Goal: Contribute content: Add original content to the website for others to see

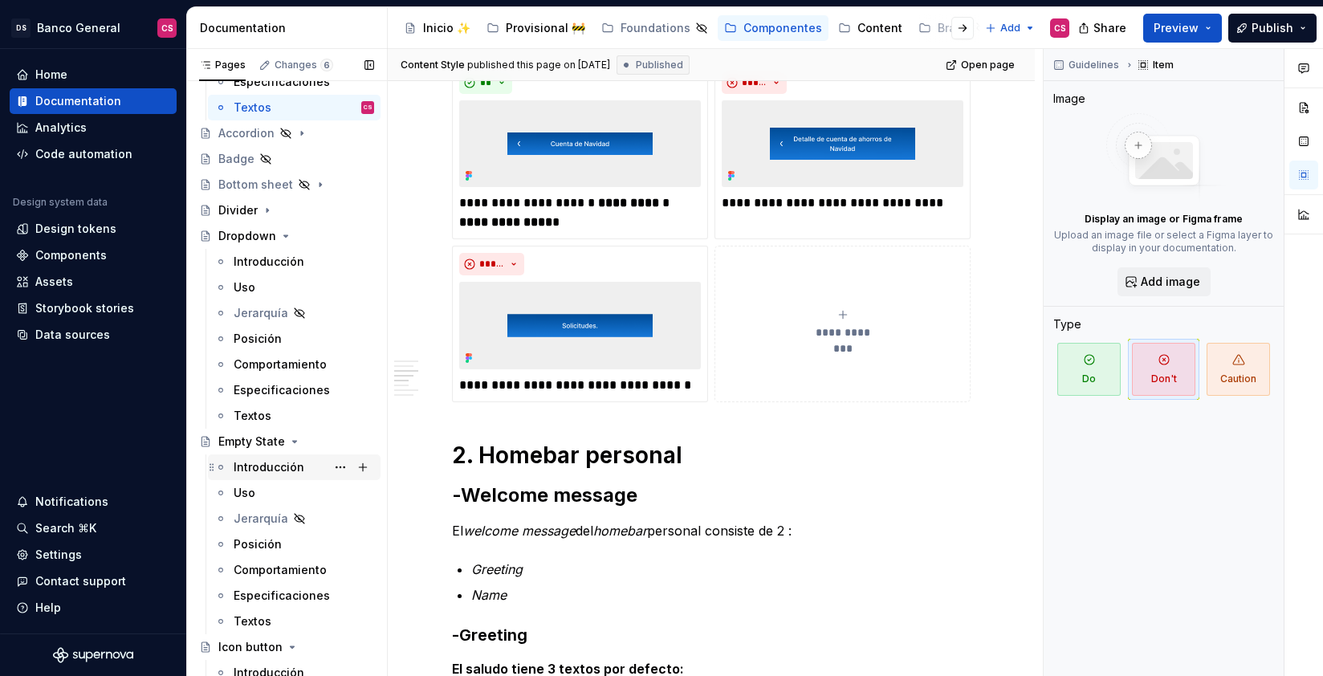
scroll to position [283, 0]
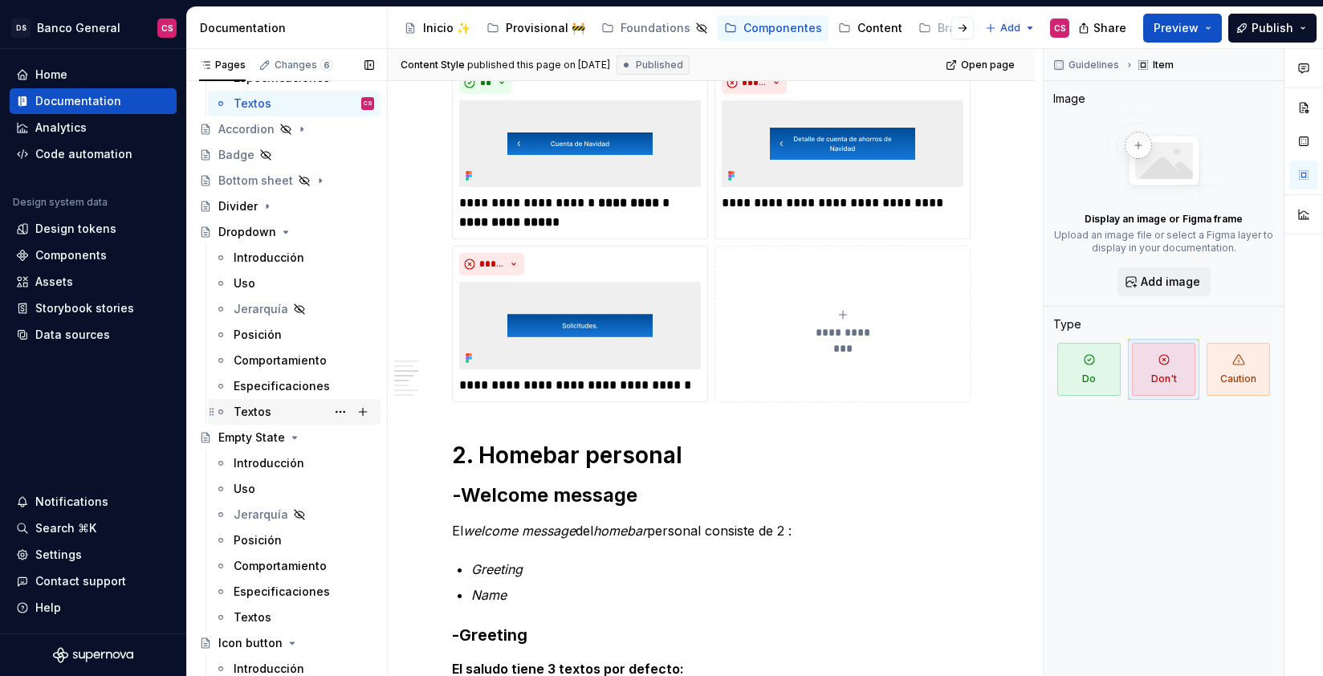
click at [261, 415] on div "Textos" at bounding box center [253, 412] width 38 height 16
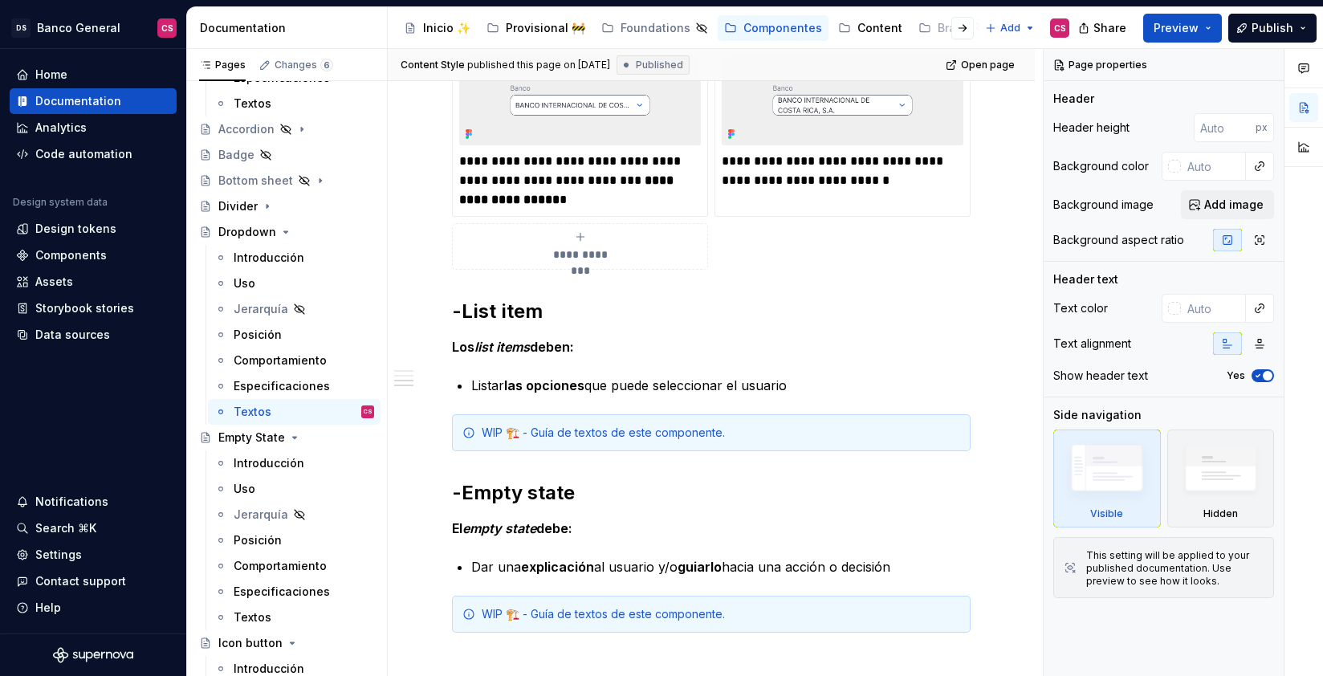
scroll to position [1499, 0]
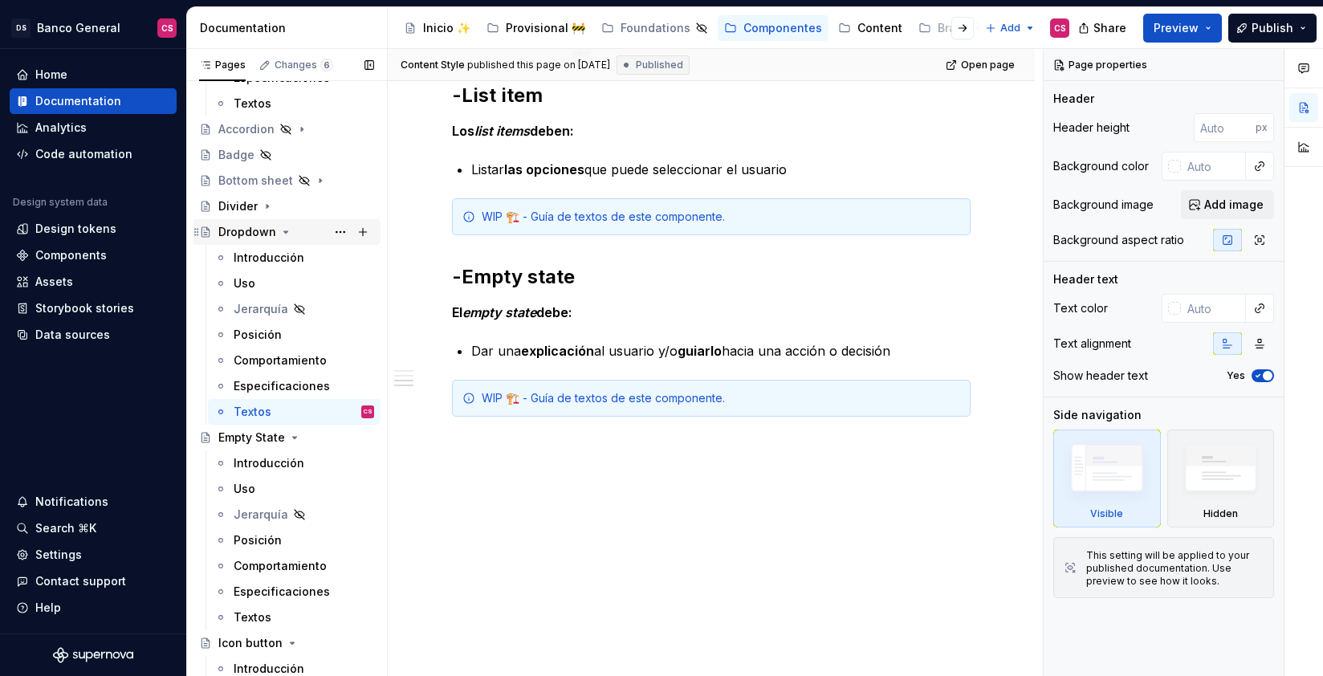
click at [284, 233] on icon "Page tree" at bounding box center [285, 232] width 13 height 13
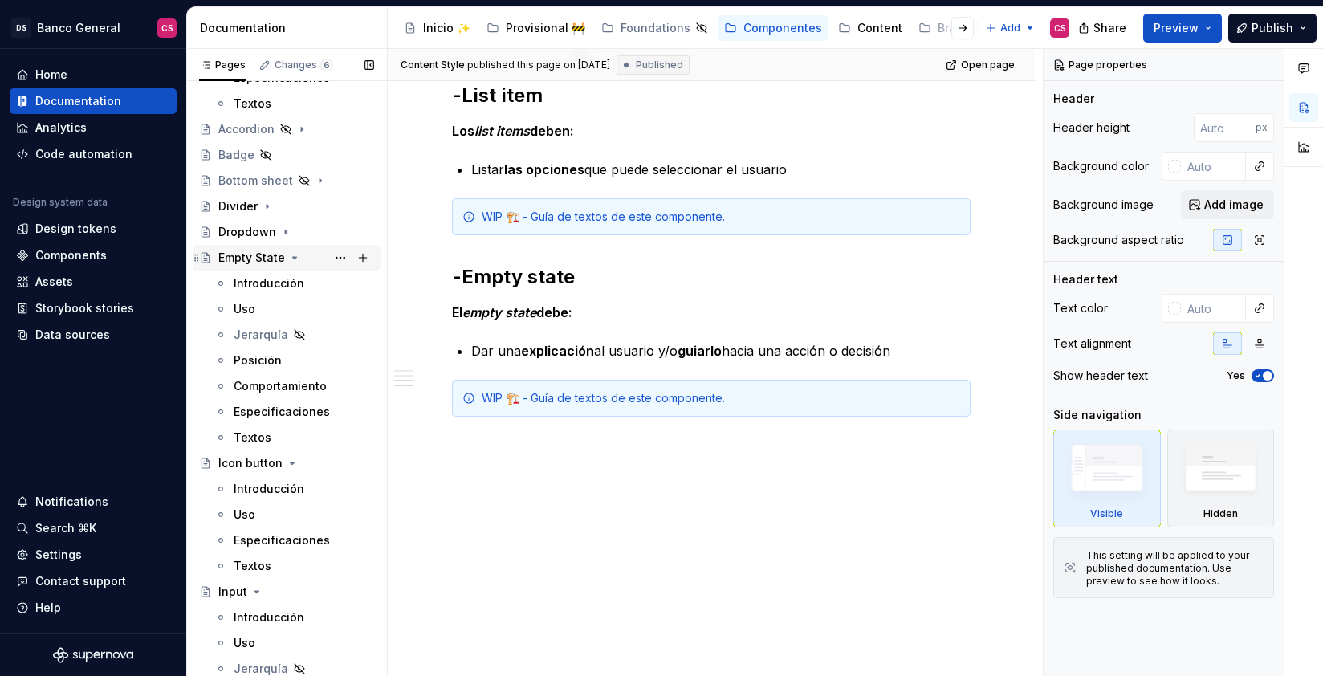
click at [244, 258] on div "Empty State" at bounding box center [251, 258] width 67 height 16
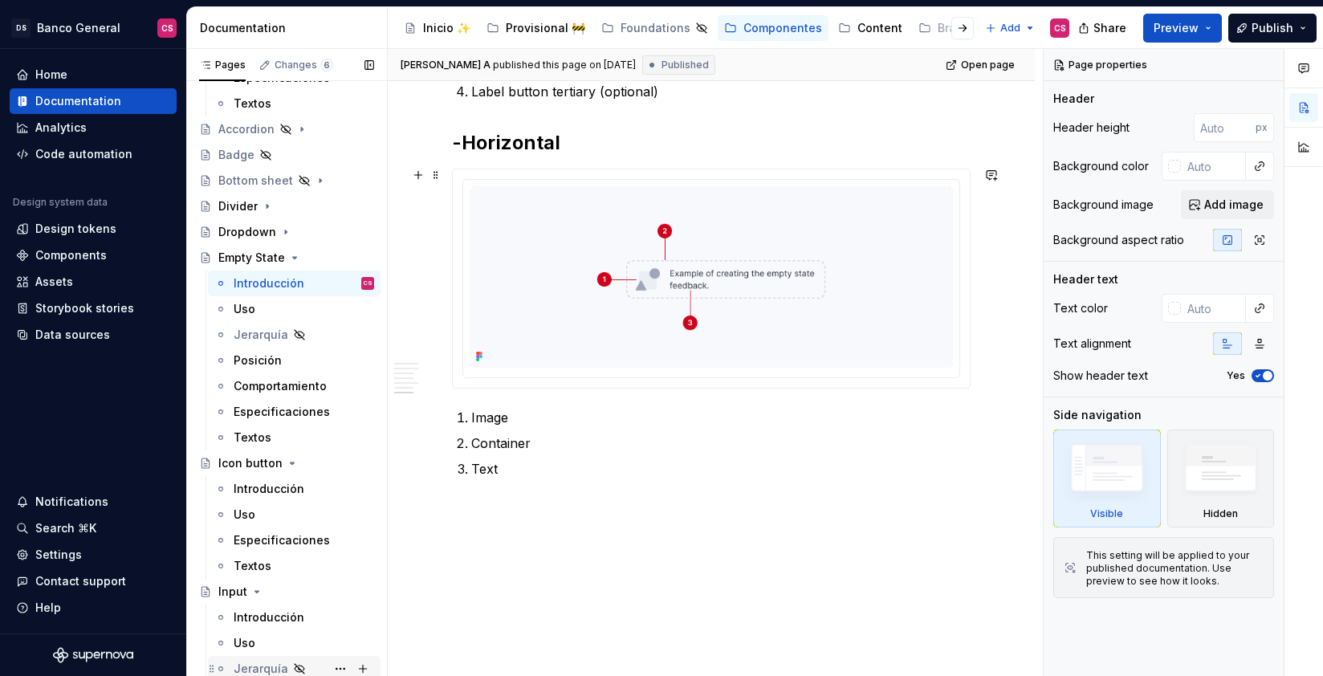
scroll to position [2494, 0]
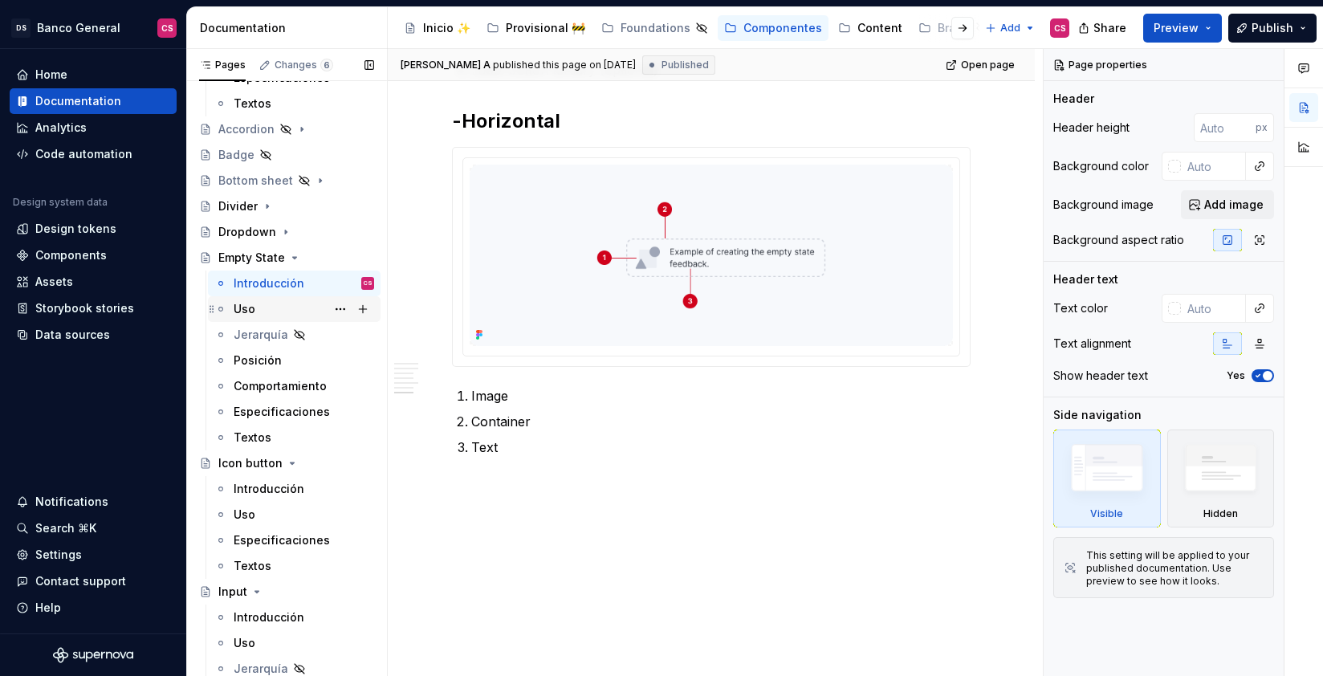
click at [246, 304] on div "Uso" at bounding box center [245, 309] width 22 height 16
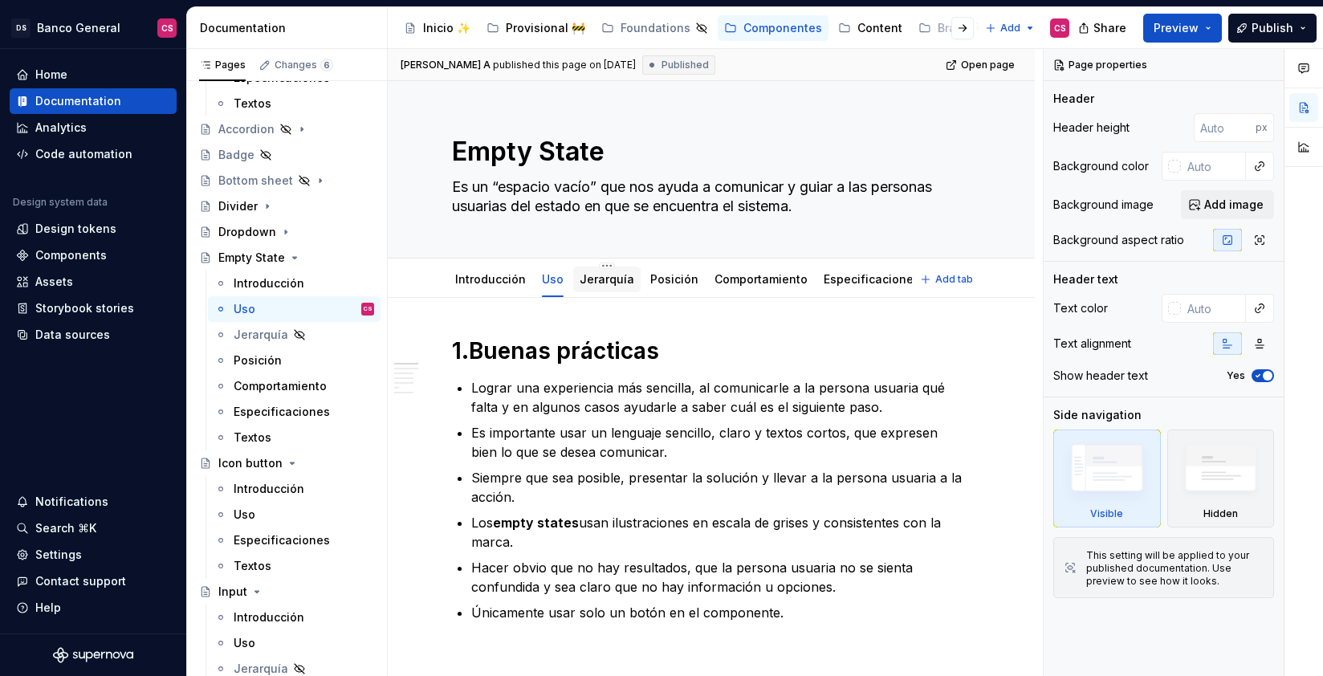
click at [609, 280] on link "Jerarquía" at bounding box center [607, 279] width 55 height 14
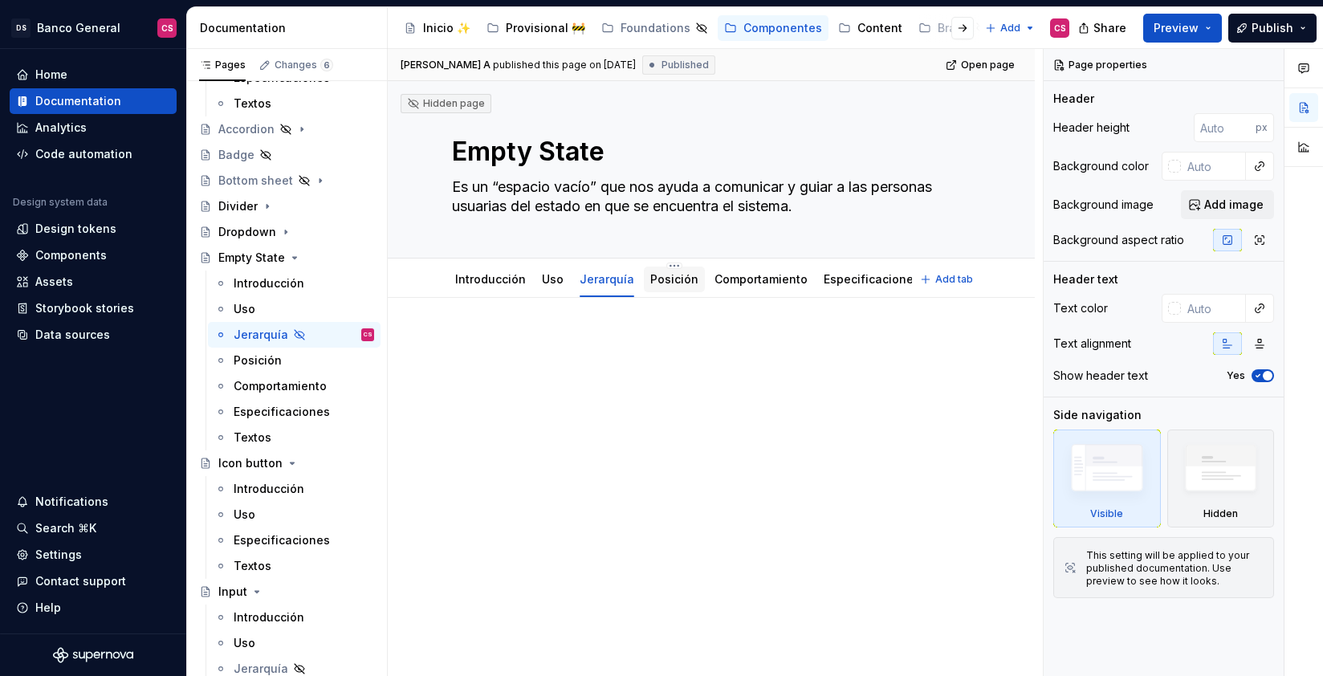
click at [666, 274] on link "Posición" at bounding box center [674, 279] width 48 height 14
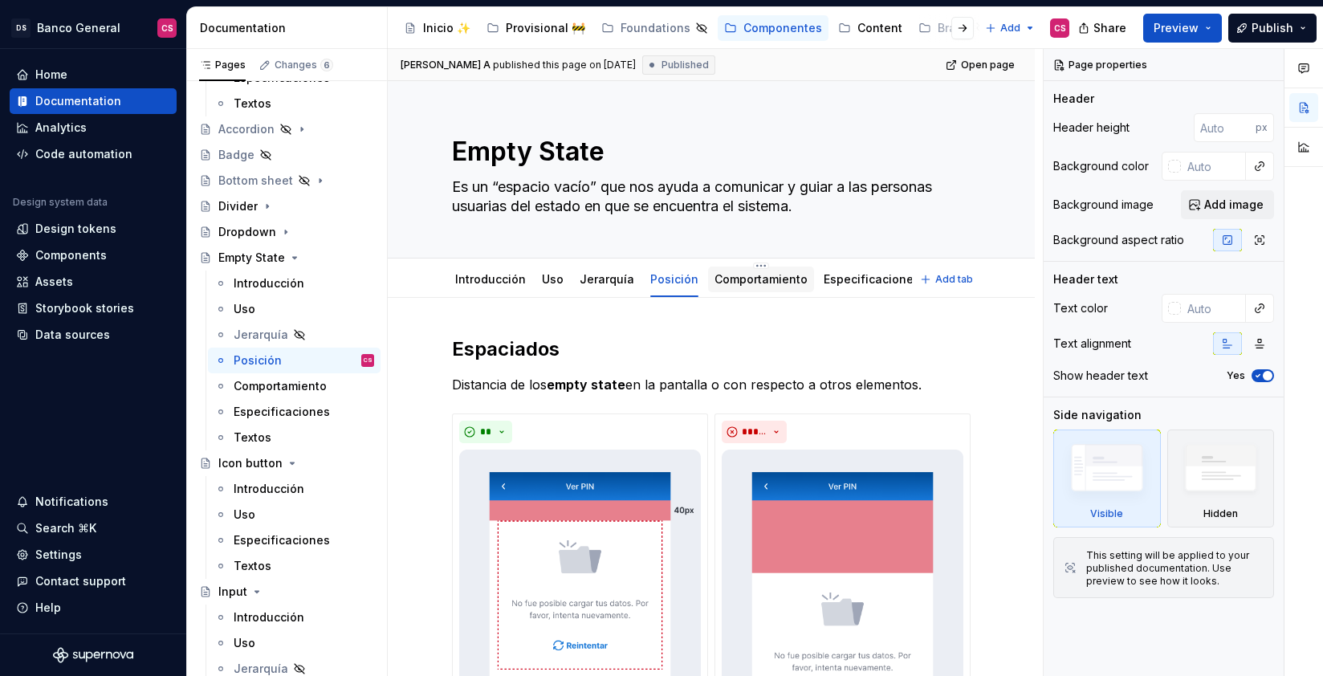
click at [760, 278] on link "Comportamiento" at bounding box center [761, 279] width 93 height 14
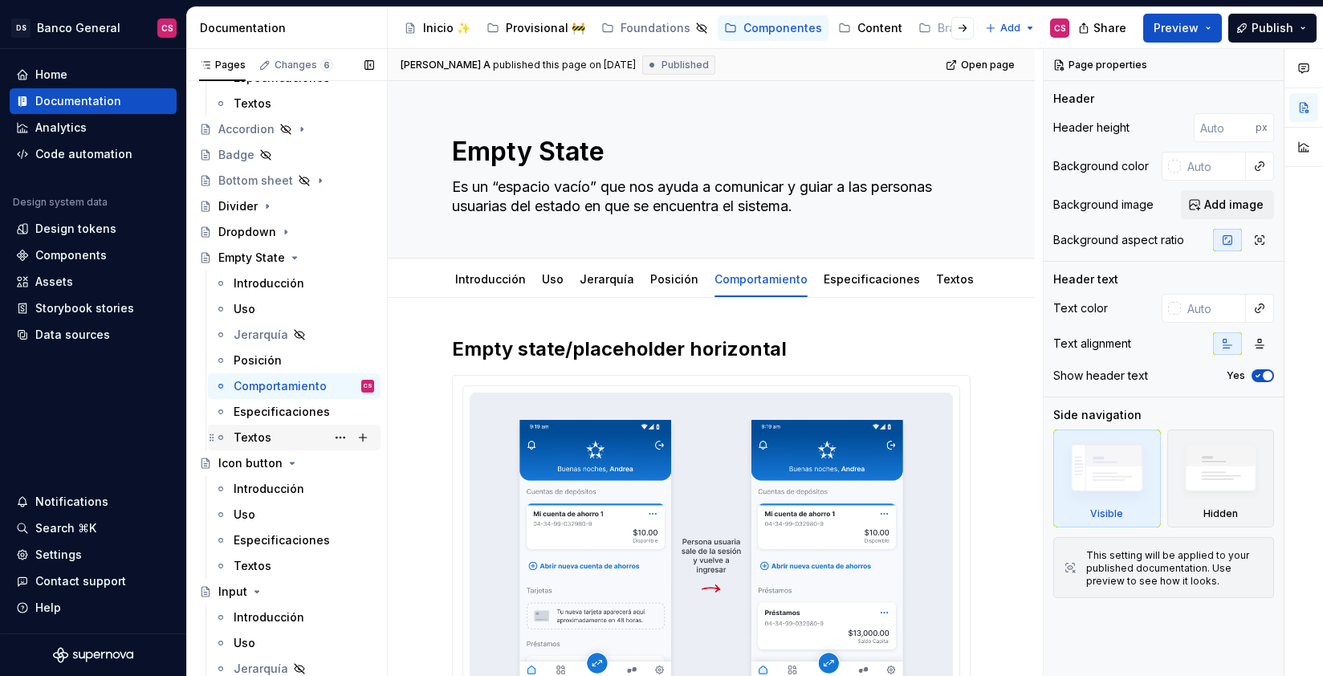
click at [272, 438] on div "Textos" at bounding box center [304, 437] width 140 height 22
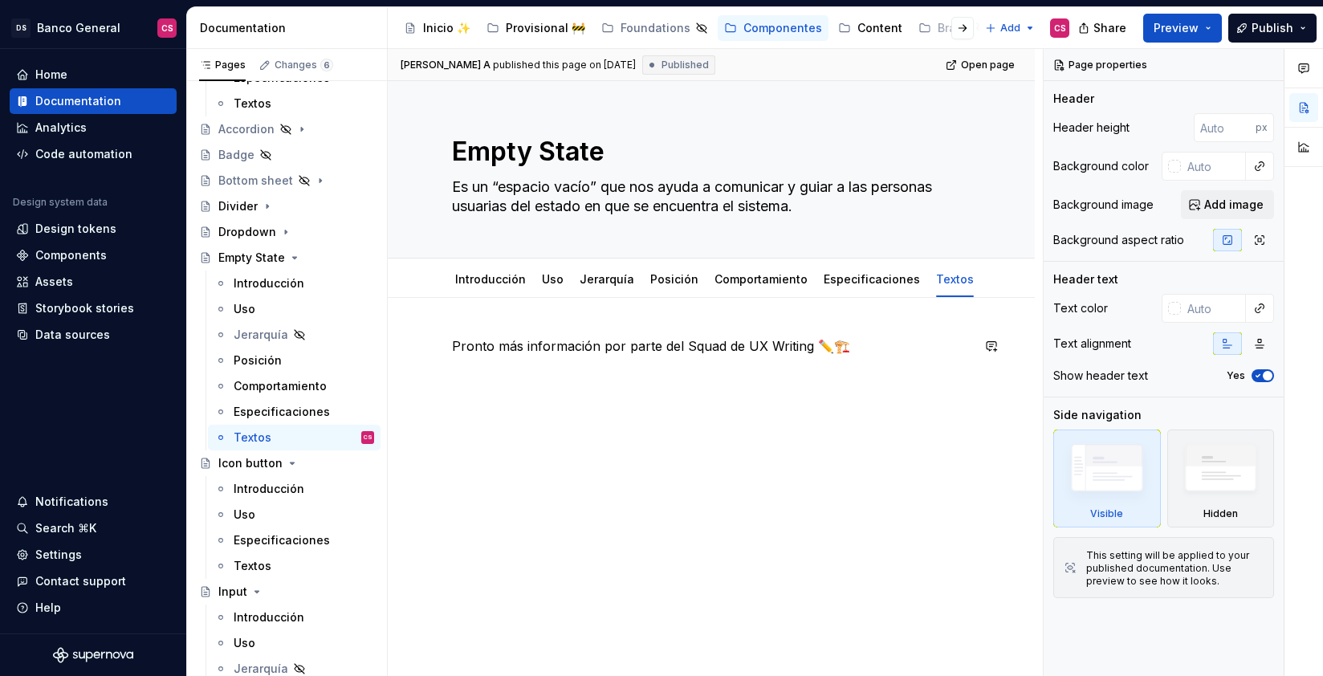
click at [477, 335] on div "Pronto más información por parte del Squad de UX Writing ✏️🏗️" at bounding box center [711, 459] width 647 height 322
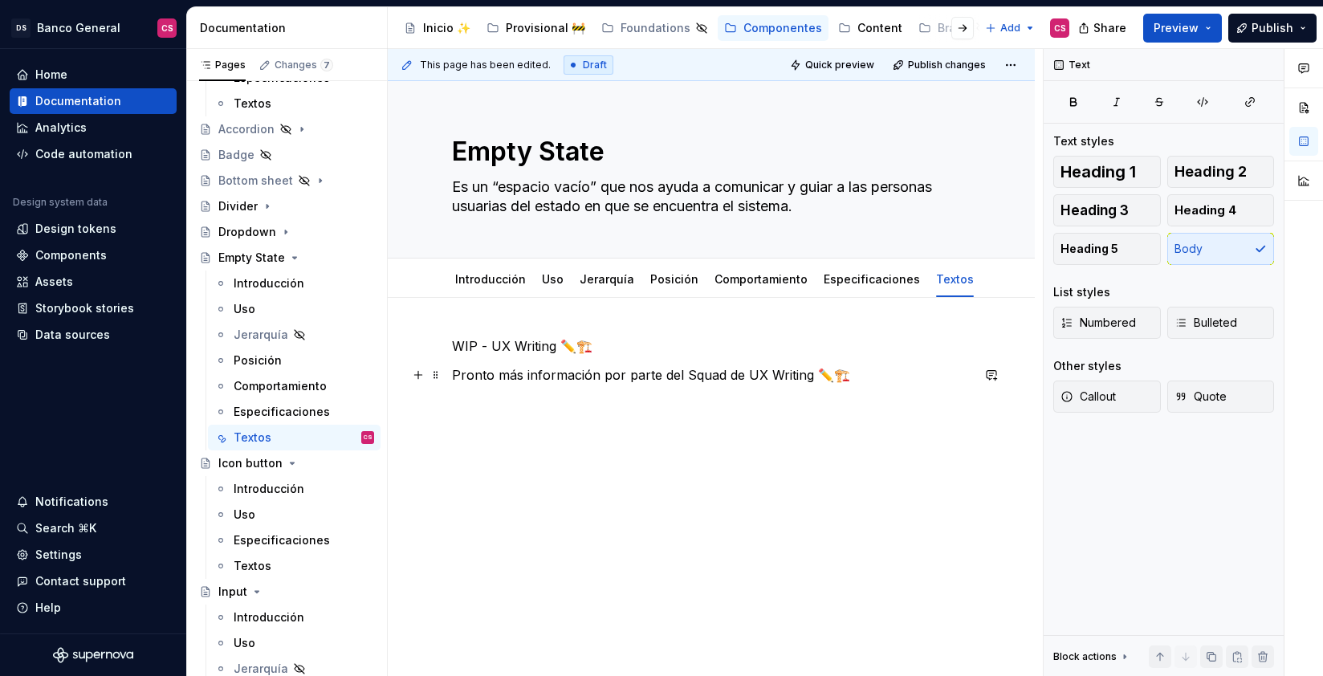
click at [482, 373] on p "Pronto más información por parte del Squad de UX Writing ✏️🏗️" at bounding box center [711, 374] width 519 height 19
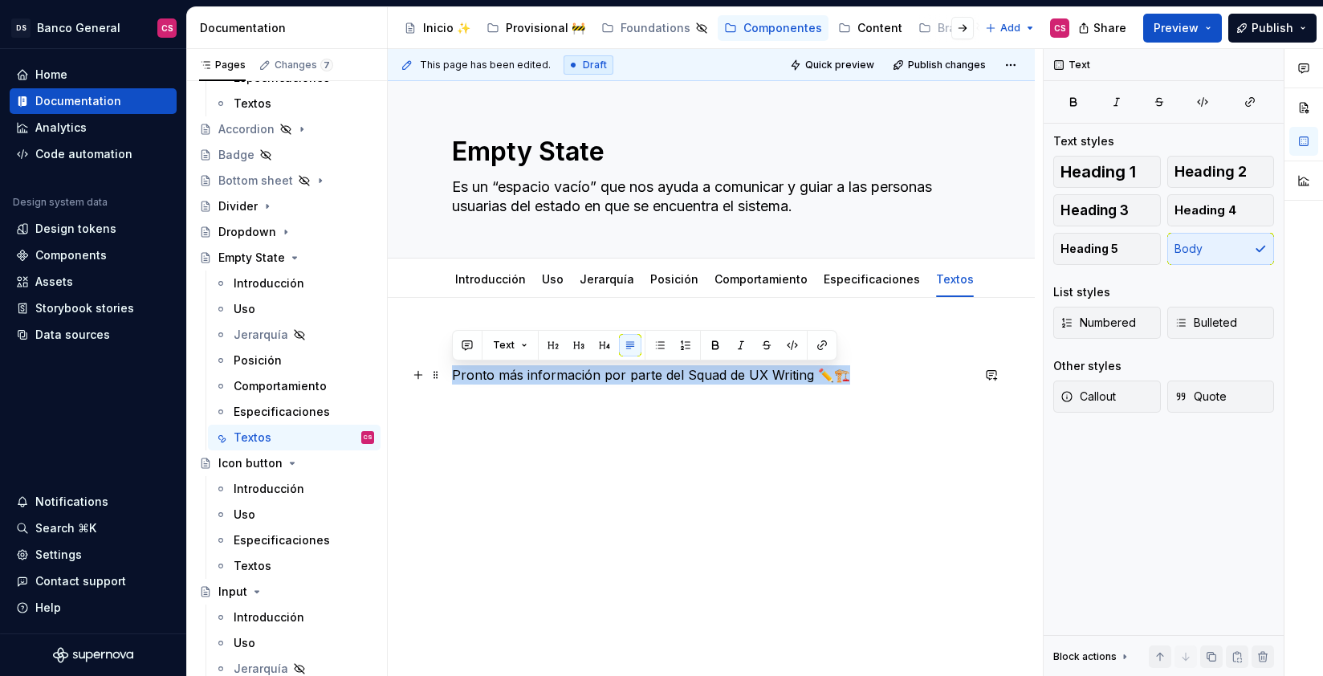
click at [484, 374] on p "Pronto más información por parte del Squad de UX Writing ✏️🏗️" at bounding box center [711, 374] width 519 height 19
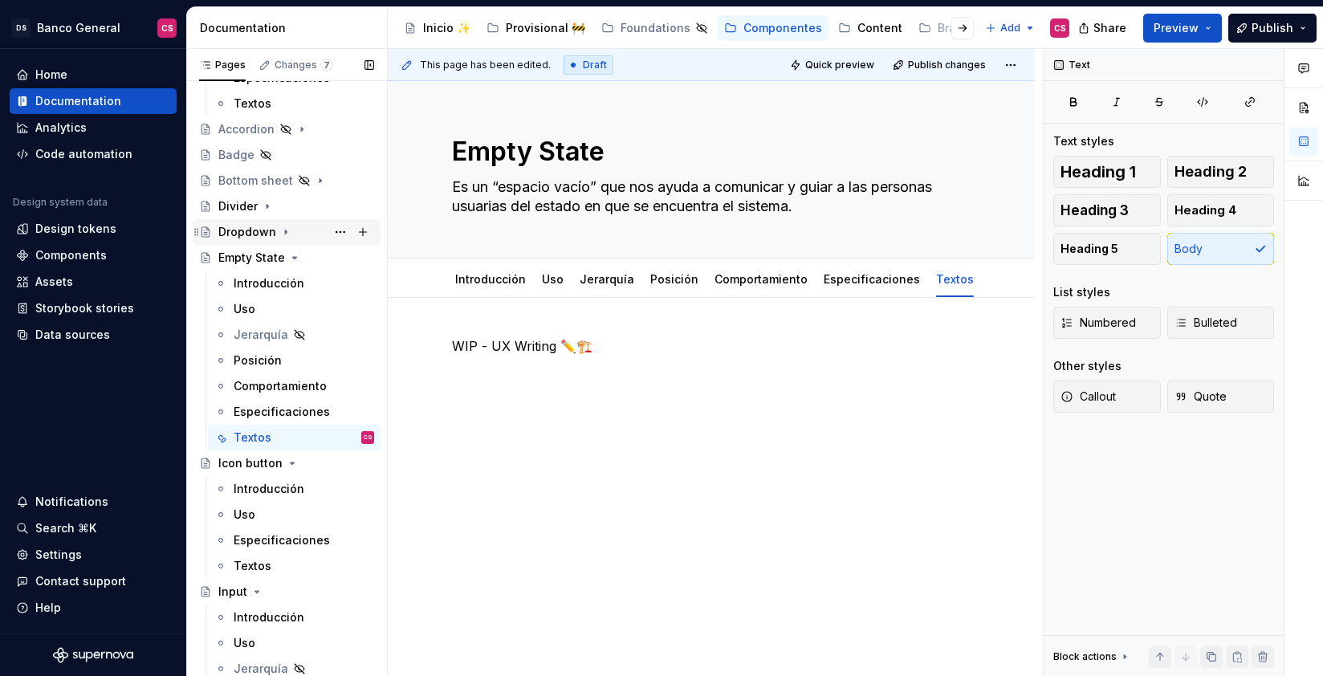
click at [285, 230] on icon "Page tree" at bounding box center [286, 232] width 2 height 4
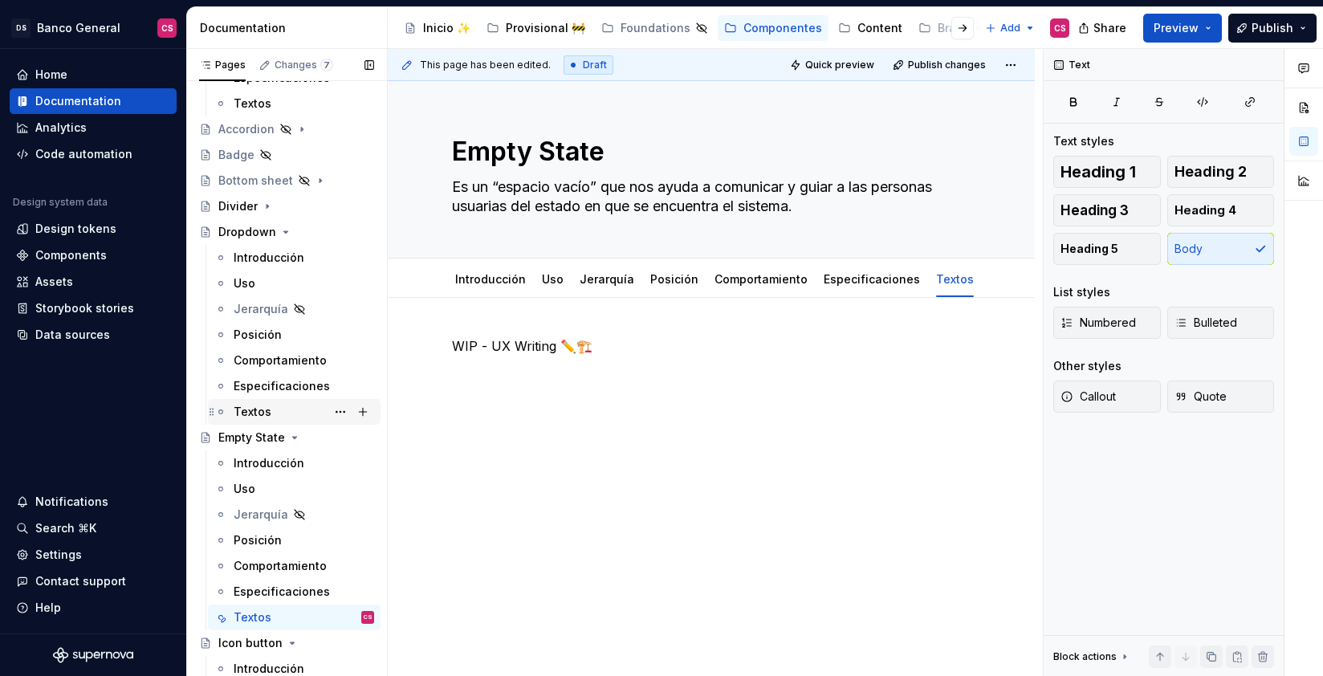
click at [260, 410] on div "Textos" at bounding box center [253, 412] width 38 height 16
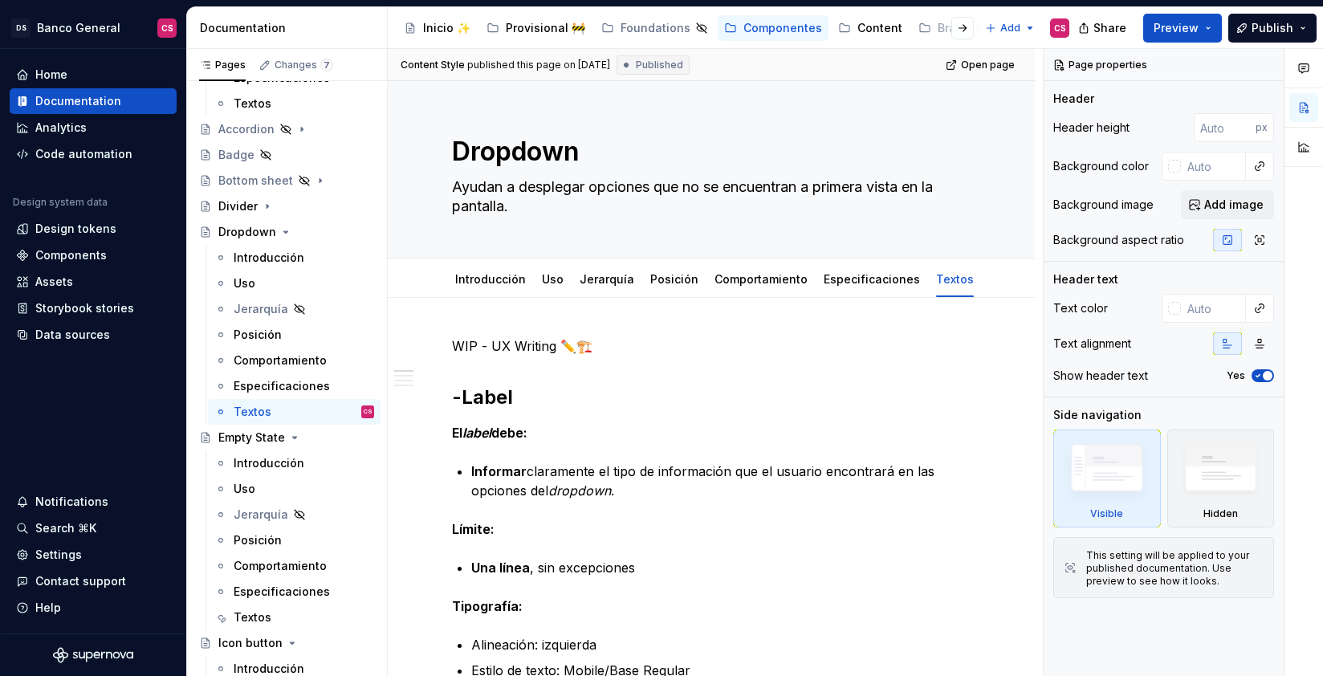
scroll to position [283, 0]
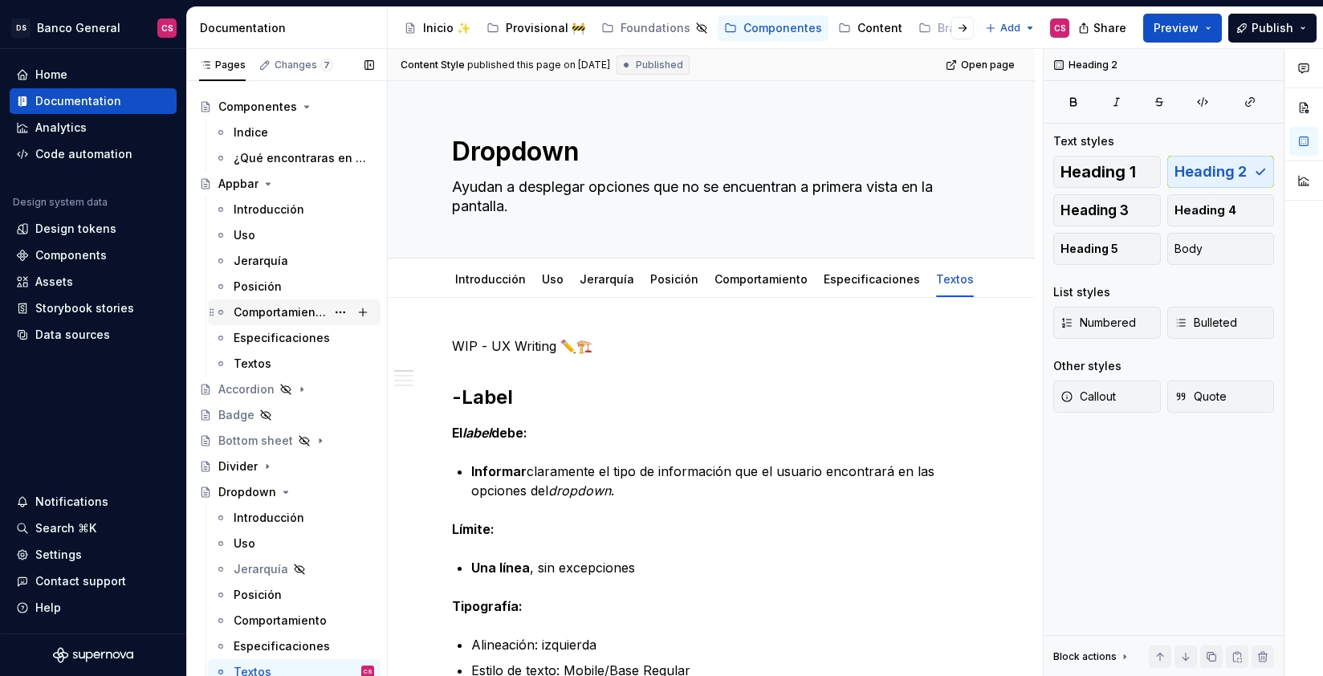
scroll to position [0, 0]
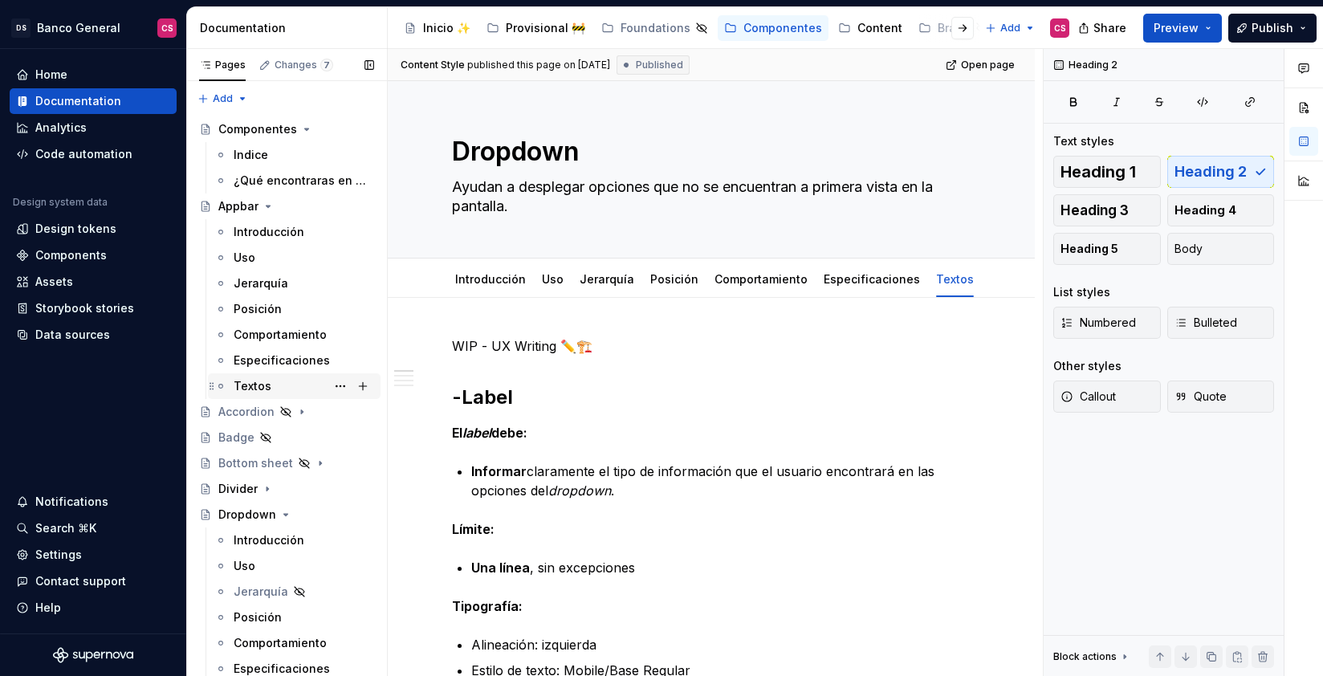
click at [275, 379] on div "Textos" at bounding box center [304, 386] width 140 height 22
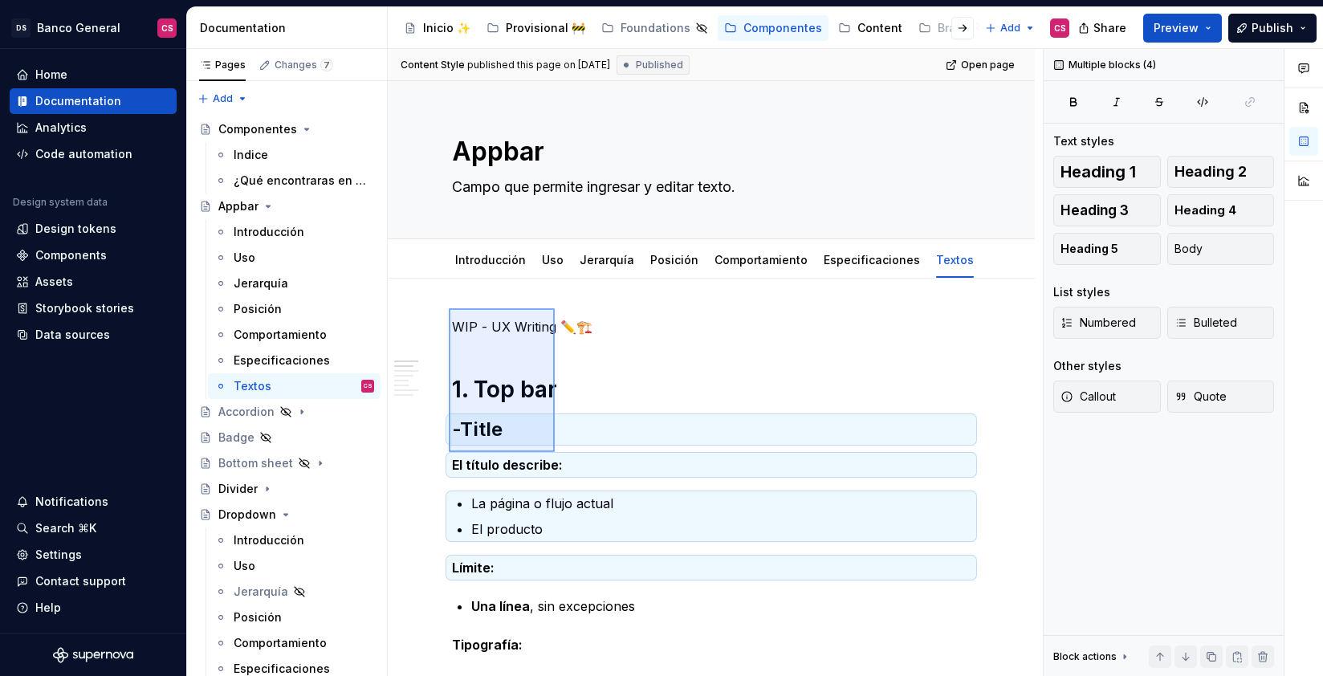
scroll to position [120, 0]
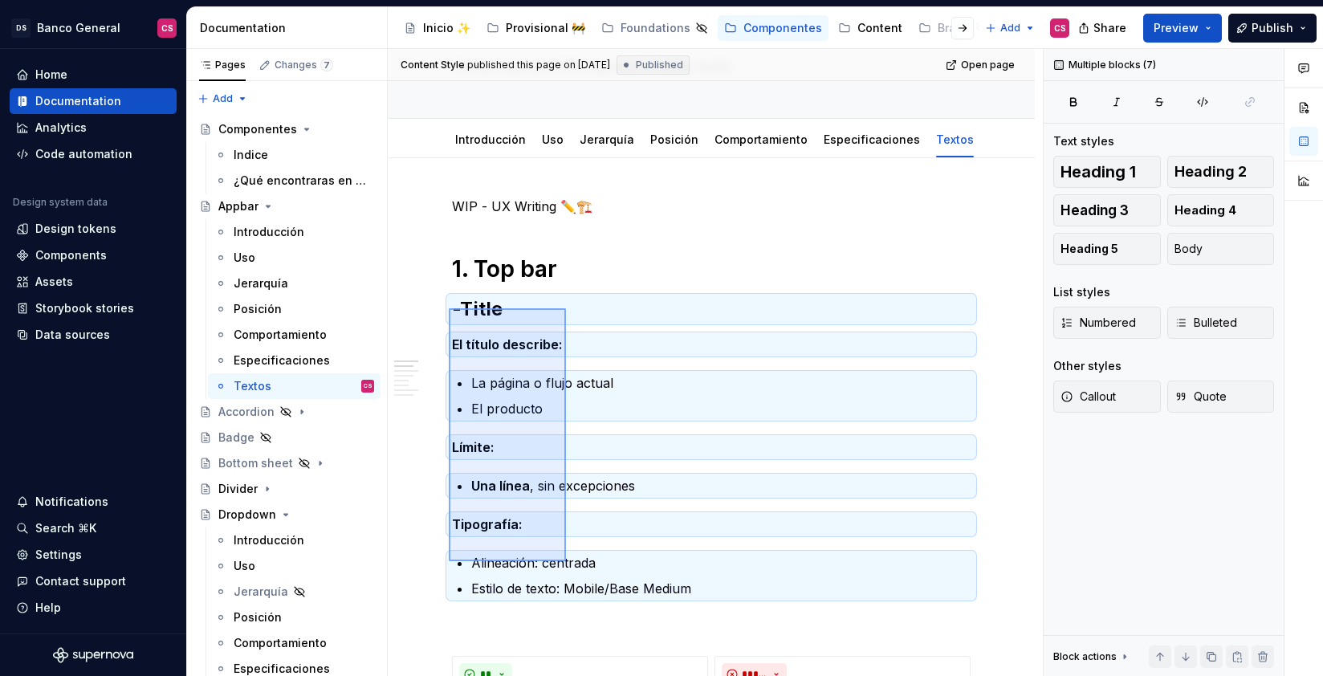
drag, startPoint x: 449, startPoint y: 429, endPoint x: 566, endPoint y: 561, distance: 176.9
click at [566, 561] on div "**********" at bounding box center [715, 363] width 655 height 628
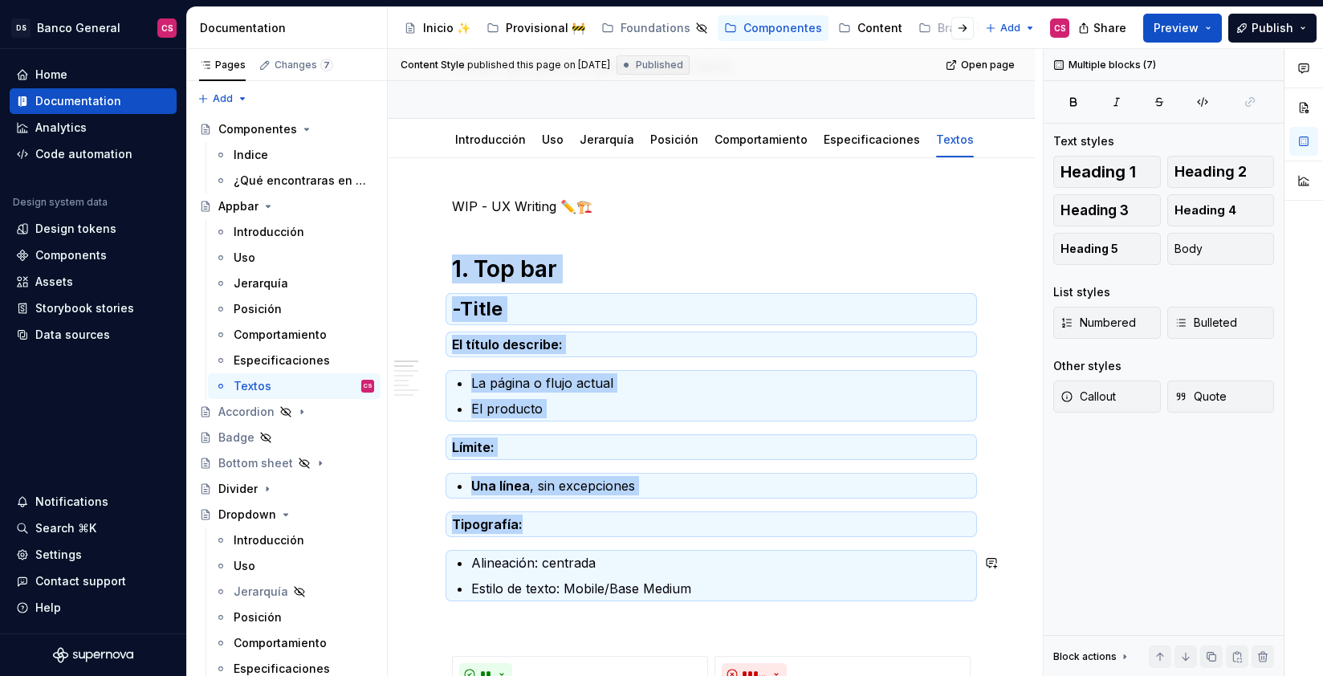
copy div "1. Top bar -Title El título describe: La página o flujo actual El producto Lími…"
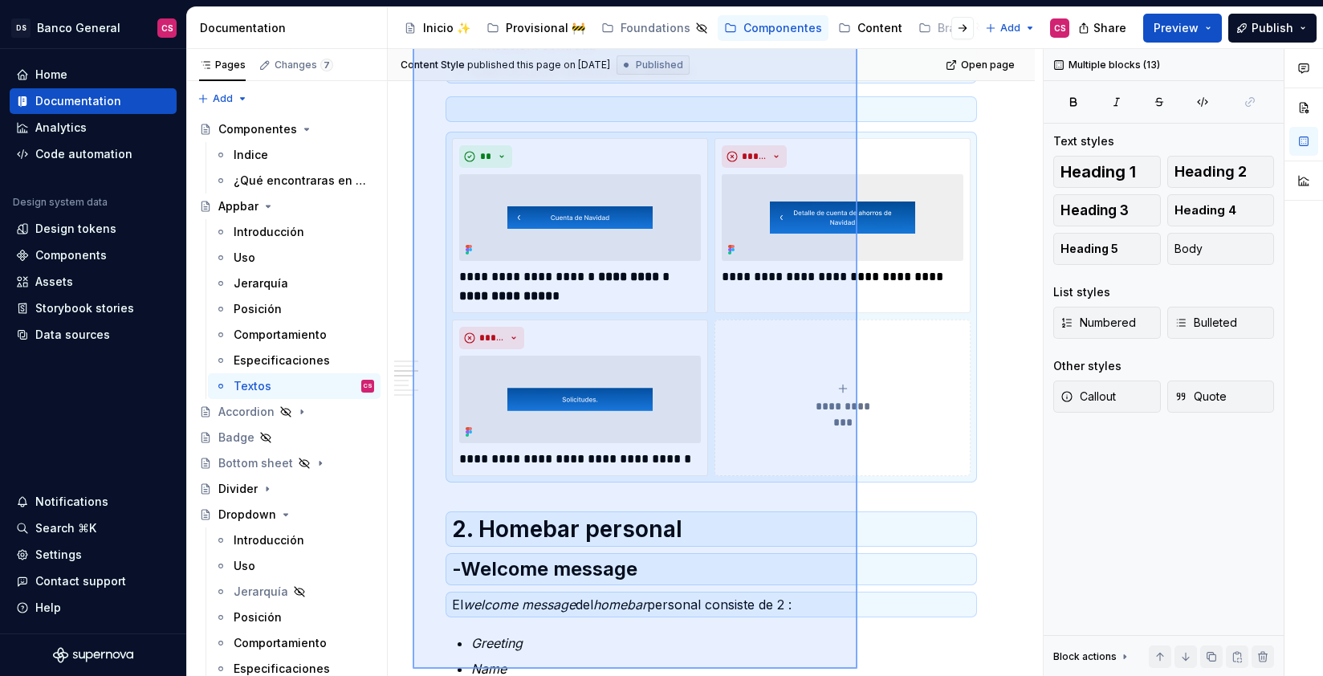
scroll to position [638, 0]
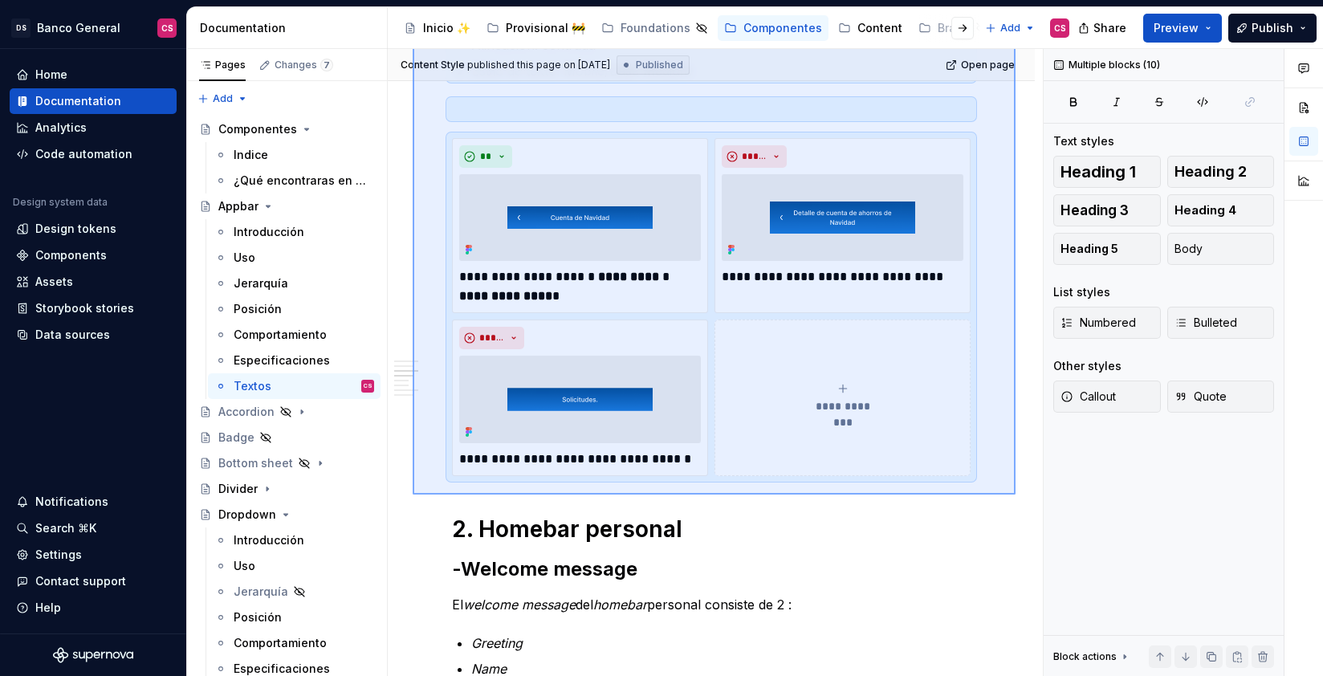
drag, startPoint x: 413, startPoint y: 238, endPoint x: 1014, endPoint y: 493, distance: 653.0
click at [1014, 493] on div "**********" at bounding box center [715, 363] width 655 height 628
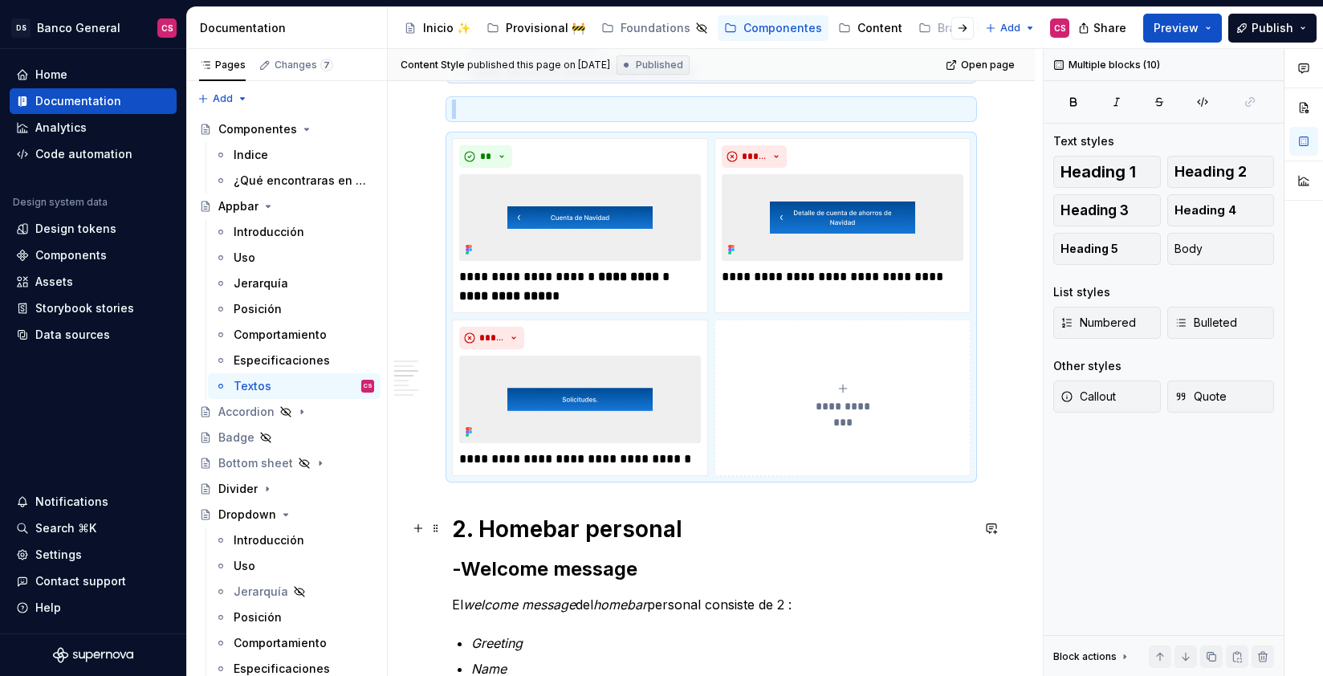
copy div "WIP - UX Writing ✏️🏗️ 1. Top bar -Title El título describe: La página o flujo a…"
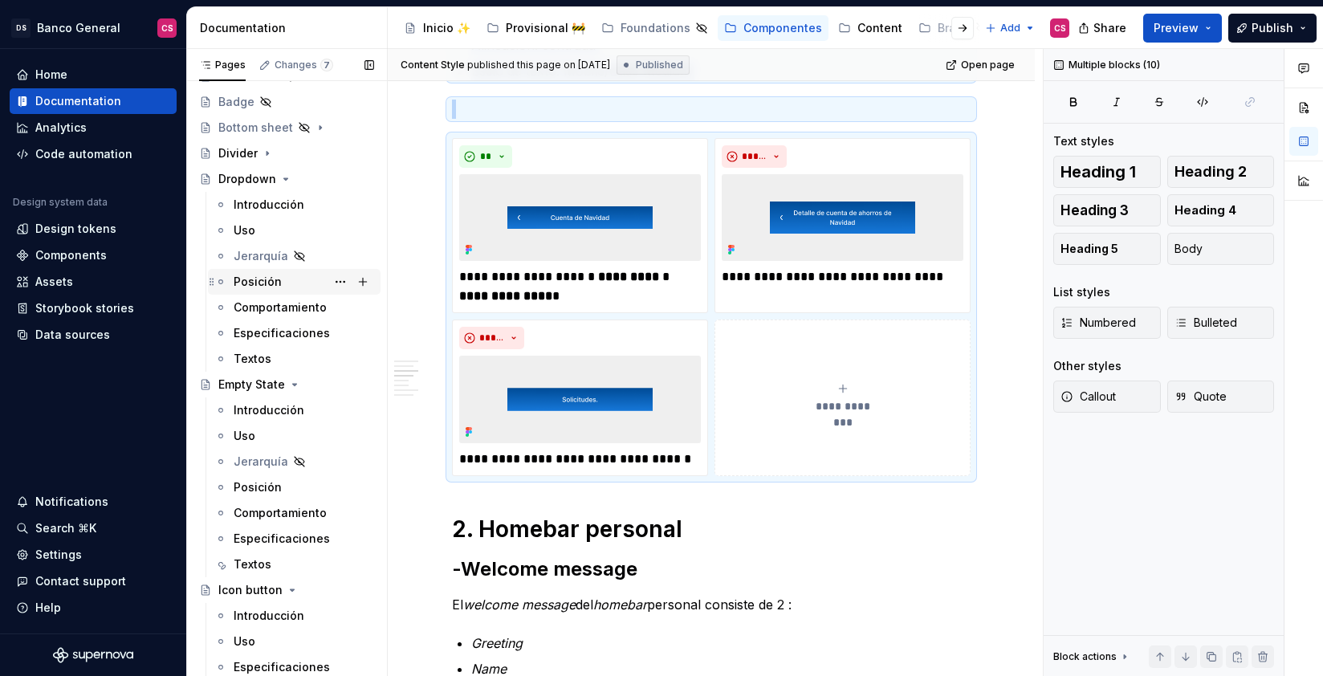
scroll to position [333, 0]
click at [258, 359] on div "Textos" at bounding box center [253, 361] width 38 height 16
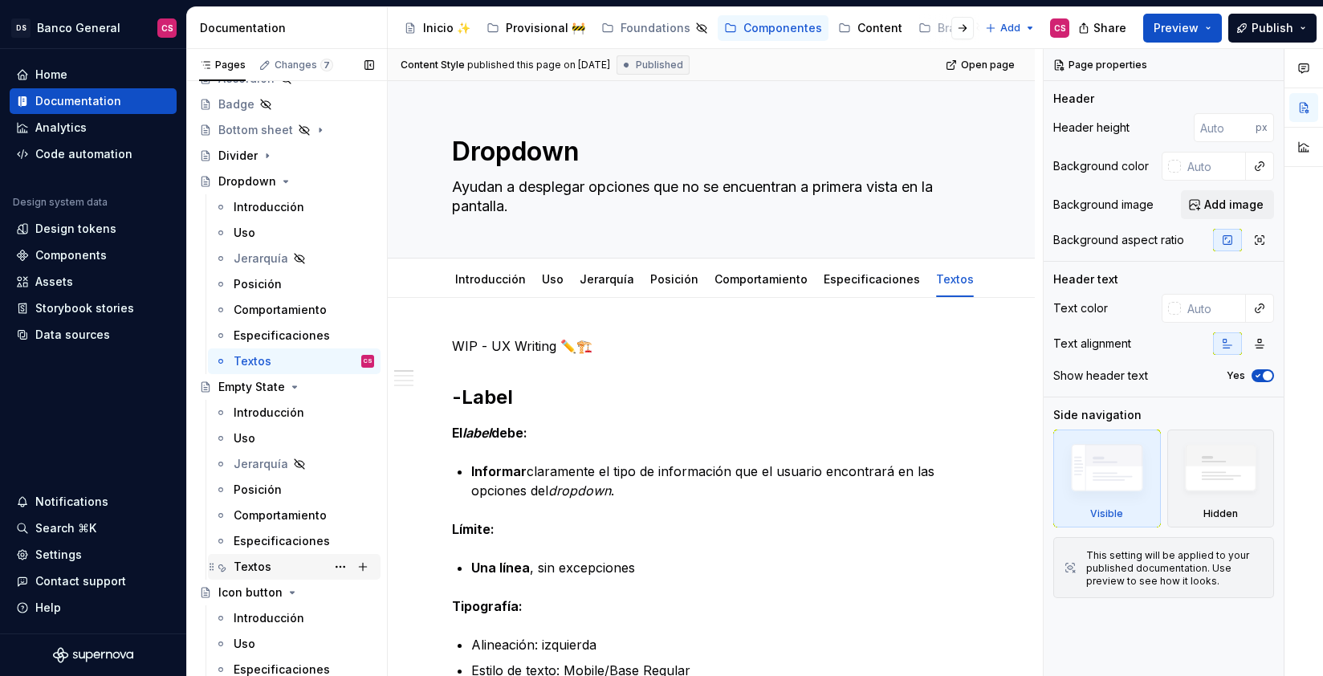
click at [267, 563] on div "Textos" at bounding box center [253, 567] width 38 height 16
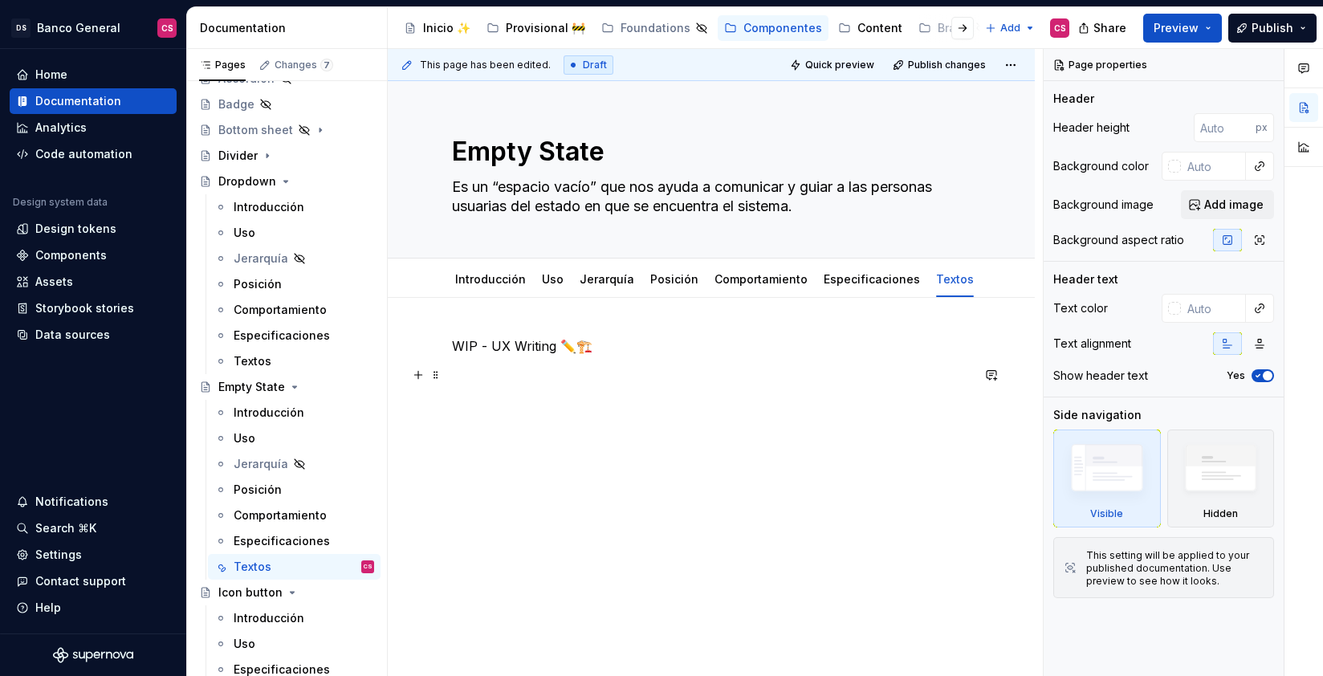
click at [466, 383] on p at bounding box center [711, 374] width 519 height 19
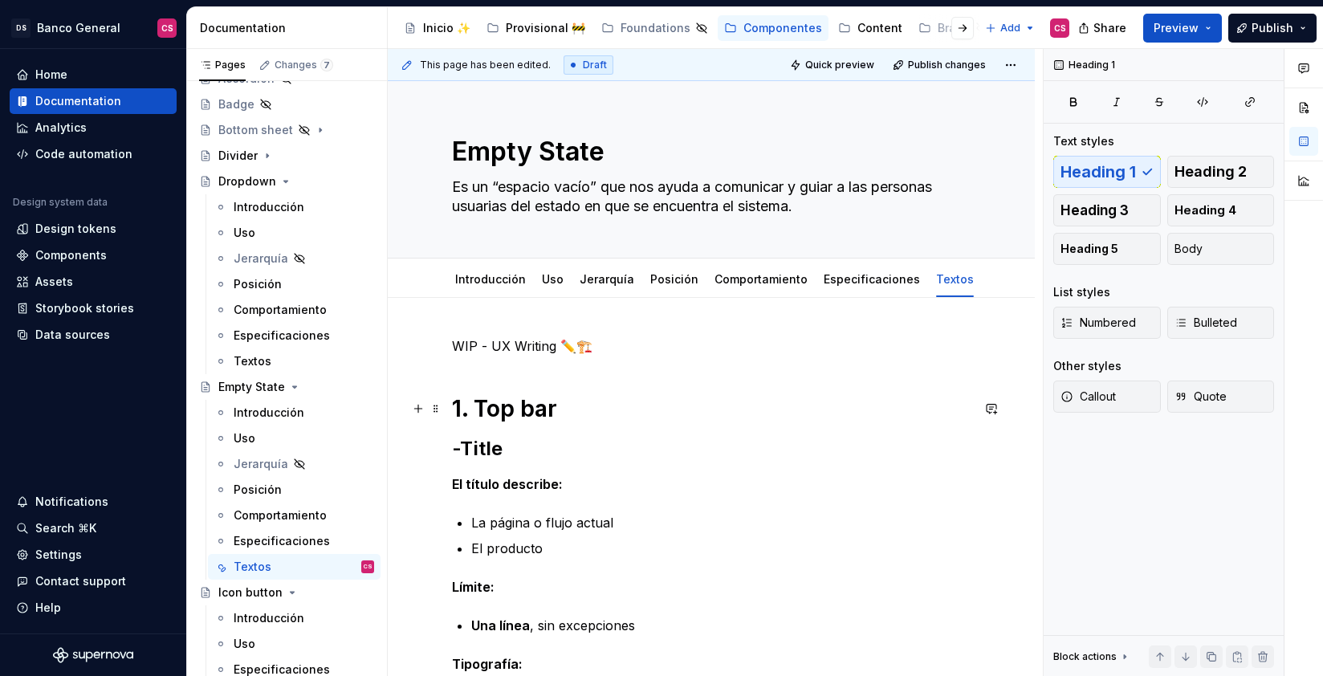
click at [489, 409] on h1 "1. Top bar" at bounding box center [711, 408] width 519 height 29
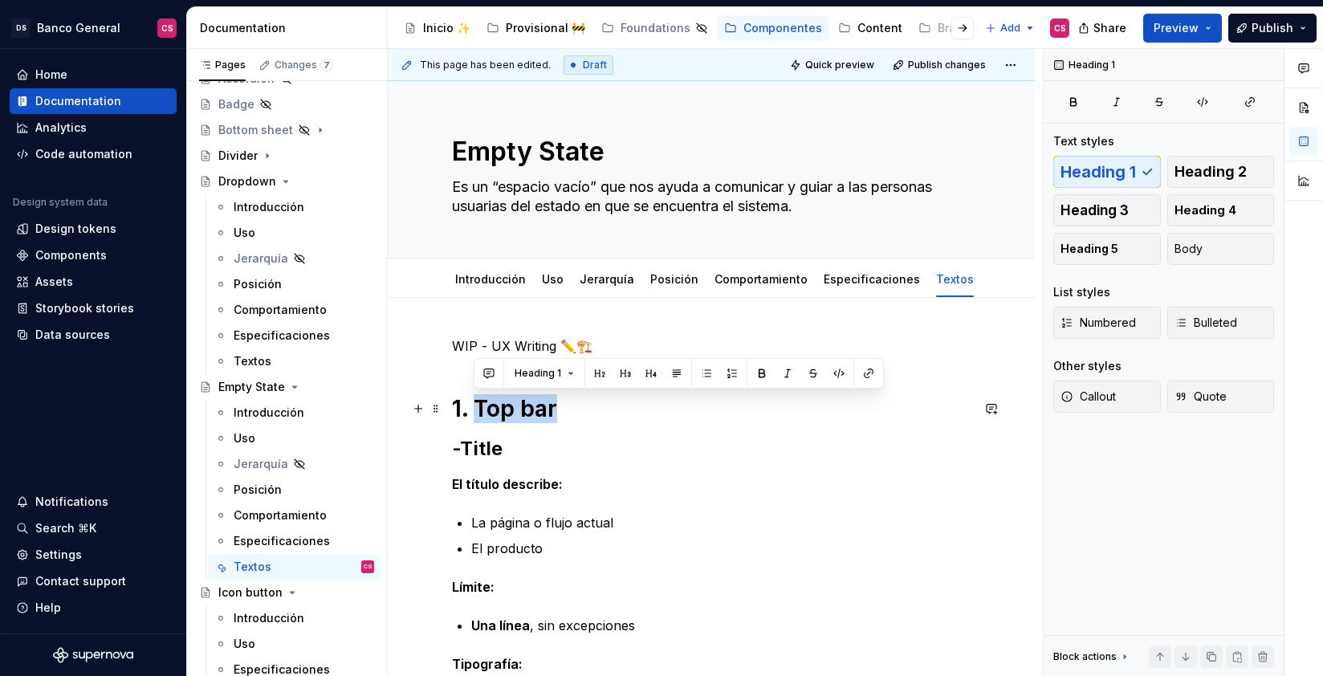
type textarea "*"
drag, startPoint x: 489, startPoint y: 409, endPoint x: 533, endPoint y: 405, distance: 44.3
click at [533, 405] on h1 "1. Top bar" at bounding box center [711, 408] width 519 height 29
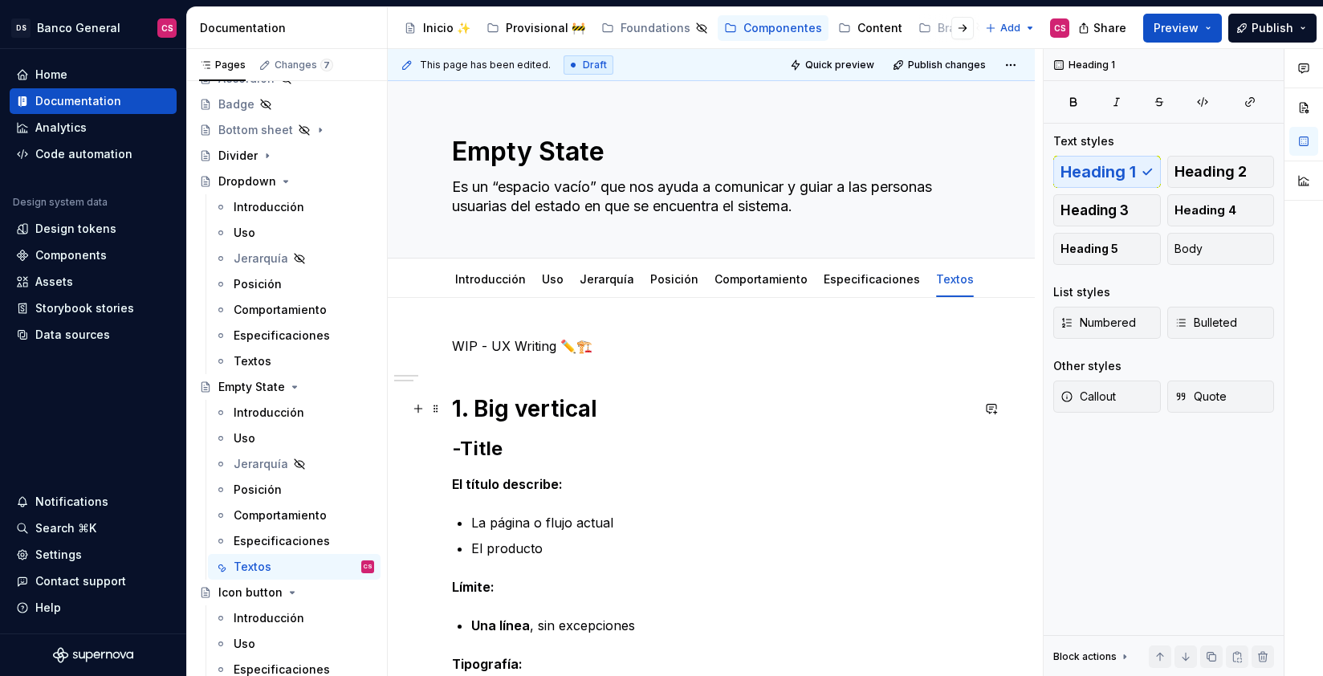
click at [496, 401] on h1 "1. Big vertical" at bounding box center [711, 408] width 519 height 29
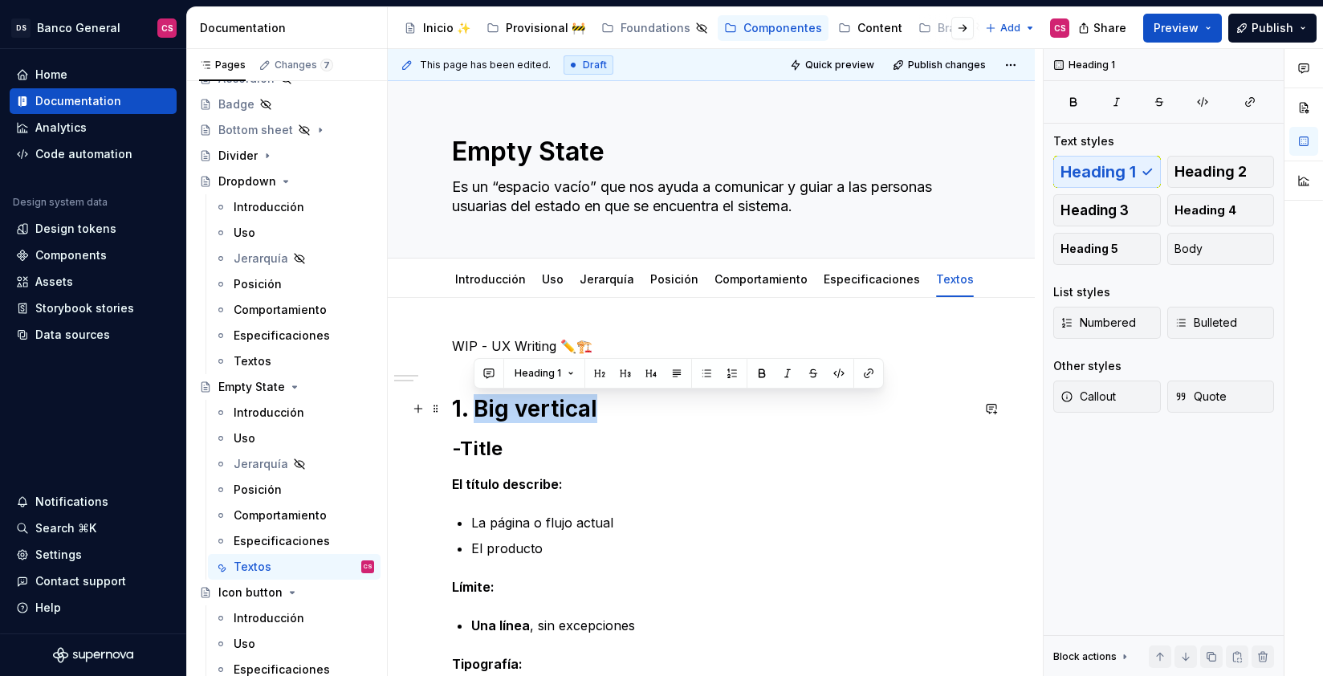
drag, startPoint x: 496, startPoint y: 401, endPoint x: 533, endPoint y: 407, distance: 37.5
click at [533, 407] on h1 "1. Big vertical" at bounding box center [711, 408] width 519 height 29
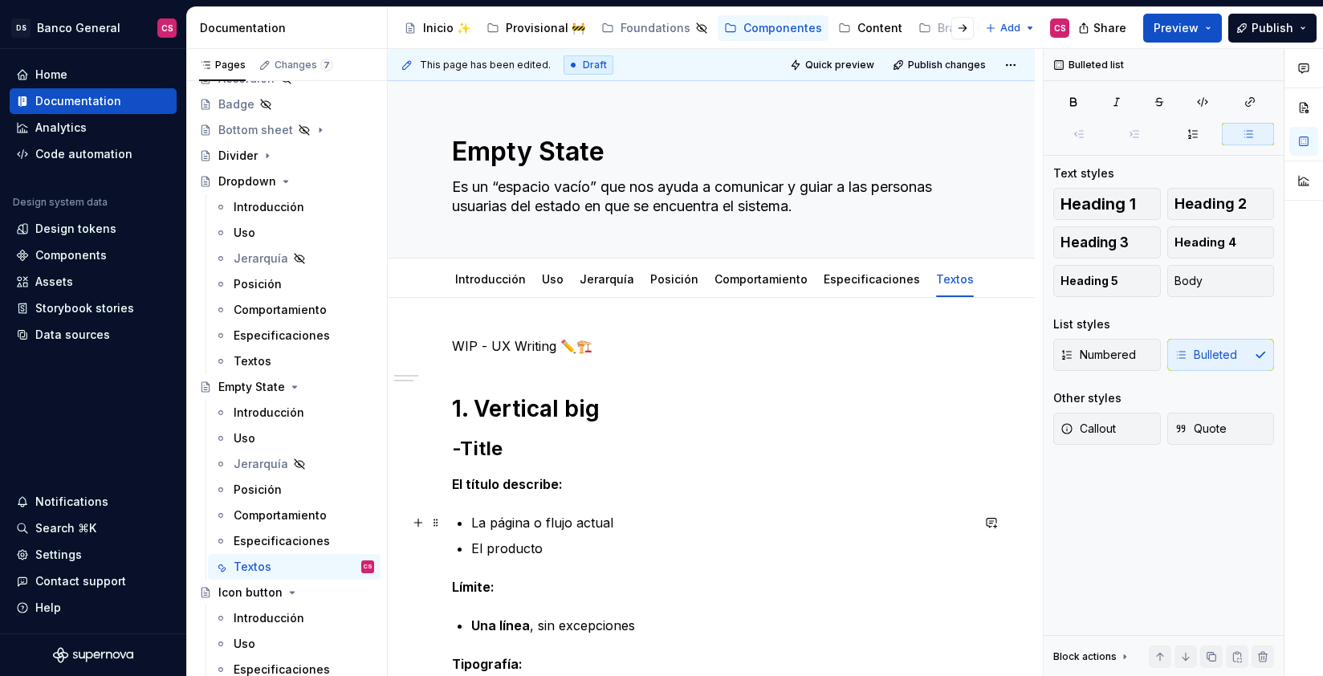
click at [474, 524] on p "La página o flujo actual" at bounding box center [720, 522] width 499 height 19
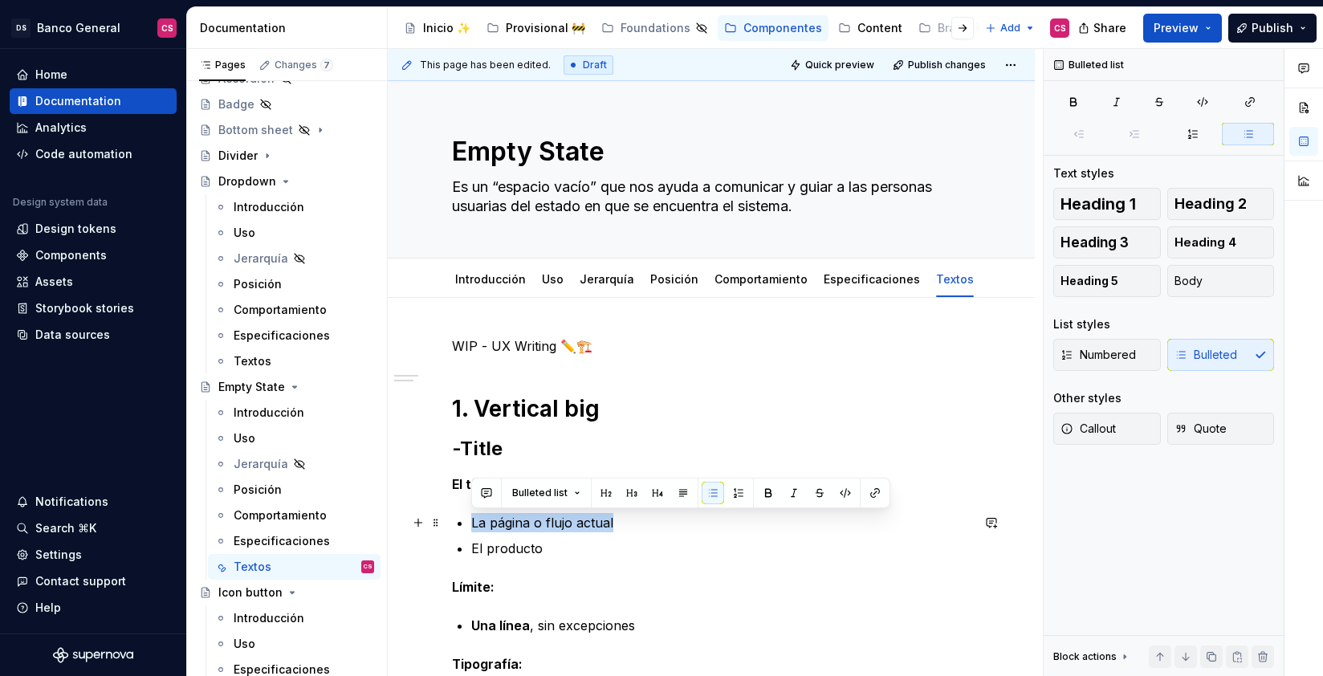
drag, startPoint x: 474, startPoint y: 524, endPoint x: 592, endPoint y: 521, distance: 118.1
click at [592, 521] on p "La página o flujo actual" at bounding box center [720, 522] width 499 height 19
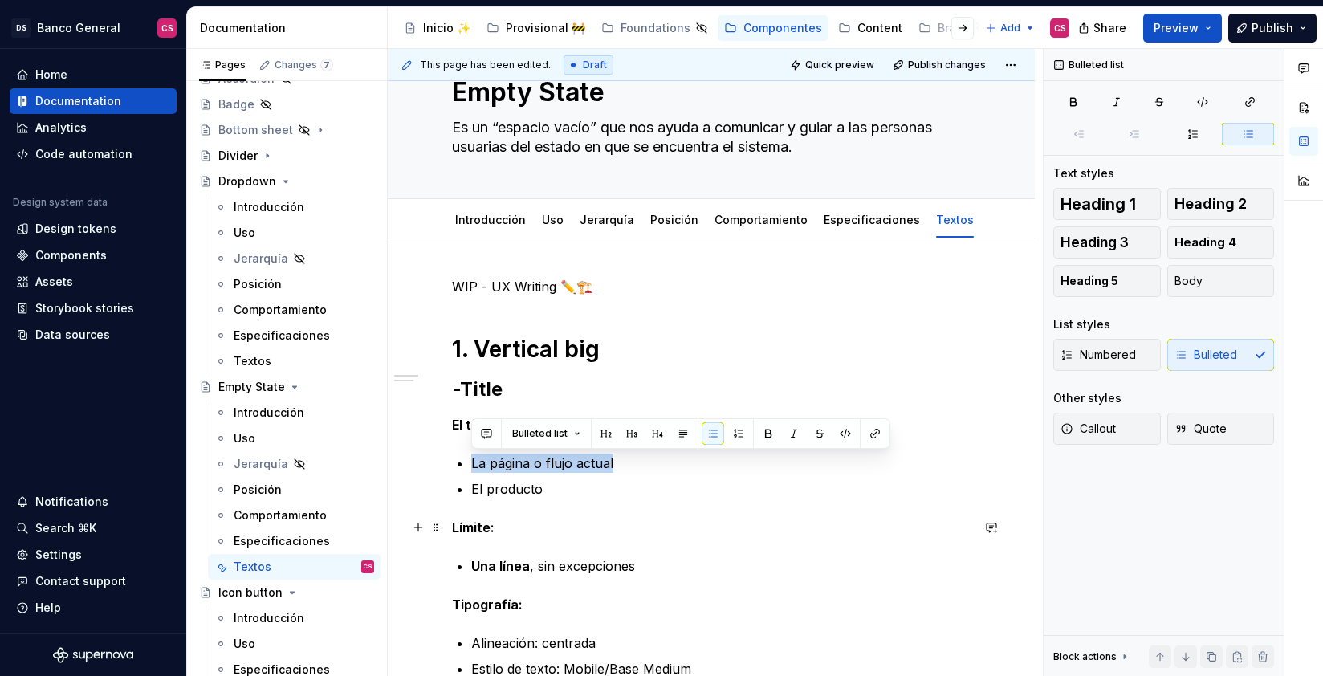
scroll to position [58, 0]
click at [472, 222] on link "Introducción" at bounding box center [490, 221] width 71 height 14
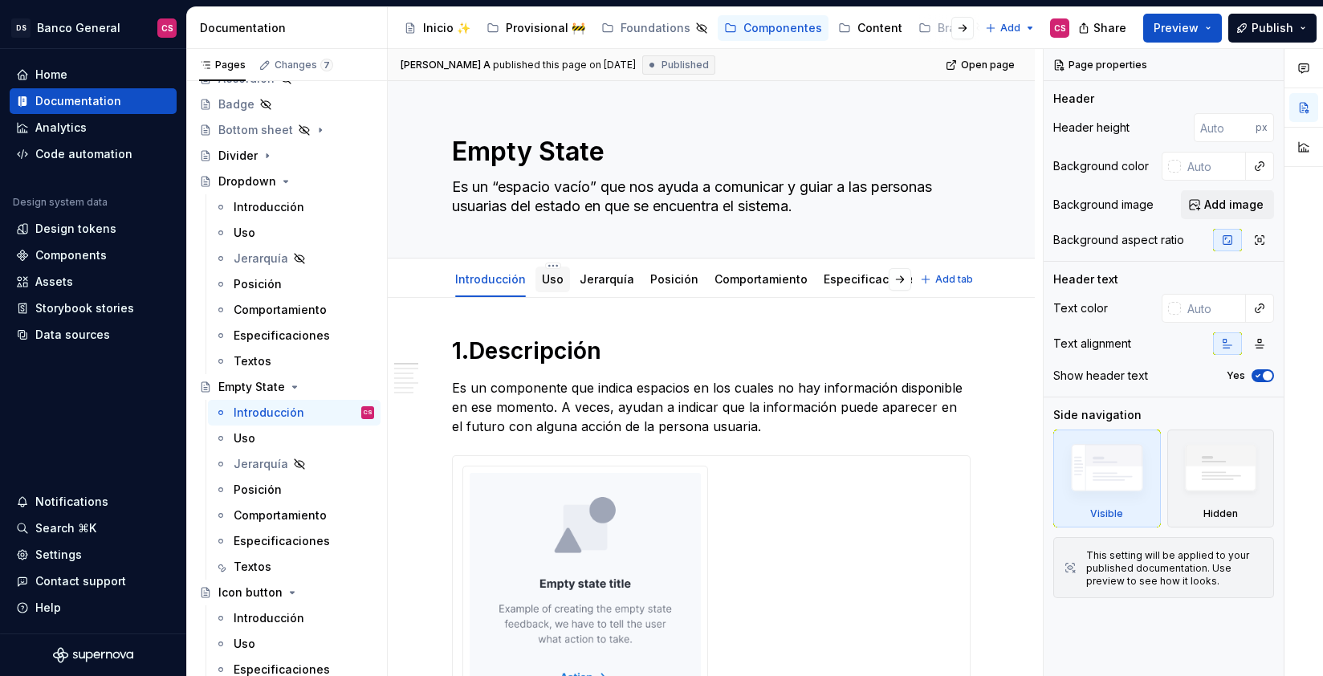
click at [546, 285] on link "Uso" at bounding box center [553, 279] width 22 height 14
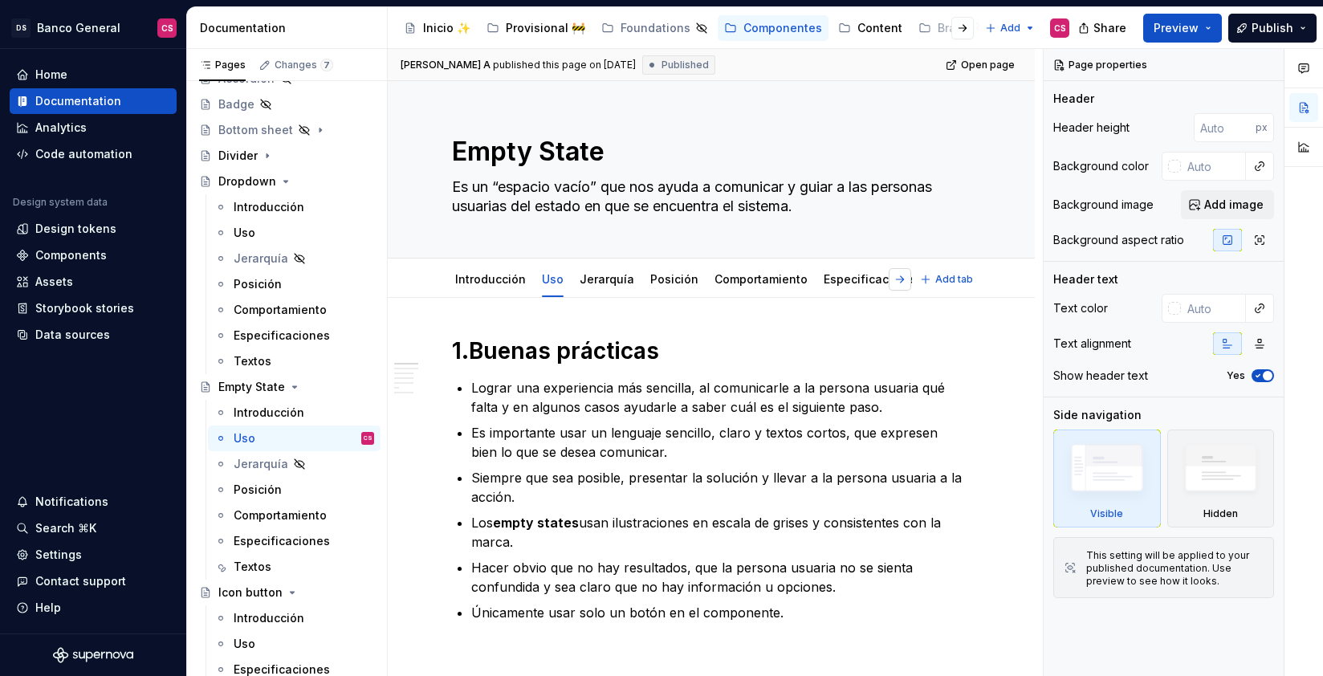
click at [899, 279] on button "button" at bounding box center [900, 279] width 22 height 22
click at [882, 286] on div "Textos" at bounding box center [901, 279] width 38 height 16
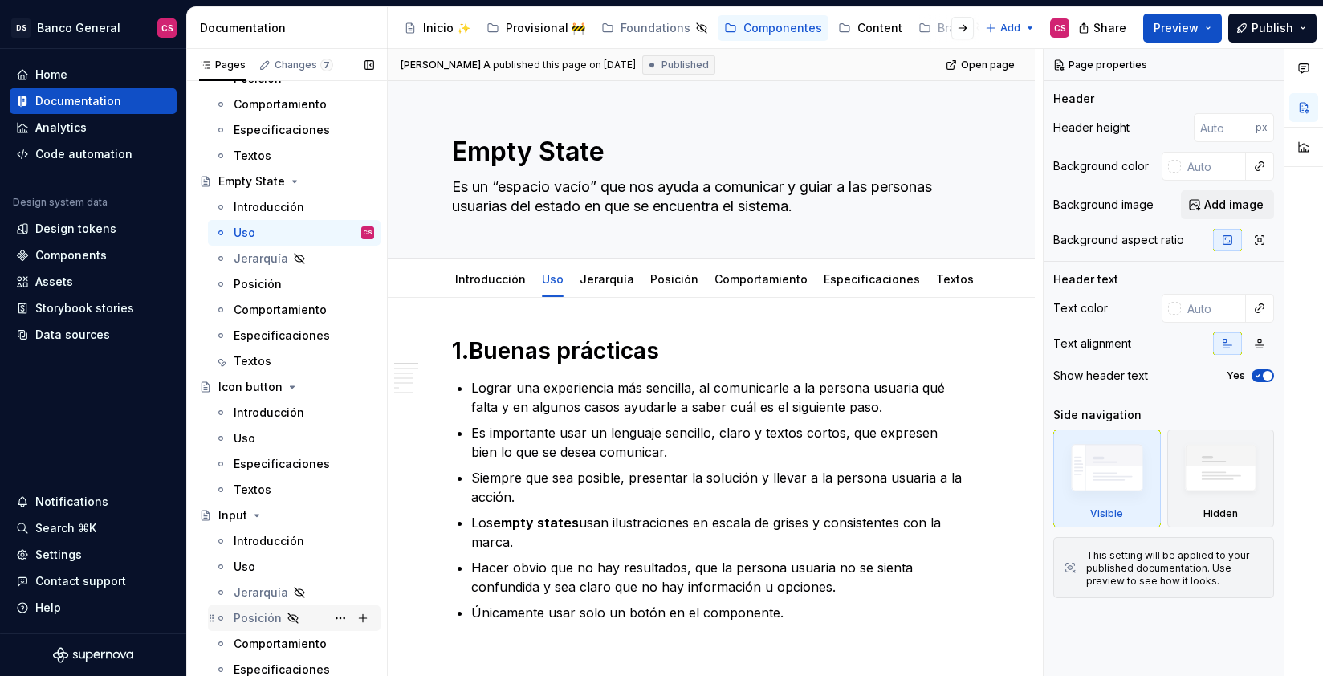
scroll to position [541, 0]
click at [248, 352] on div "Textos" at bounding box center [253, 359] width 38 height 16
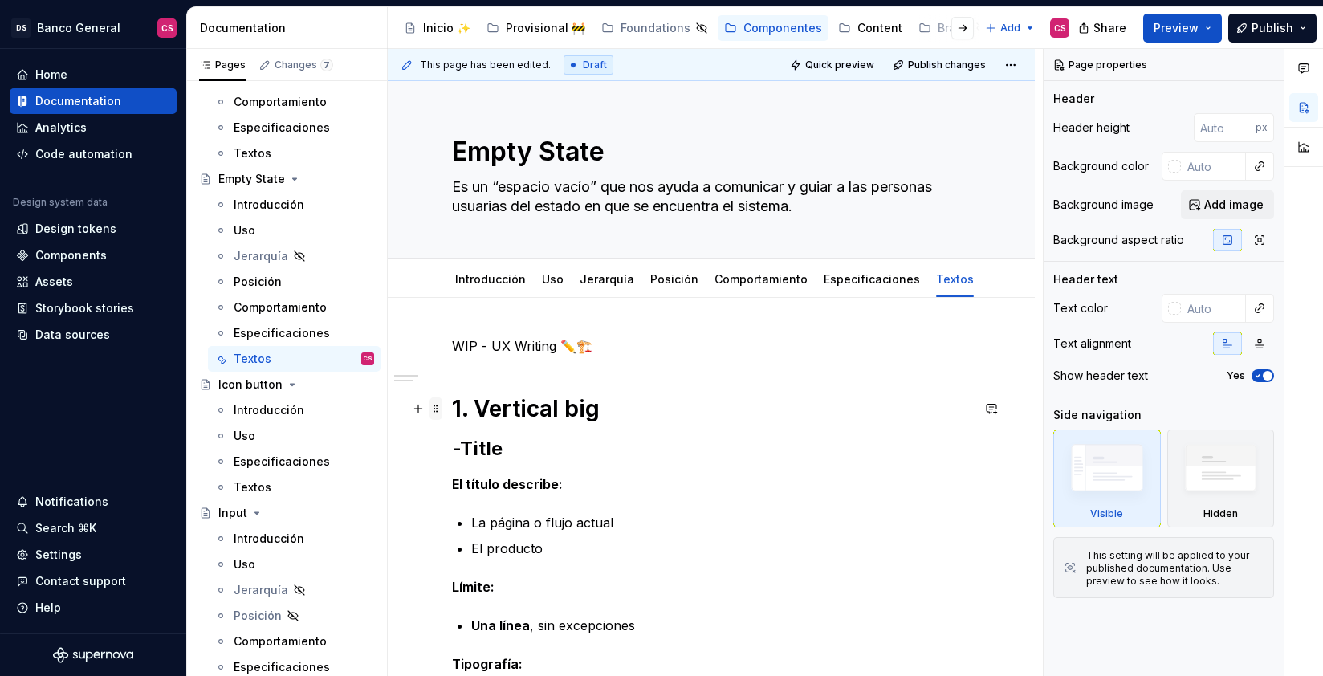
type textarea "*"
click at [440, 407] on span at bounding box center [436, 408] width 13 height 22
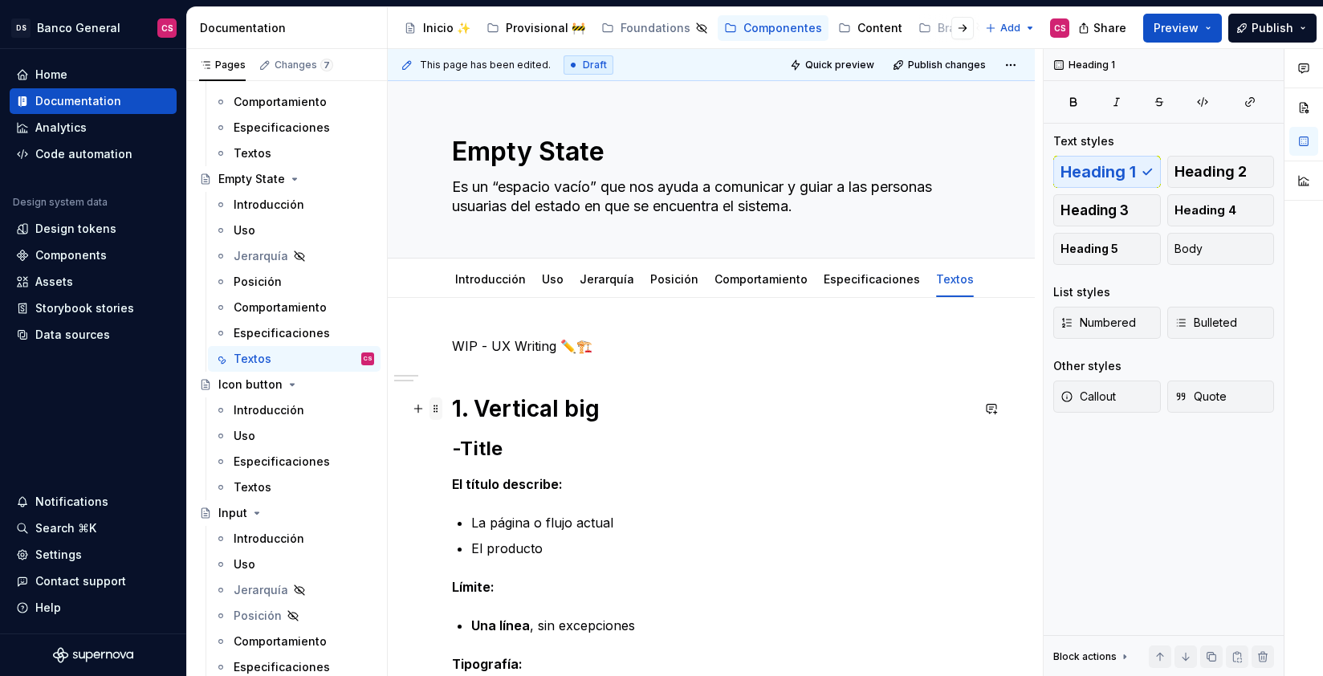
click at [437, 410] on span at bounding box center [436, 408] width 13 height 22
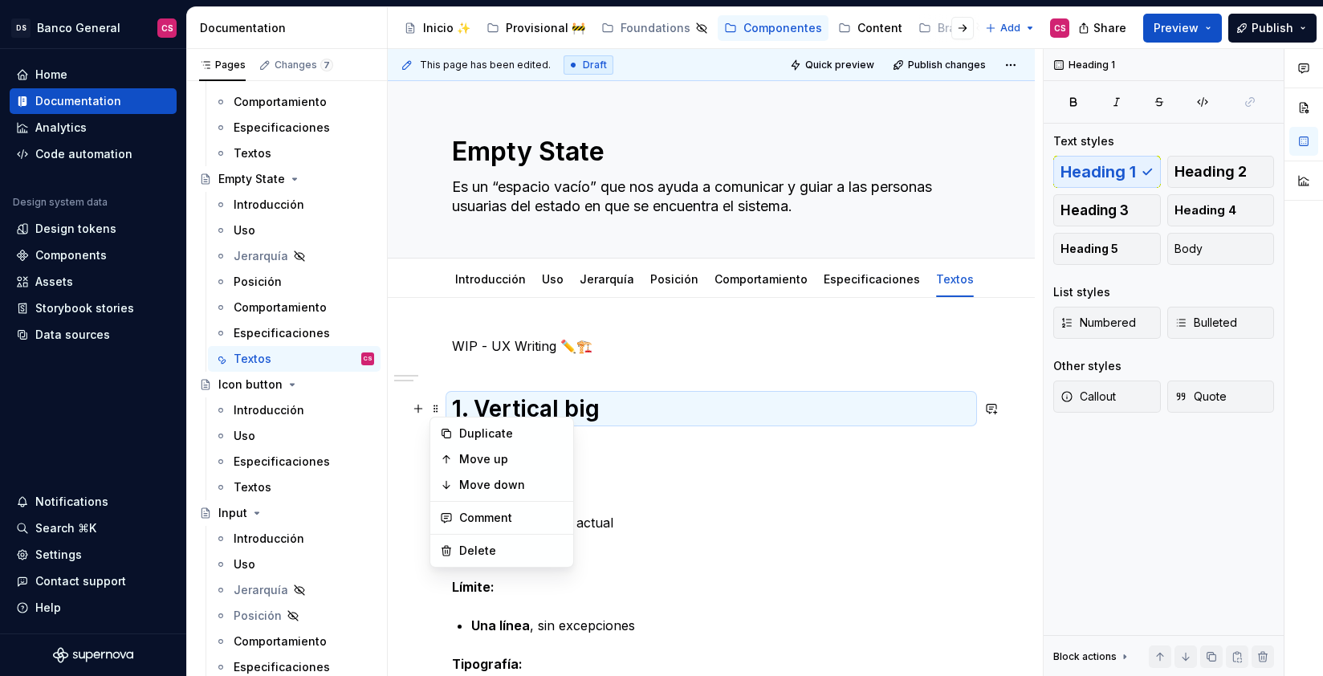
click at [531, 403] on h1 "1. Vertical big" at bounding box center [711, 408] width 519 height 29
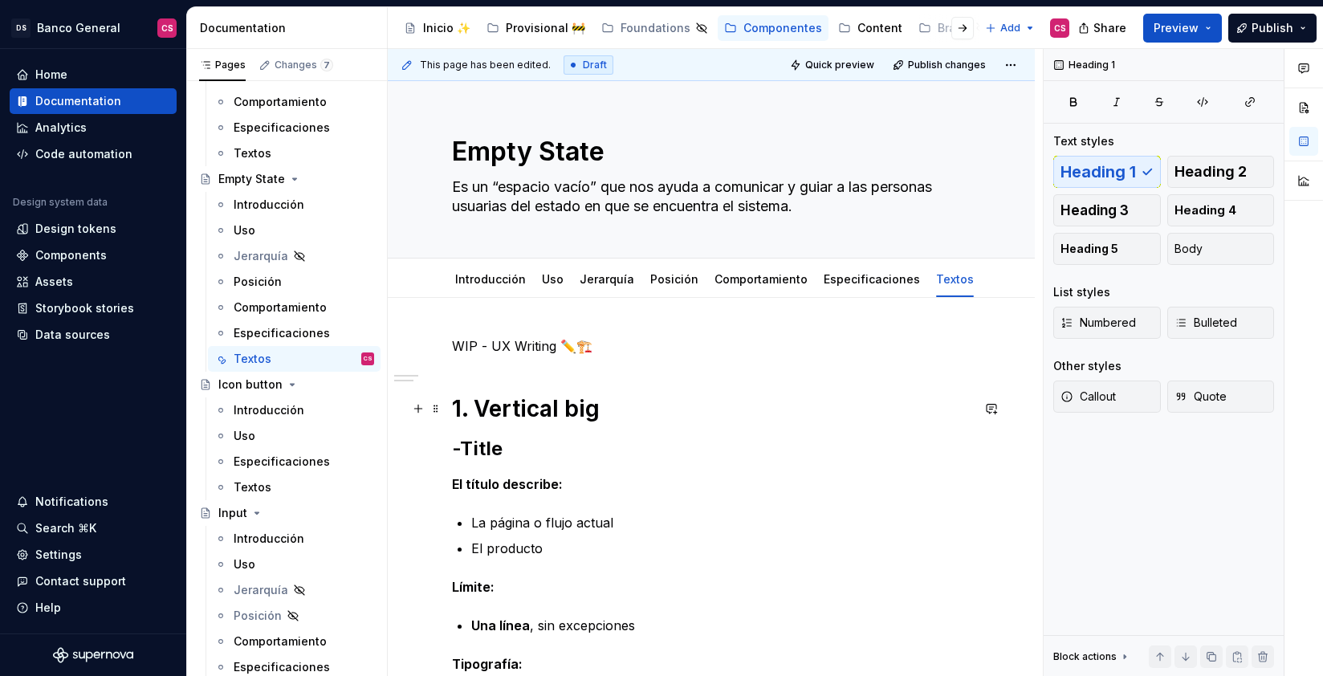
click at [599, 403] on h1 "1. Vertical big" at bounding box center [711, 408] width 519 height 29
click at [599, 404] on h1 "1. Vertical big" at bounding box center [711, 408] width 519 height 29
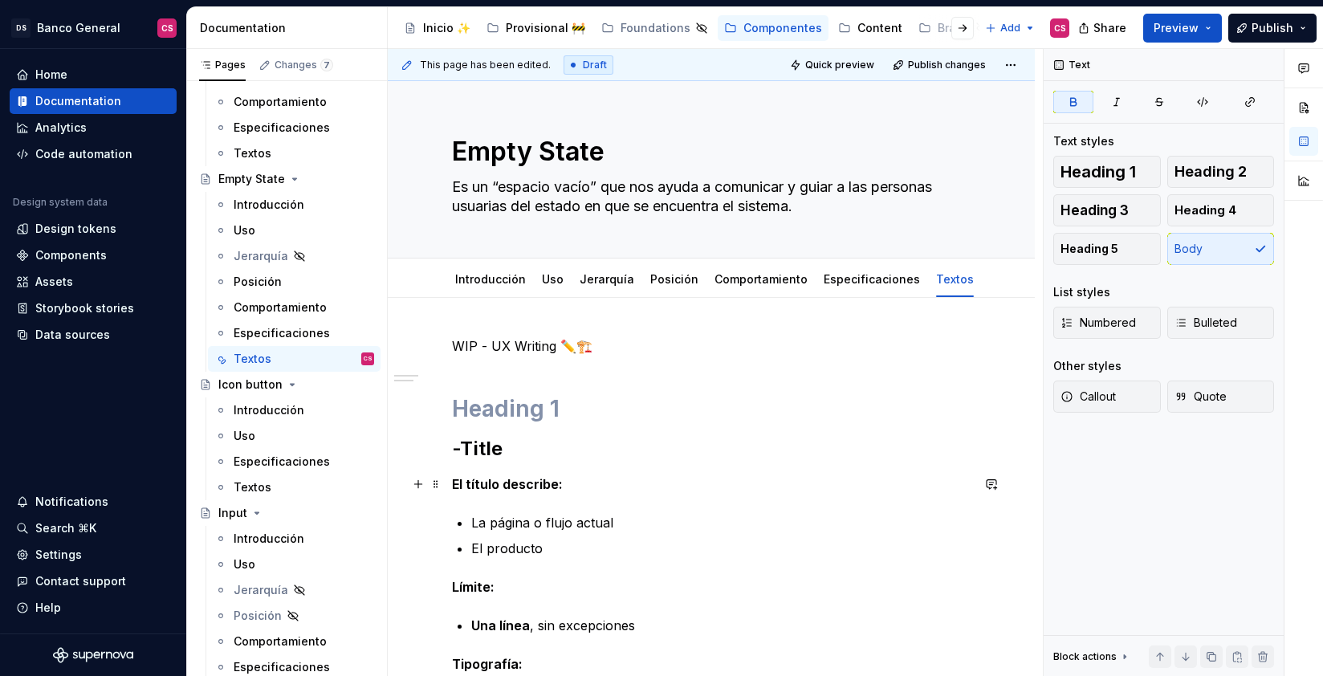
click at [592, 478] on p "El título describe:" at bounding box center [711, 483] width 519 height 19
click at [439, 407] on span at bounding box center [436, 408] width 13 height 22
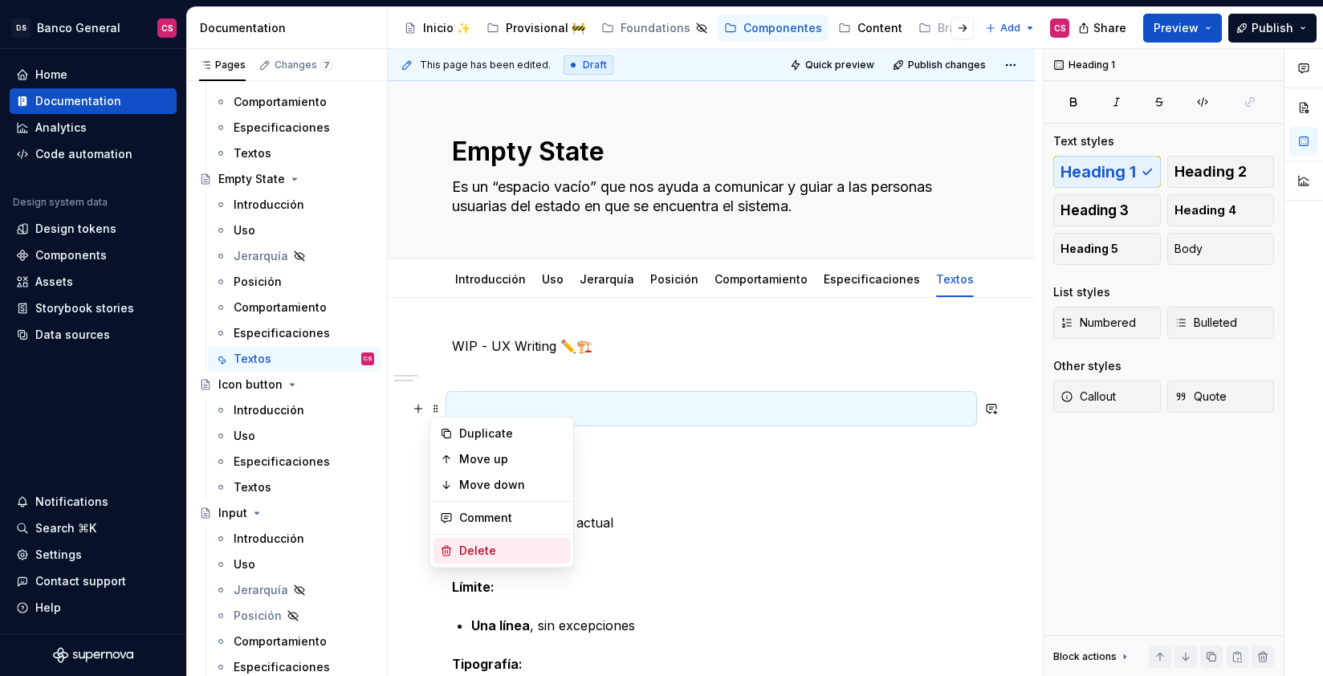
click at [468, 552] on div "Delete" at bounding box center [511, 551] width 104 height 16
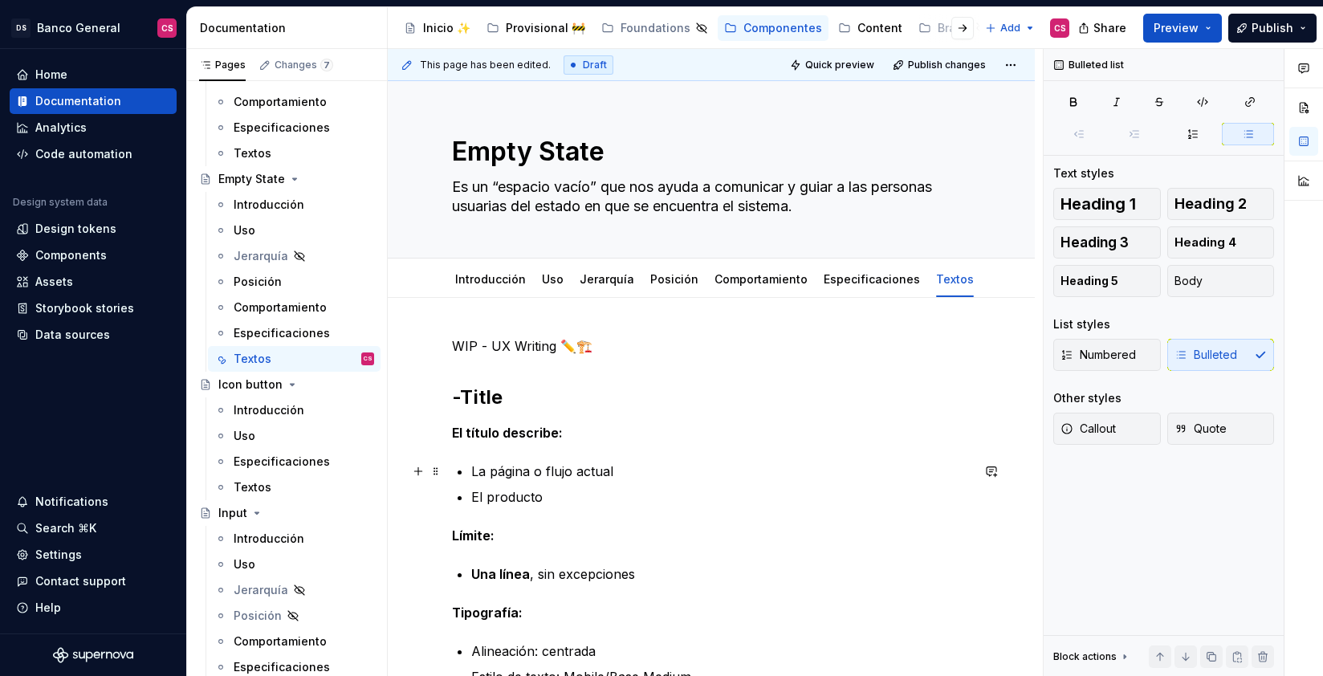
click at [473, 462] on p "La página o flujo actual" at bounding box center [720, 471] width 499 height 19
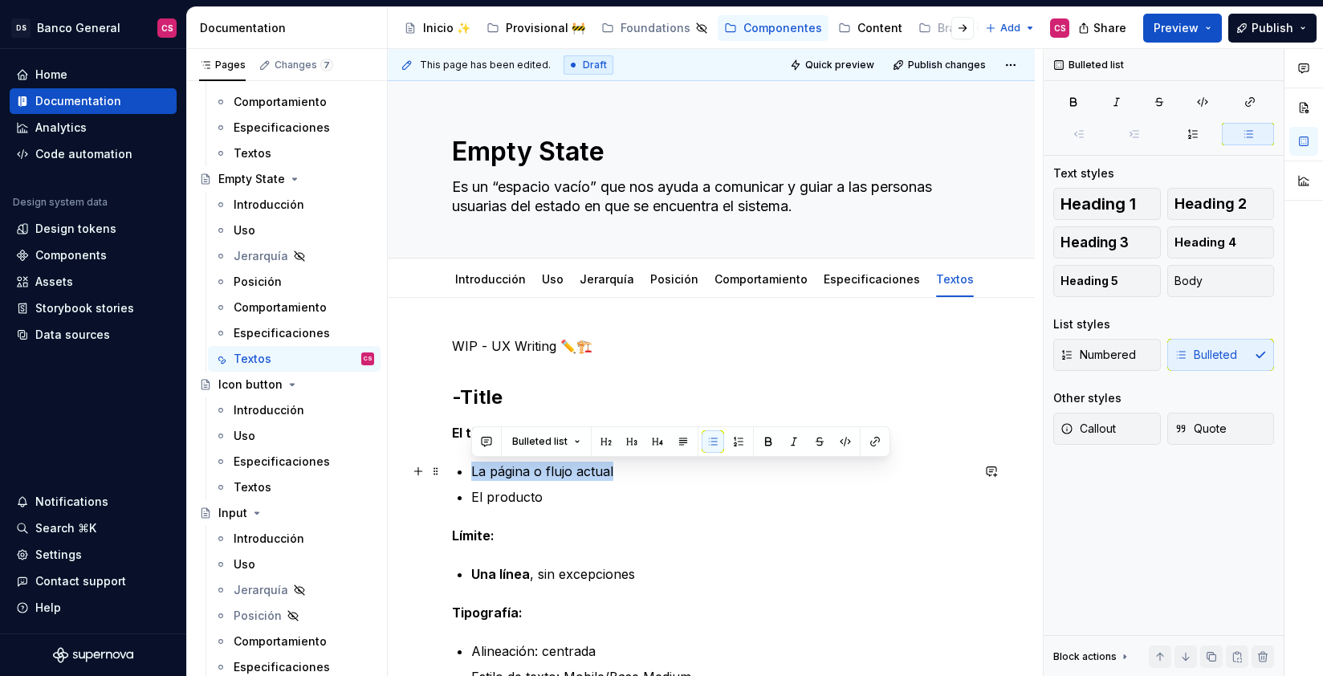
drag, startPoint x: 474, startPoint y: 465, endPoint x: 579, endPoint y: 466, distance: 105.2
click at [579, 466] on p "La página o flujo actual" at bounding box center [720, 471] width 499 height 19
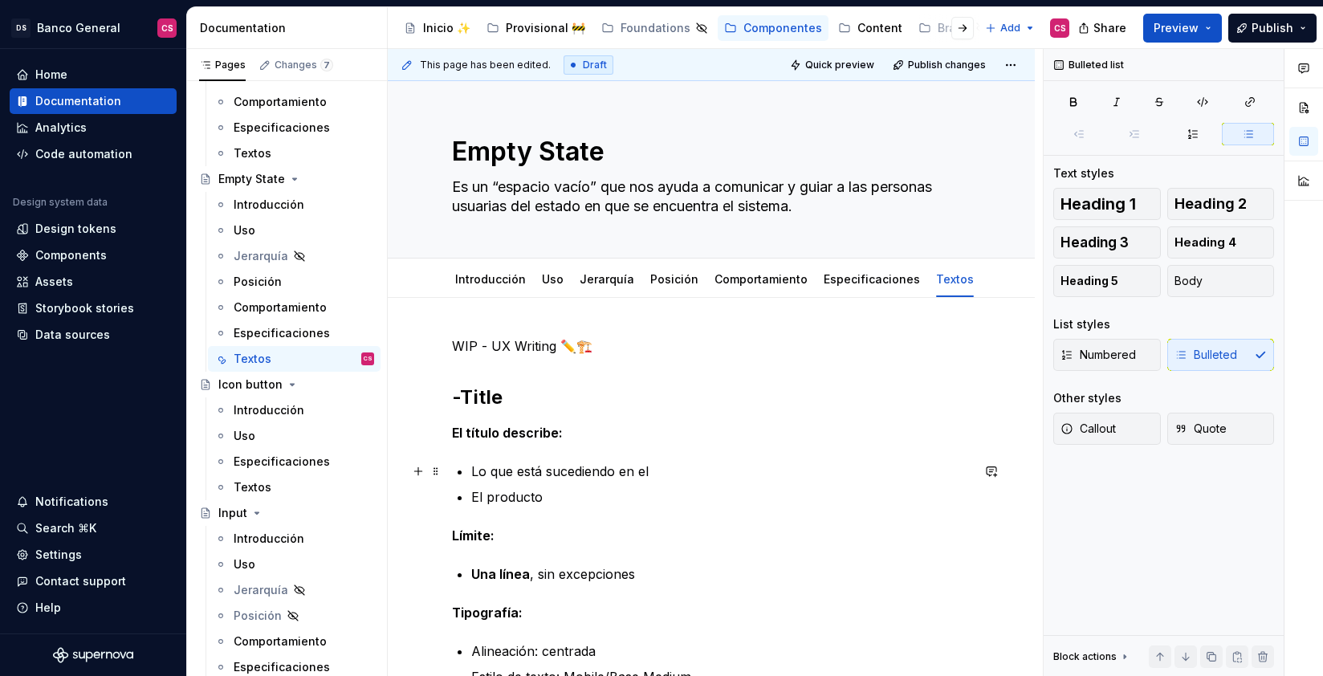
click at [580, 473] on p "Lo que está sucediendo en el" at bounding box center [720, 471] width 499 height 19
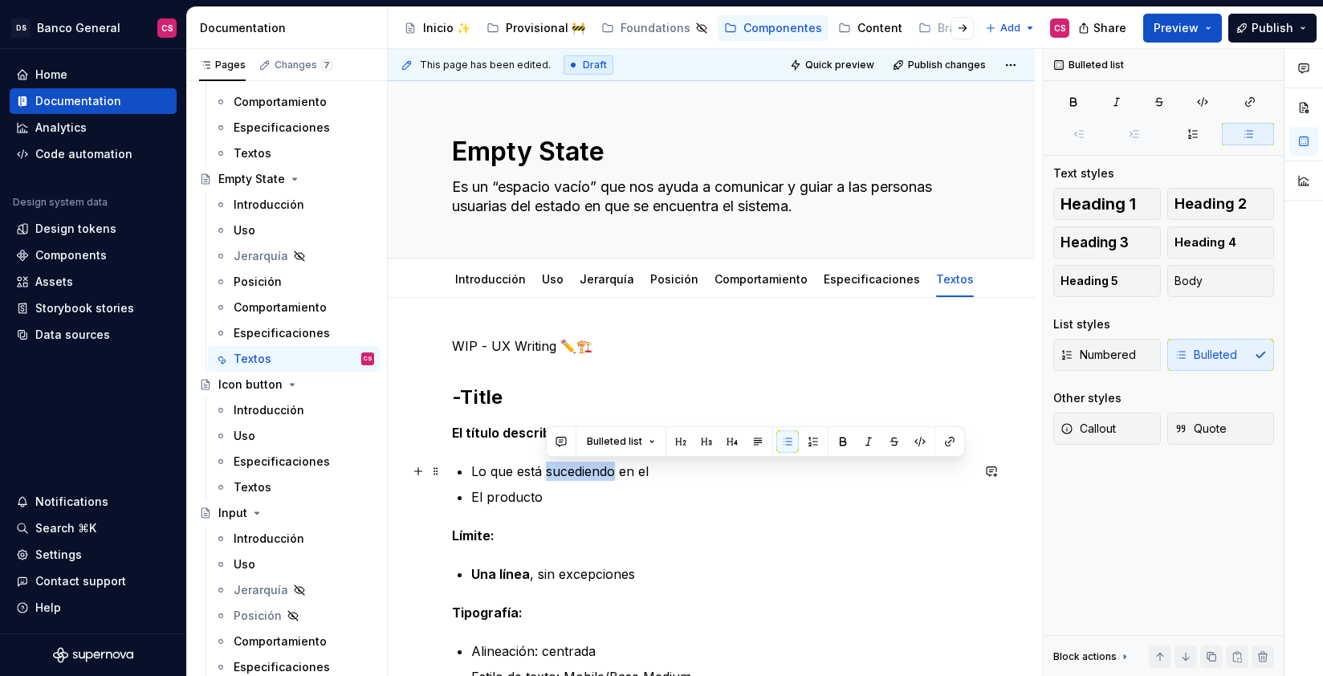
click at [580, 473] on p "Lo que está sucediendo en el" at bounding box center [720, 471] width 499 height 19
click at [487, 472] on p "Lo que está sucediendo en el" at bounding box center [720, 471] width 499 height 19
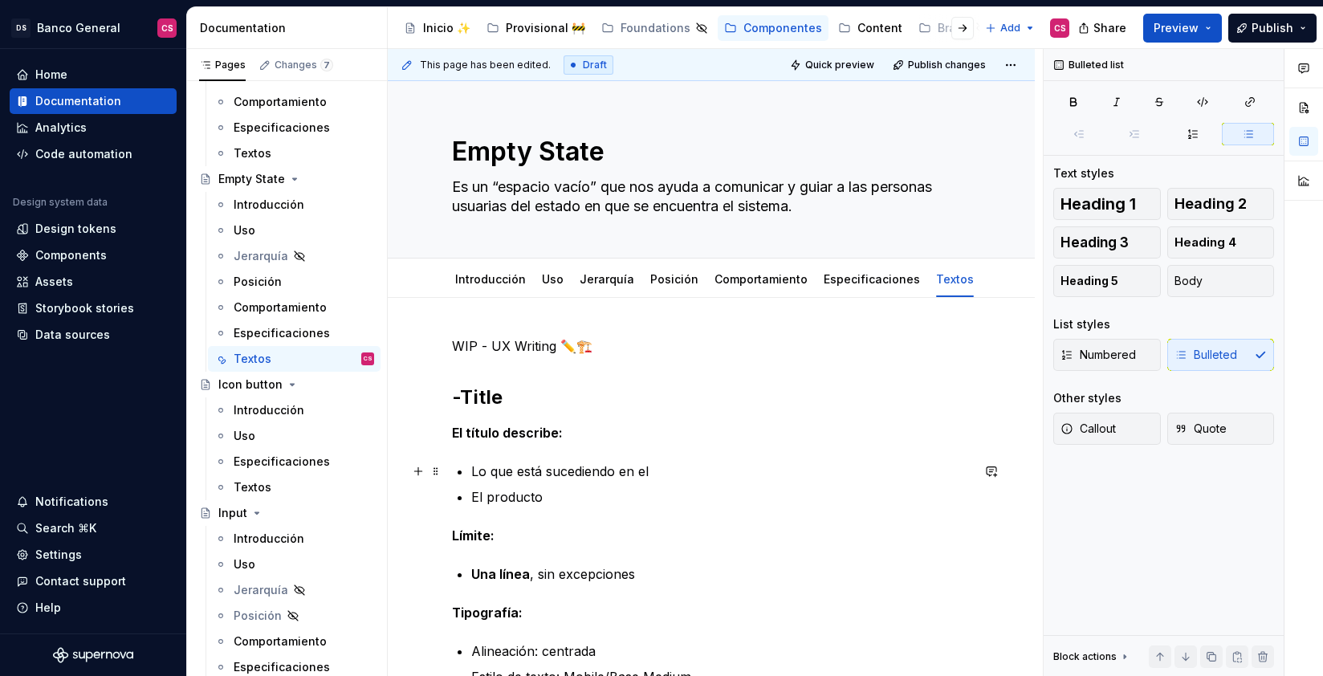
click at [481, 470] on p "Lo que está sucediendo en el" at bounding box center [720, 471] width 499 height 19
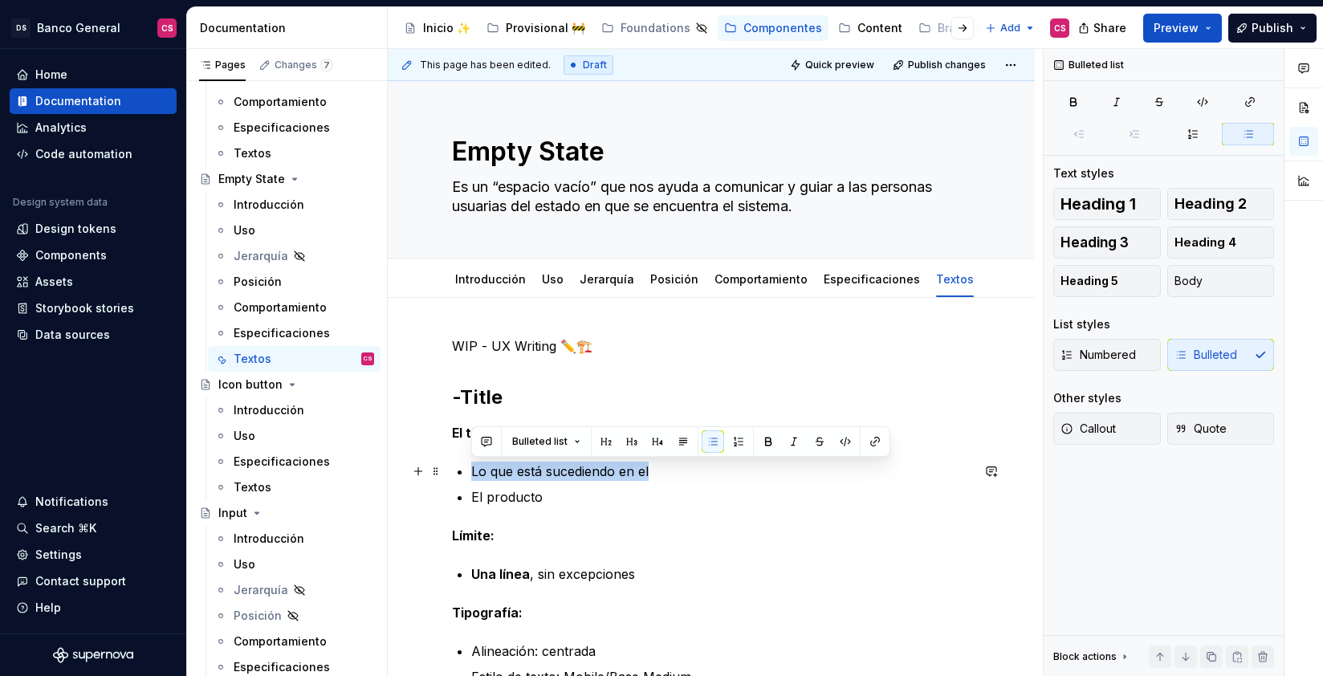
drag, startPoint x: 481, startPoint y: 470, endPoint x: 646, endPoint y: 469, distance: 165.4
click at [646, 469] on p "Lo que está sucediendo en el" at bounding box center [720, 471] width 499 height 19
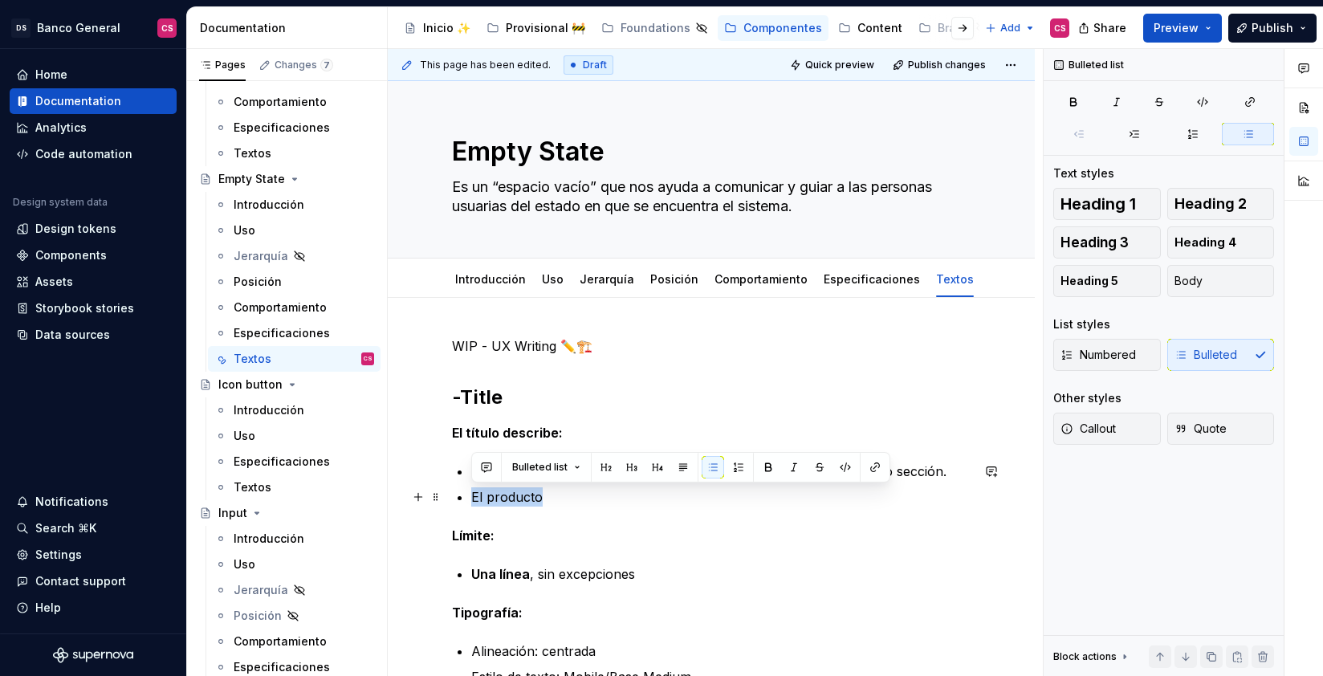
drag, startPoint x: 555, startPoint y: 494, endPoint x: 439, endPoint y: 483, distance: 116.1
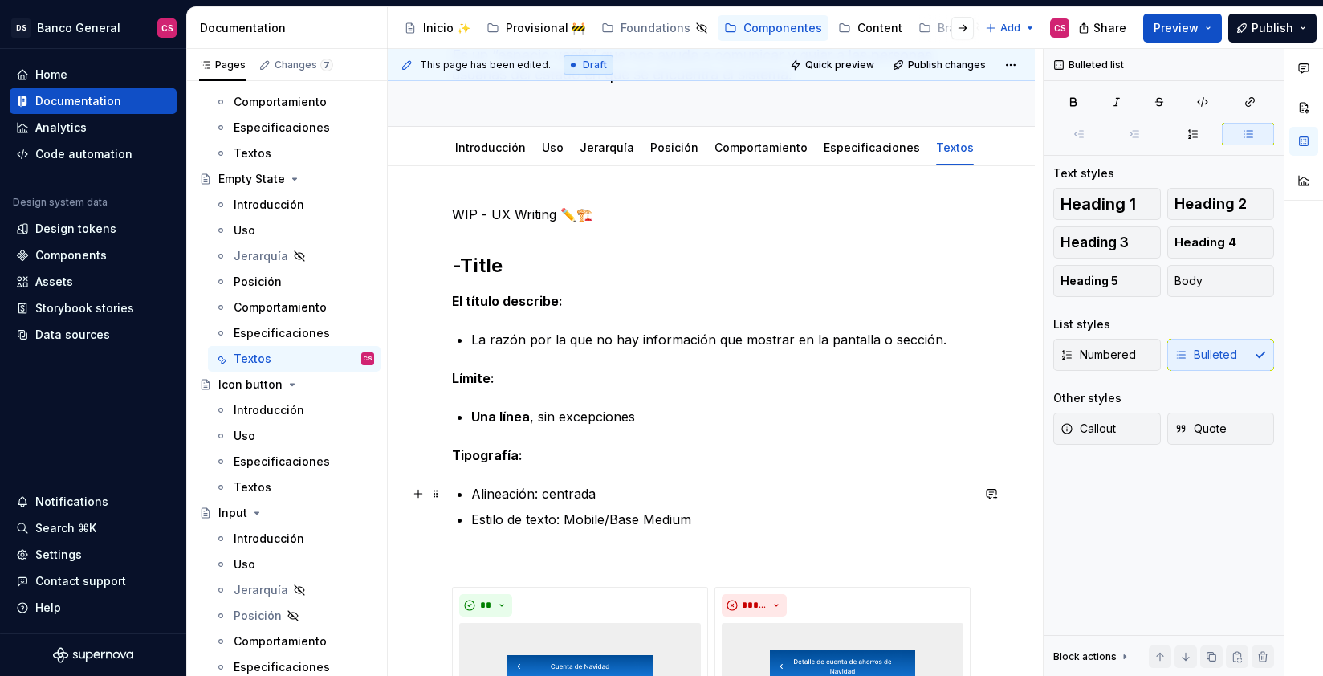
scroll to position [133, 0]
click at [512, 267] on h2 "-Title" at bounding box center [711, 264] width 519 height 26
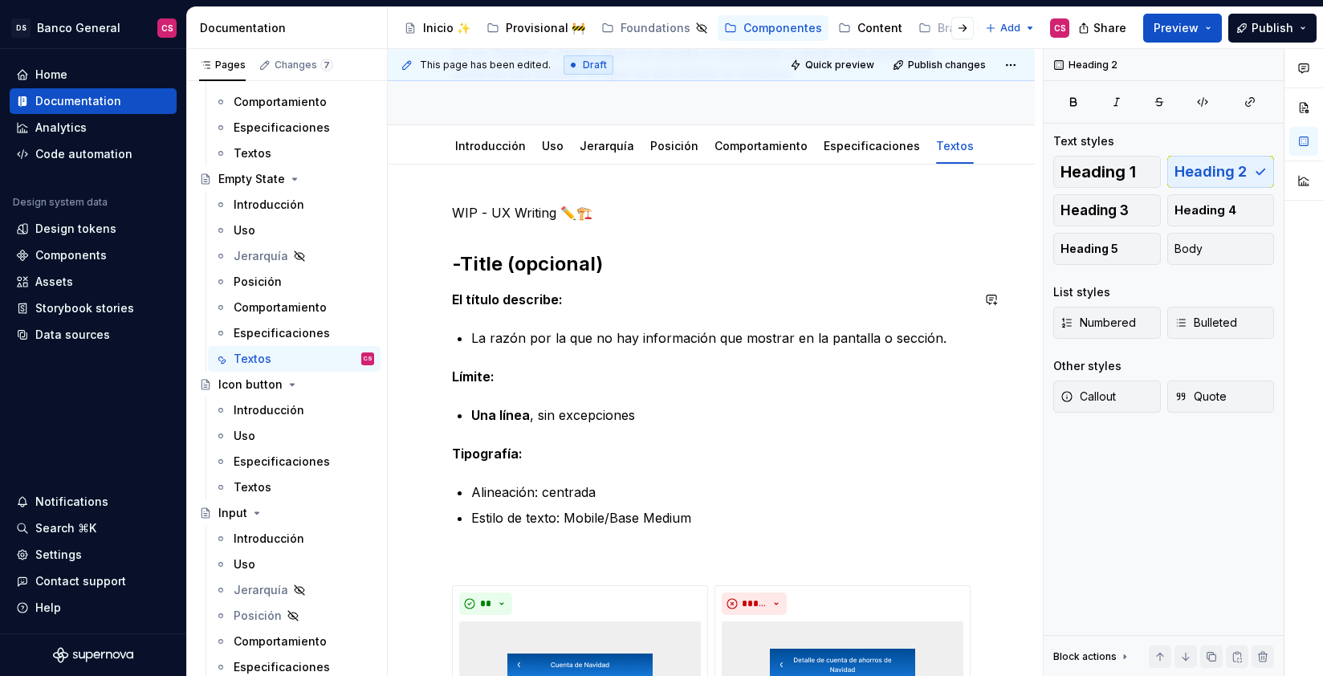
click at [609, 322] on div "**********" at bounding box center [711, 582] width 519 height 759
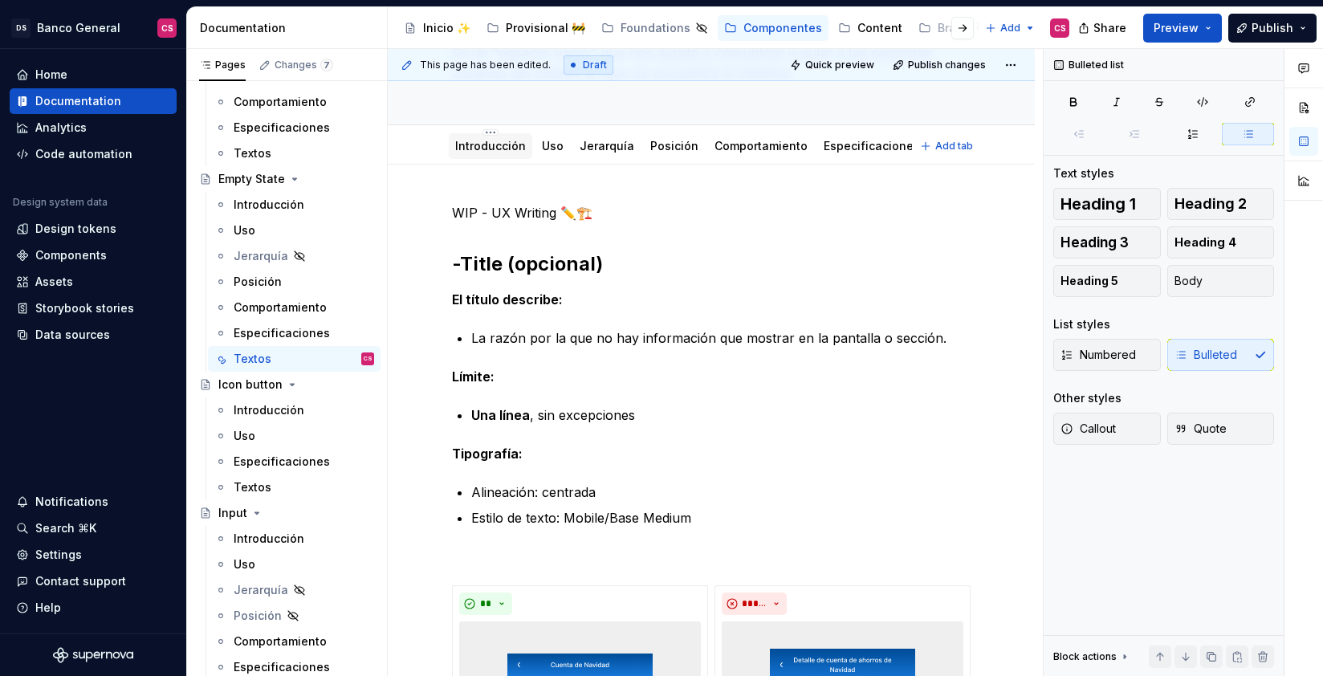
click at [490, 148] on link "Introducción" at bounding box center [490, 146] width 71 height 14
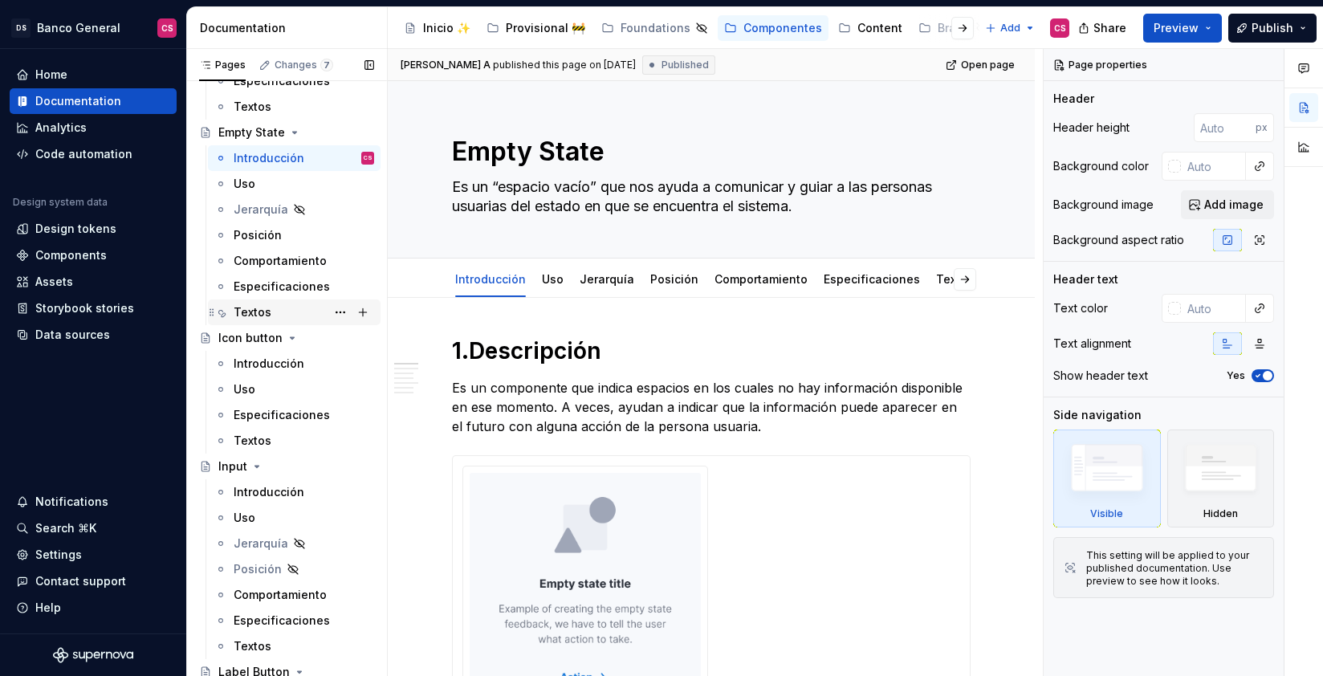
scroll to position [587, 0]
click at [271, 311] on div "Textos" at bounding box center [304, 313] width 140 height 22
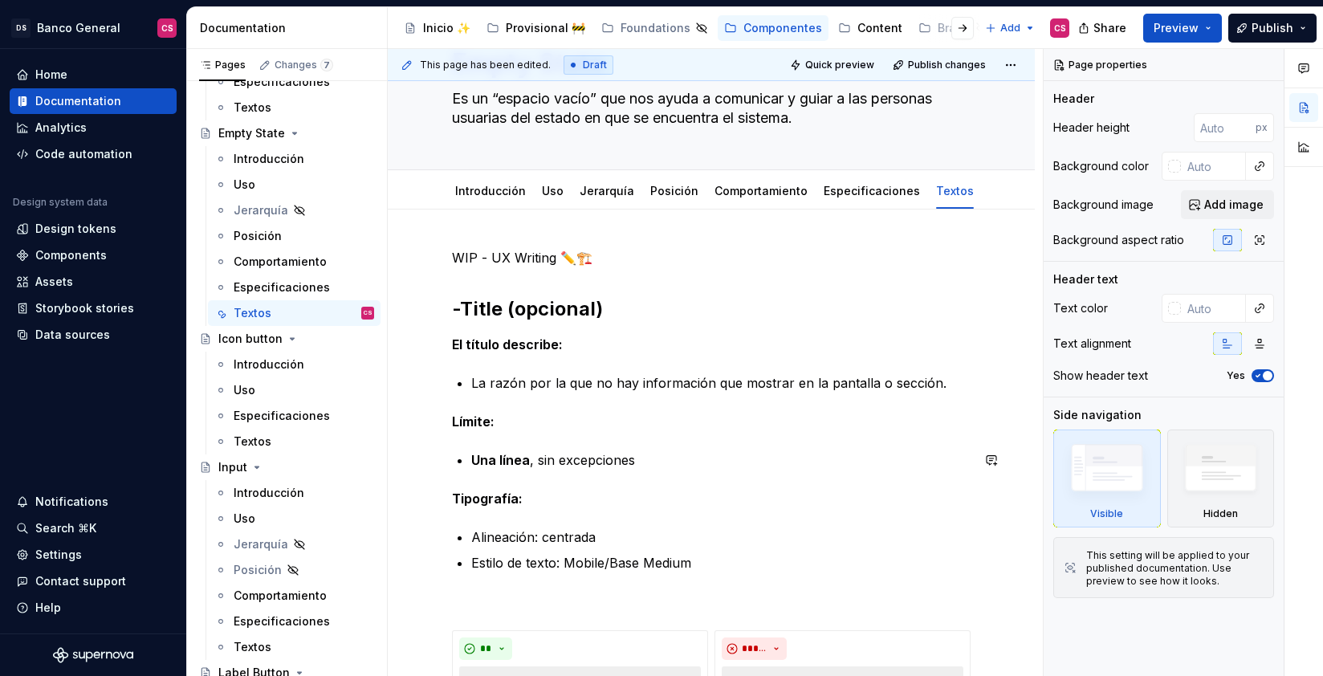
scroll to position [94, 0]
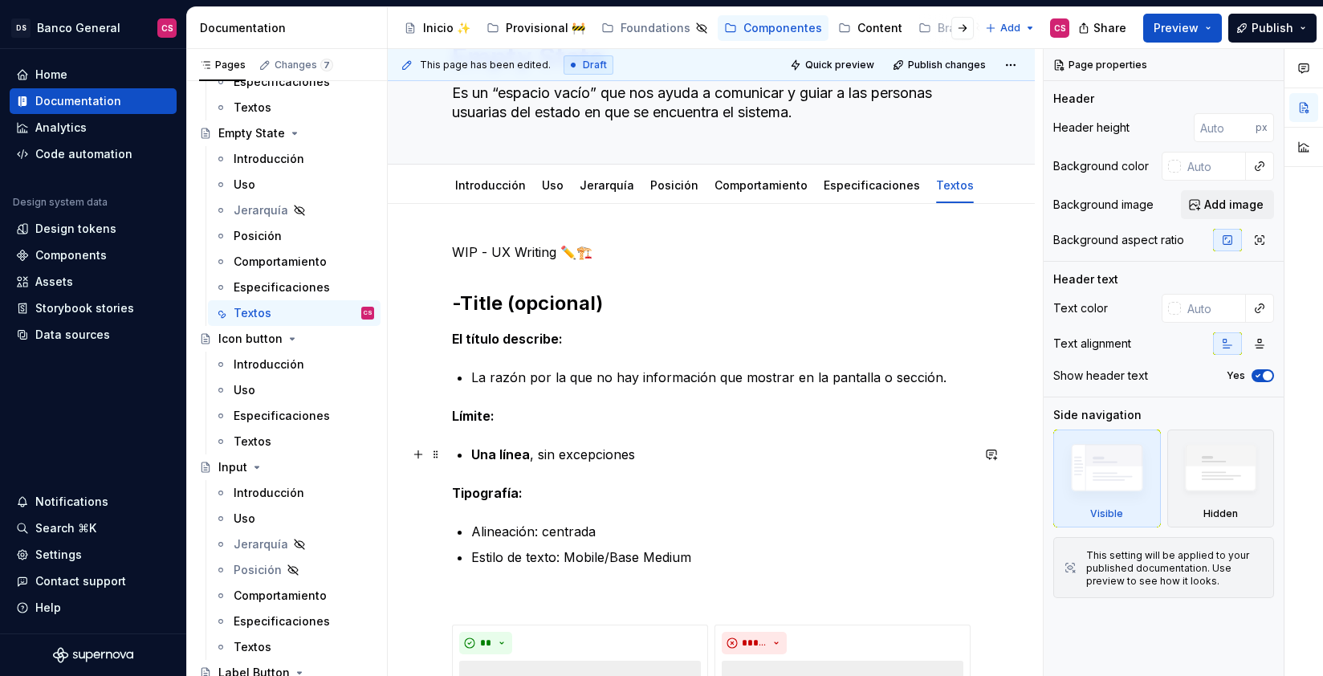
type textarea "*"
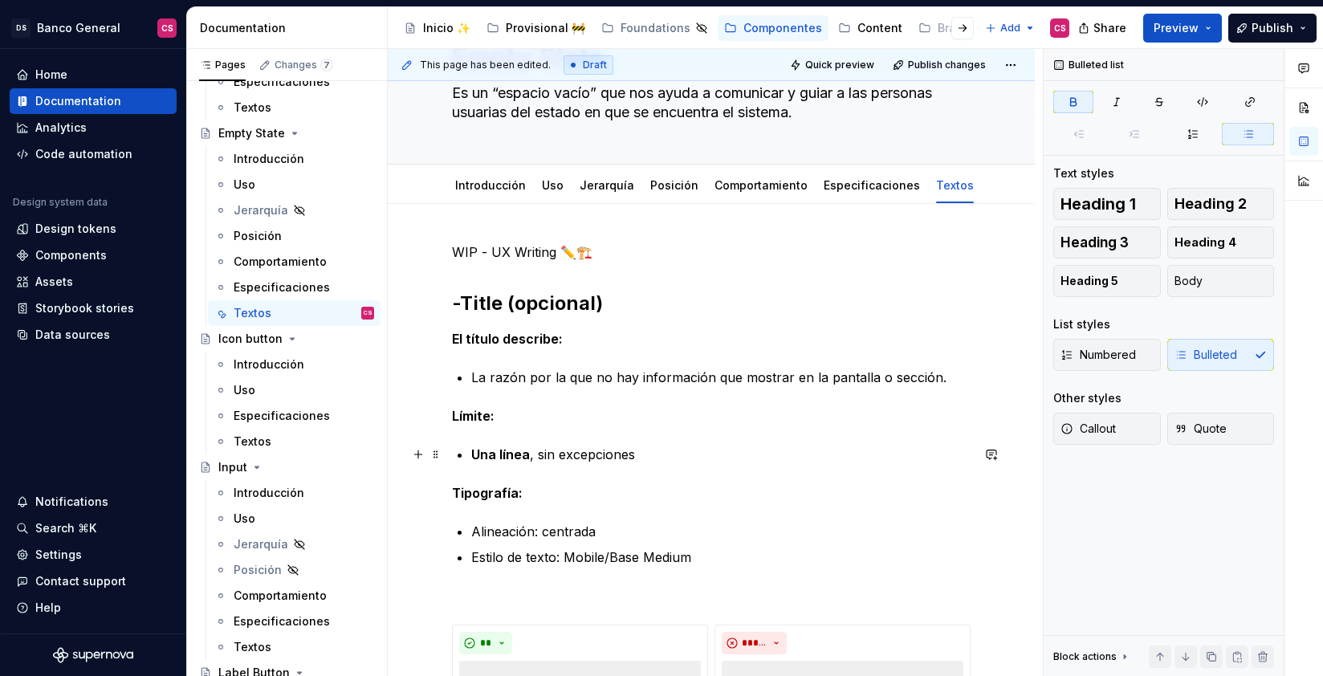
click at [484, 458] on strong "Una línea" at bounding box center [500, 454] width 59 height 16
click at [527, 454] on p "Dos línea , sin excepciones" at bounding box center [720, 454] width 499 height 19
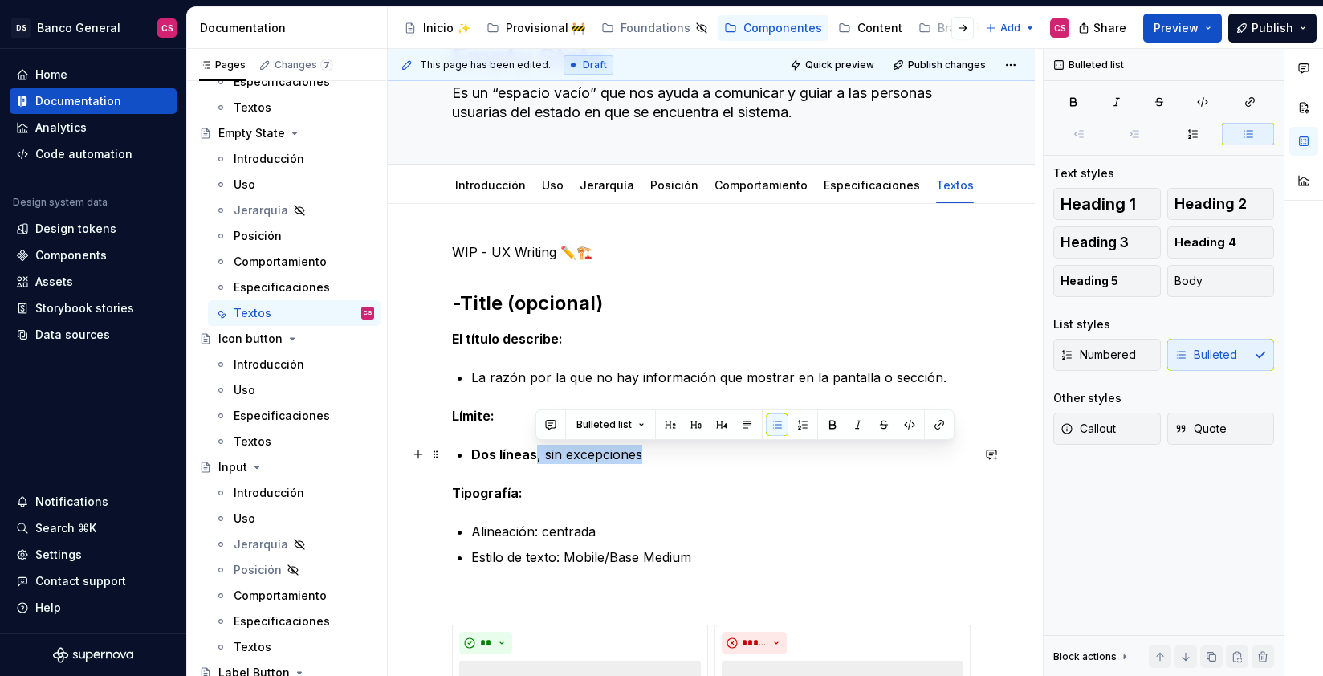
drag, startPoint x: 644, startPoint y: 458, endPoint x: 548, endPoint y: 469, distance: 97.0
click at [534, 458] on p "Dos líneas , sin excepciones" at bounding box center [720, 454] width 499 height 19
drag, startPoint x: 478, startPoint y: 454, endPoint x: 505, endPoint y: 470, distance: 31.0
click at [478, 454] on strong "Dos líneas" at bounding box center [504, 454] width 66 height 16
drag, startPoint x: 584, startPoint y: 453, endPoint x: 715, endPoint y: 454, distance: 130.9
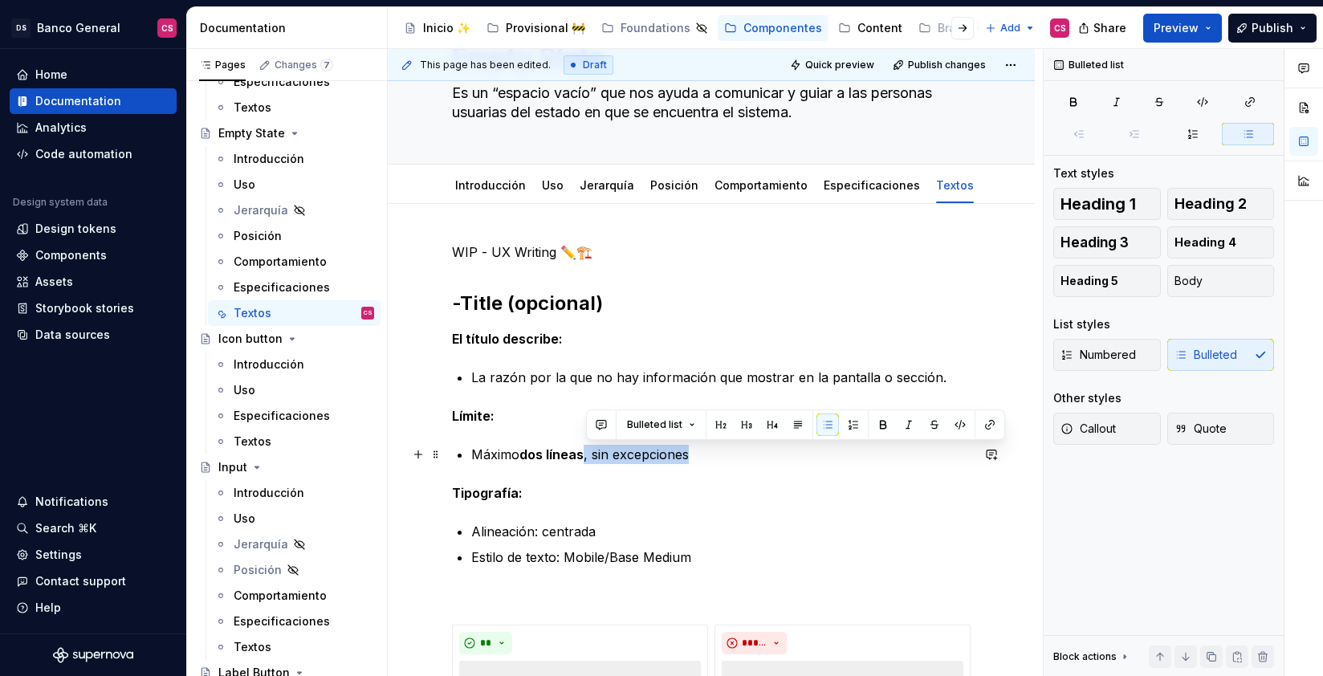
click at [715, 453] on p "Máximo dos líneas , sin excepciones" at bounding box center [720, 454] width 499 height 19
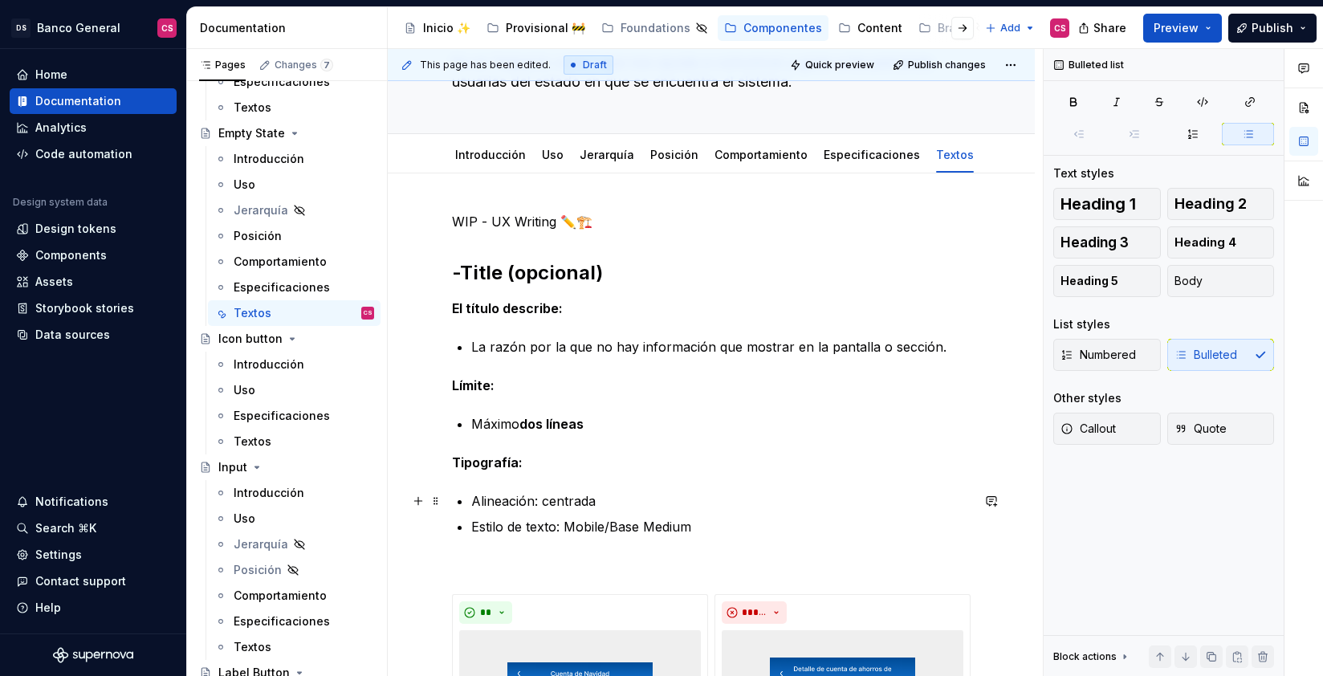
scroll to position [134, 0]
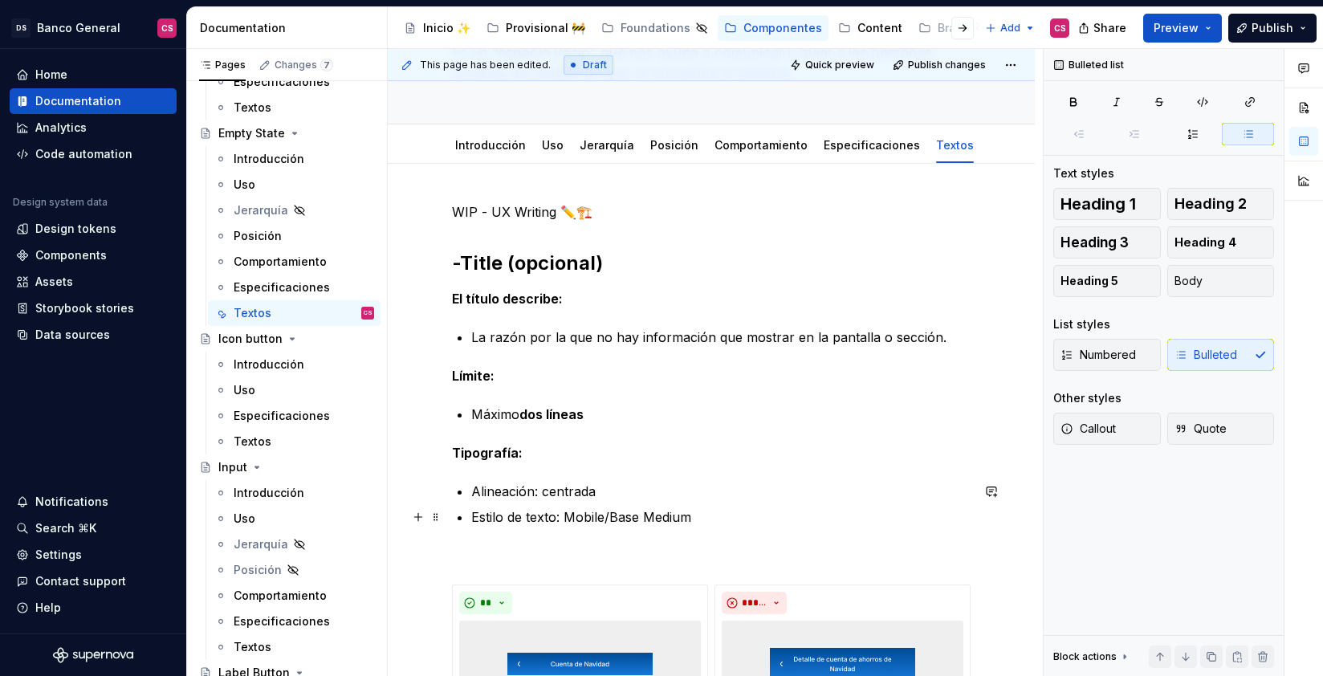
click at [564, 514] on p "Estilo de texto: Mobile/Base Medium" at bounding box center [720, 516] width 499 height 19
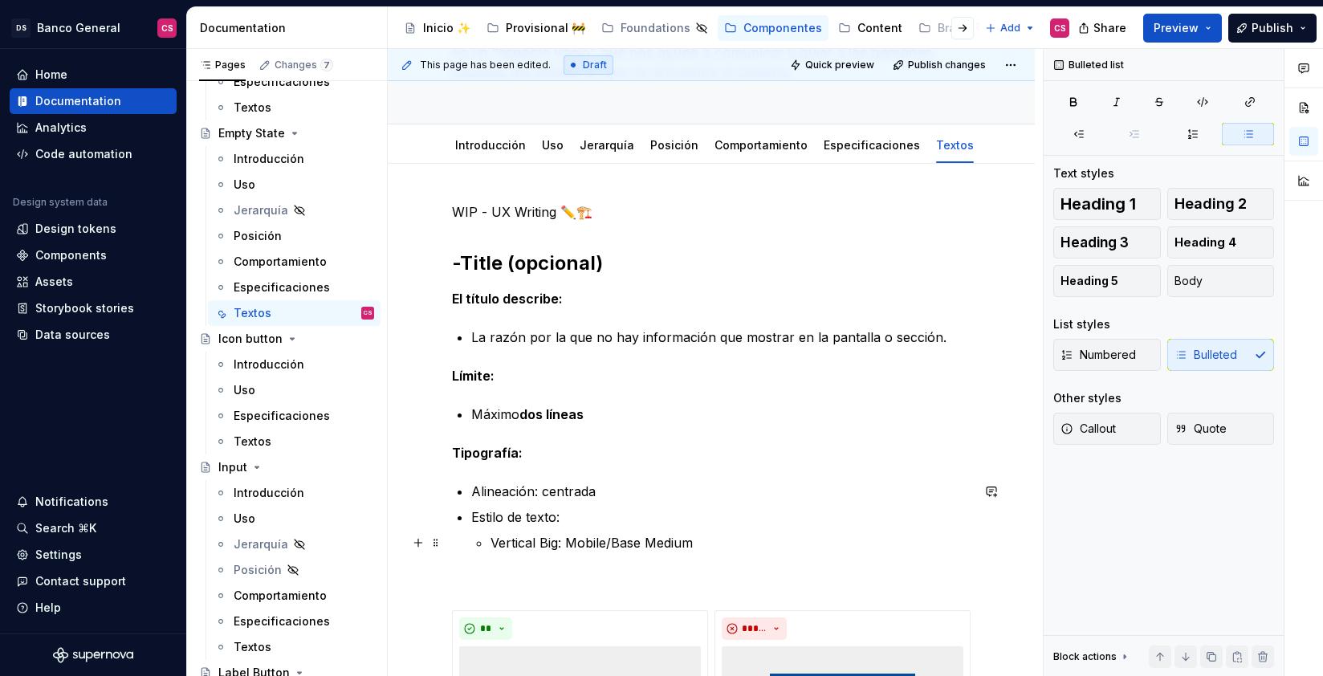
click at [629, 539] on p "Vertical Big: Mobile/Base Medium" at bounding box center [731, 542] width 480 height 19
click at [694, 548] on p "Vertical Big: Mobile/Medium" at bounding box center [731, 542] width 480 height 19
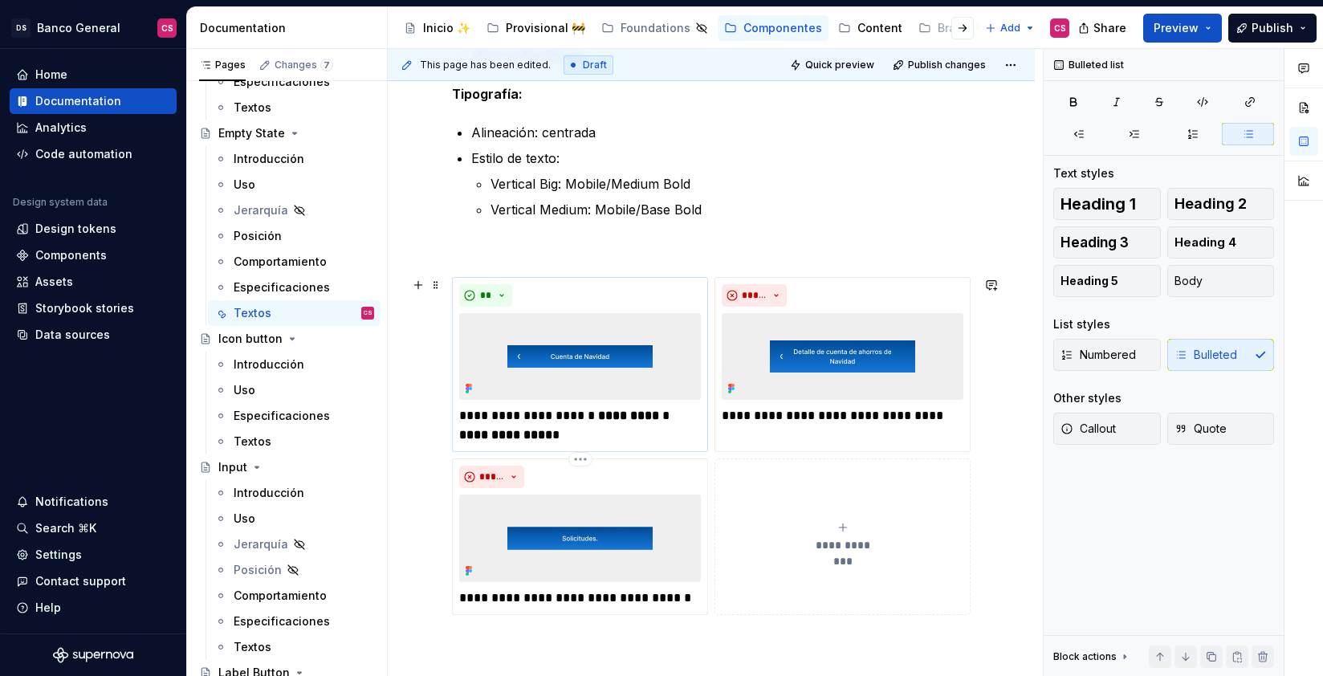
scroll to position [508, 0]
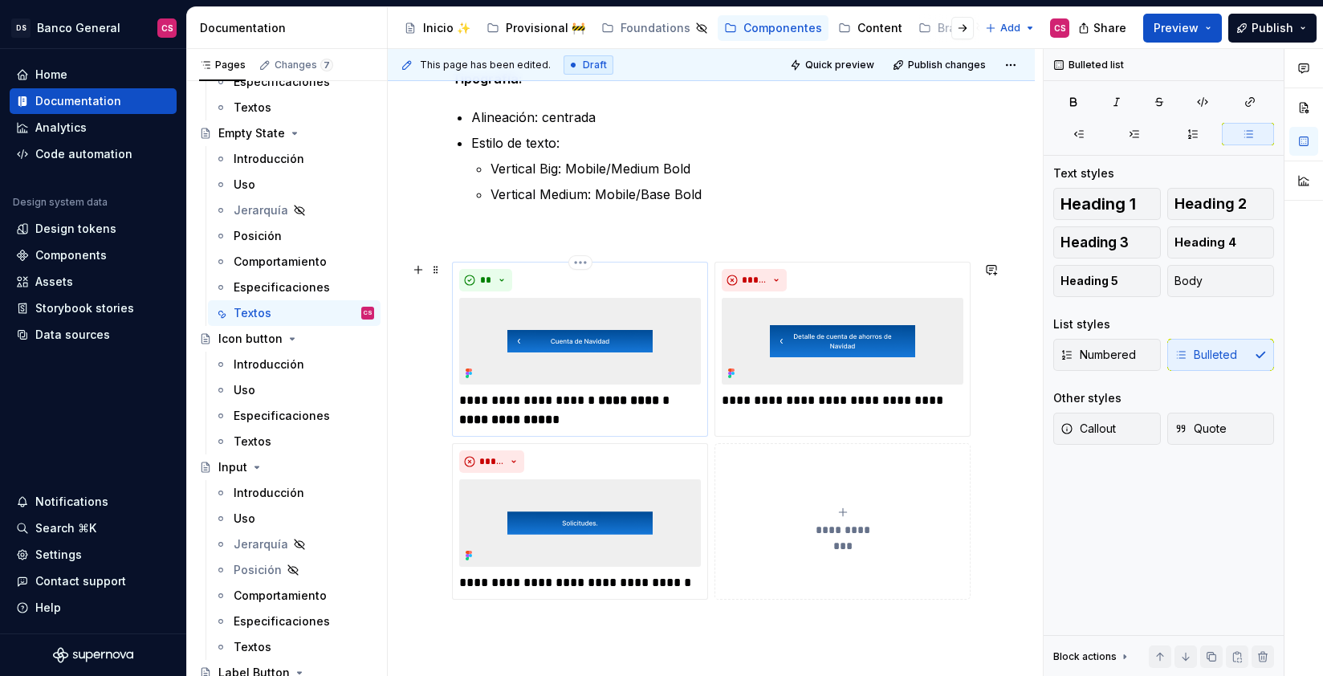
click at [642, 350] on img at bounding box center [580, 341] width 242 height 87
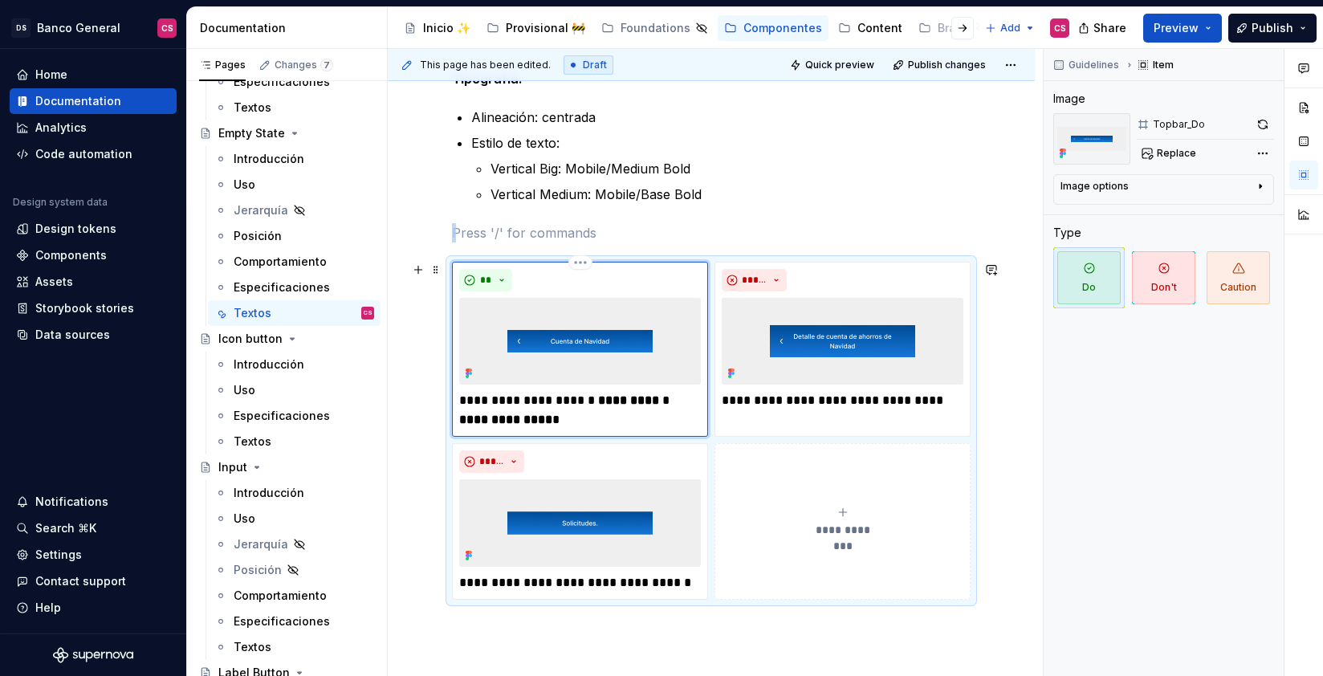
click at [622, 331] on img at bounding box center [580, 341] width 242 height 87
click at [829, 515] on div "**********" at bounding box center [843, 522] width 242 height 32
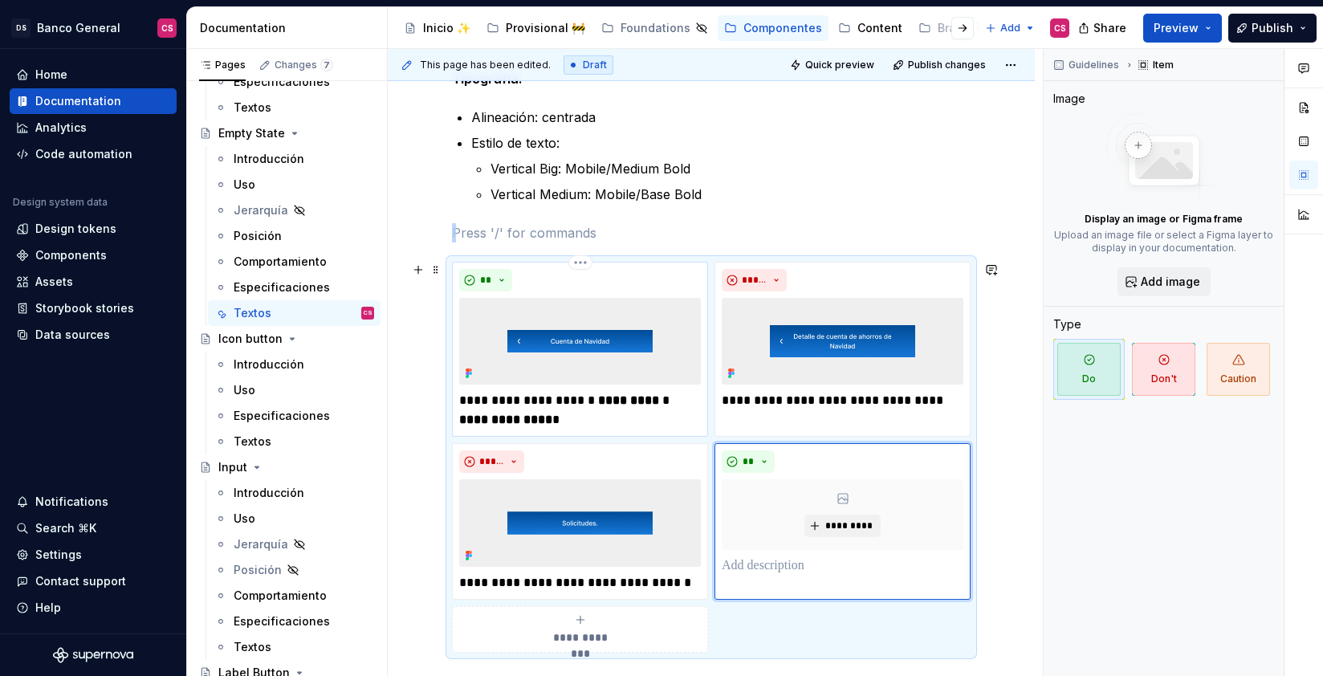
click at [548, 400] on p "**********" at bounding box center [580, 410] width 242 height 39
type textarea "*"
click at [548, 400] on p "**********" at bounding box center [580, 410] width 242 height 39
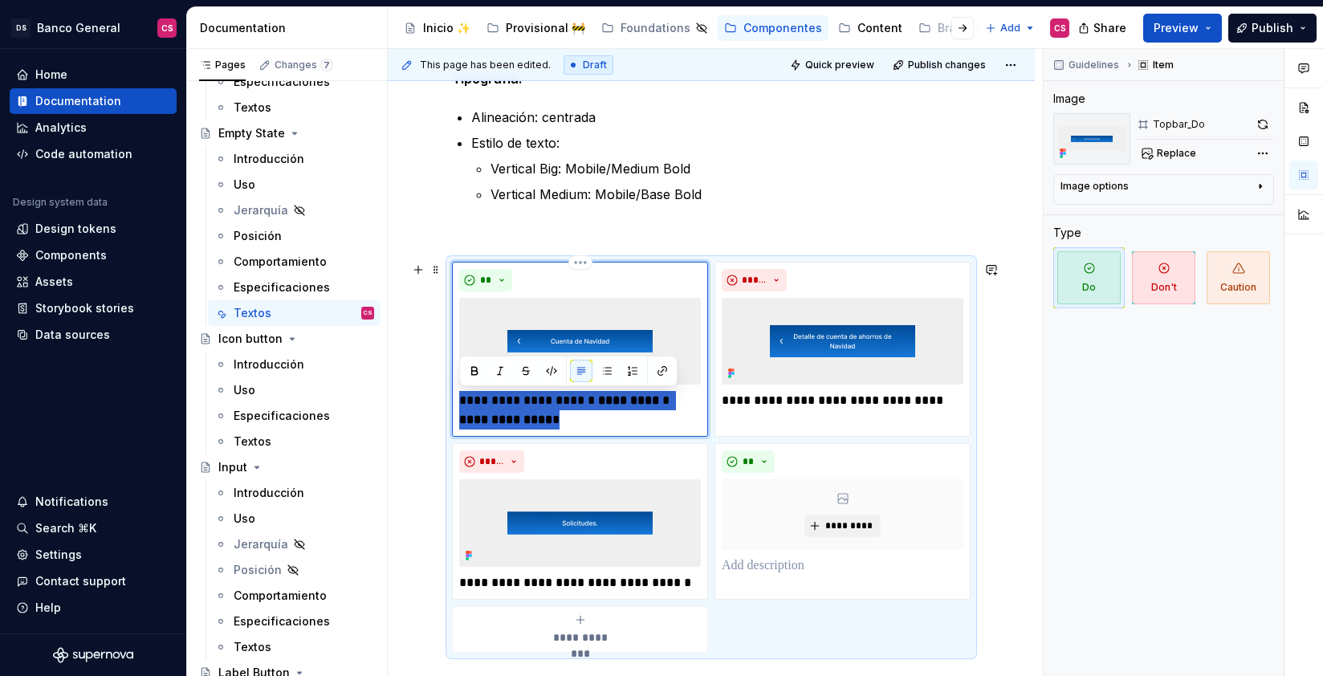
click at [548, 400] on p "**********" at bounding box center [580, 410] width 242 height 39
click at [770, 563] on p at bounding box center [843, 565] width 242 height 19
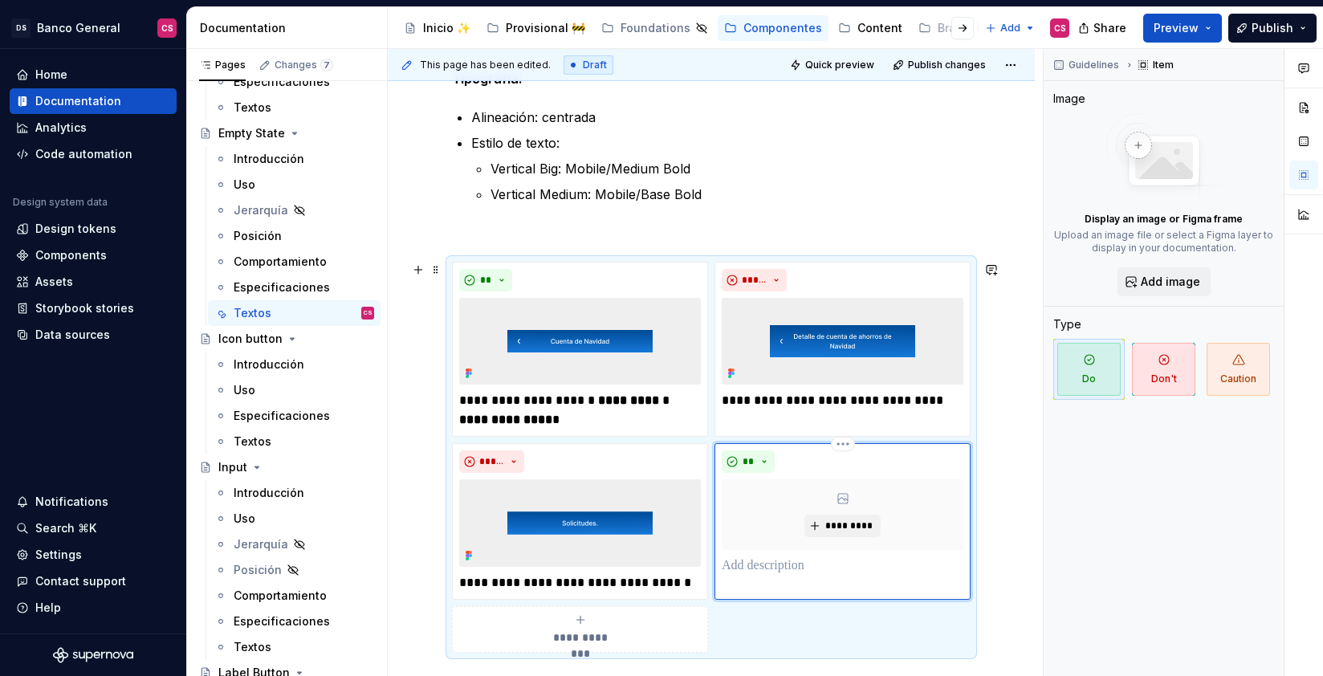
paste div
click at [845, 565] on p "**********" at bounding box center [843, 575] width 242 height 39
click at [911, 562] on strong "*********" at bounding box center [831, 575] width 218 height 31
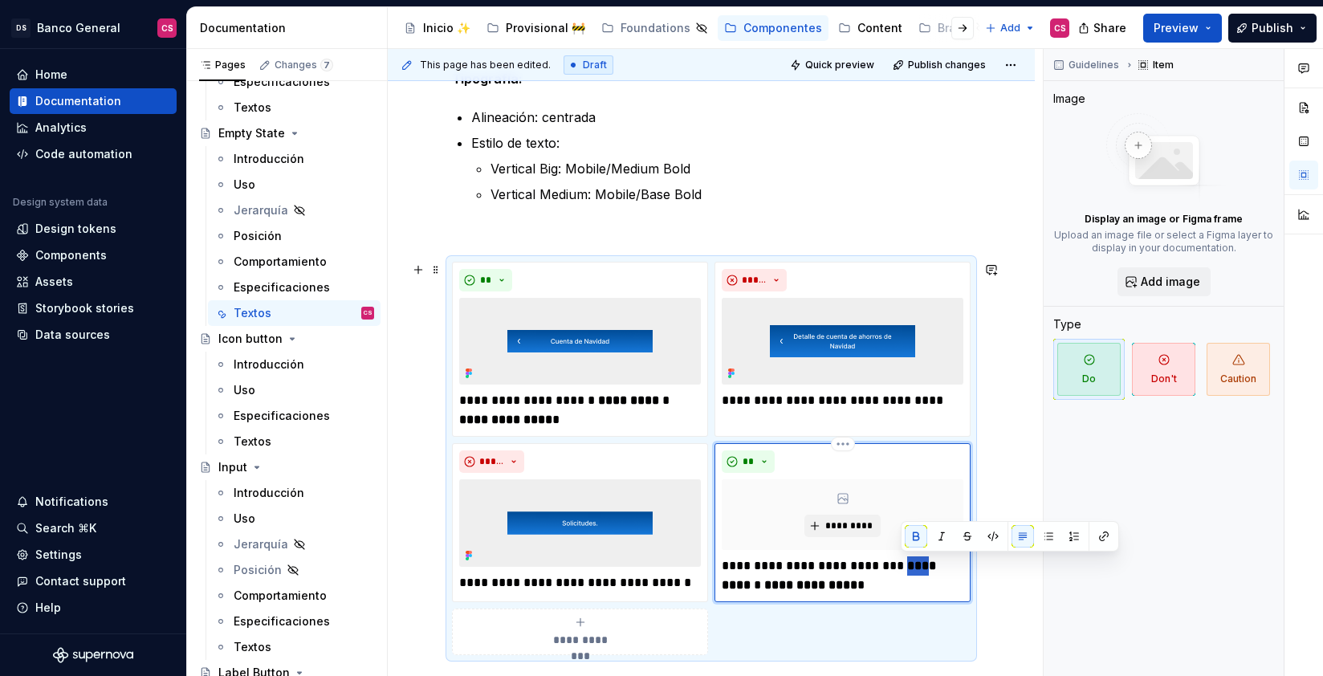
click at [911, 563] on strong "*********" at bounding box center [831, 575] width 218 height 31
click at [941, 566] on p "**********" at bounding box center [843, 575] width 242 height 39
click at [629, 638] on div "**********" at bounding box center [580, 632] width 242 height 32
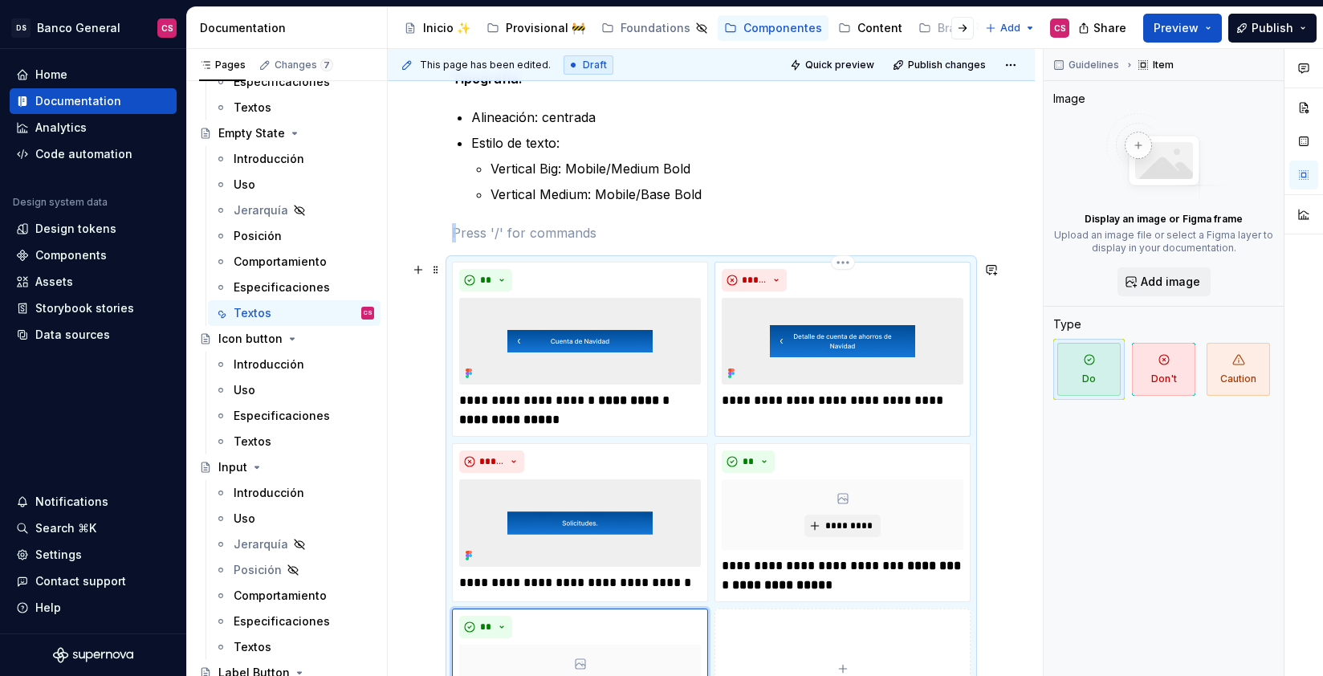
click at [784, 398] on p "**********" at bounding box center [843, 400] width 242 height 19
type textarea "*"
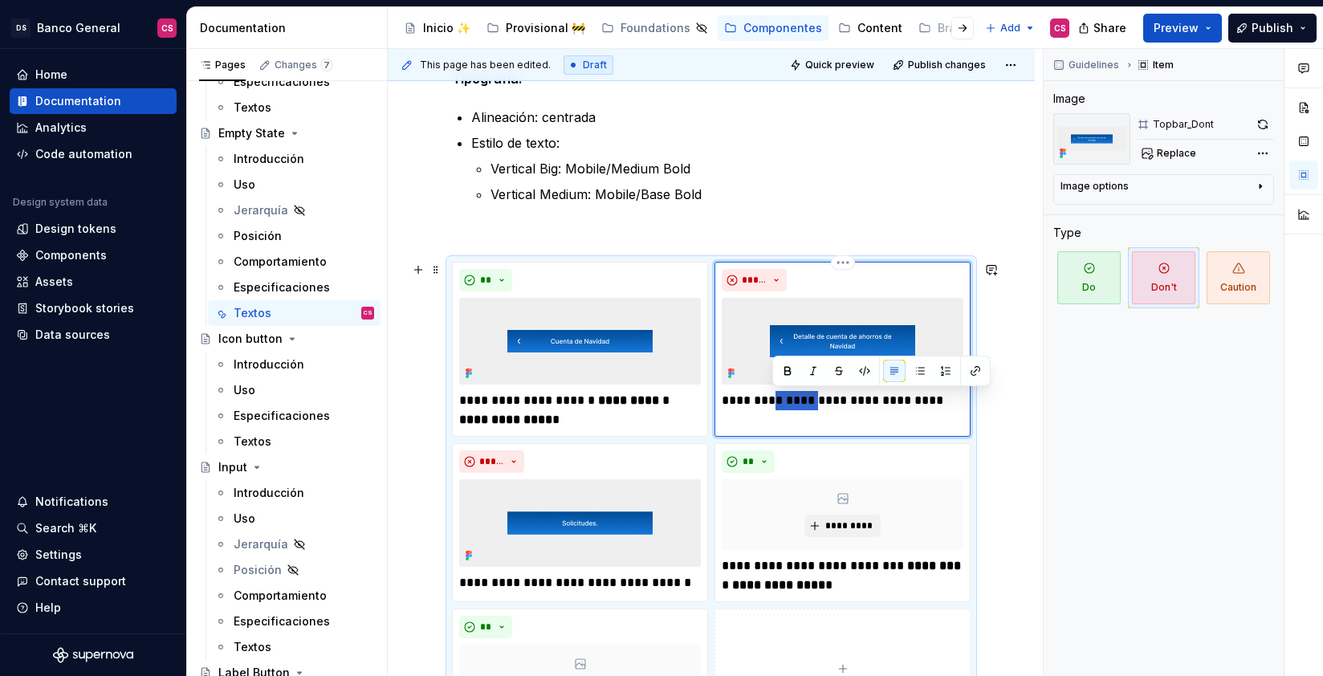
click at [784, 398] on p "**********" at bounding box center [843, 400] width 242 height 19
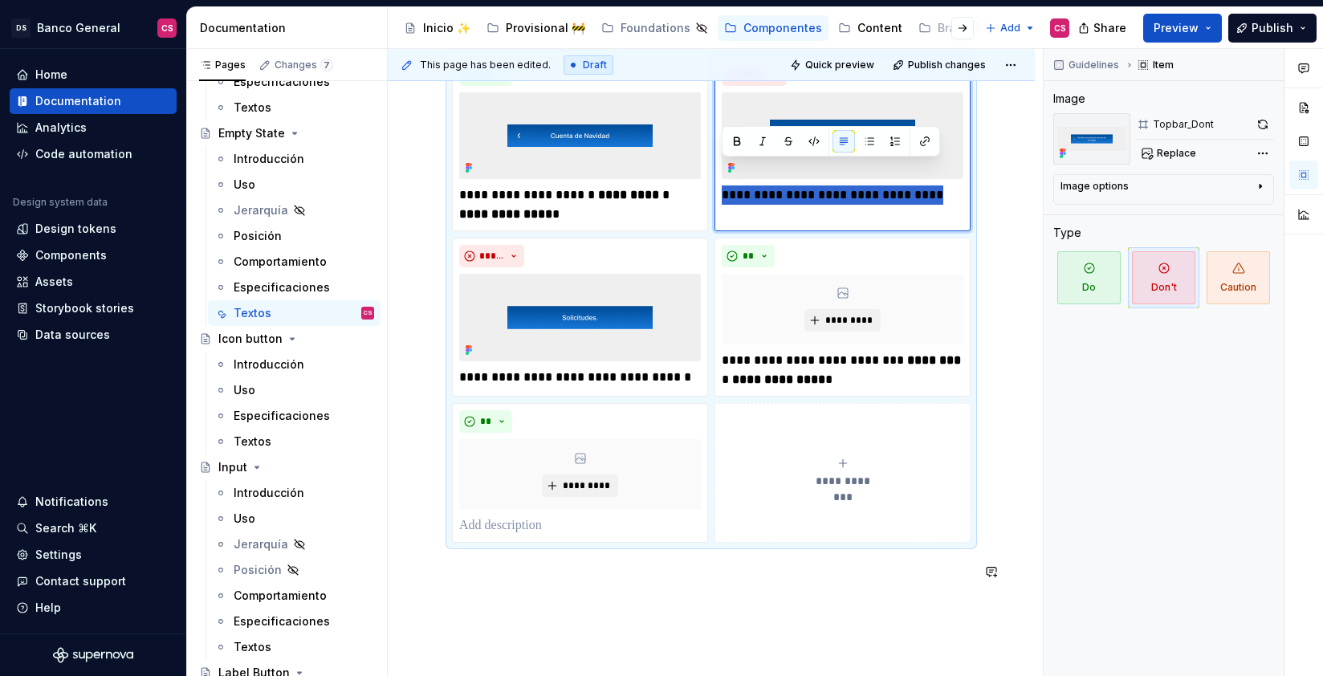
scroll to position [738, 0]
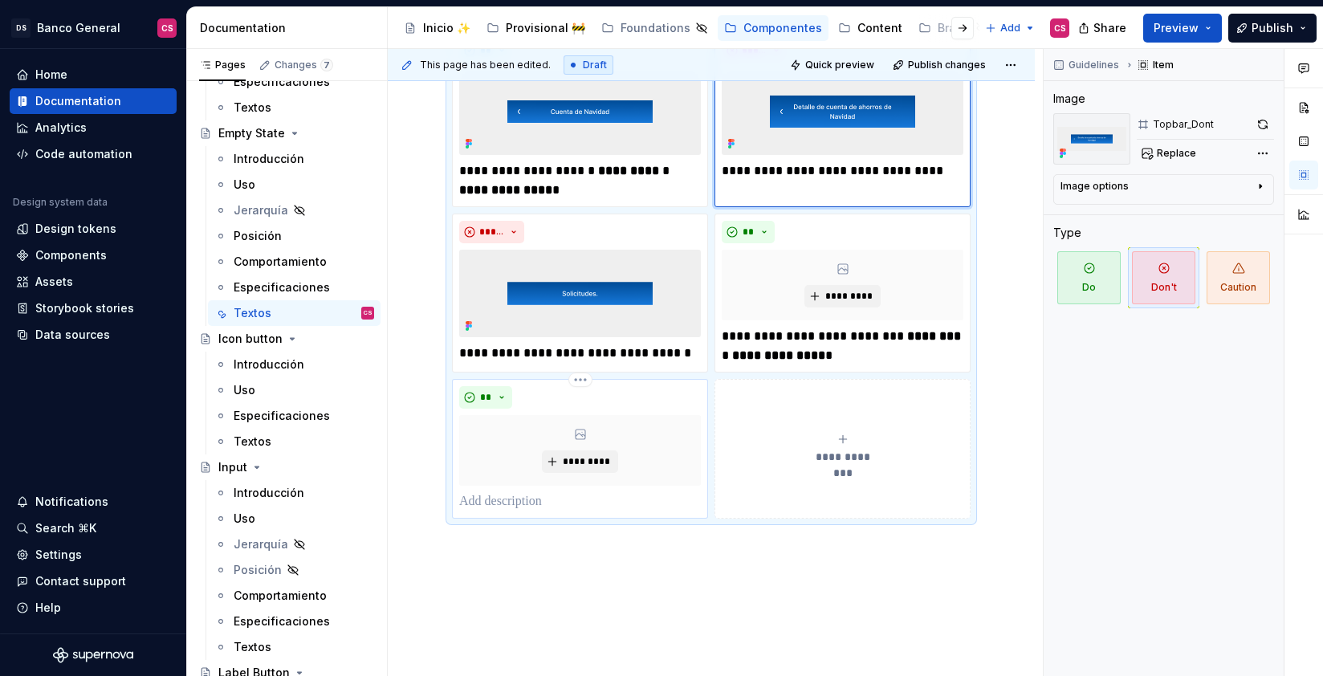
click at [535, 508] on p at bounding box center [580, 501] width 242 height 19
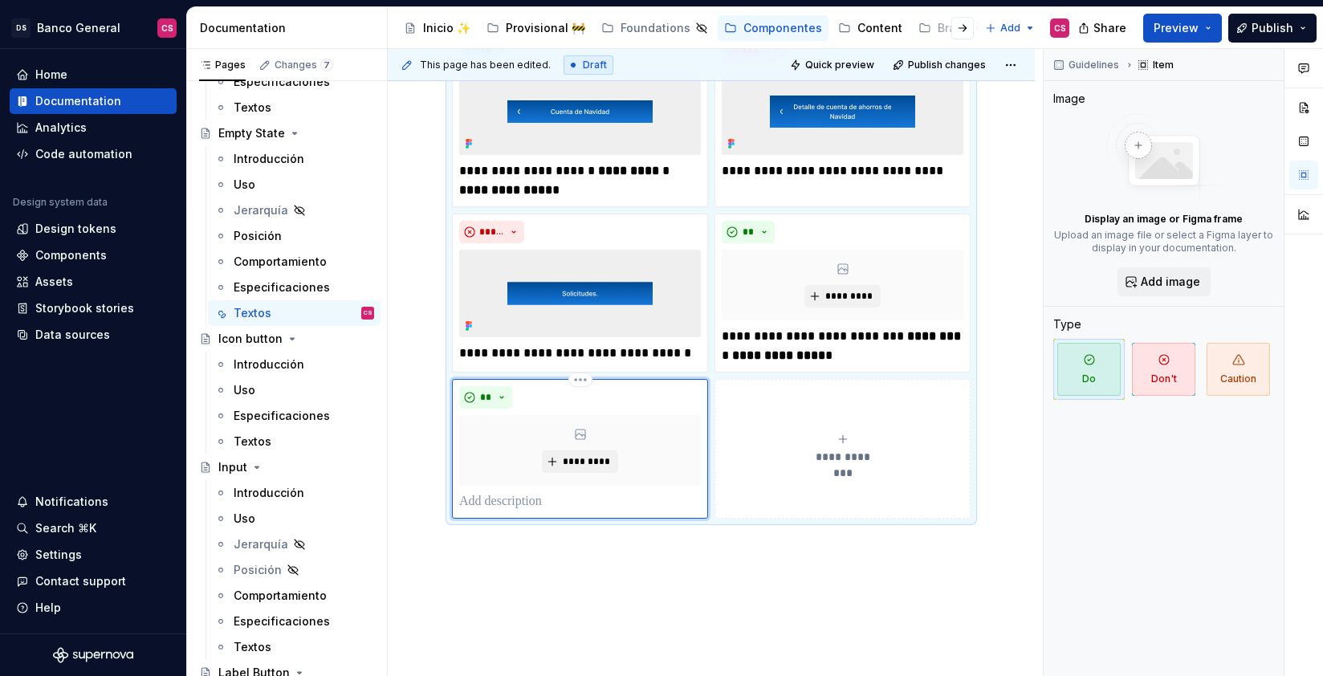
paste div
drag, startPoint x: 577, startPoint y: 499, endPoint x: 627, endPoint y: 535, distance: 61.5
click at [577, 499] on p "**********" at bounding box center [580, 501] width 242 height 19
click at [472, 393] on button "**" at bounding box center [485, 397] width 53 height 22
click at [495, 462] on span "Don't" at bounding box center [531, 455] width 136 height 26
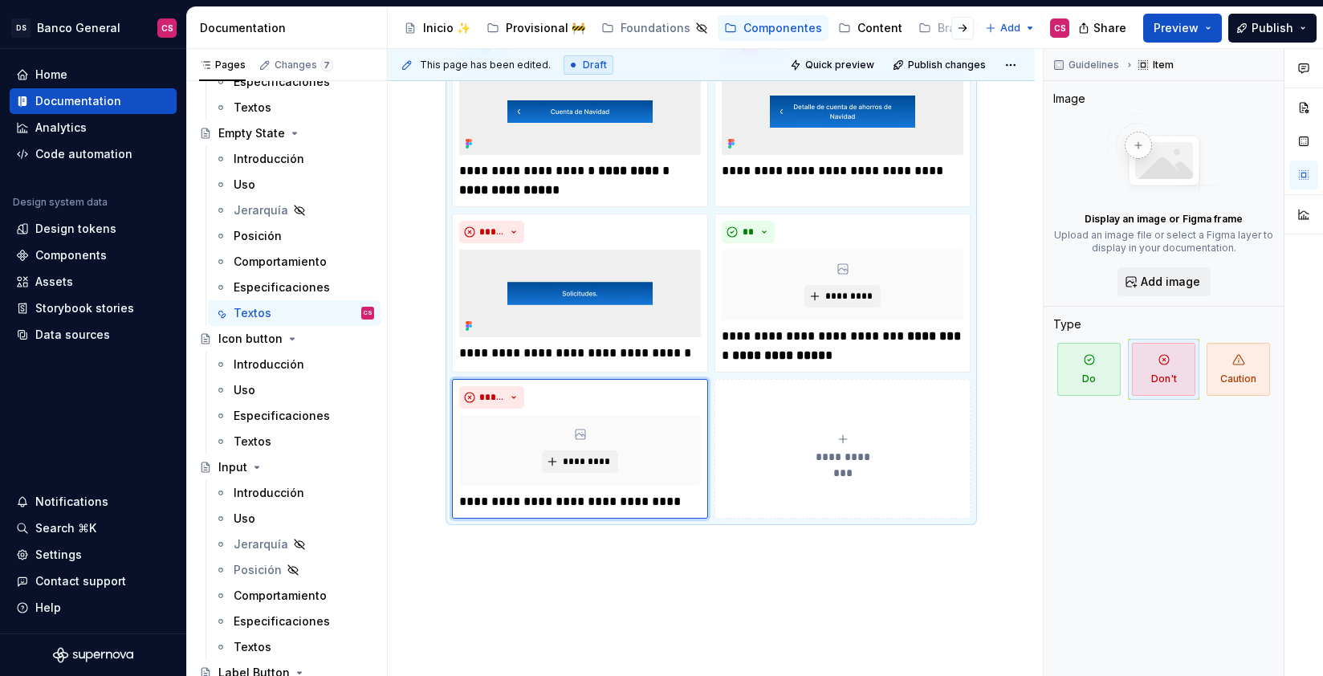
click at [792, 455] on div "**********" at bounding box center [843, 449] width 242 height 32
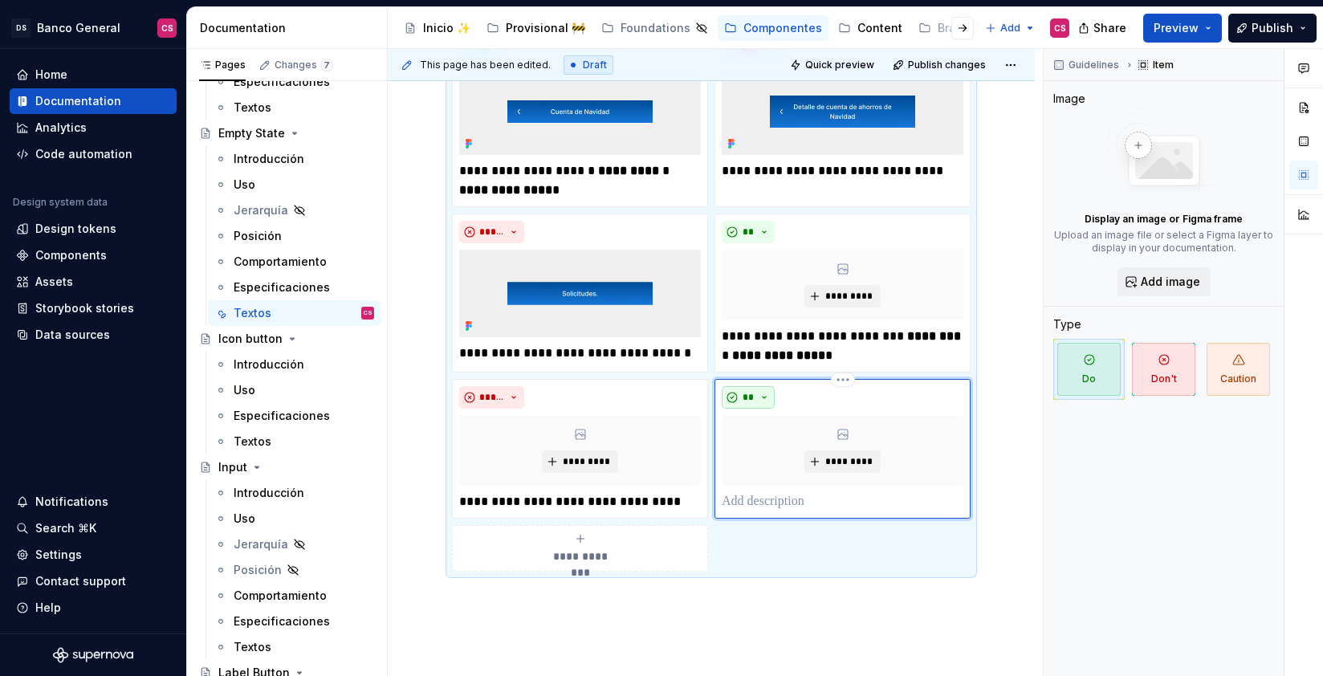
click at [746, 395] on span "**" at bounding box center [748, 397] width 13 height 13
click at [763, 458] on div "Suggestions" at bounding box center [757, 454] width 13 height 13
click at [588, 357] on p "**********" at bounding box center [580, 353] width 242 height 19
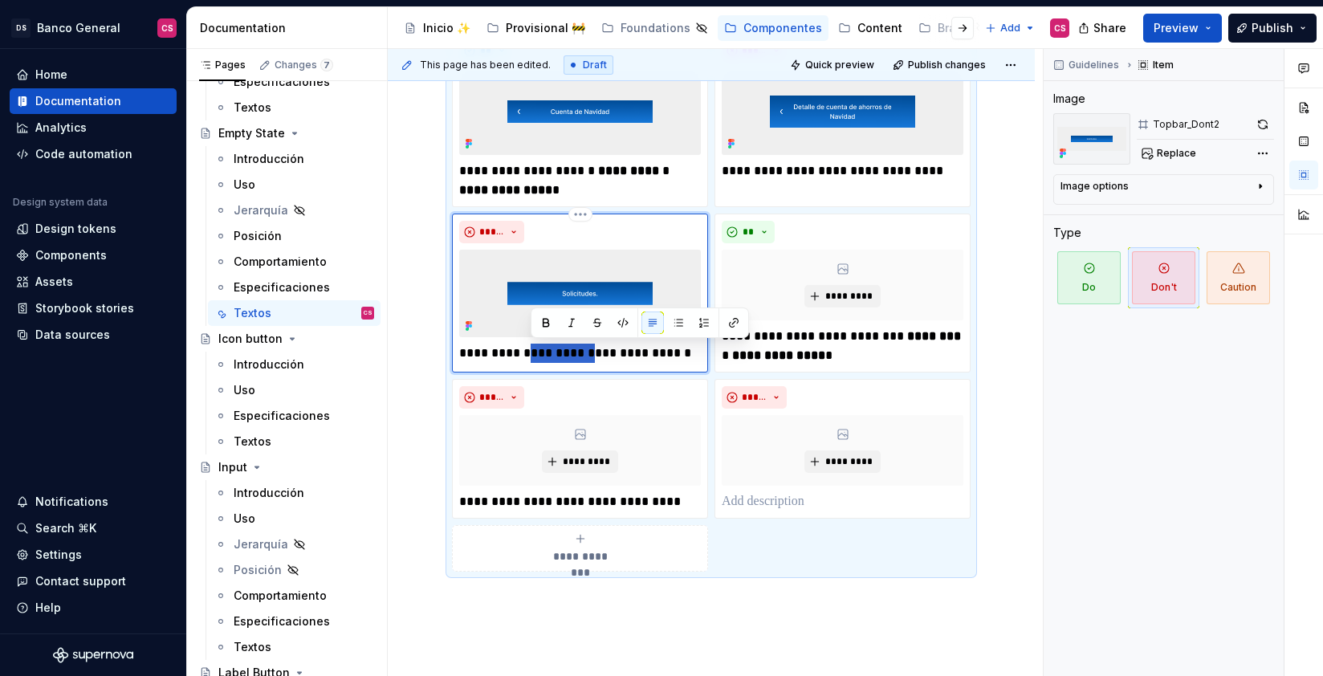
click at [588, 357] on p "**********" at bounding box center [580, 353] width 242 height 19
click at [787, 510] on p at bounding box center [843, 501] width 242 height 19
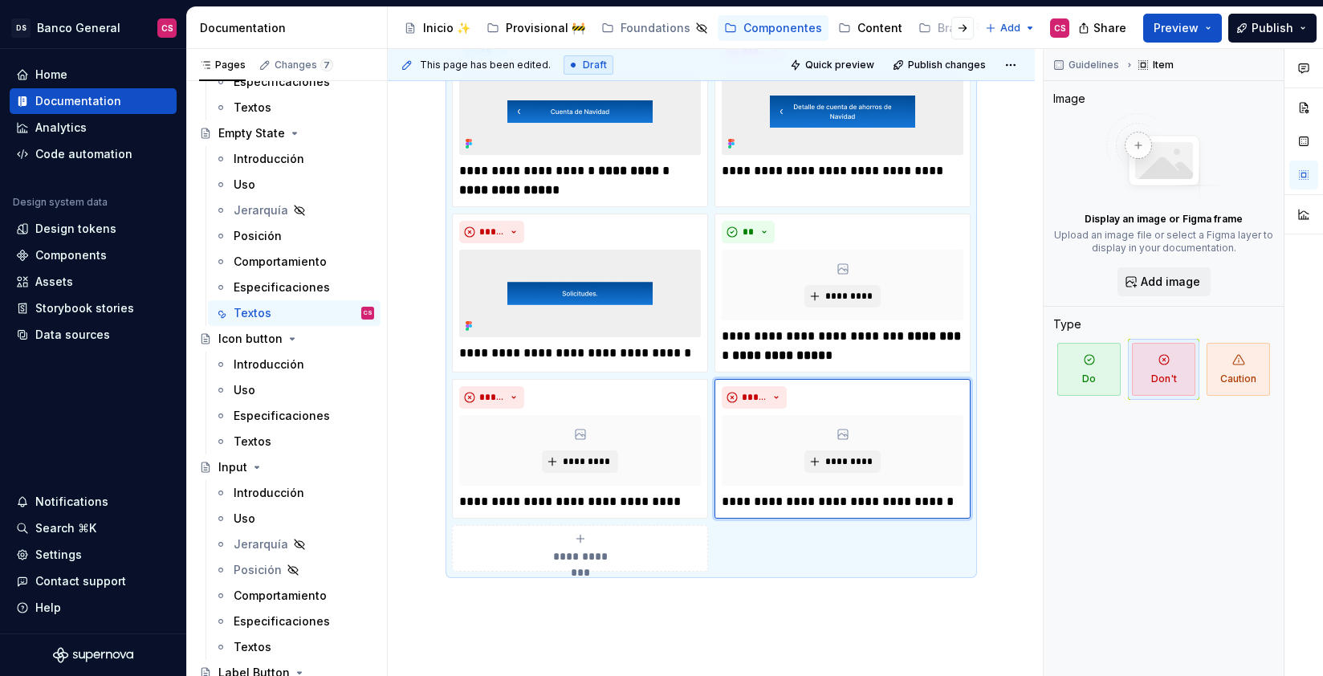
click at [657, 544] on div "**********" at bounding box center [580, 548] width 242 height 32
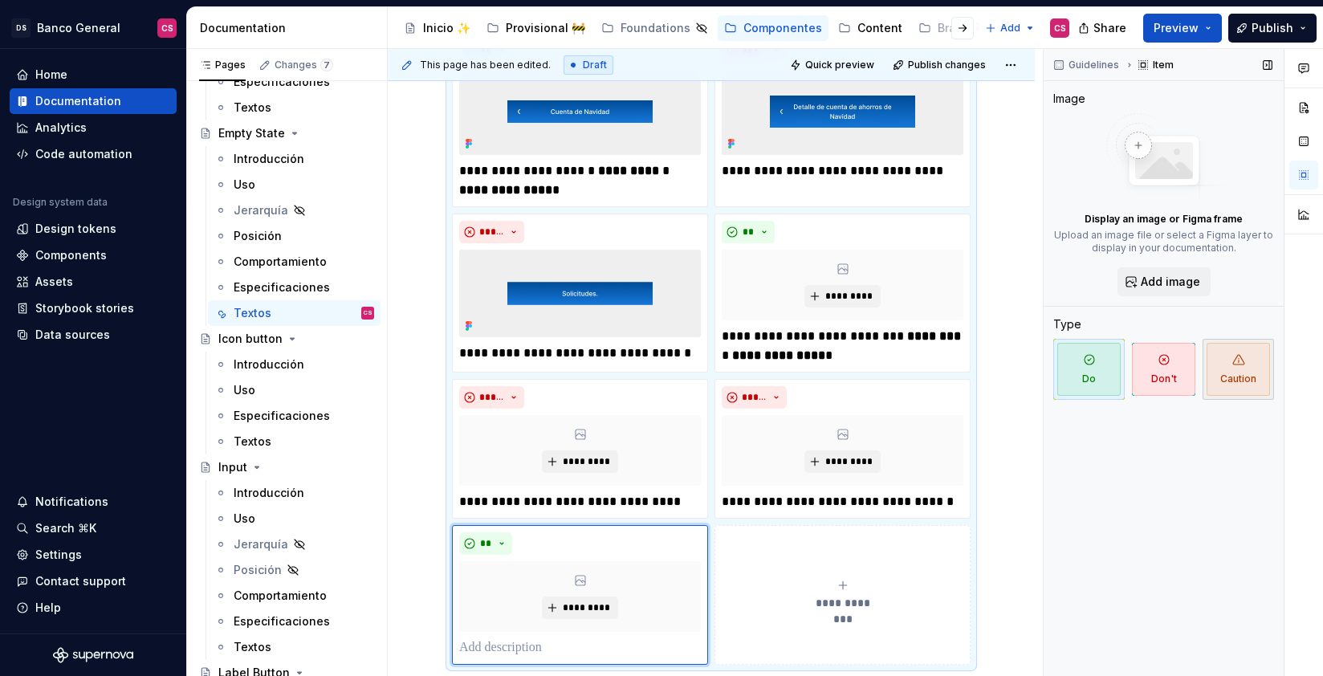
click at [1226, 357] on span "Caution" at bounding box center [1238, 369] width 63 height 53
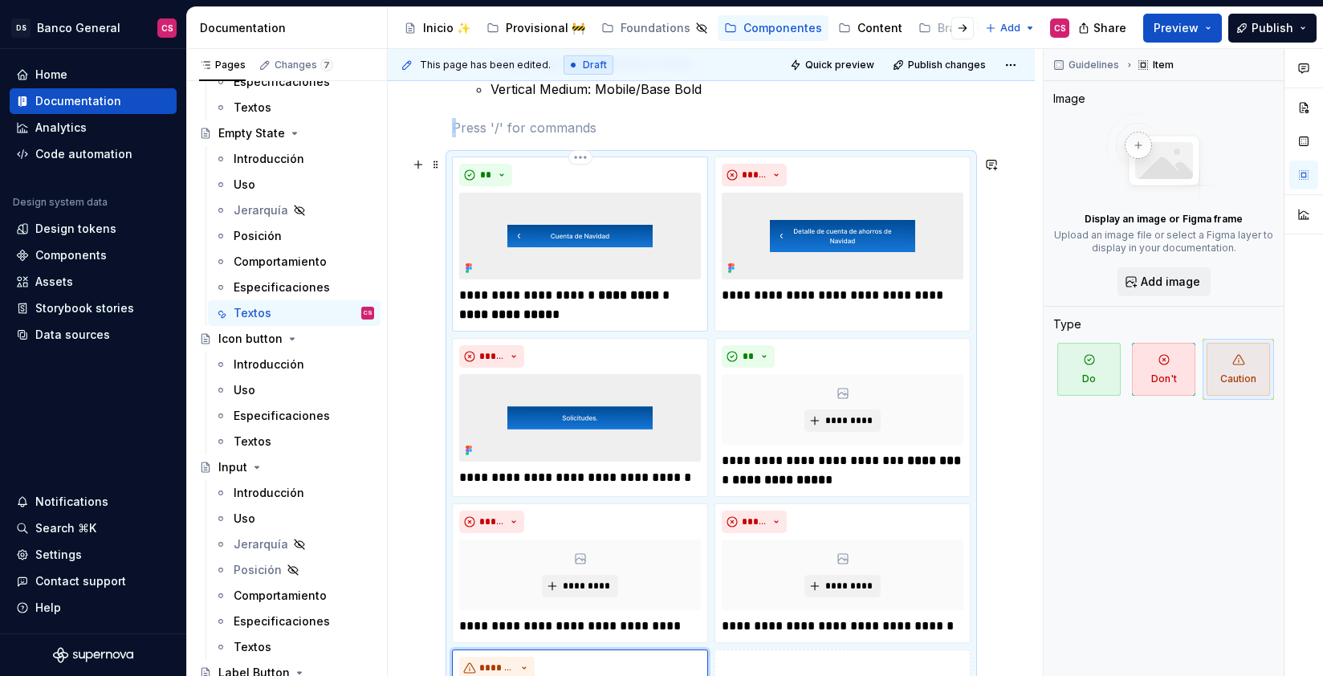
scroll to position [576, 0]
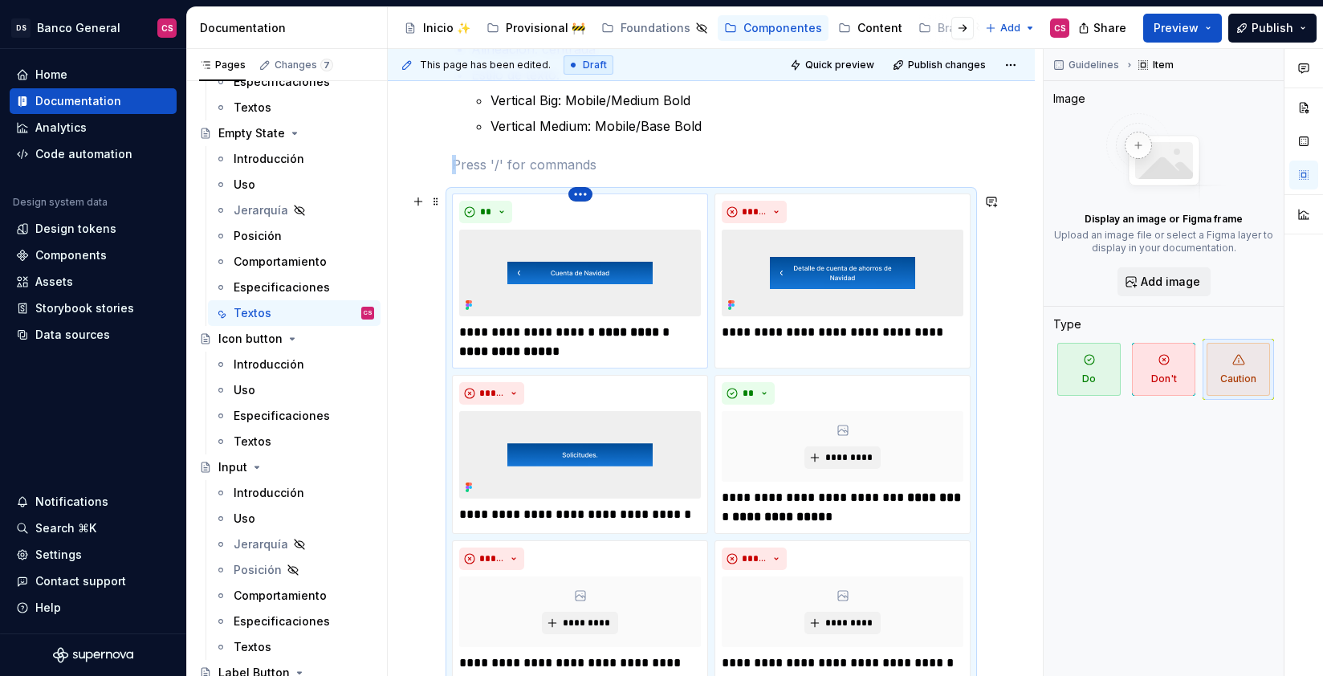
click at [576, 193] on html "DS Banco General CS Home Documentation Analytics Code automation Design system …" at bounding box center [661, 338] width 1323 height 676
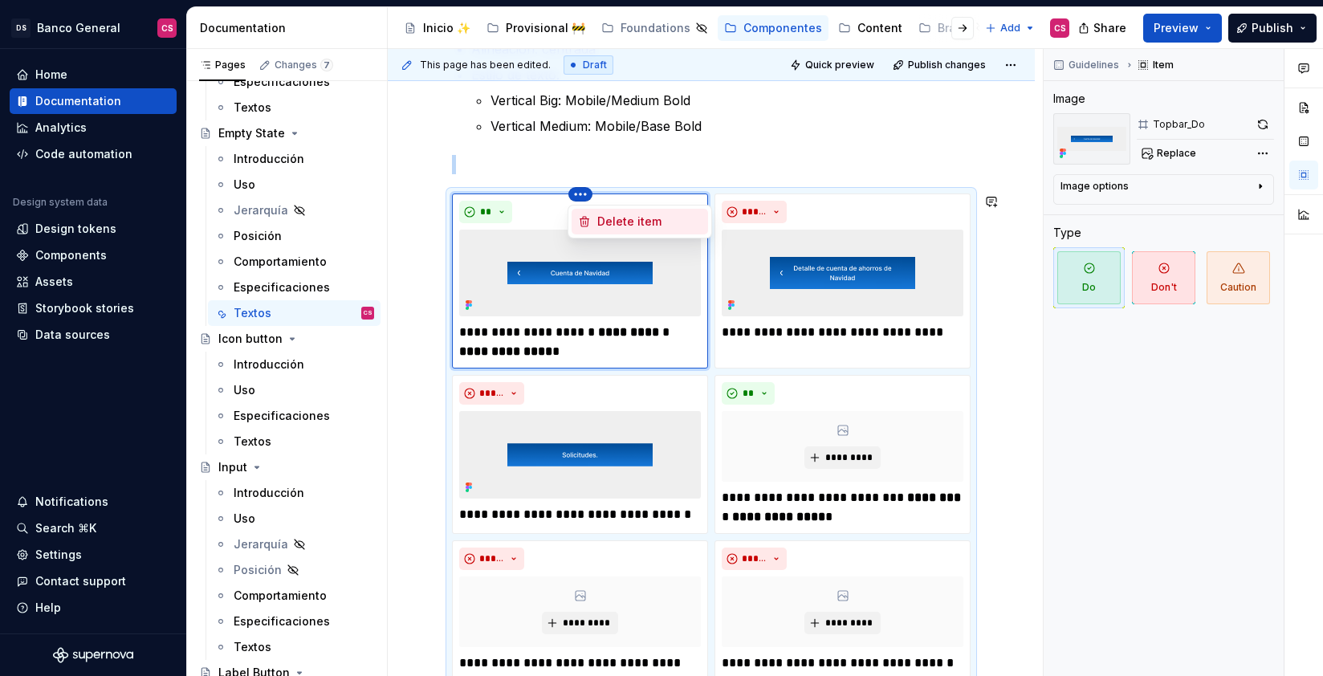
click at [604, 229] on div "Delete item" at bounding box center [649, 222] width 104 height 16
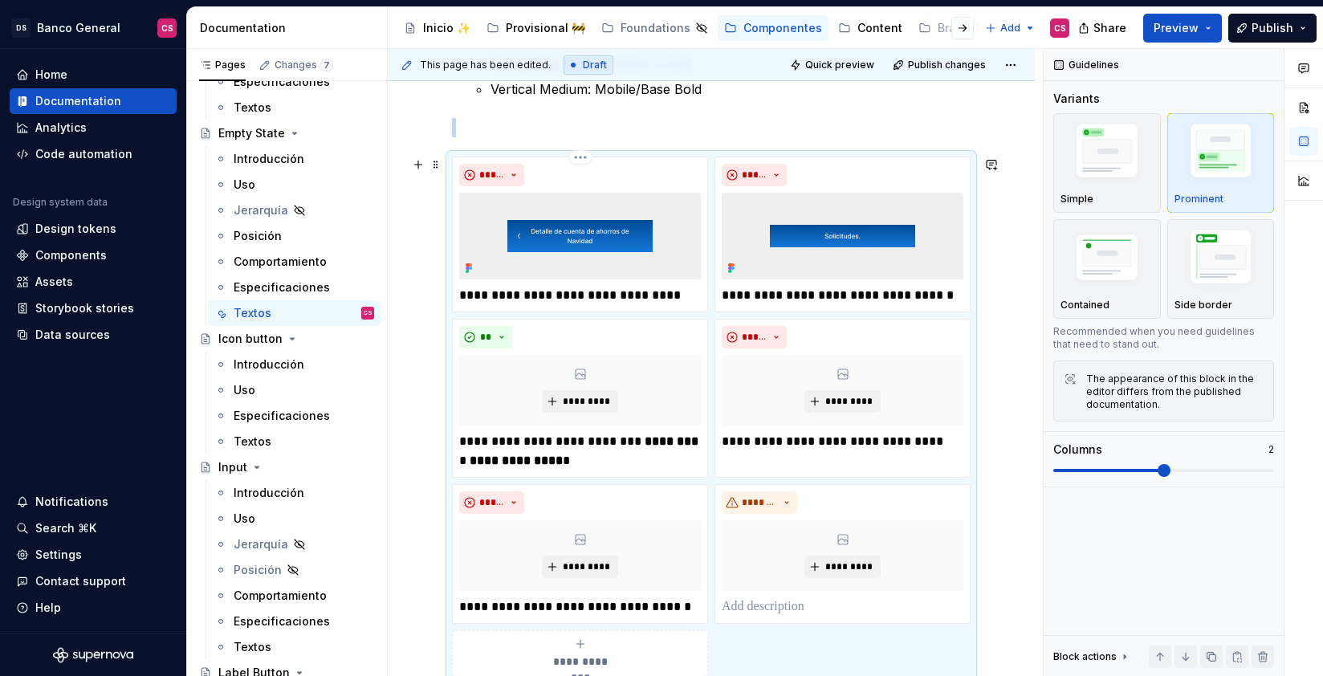
click at [580, 156] on html "DS Banco General CS Home Documentation Analytics Code automation Design system …" at bounding box center [661, 338] width 1323 height 676
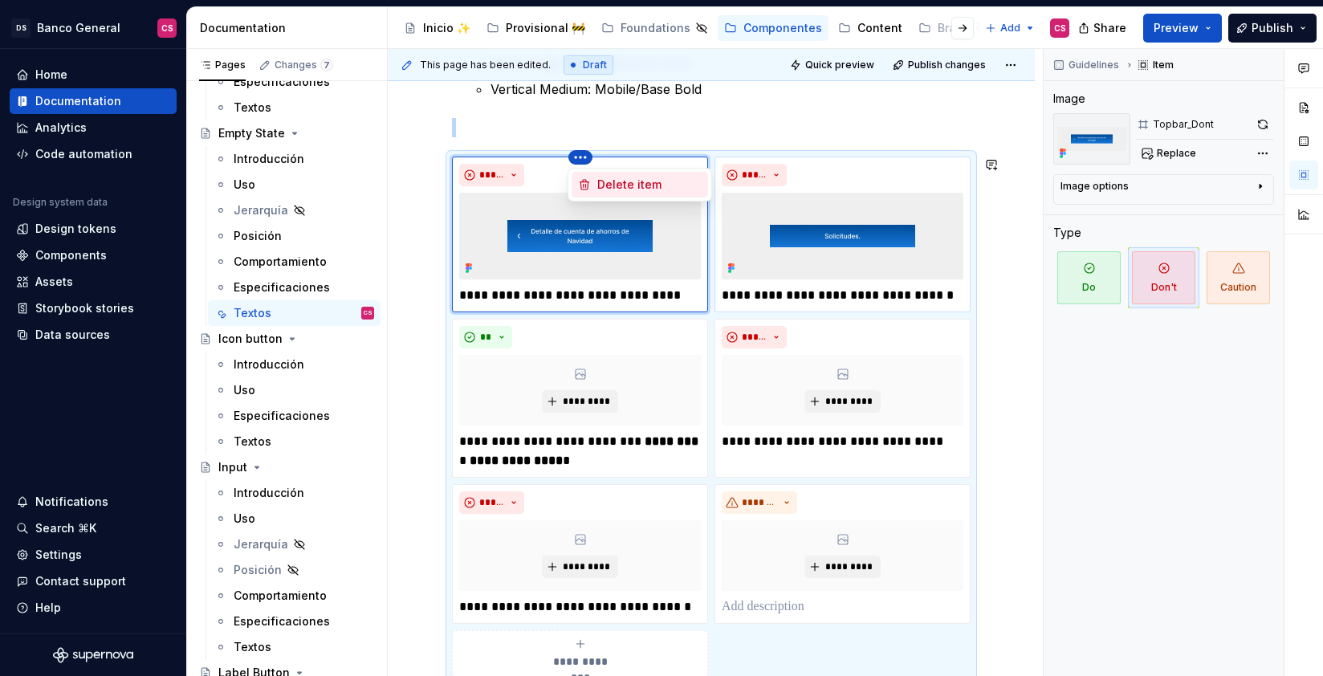
click at [599, 189] on div "Delete item" at bounding box center [649, 185] width 104 height 16
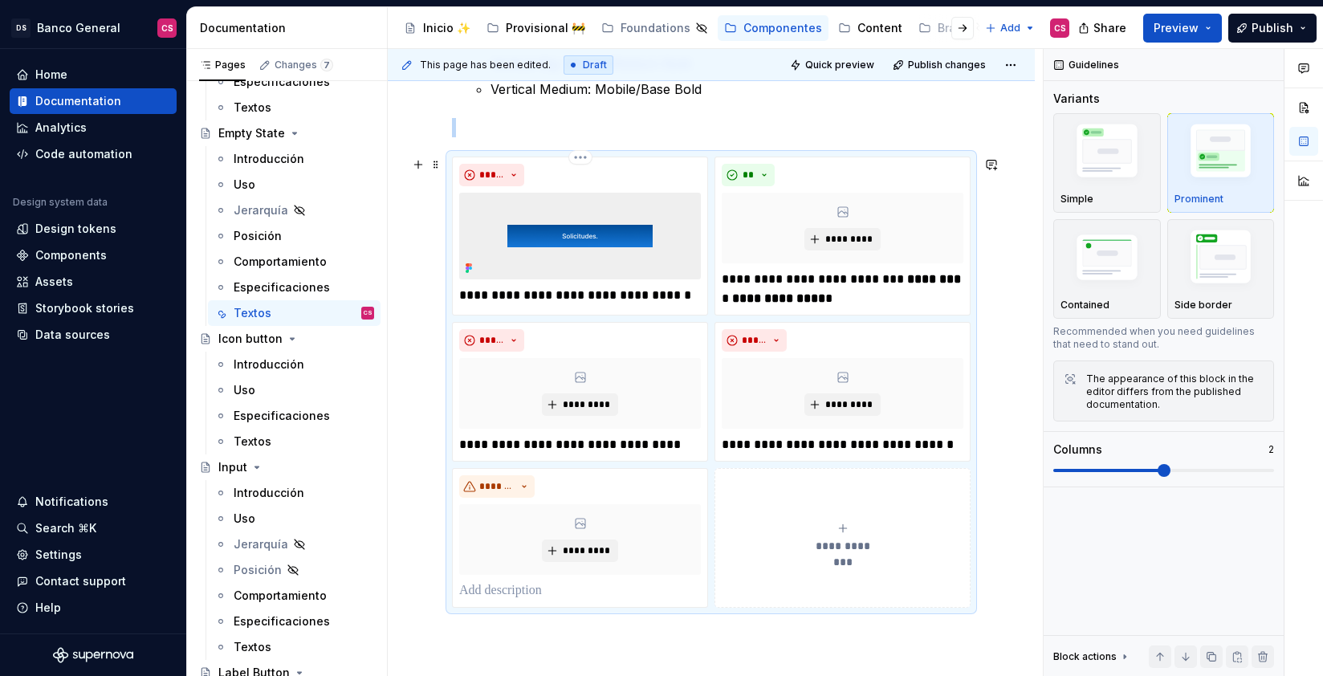
click at [584, 161] on html "DS Banco General CS Home Documentation Analytics Code automation Design system …" at bounding box center [661, 338] width 1323 height 676
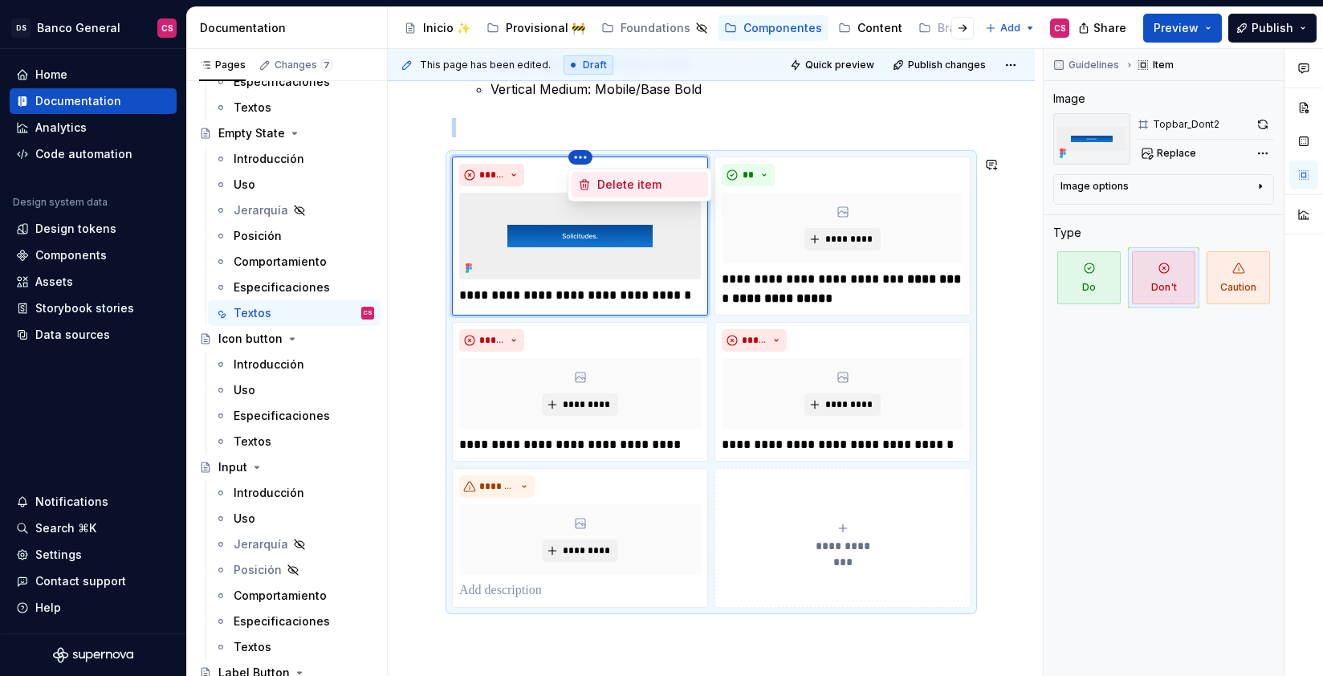
click at [596, 188] on div "Delete item" at bounding box center [640, 185] width 136 height 26
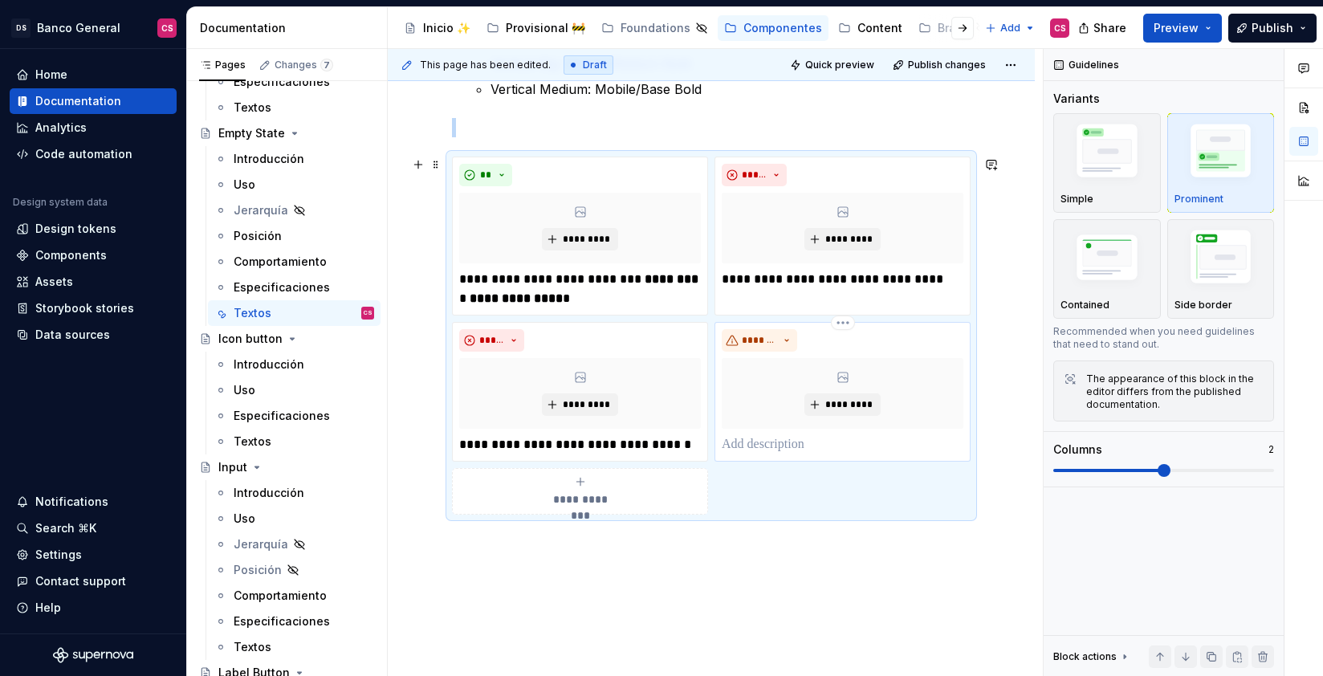
click at [786, 441] on p at bounding box center [843, 444] width 242 height 19
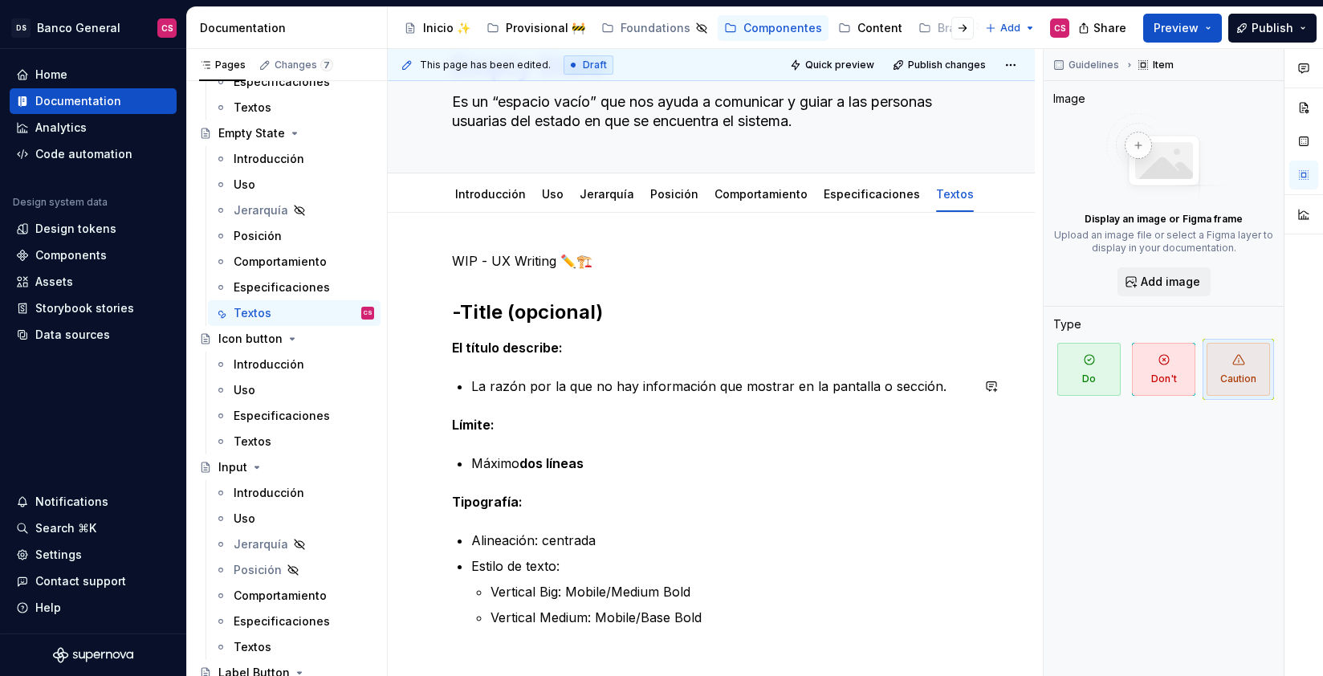
scroll to position [88, 0]
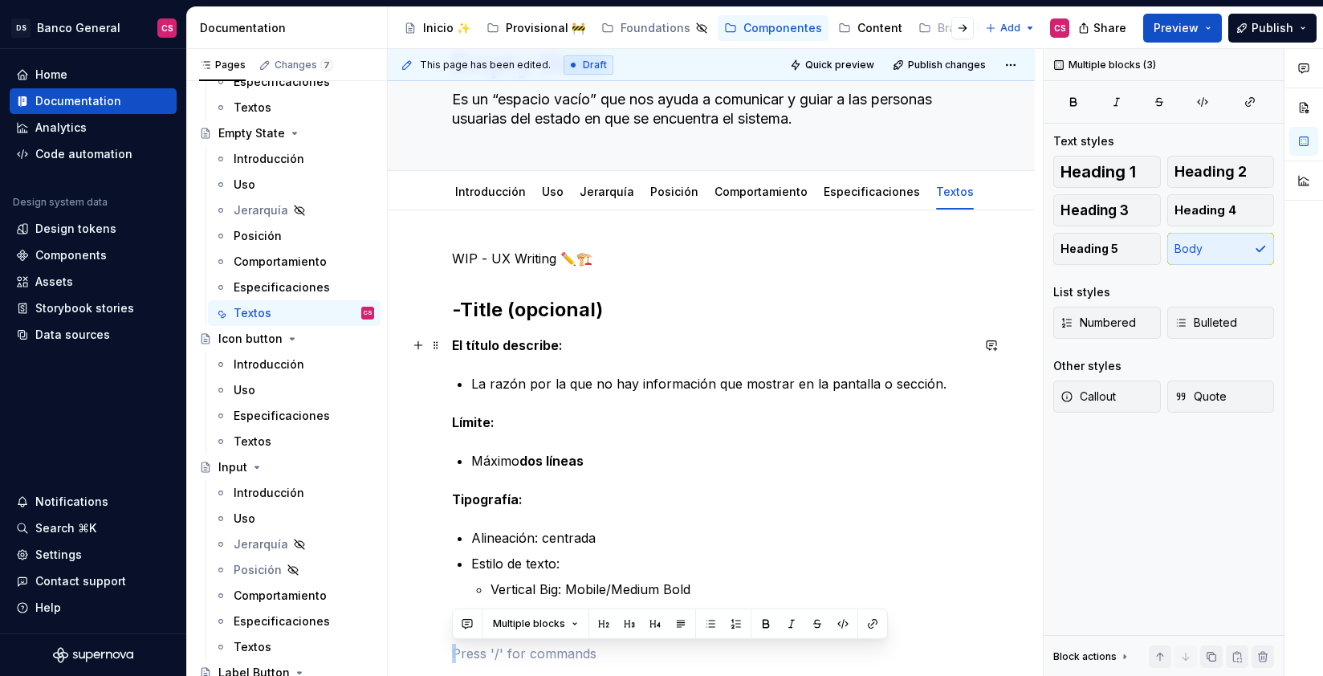
click at [519, 344] on strong "El título describe:" at bounding box center [507, 345] width 111 height 16
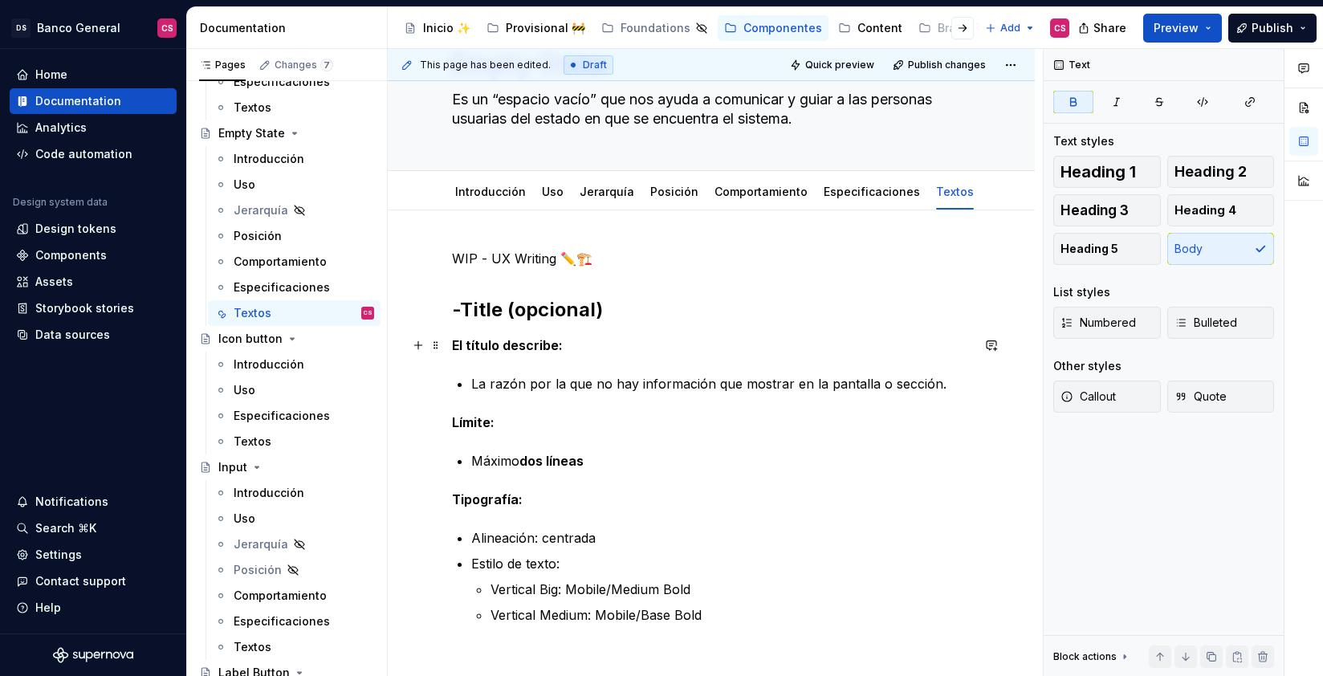
click at [520, 340] on strong "El título describe:" at bounding box center [507, 345] width 111 height 16
click at [491, 383] on p "La razón por la que no hay información que mostrar en la pantalla o sección." at bounding box center [720, 383] width 499 height 19
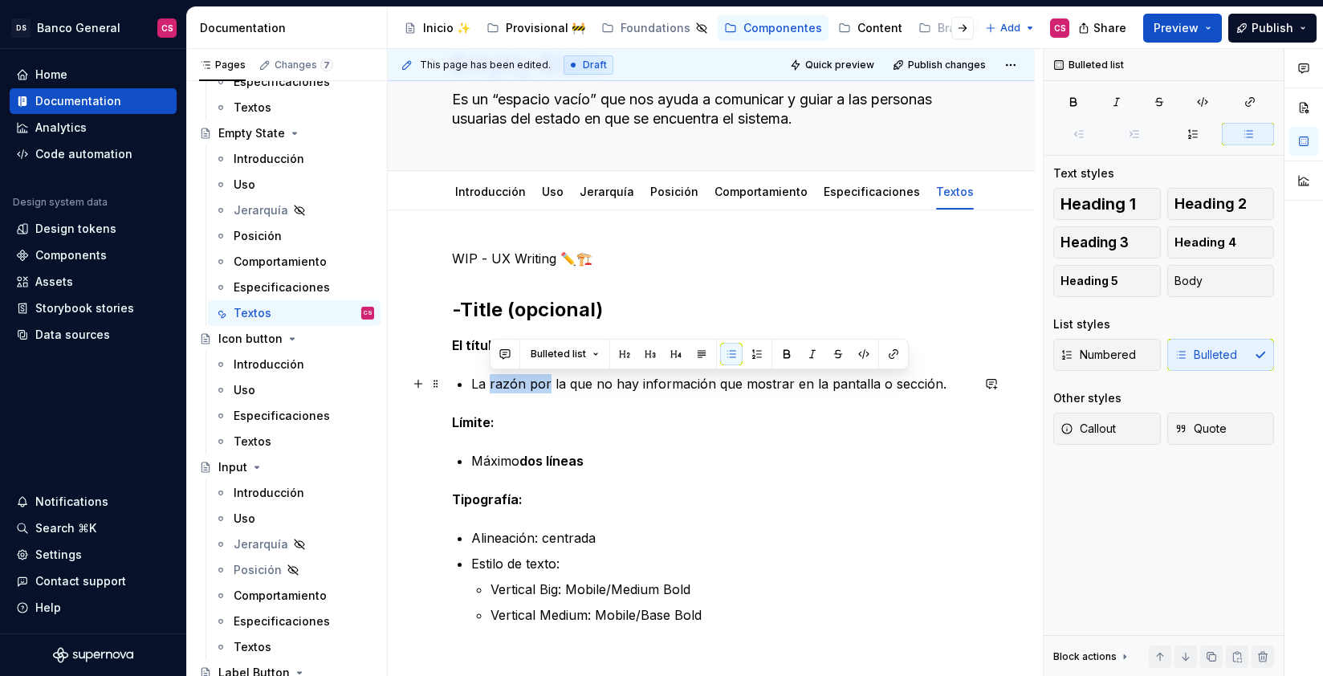
drag, startPoint x: 491, startPoint y: 383, endPoint x: 531, endPoint y: 385, distance: 40.2
click at [531, 385] on p "La razón por la que no hay información que mostrar en la pantalla o sección." at bounding box center [720, 383] width 499 height 19
click at [507, 385] on p "La razón por la que no hay información que mostrar en la pantalla o sección." at bounding box center [720, 383] width 499 height 19
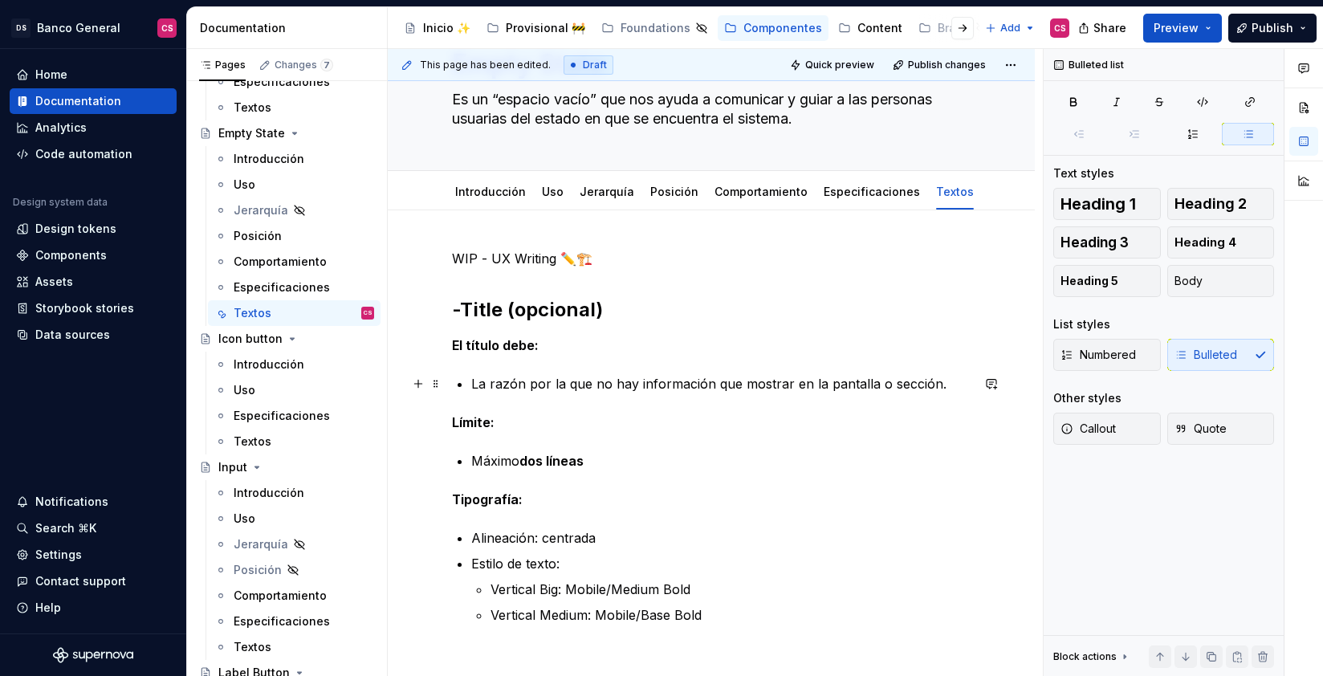
click at [480, 385] on p "La razón por la que no hay información que mostrar en la pantalla o sección." at bounding box center [720, 383] width 499 height 19
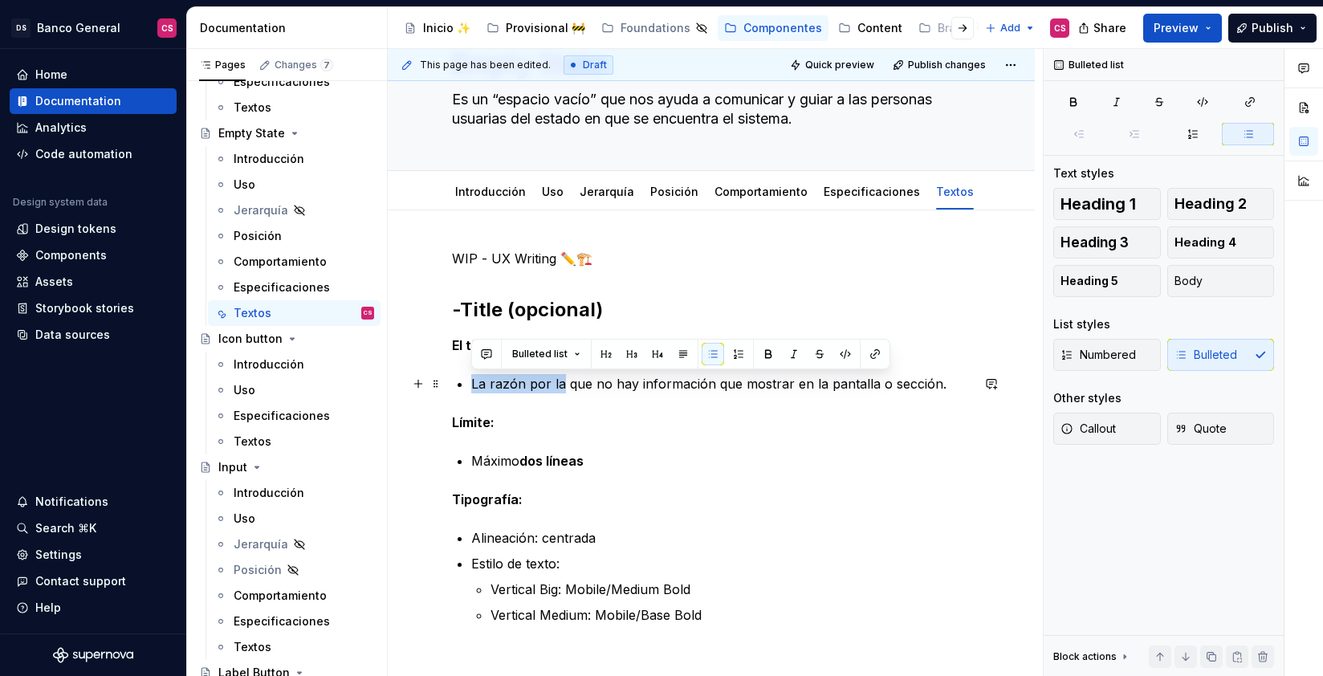
drag, startPoint x: 480, startPoint y: 385, endPoint x: 553, endPoint y: 381, distance: 73.2
click at [553, 381] on p "La razón por la que no hay información que mostrar en la pantalla o sección." at bounding box center [720, 383] width 499 height 19
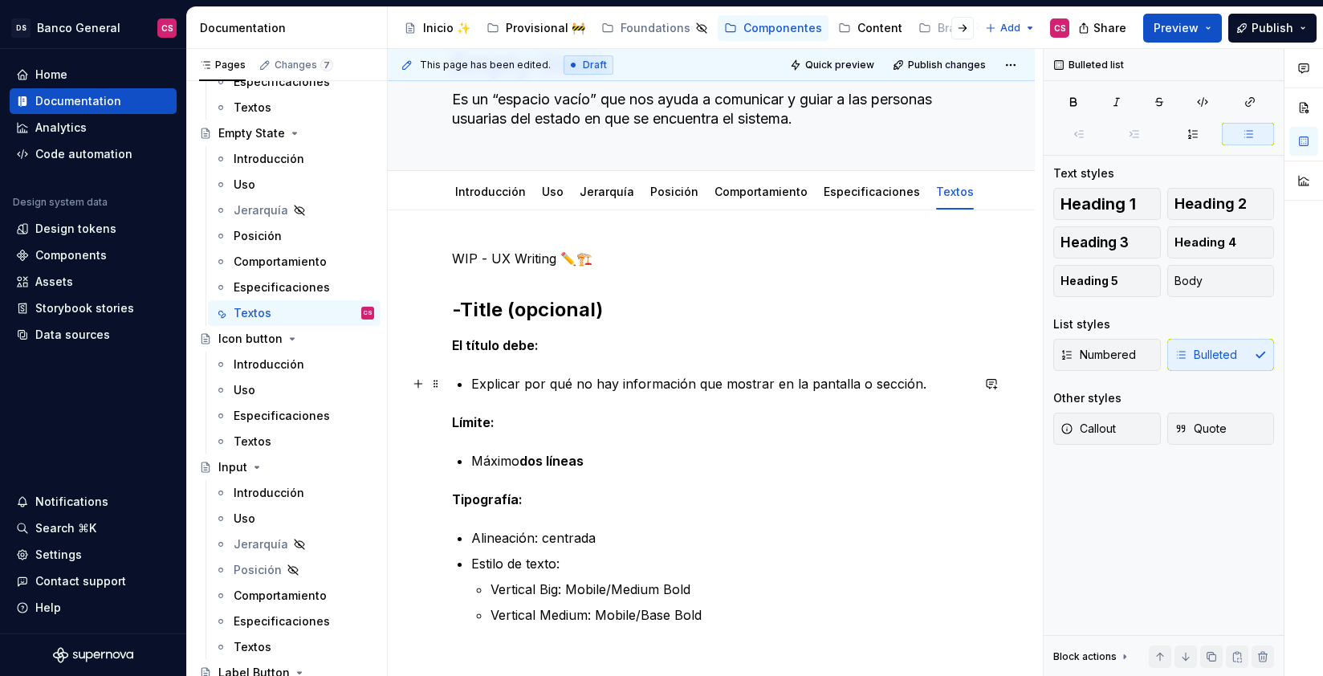
click at [917, 377] on p "Explicar por qué no hay información que mostrar en la pantalla o sección." at bounding box center [720, 383] width 499 height 19
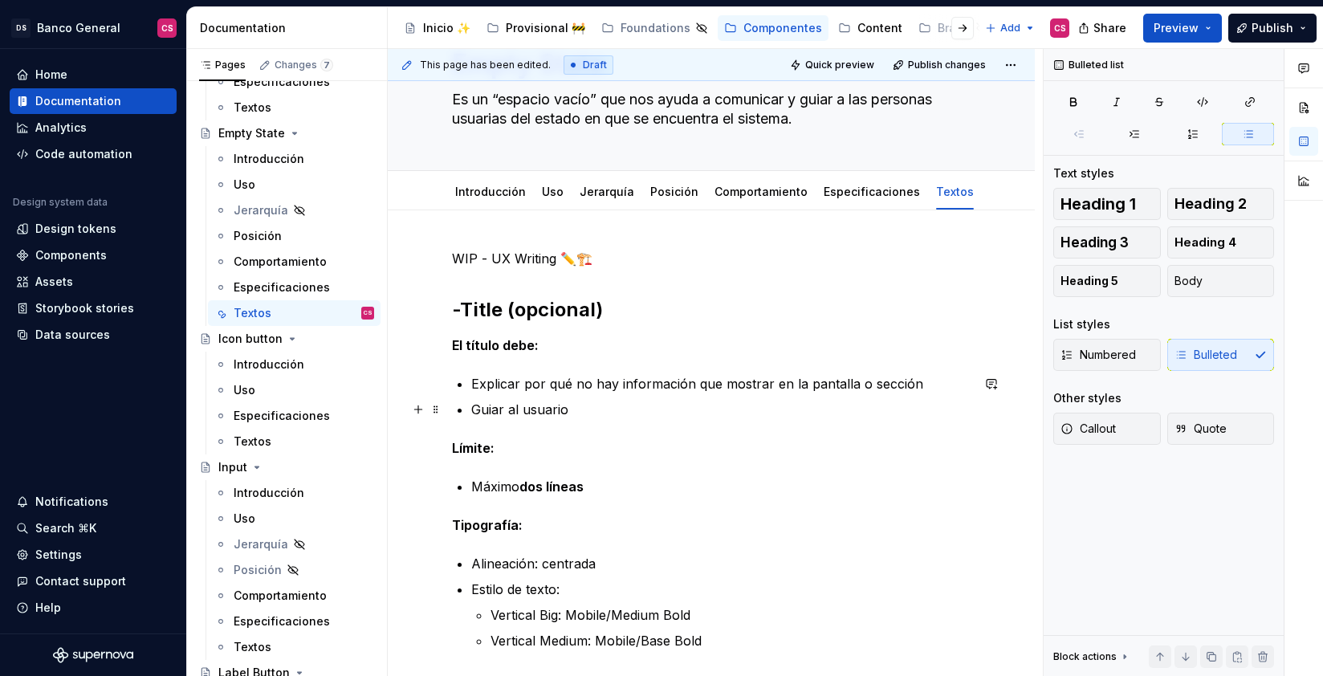
click at [491, 411] on p "Guiar al usuario" at bounding box center [720, 409] width 499 height 19
click at [644, 421] on div "**********" at bounding box center [711, 677] width 519 height 856
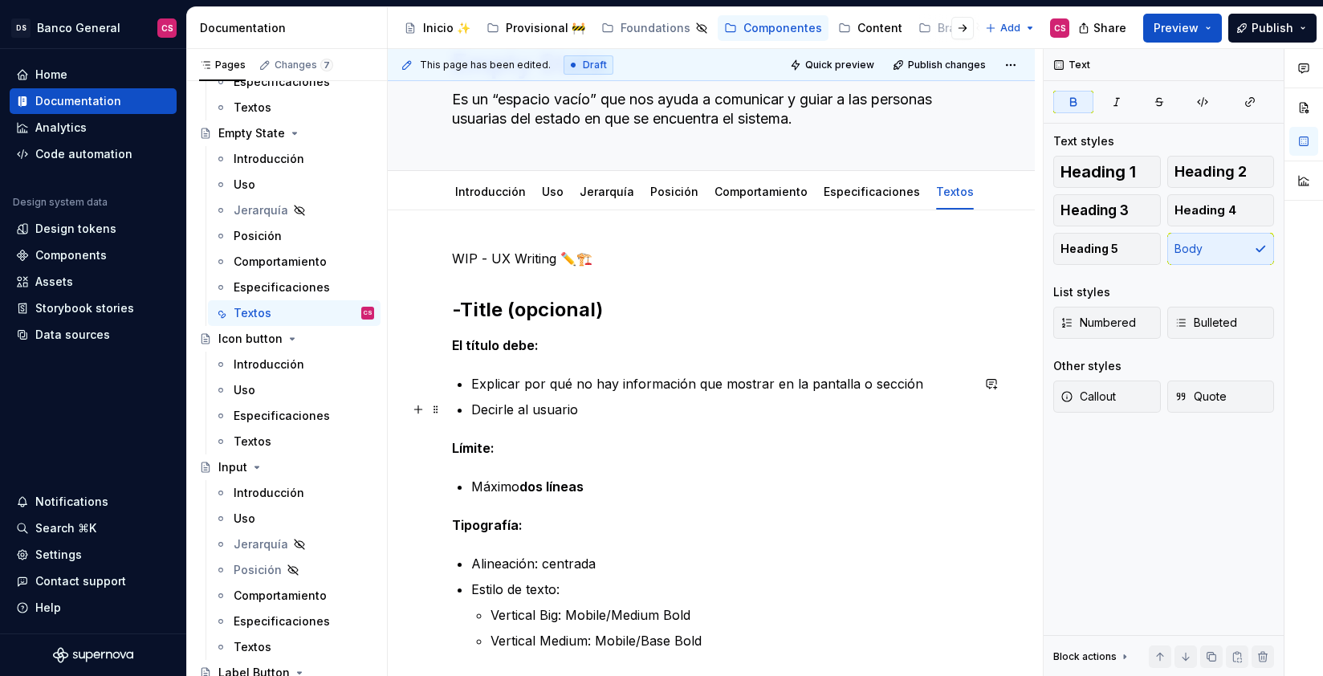
click at [626, 410] on p "Decirle al usuario" at bounding box center [720, 409] width 499 height 19
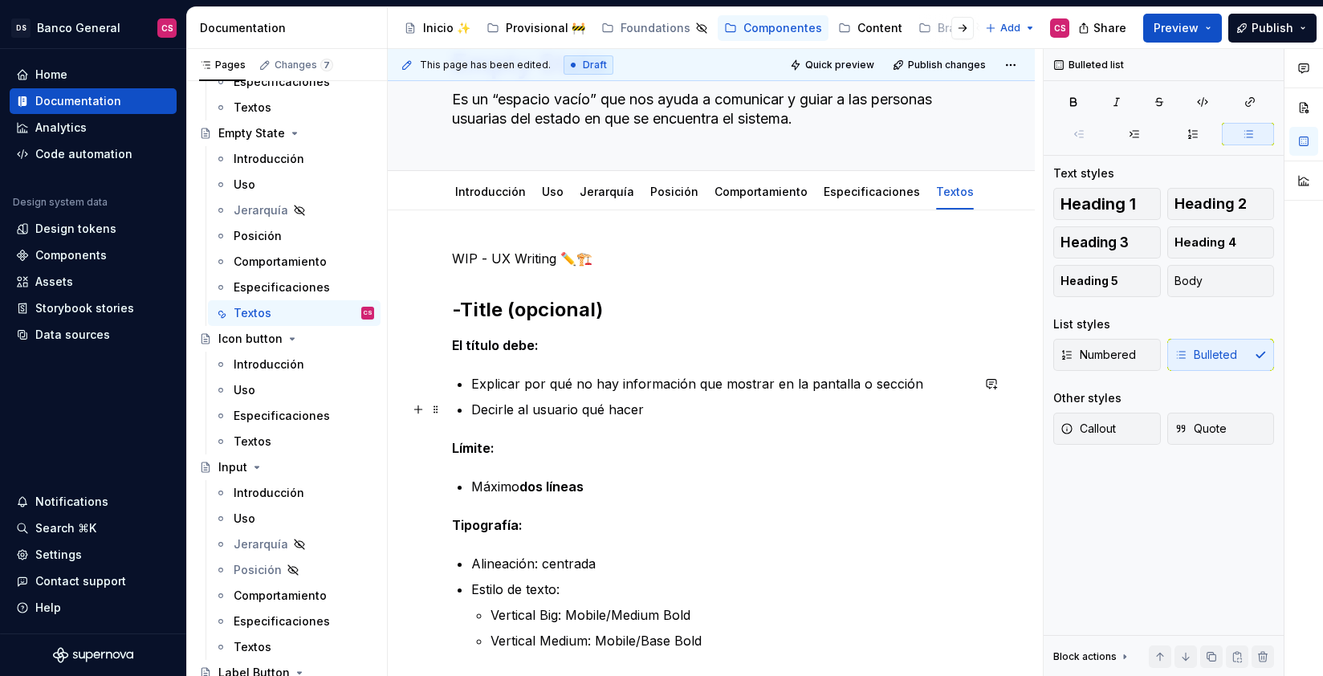
click at [497, 417] on p "Decirle al usuario qué hacer" at bounding box center [720, 409] width 499 height 19
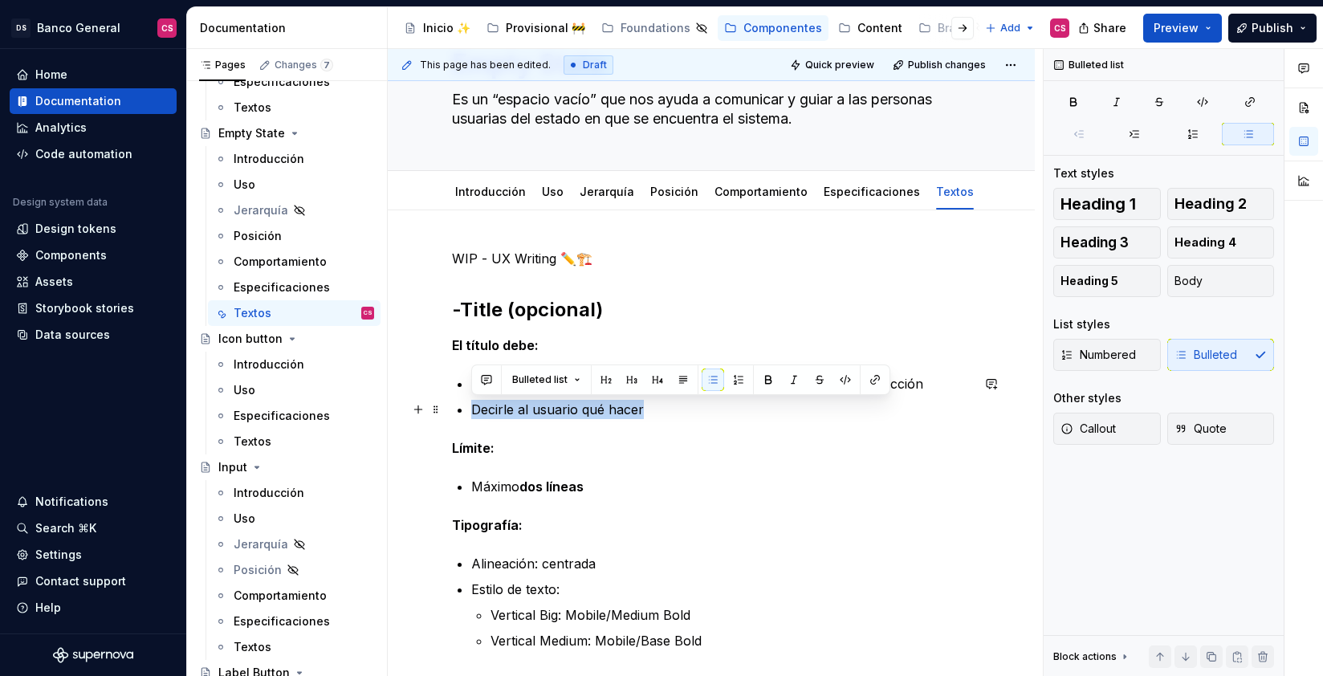
drag, startPoint x: 497, startPoint y: 417, endPoint x: 610, endPoint y: 416, distance: 113.2
click at [610, 416] on p "Decirle al usuario qué hacer" at bounding box center [720, 409] width 499 height 19
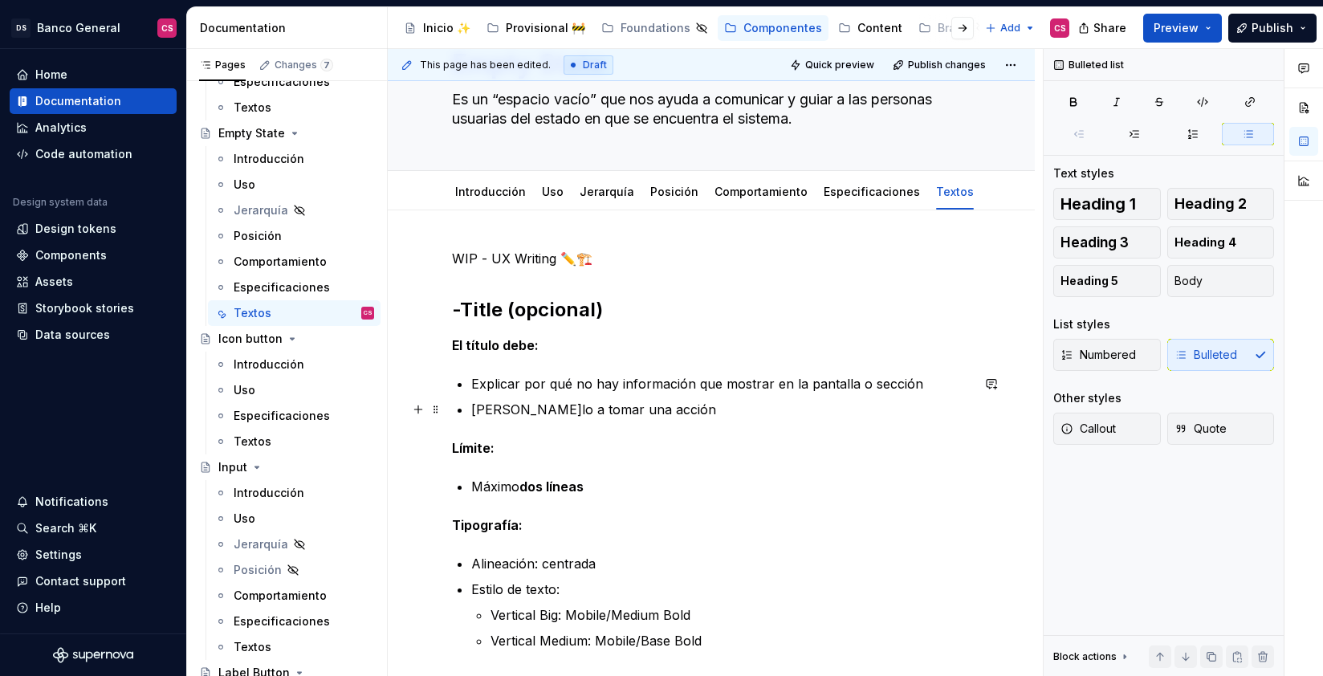
click at [503, 409] on p "[PERSON_NAME]lo a tomar una acción" at bounding box center [720, 409] width 499 height 19
click at [479, 410] on p "Guiar al usuario a tomar una acción" at bounding box center [720, 409] width 499 height 19
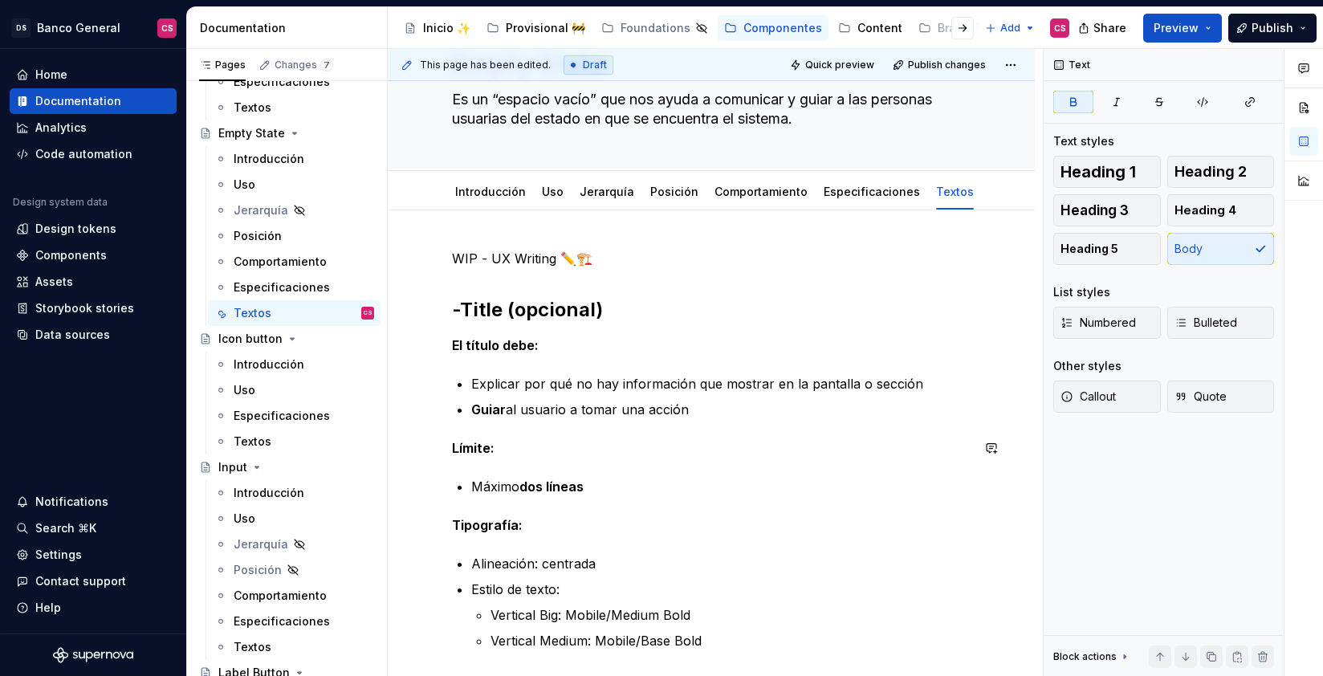
click at [529, 430] on div "**********" at bounding box center [711, 677] width 519 height 856
click at [491, 385] on p "Explicar por qué no hay información que mostrar en la pantalla o sección" at bounding box center [720, 383] width 499 height 19
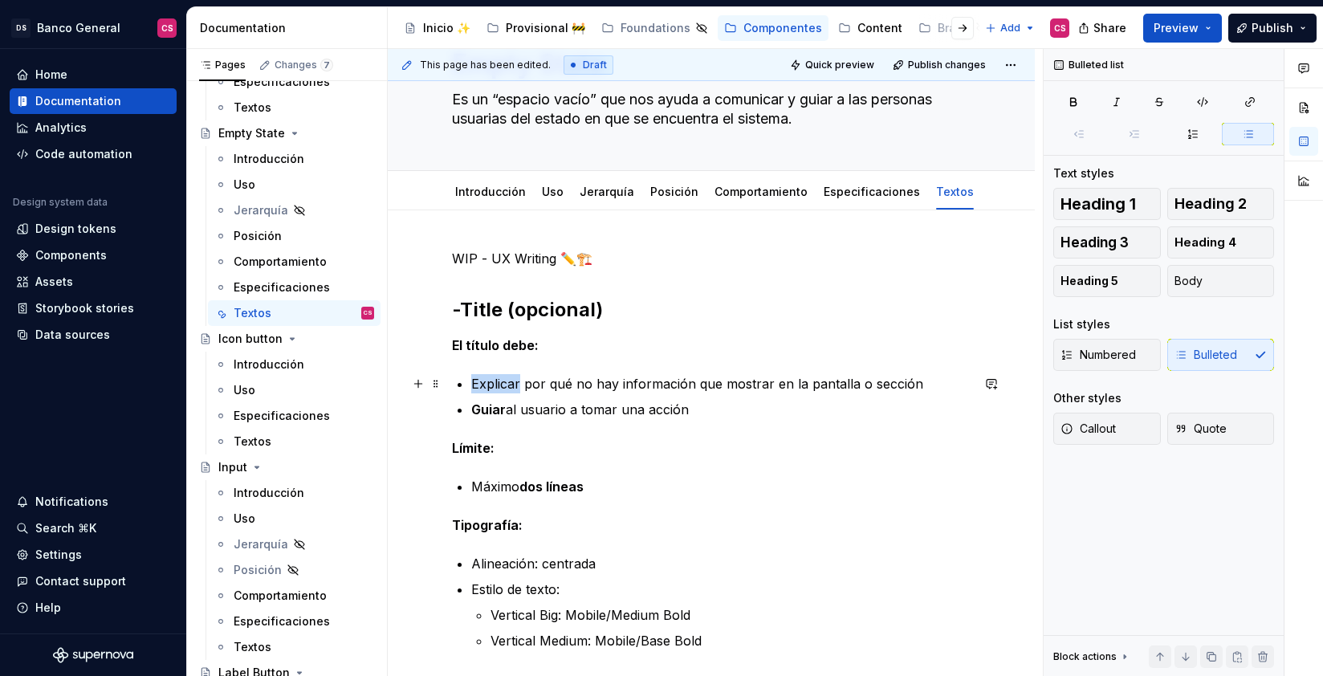
click at [491, 385] on p "Explicar por qué no hay información que mostrar en la pantalla o sección" at bounding box center [720, 383] width 499 height 19
click at [590, 406] on p "Guiar al usuario a tomar una acción" at bounding box center [720, 409] width 499 height 19
click at [515, 413] on p "Guiar al usuario a tomar una acción" at bounding box center [720, 409] width 499 height 19
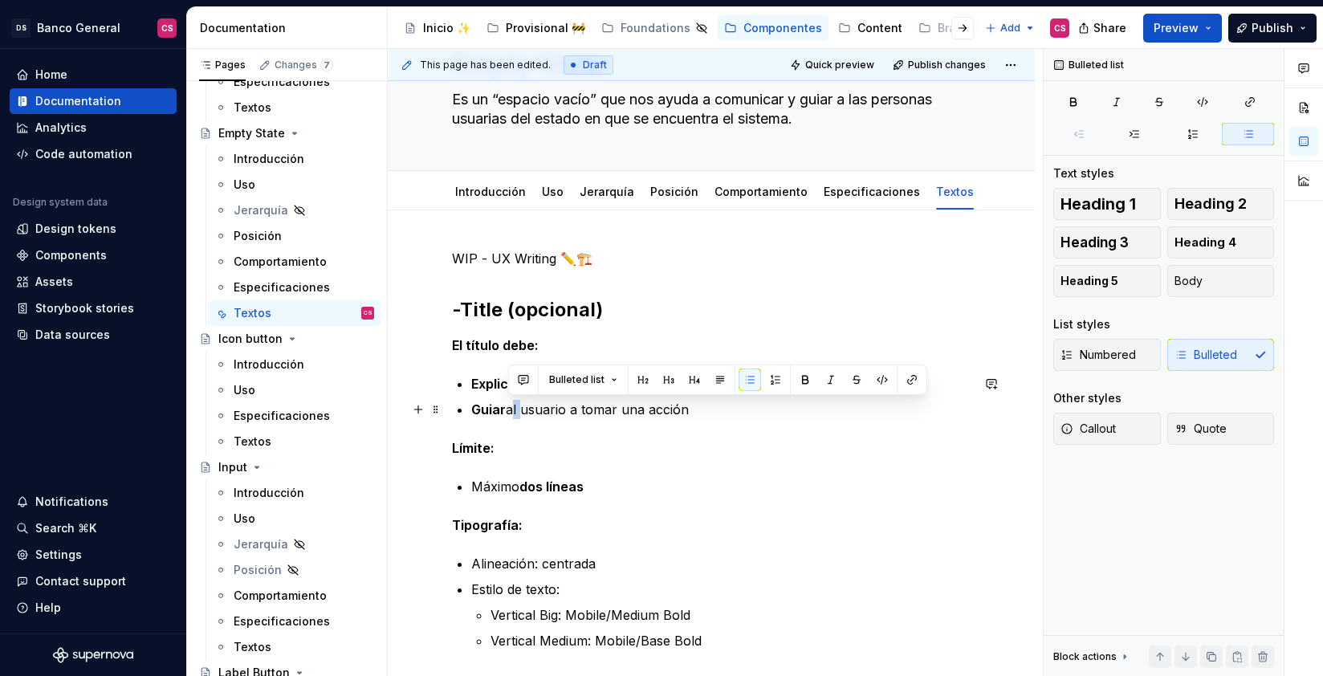
click at [515, 413] on p "Guiar al usuario a tomar una acción" at bounding box center [720, 409] width 499 height 19
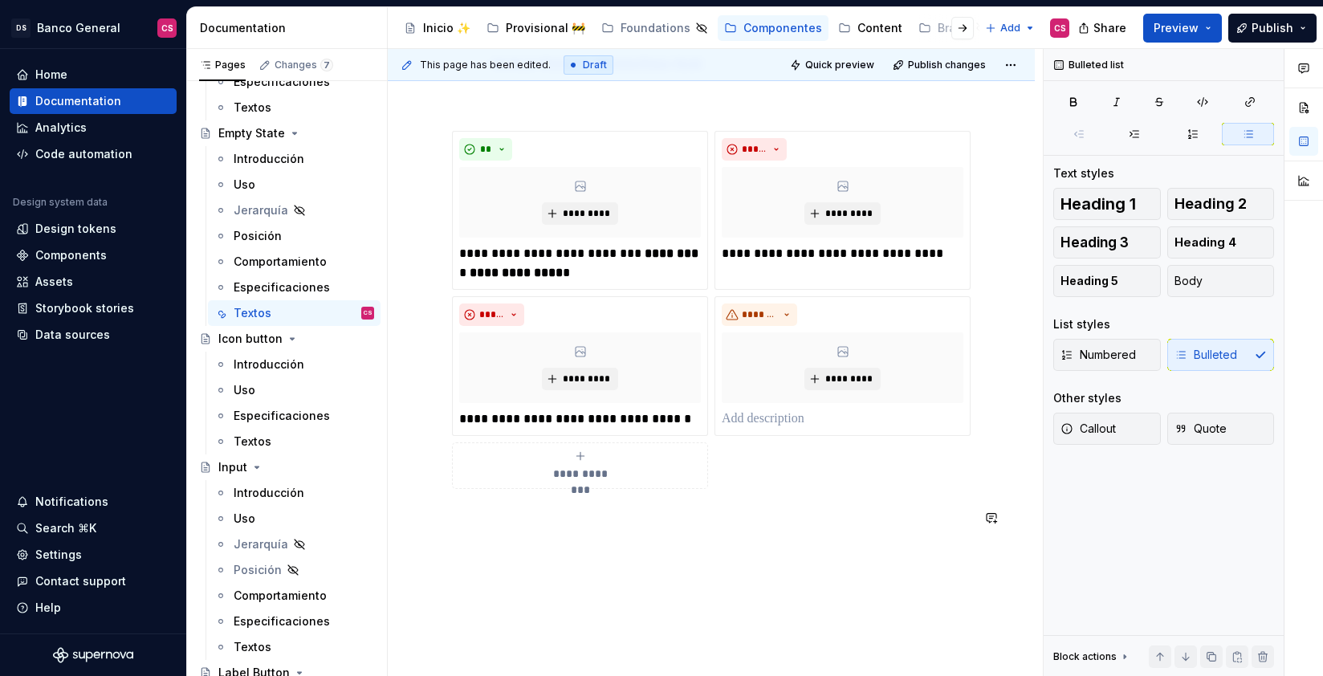
scroll to position [738, 0]
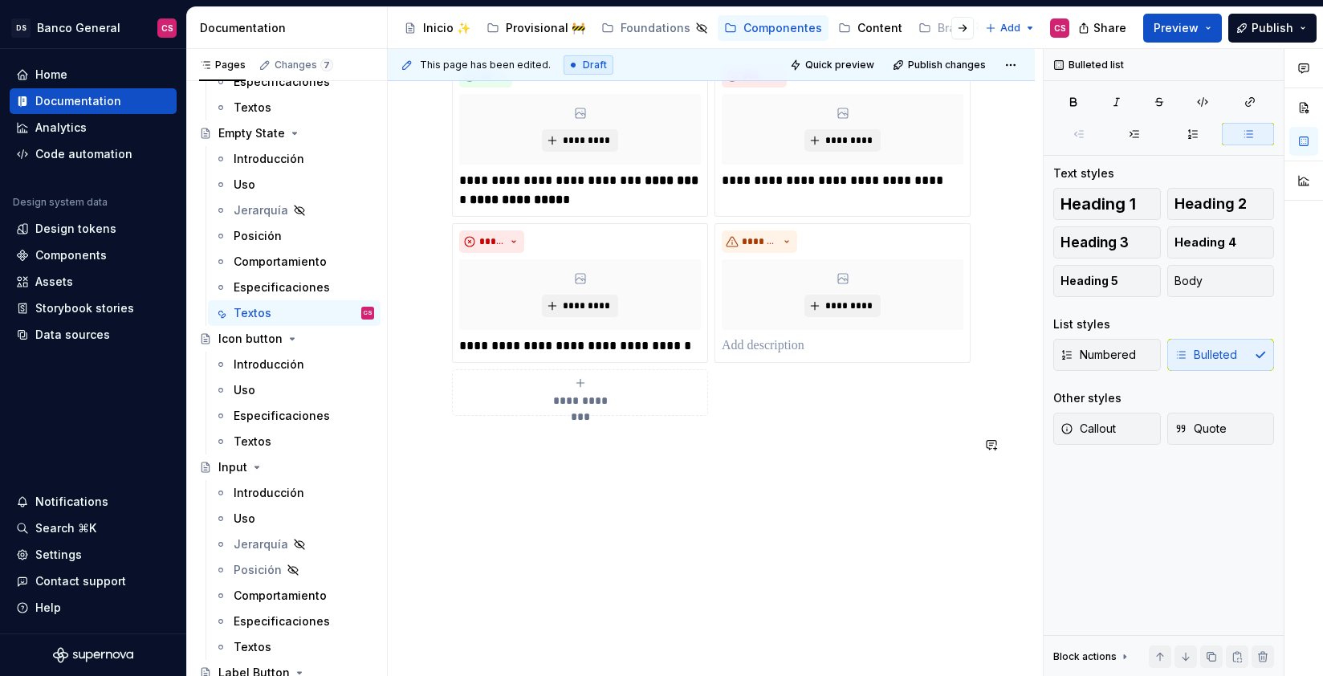
click at [536, 474] on div "**********" at bounding box center [711, 118] width 647 height 1117
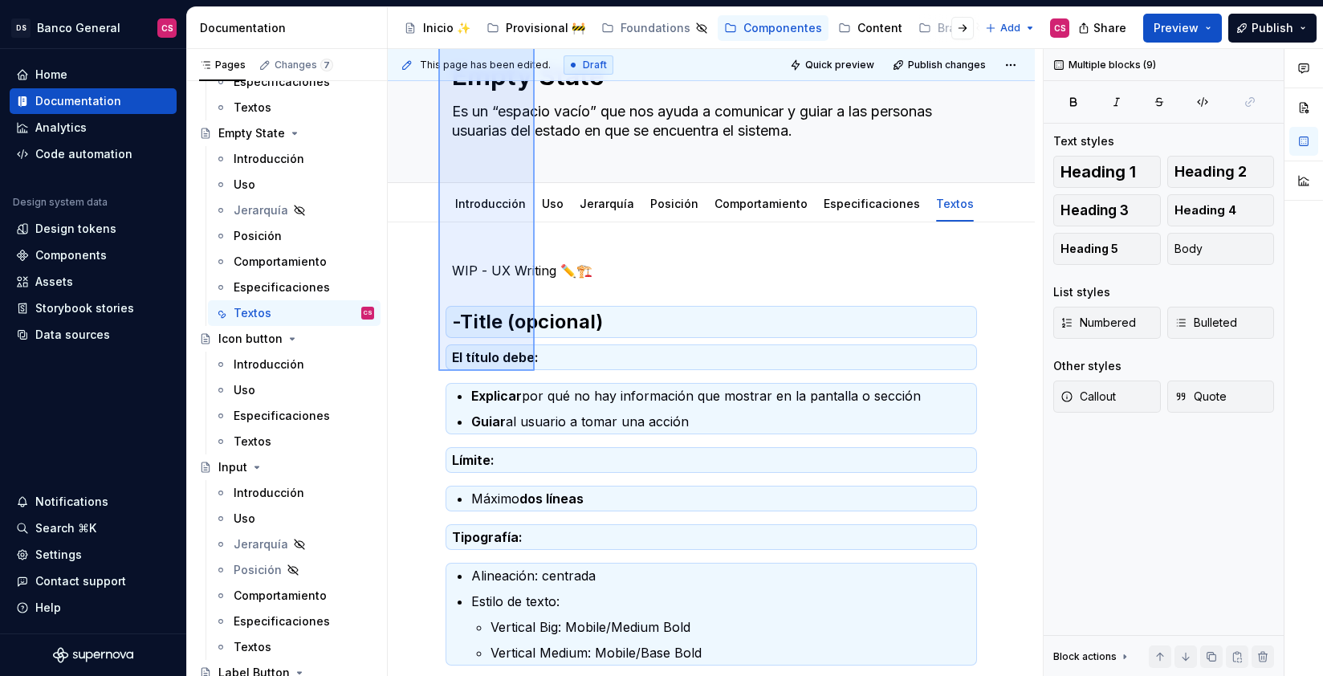
scroll to position [0, 0]
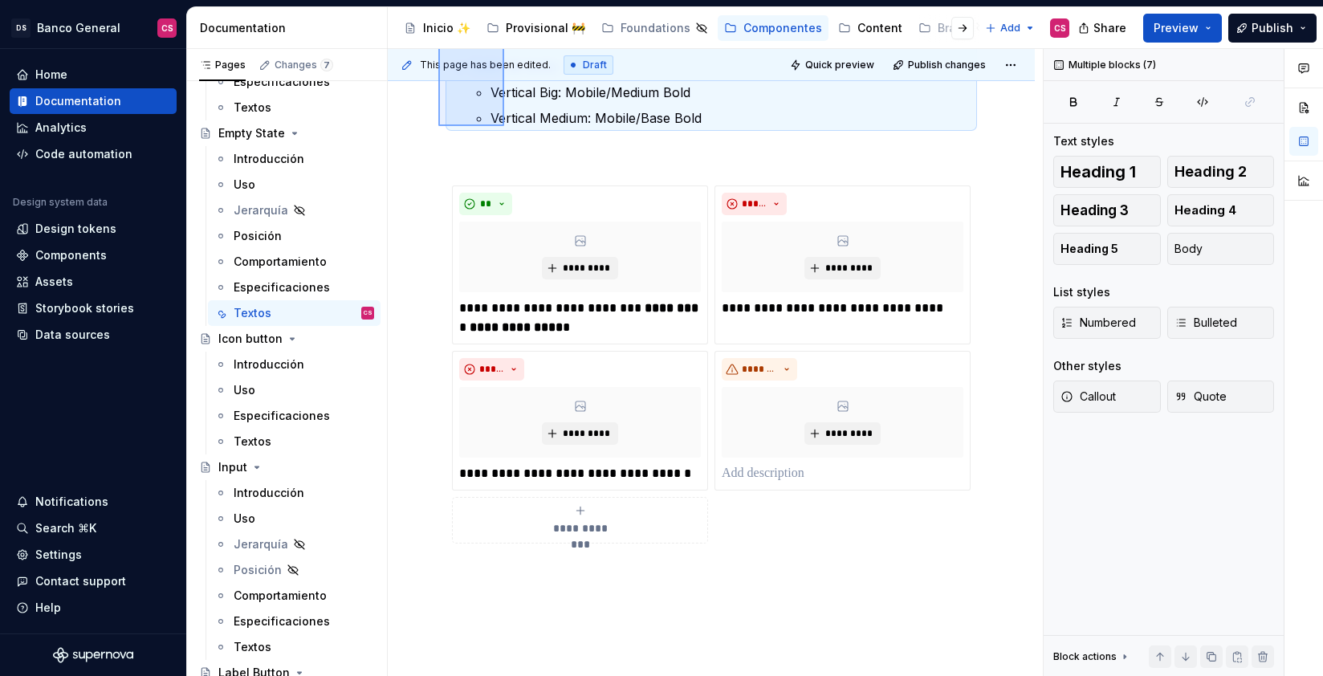
drag, startPoint x: 438, startPoint y: 374, endPoint x: 504, endPoint y: 126, distance: 256.7
click at [504, 126] on div "**********" at bounding box center [715, 363] width 655 height 628
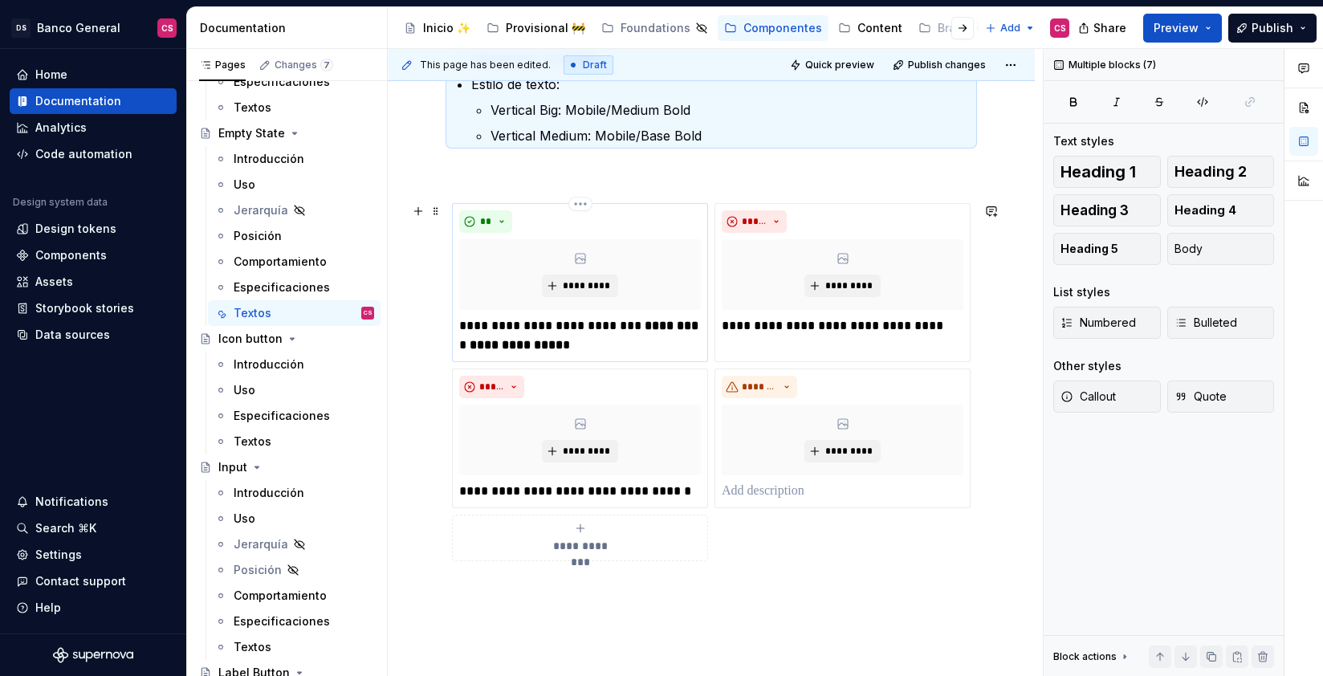
copy div "WIP - UX Writing ✏️🏗️ -Title (opcional) El título debe: Explicar por qué no hay…"
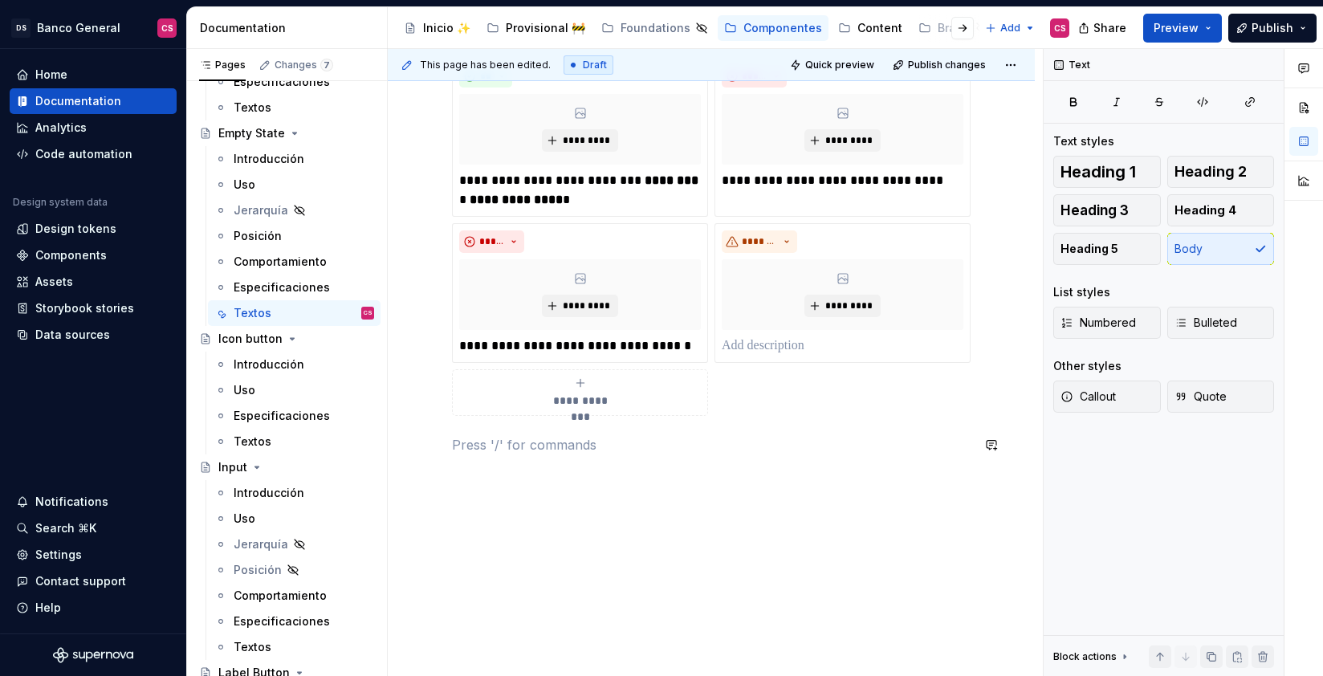
click at [490, 458] on div "**********" at bounding box center [711, 36] width 519 height 875
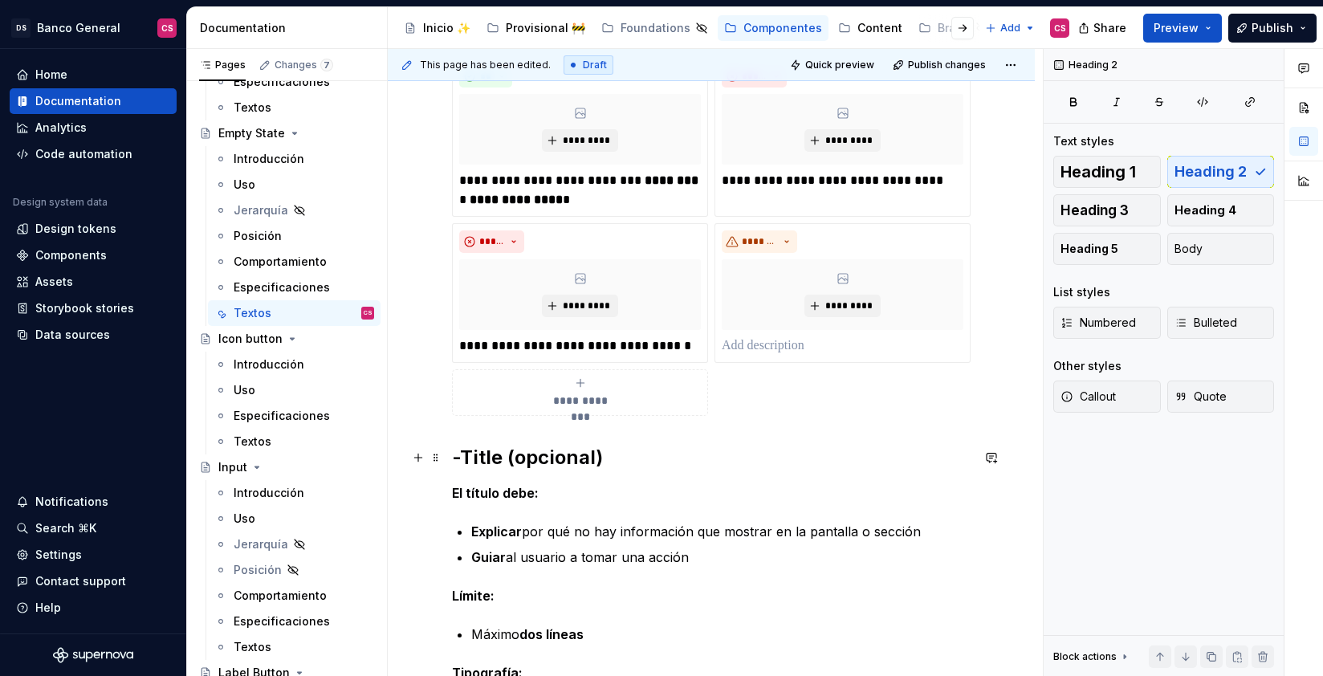
click at [487, 450] on h2 "-Title (opcional)" at bounding box center [711, 458] width 519 height 26
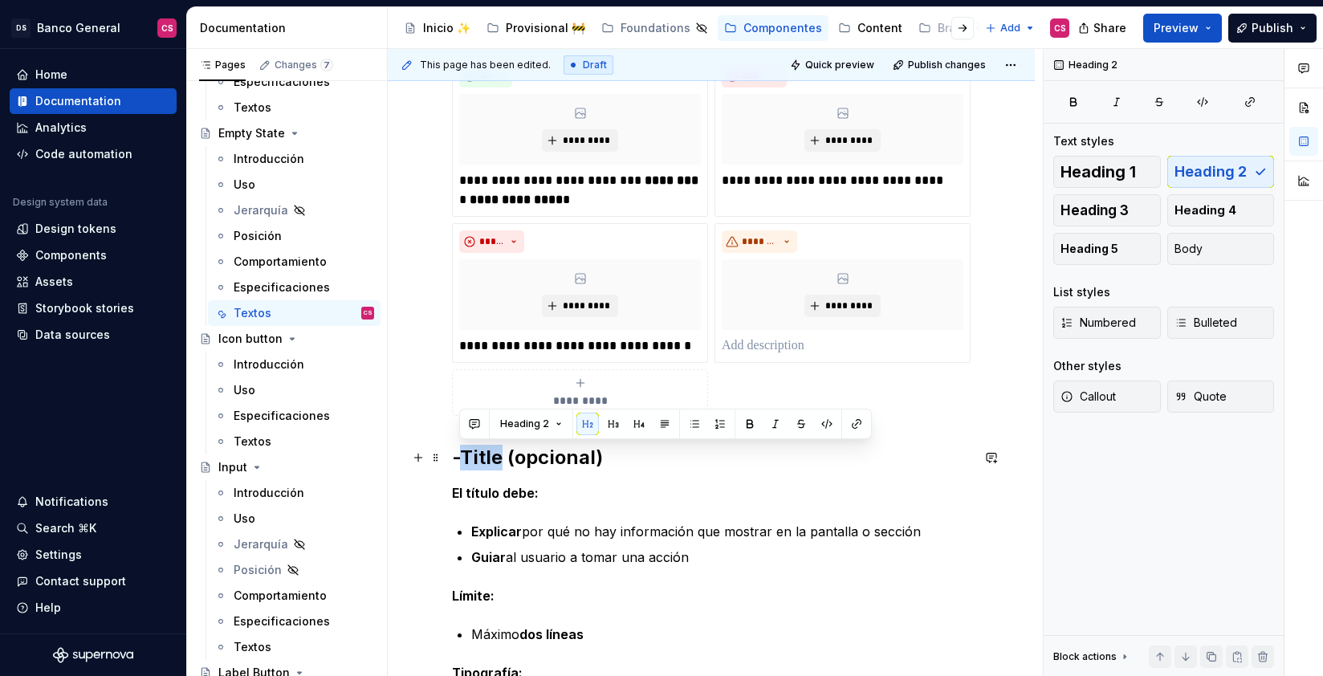
click at [478, 454] on h2 "-Title (opcional)" at bounding box center [711, 458] width 519 height 26
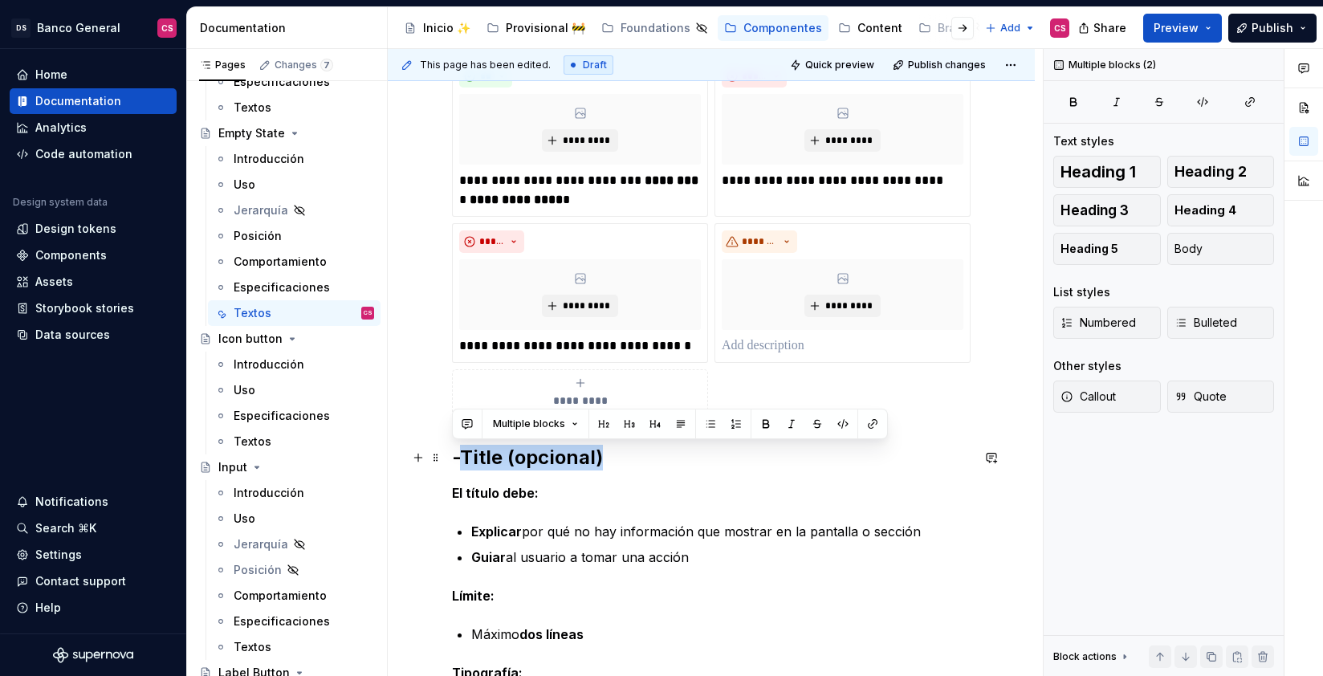
drag, startPoint x: 483, startPoint y: 454, endPoint x: 598, endPoint y: 455, distance: 114.8
click at [598, 455] on h2 "-Title (opcional)" at bounding box center [711, 458] width 519 height 26
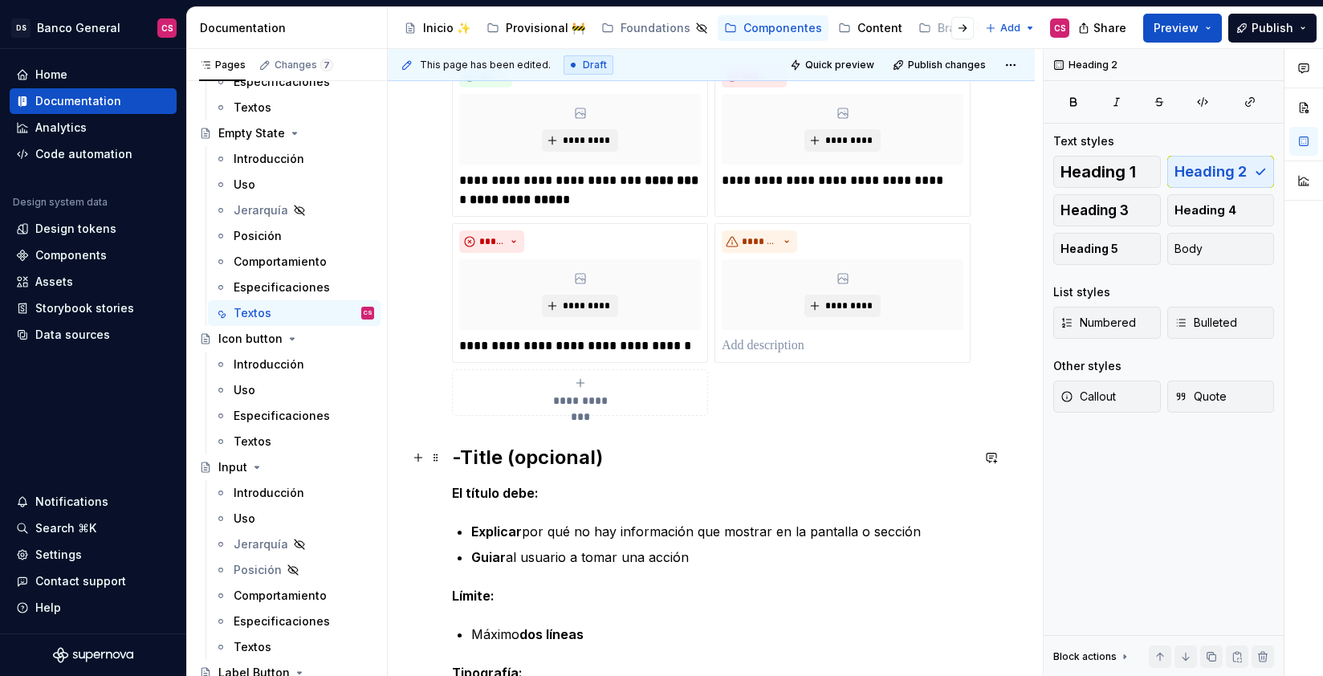
click at [489, 457] on h2 "-Title (opcional)" at bounding box center [711, 458] width 519 height 26
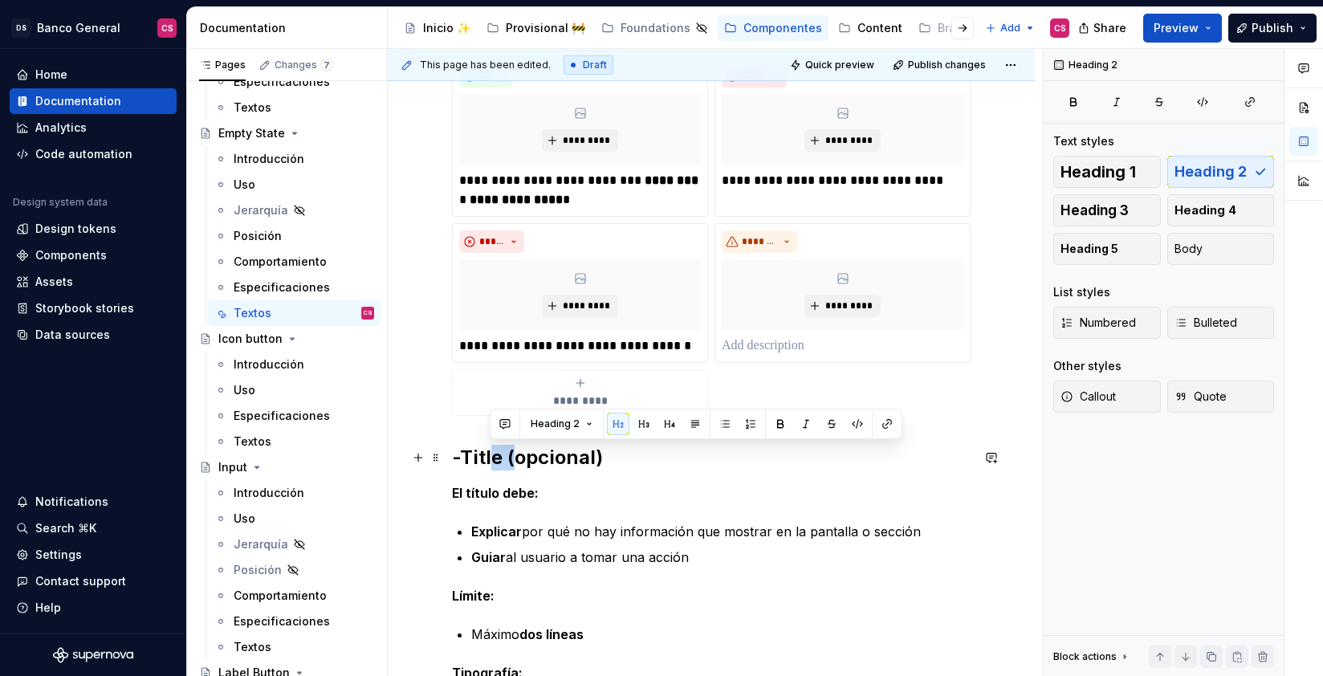
drag, startPoint x: 489, startPoint y: 455, endPoint x: 499, endPoint y: 457, distance: 10.6
click at [506, 455] on h2 "-Title (opcional)" at bounding box center [711, 458] width 519 height 26
click at [488, 458] on h2 "-Title (opcional)" at bounding box center [711, 458] width 519 height 26
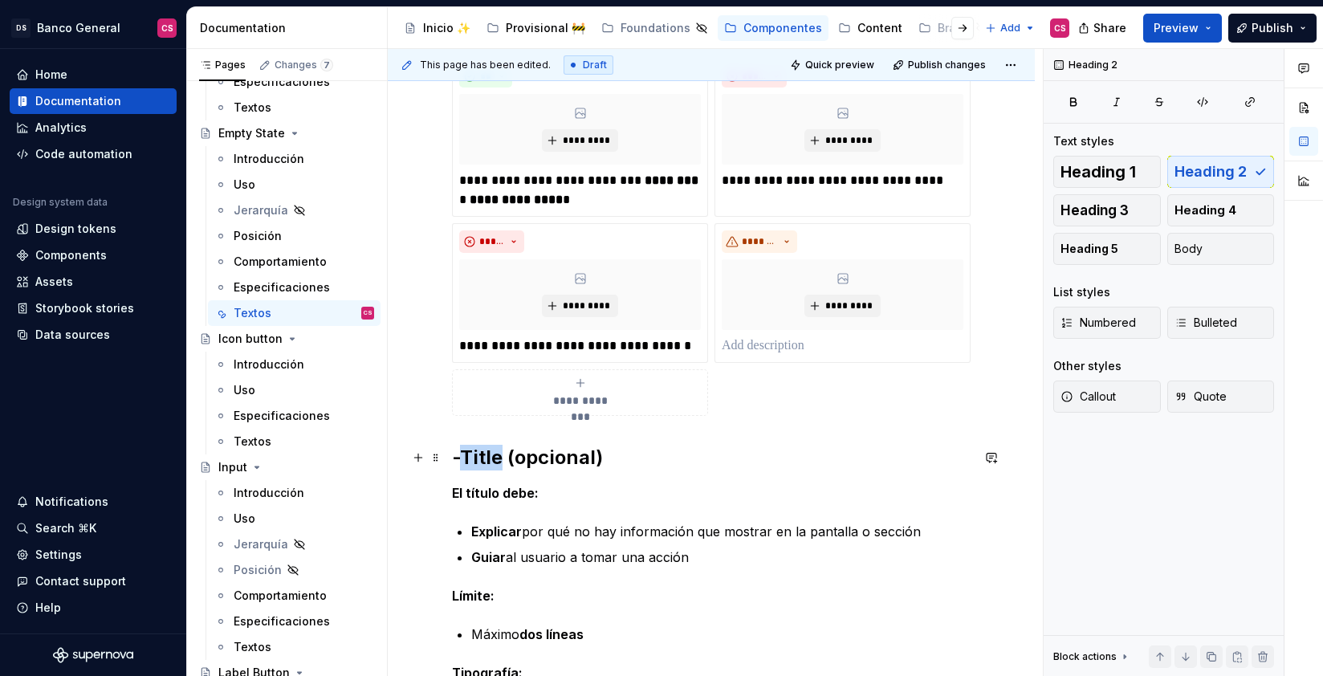
click at [488, 459] on h2 "-Title (opcional)" at bounding box center [711, 458] width 519 height 26
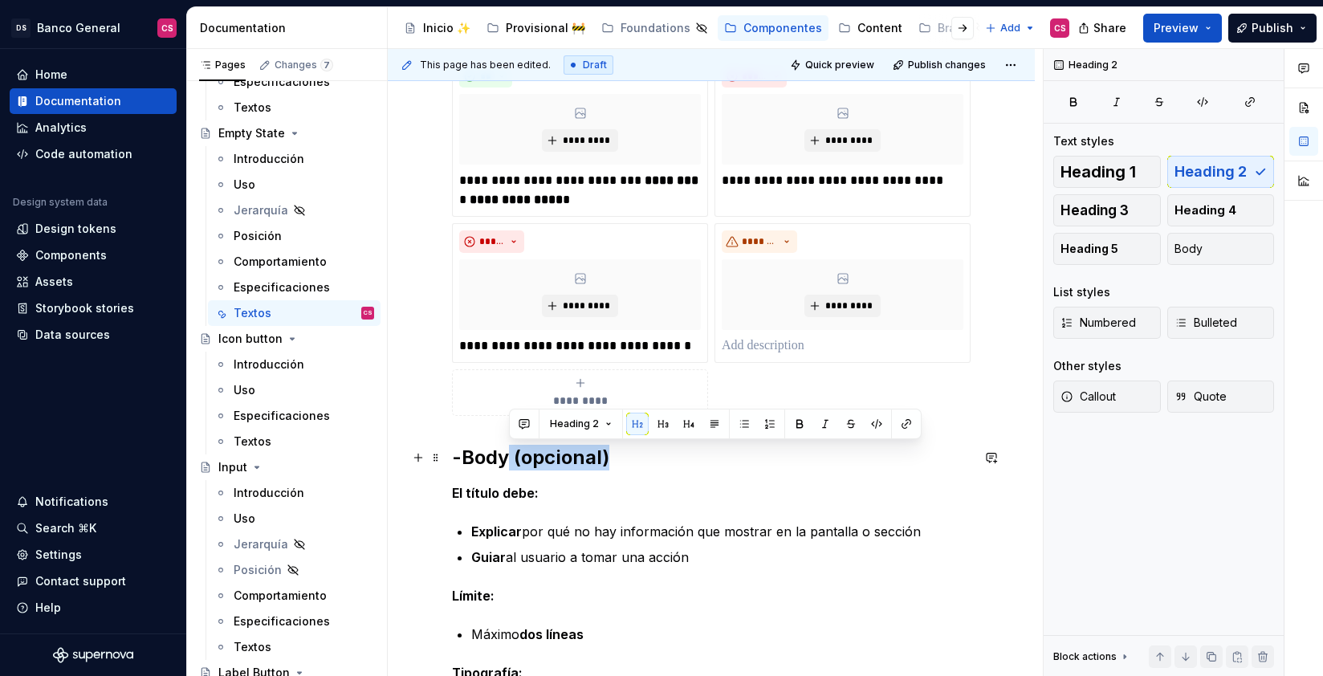
drag, startPoint x: 606, startPoint y: 458, endPoint x: 507, endPoint y: 455, distance: 99.6
click at [507, 455] on h2 "-Body (opcional)" at bounding box center [711, 458] width 519 height 26
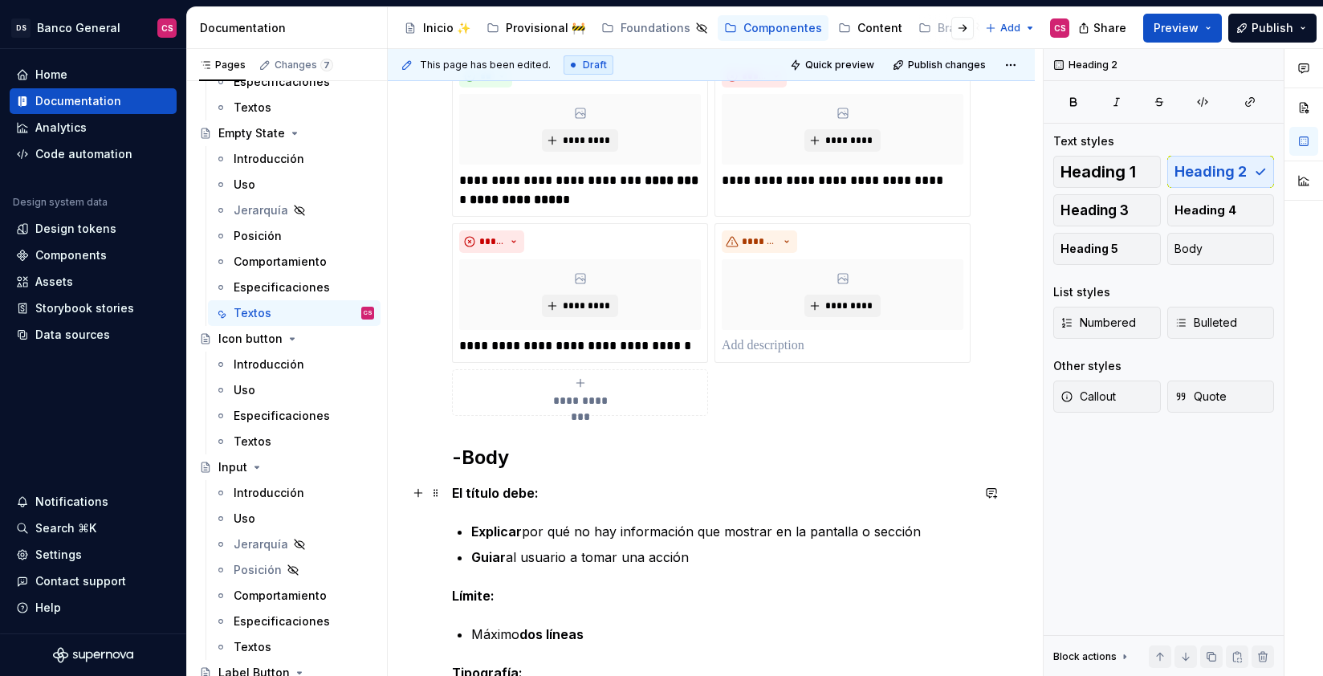
click at [484, 491] on strong "El título debe:" at bounding box center [495, 493] width 87 height 16
click at [485, 491] on strong "El título debe:" at bounding box center [495, 493] width 87 height 16
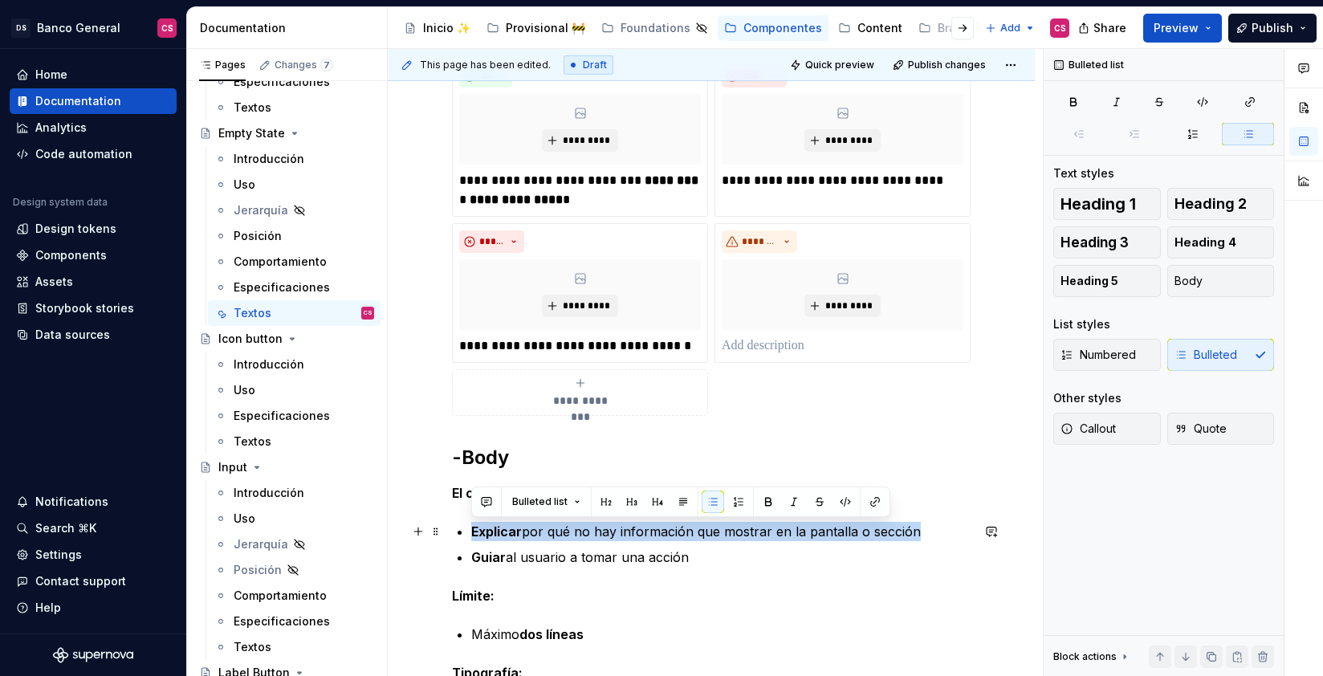
drag, startPoint x: 472, startPoint y: 552, endPoint x: 473, endPoint y: 527, distance: 25.7
click at [473, 527] on ul "Explicar por qué no hay información que mostrar en la pantalla o sección Guiar …" at bounding box center [720, 544] width 499 height 45
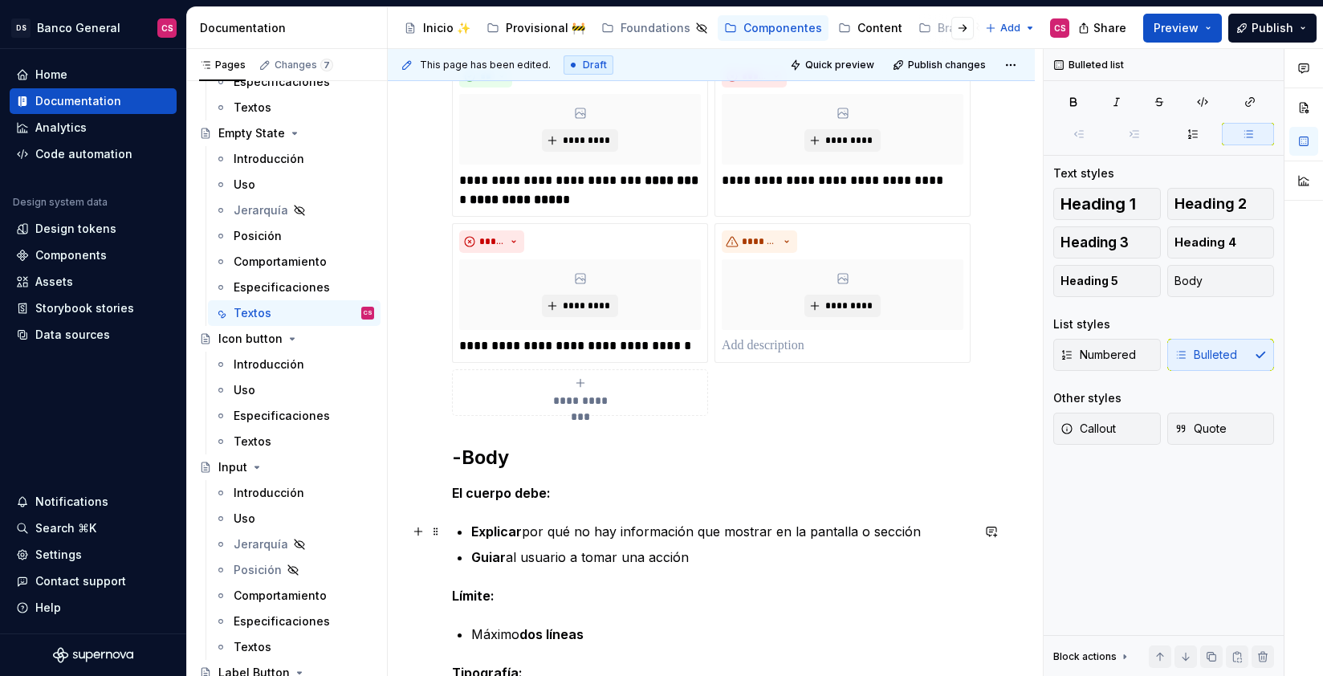
click at [914, 532] on p "Explicar por qué no hay información que mostrar en la pantalla o sección" at bounding box center [720, 531] width 499 height 19
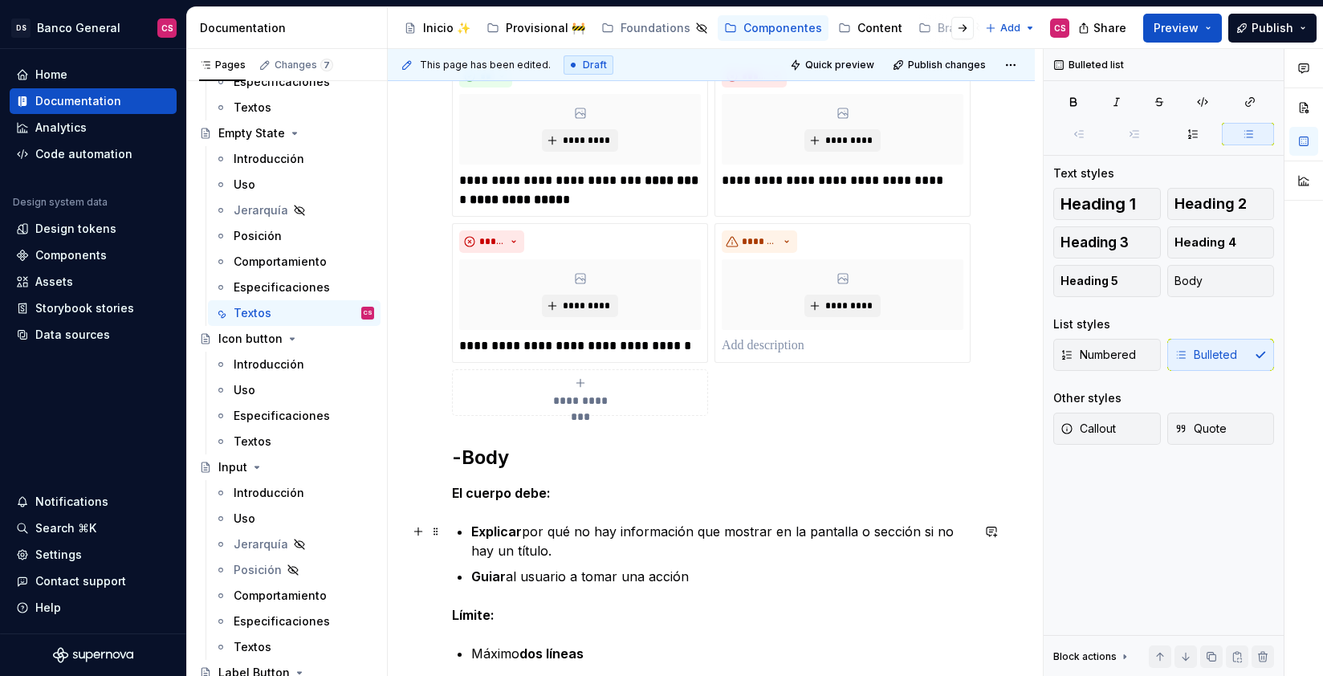
click at [927, 531] on p "Explicar por qué no hay información que mostrar en la pantalla o sección si no …" at bounding box center [720, 541] width 499 height 39
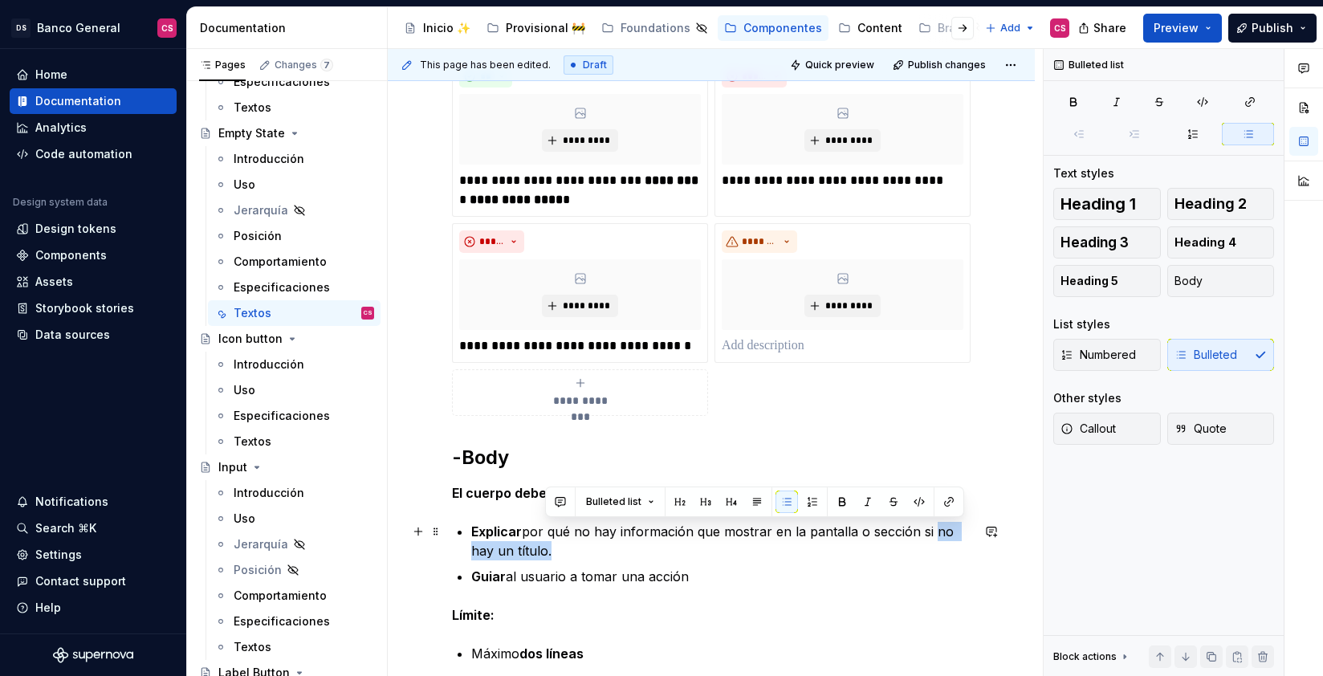
drag, startPoint x: 927, startPoint y: 531, endPoint x: 531, endPoint y: 548, distance: 396.2
click at [531, 548] on p "Explicar por qué no hay información que mostrar en la pantalla o sección si no …" at bounding box center [720, 541] width 499 height 39
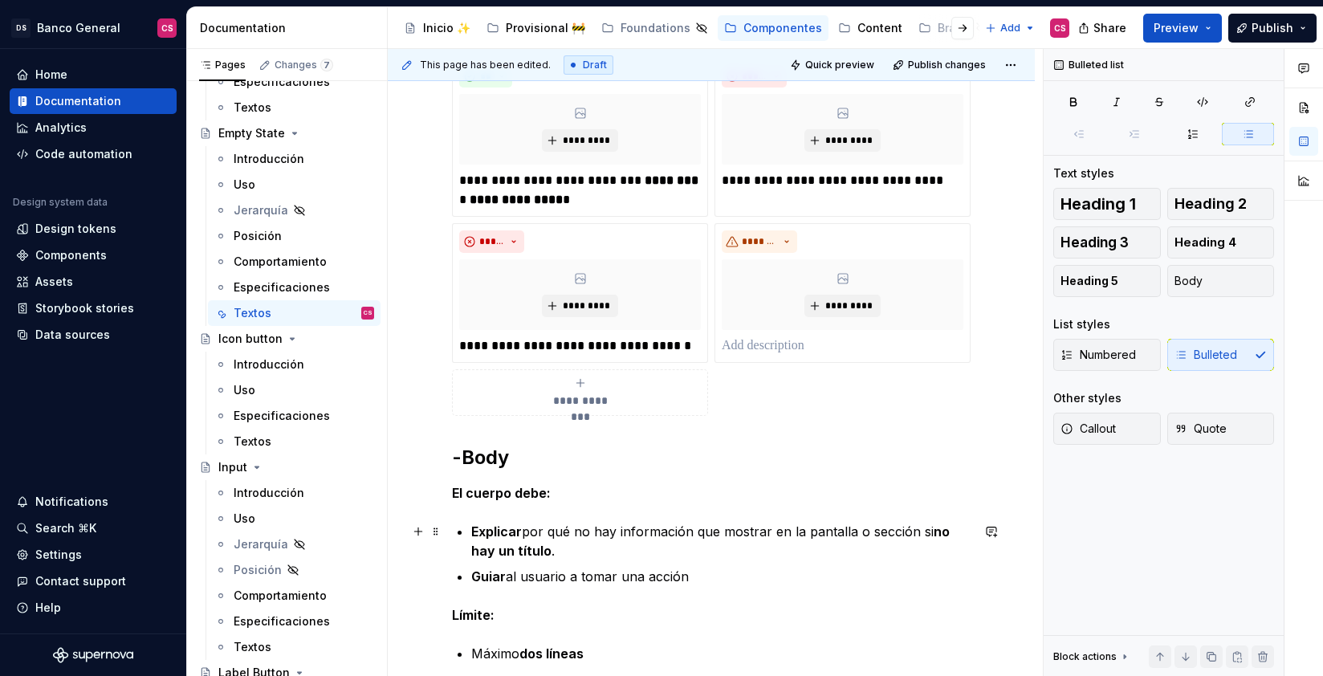
click at [691, 560] on p "Explicar por qué no hay información que mostrar en la pantalla o sección si no …" at bounding box center [720, 541] width 499 height 39
drag, startPoint x: 719, startPoint y: 580, endPoint x: 730, endPoint y: 581, distance: 11.4
click at [719, 580] on p "Guiar al usuario a tomar una acción" at bounding box center [720, 576] width 499 height 19
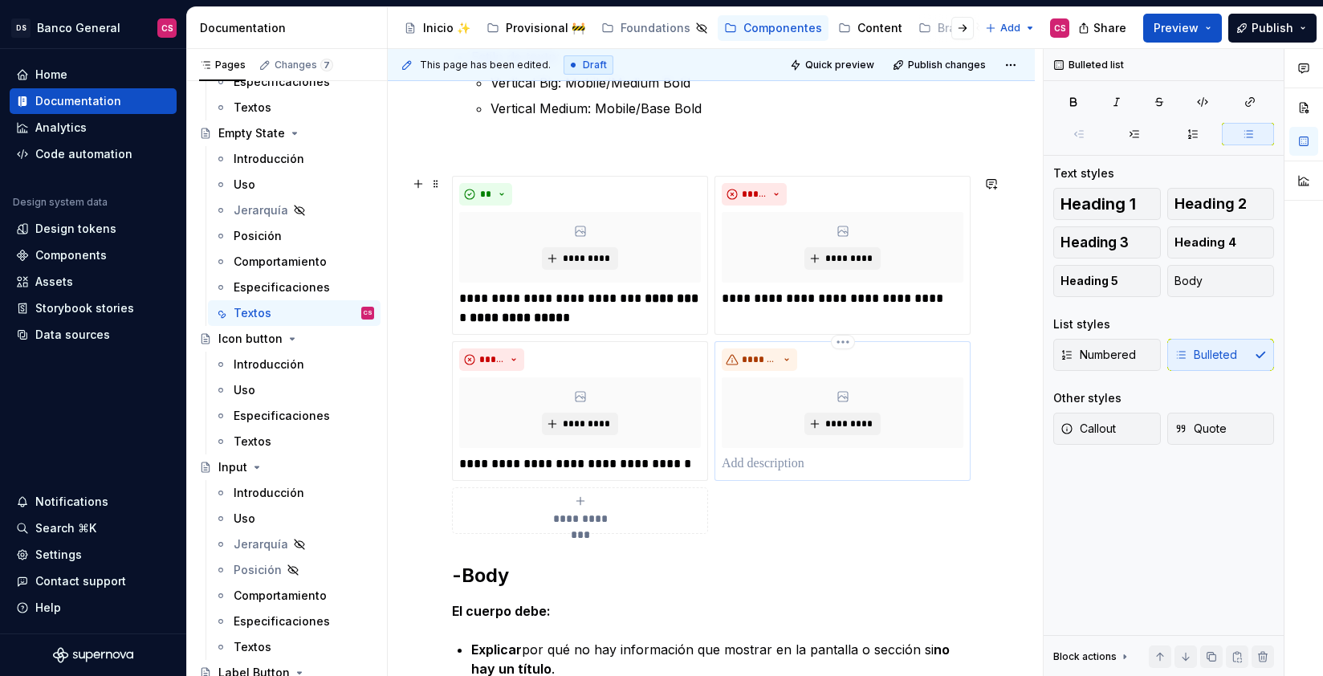
scroll to position [605, 0]
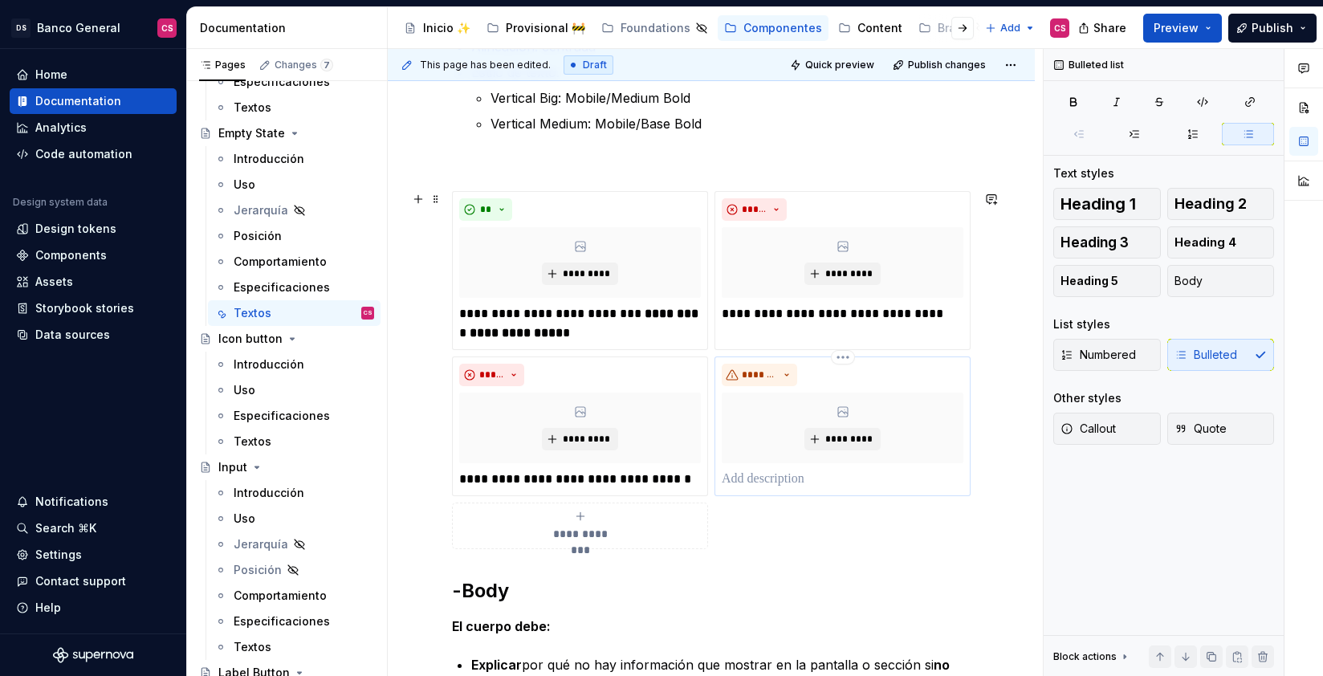
click at [825, 480] on p at bounding box center [843, 479] width 242 height 19
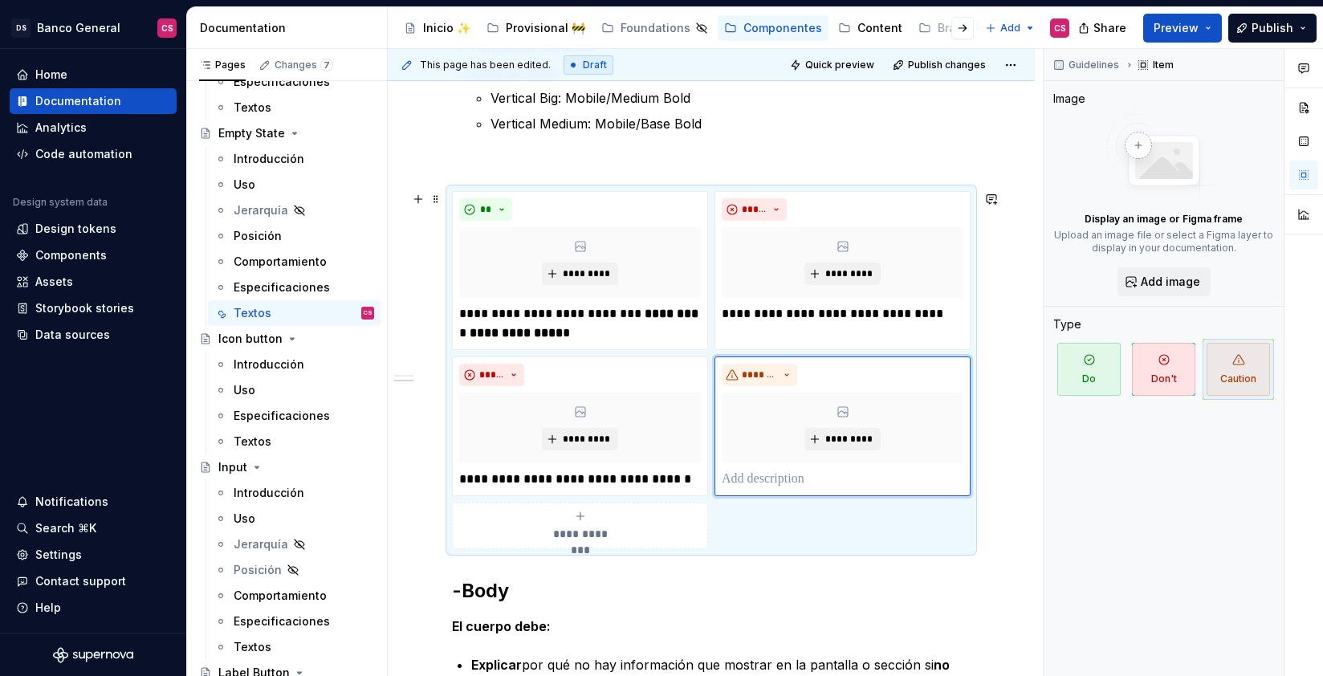
type textarea "*"
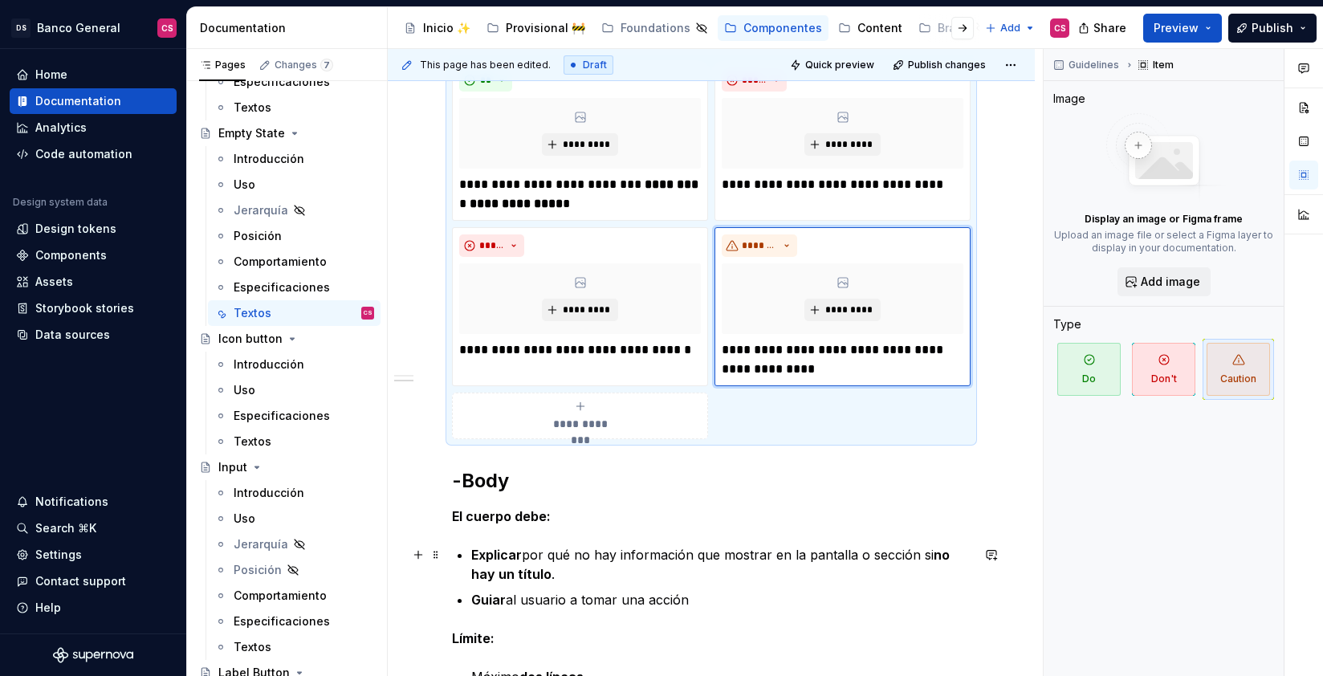
scroll to position [820, 0]
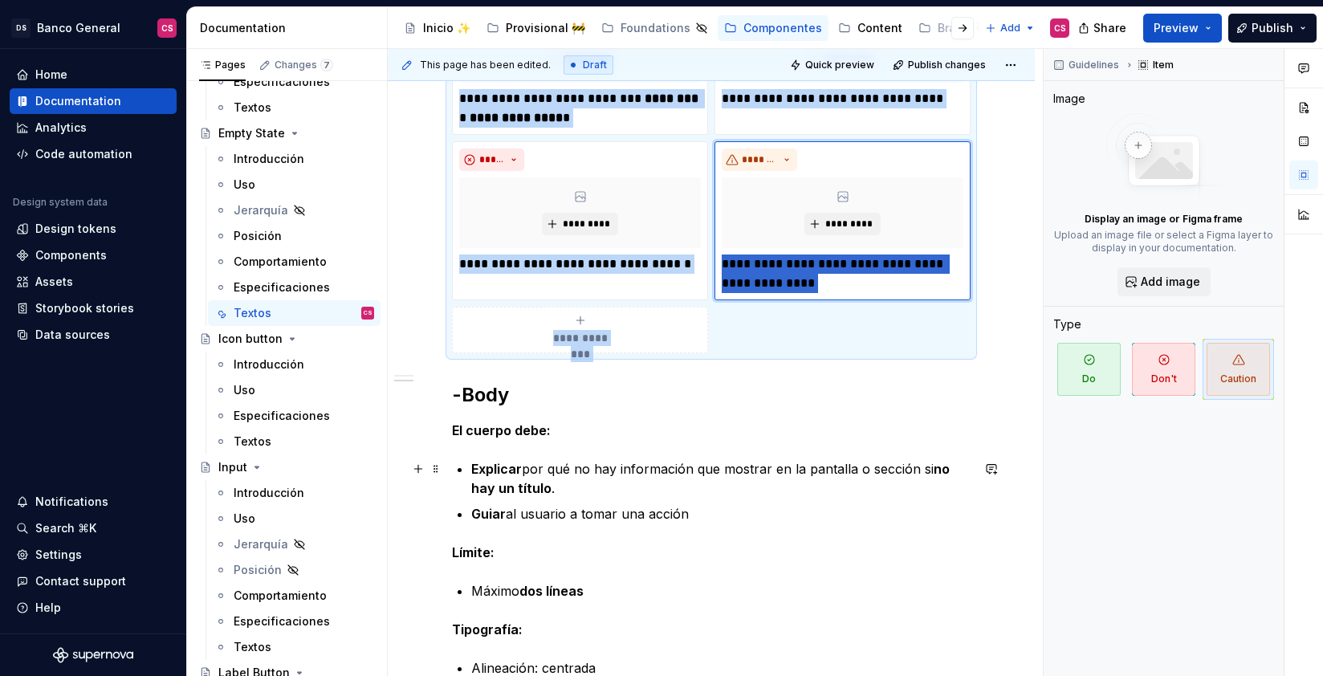
click at [641, 474] on p "Explicar por qué no hay información que mostrar en la pantalla o sección si no …" at bounding box center [720, 478] width 499 height 39
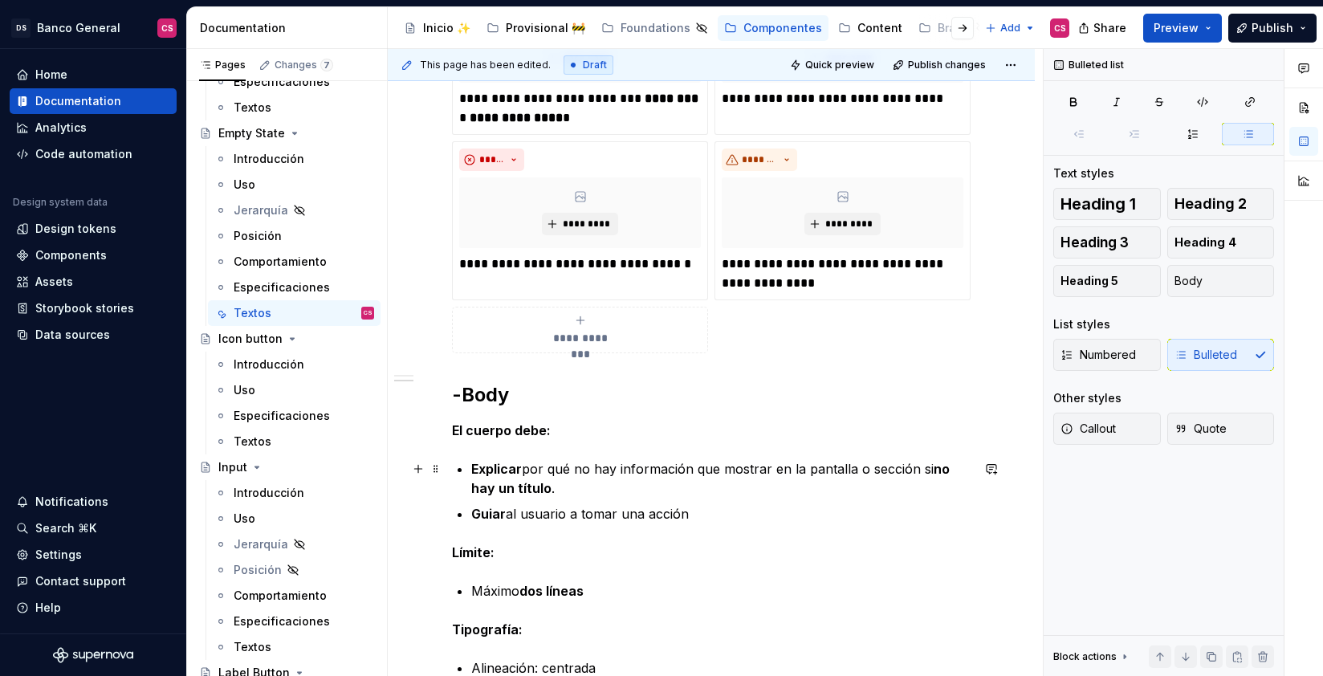
click at [634, 478] on p "Explicar por qué no hay información que mostrar en la pantalla o sección si no …" at bounding box center [720, 478] width 499 height 39
click at [601, 491] on p "Explicar por qué no hay información que mostrar en la pantalla o sección si no …" at bounding box center [720, 478] width 499 height 39
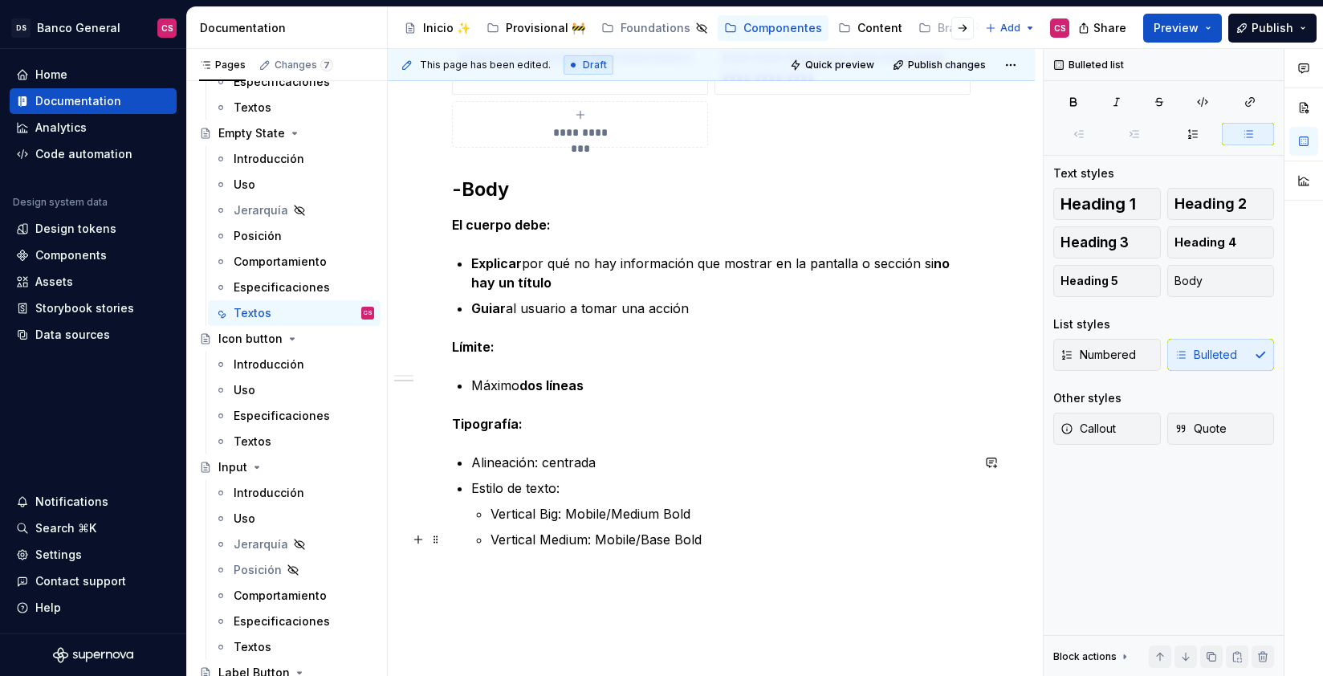
scroll to position [1053, 0]
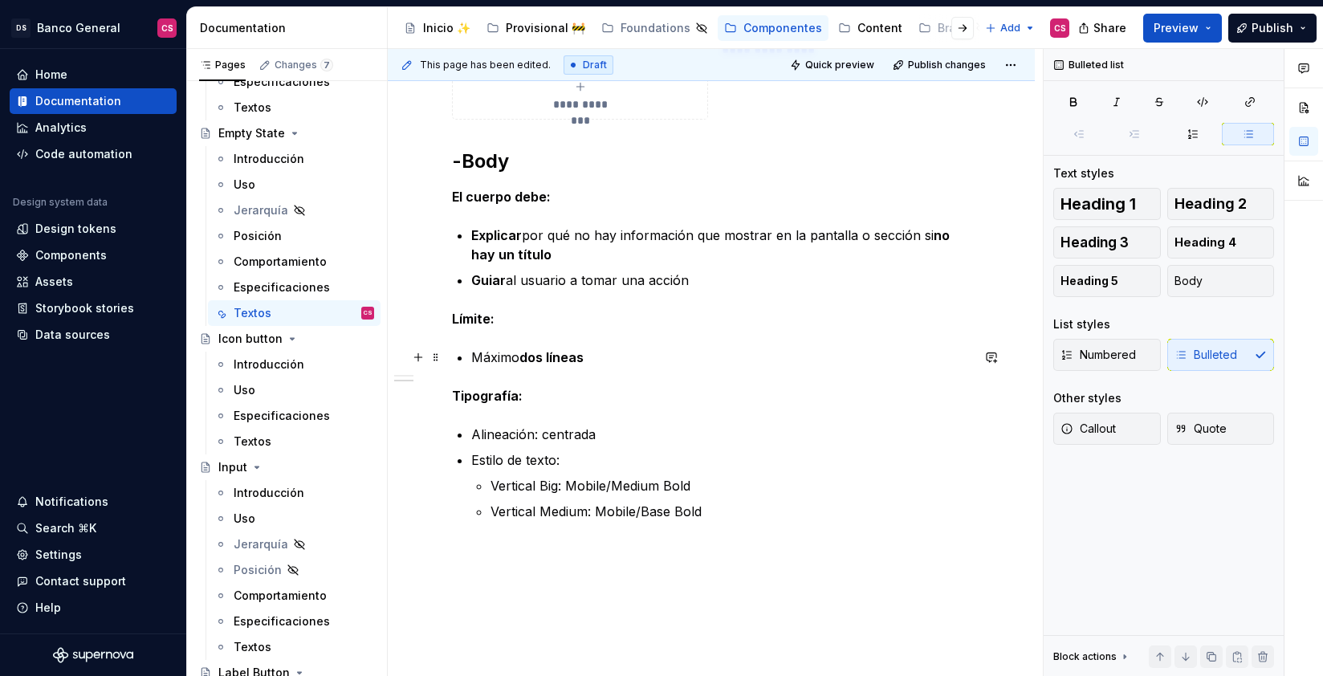
click at [485, 358] on p "Máximo dos líneas" at bounding box center [720, 357] width 499 height 19
click at [525, 356] on strong "dos líneas" at bounding box center [551, 357] width 64 height 16
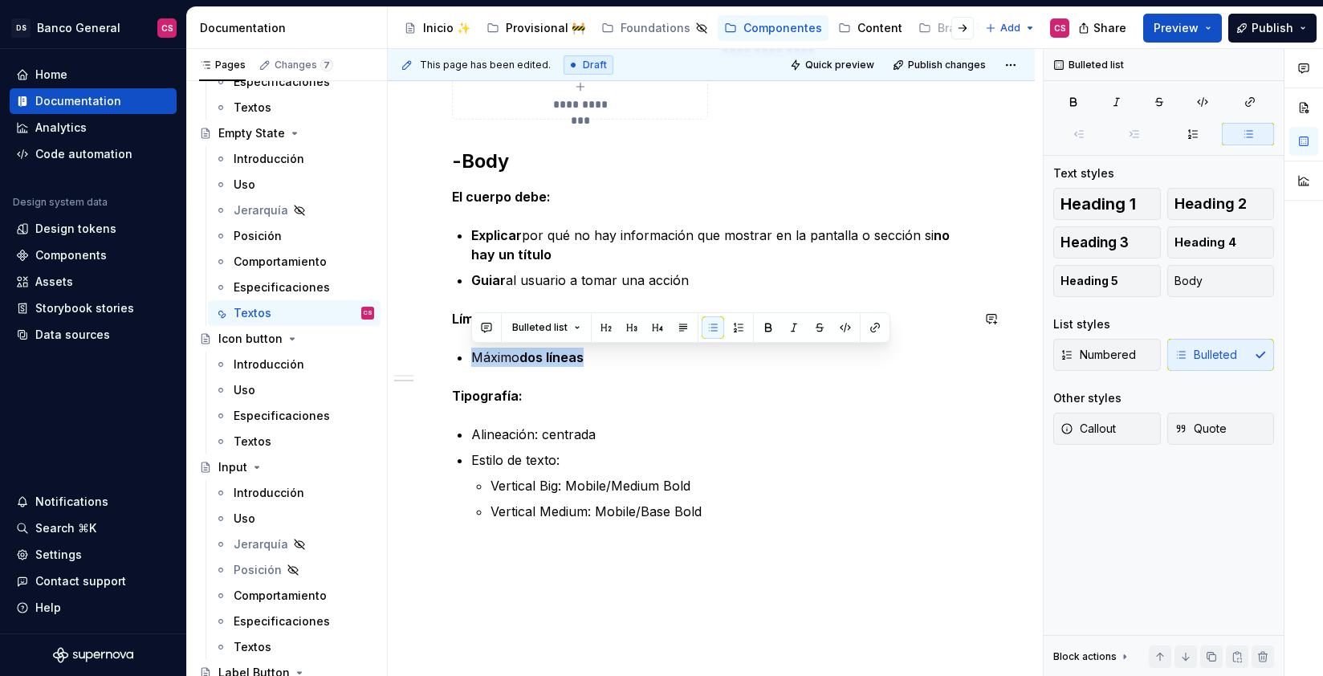
drag, startPoint x: 625, startPoint y: 360, endPoint x: 465, endPoint y: 352, distance: 160.8
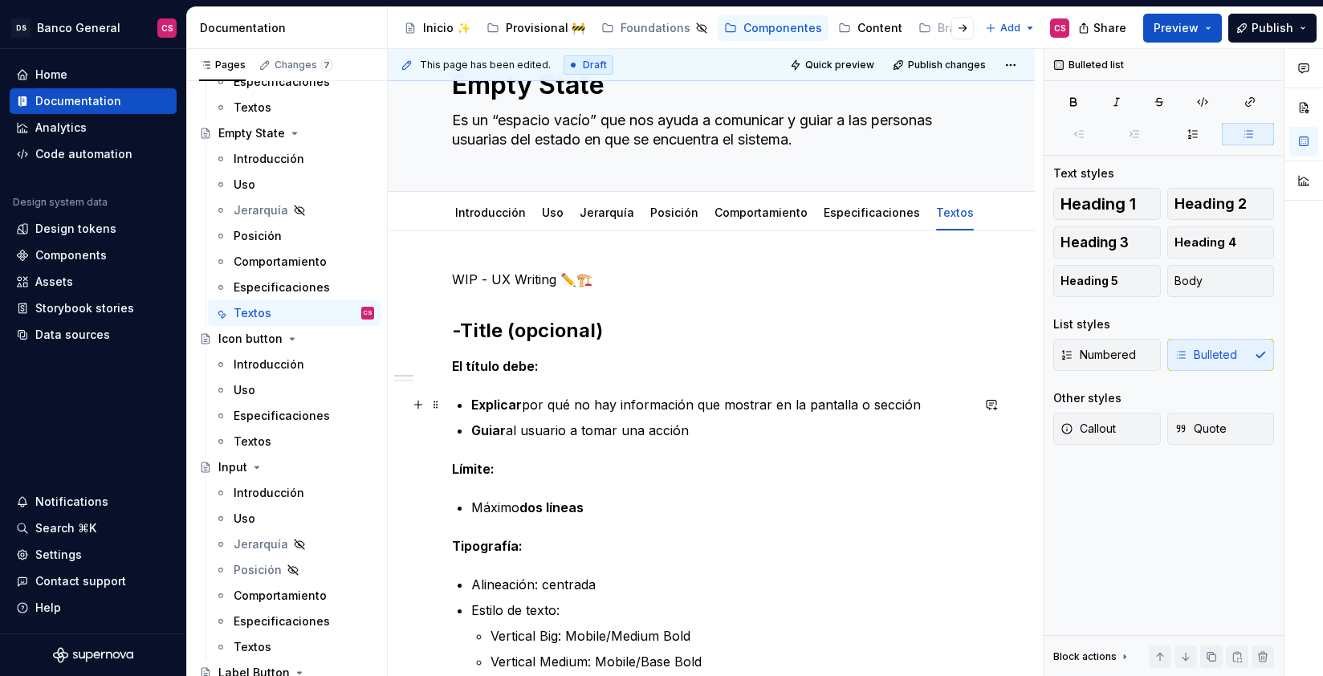
scroll to position [0, 0]
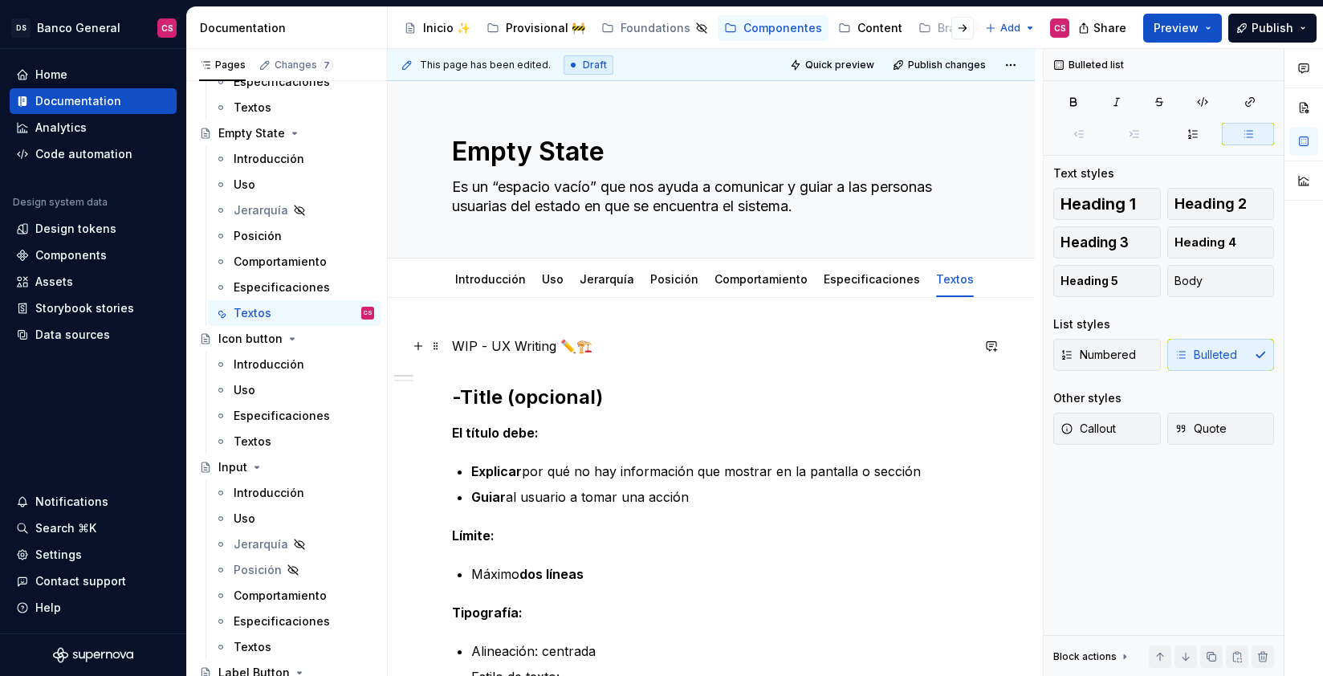
click at [591, 345] on p "WIP - UX Writing ✏️🏗️" at bounding box center [711, 345] width 519 height 19
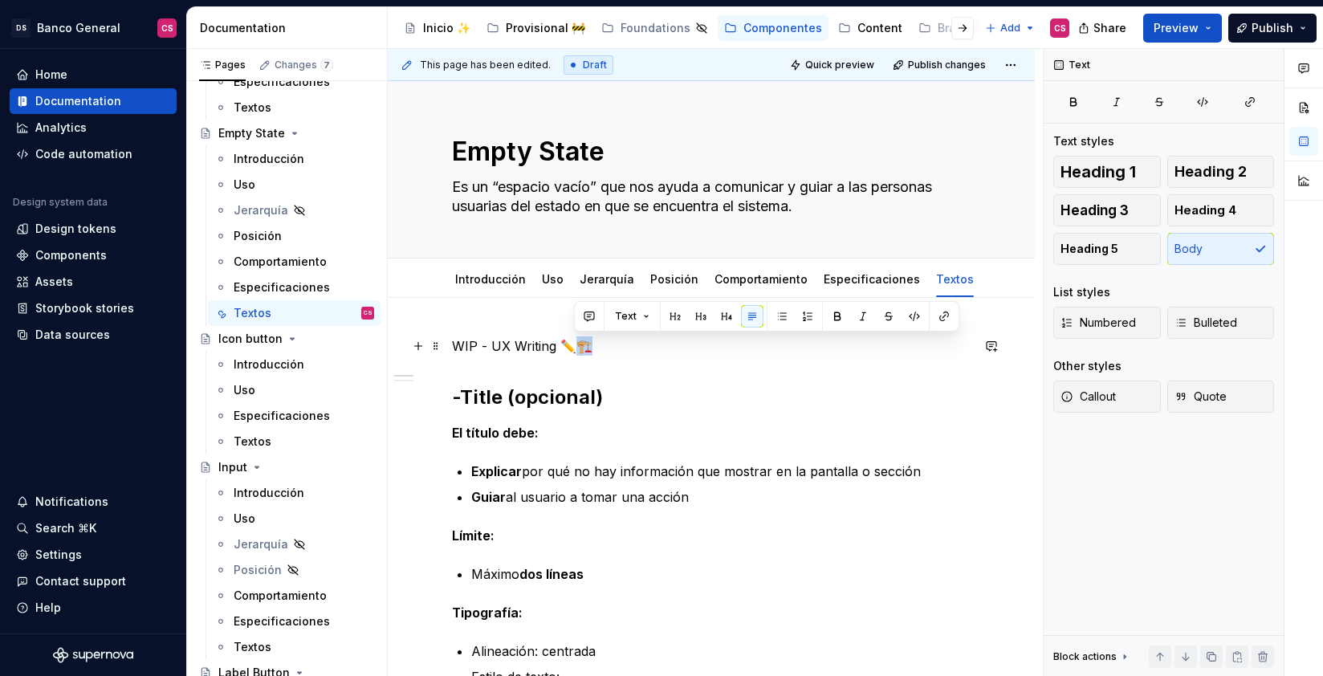
drag, startPoint x: 578, startPoint y: 344, endPoint x: 595, endPoint y: 344, distance: 16.9
click at [595, 344] on p "WIP - UX Writing ✏️🏗️" at bounding box center [711, 345] width 519 height 19
copy p "🏗️"
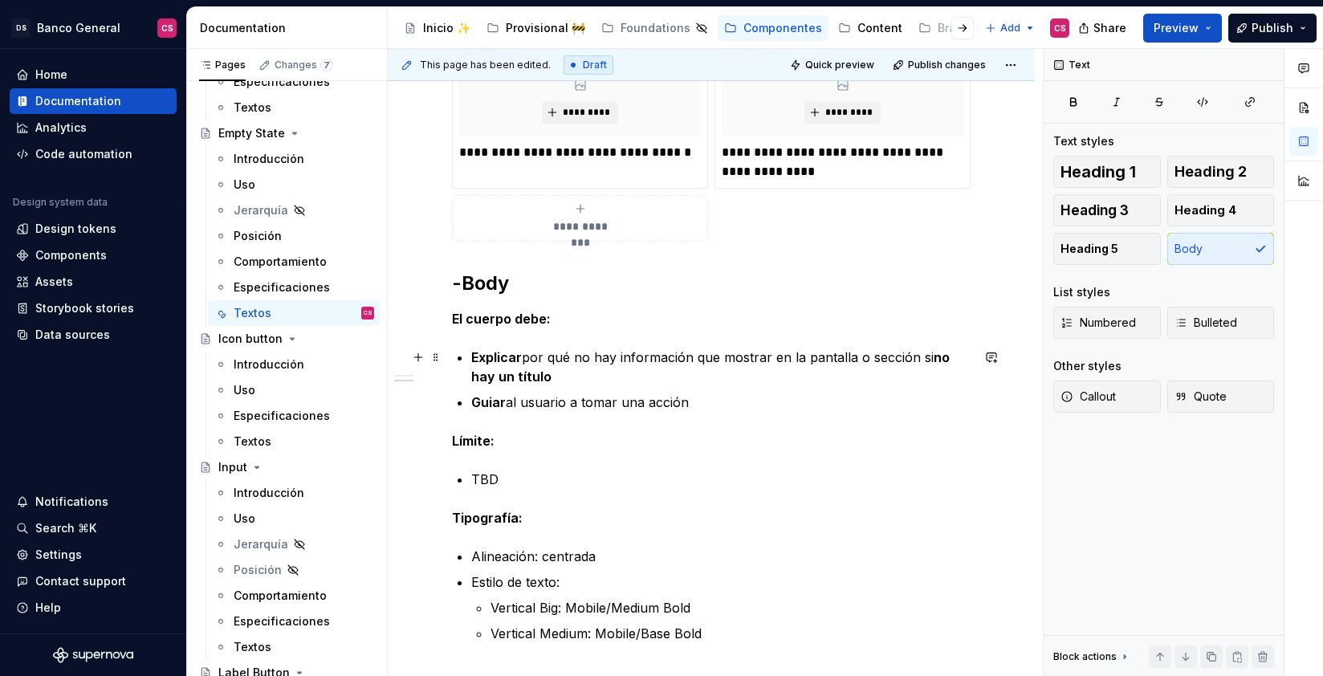
scroll to position [976, 0]
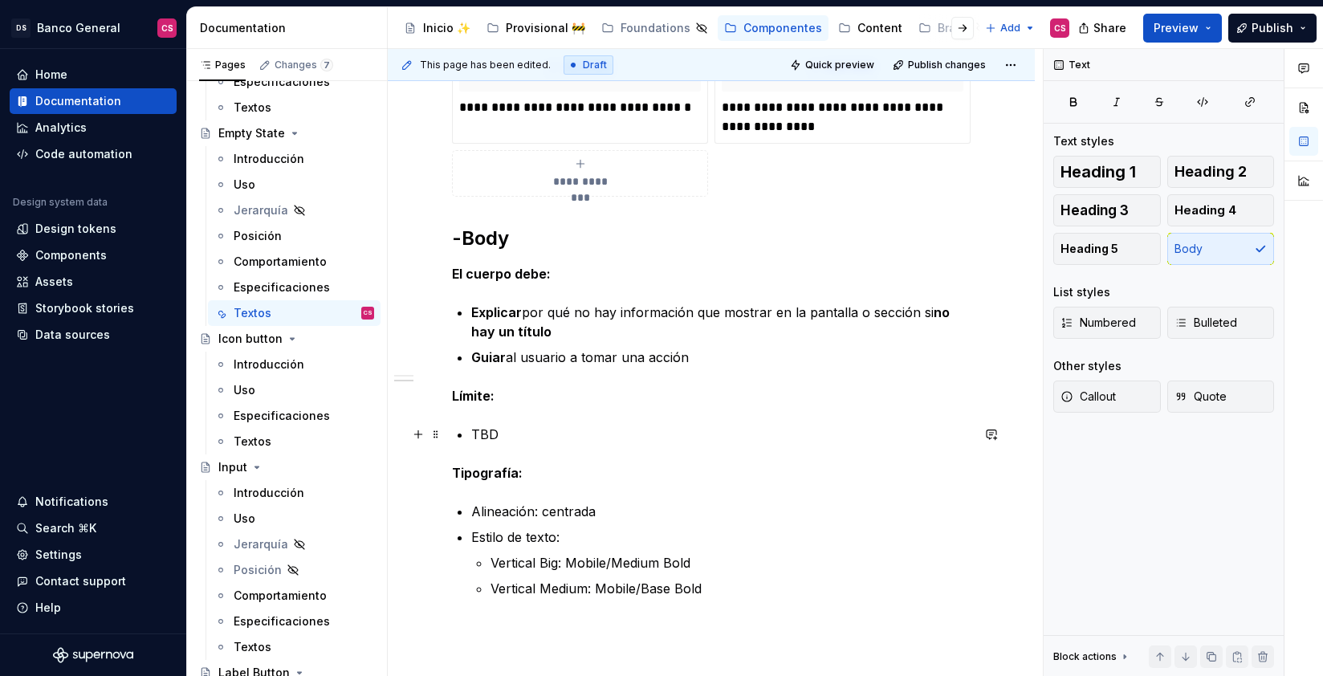
click at [529, 425] on p "TBD" at bounding box center [720, 434] width 499 height 19
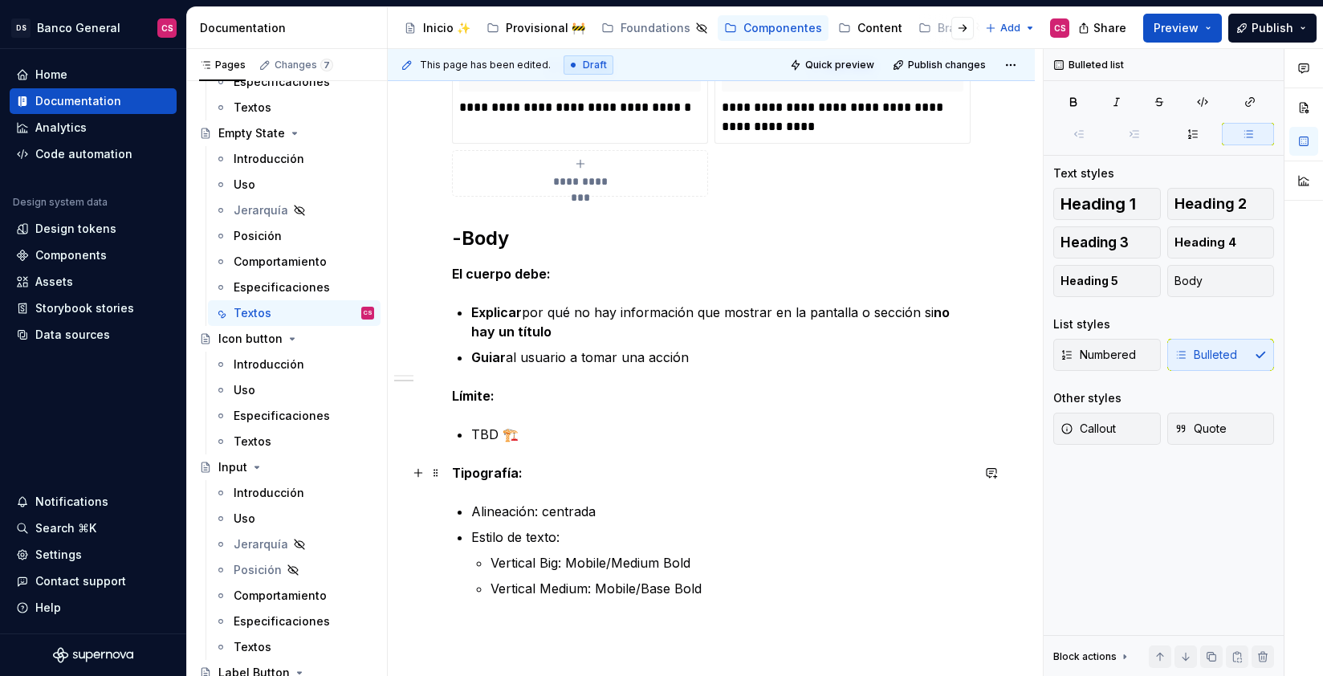
click at [635, 465] on p "Tipografía:" at bounding box center [711, 472] width 519 height 19
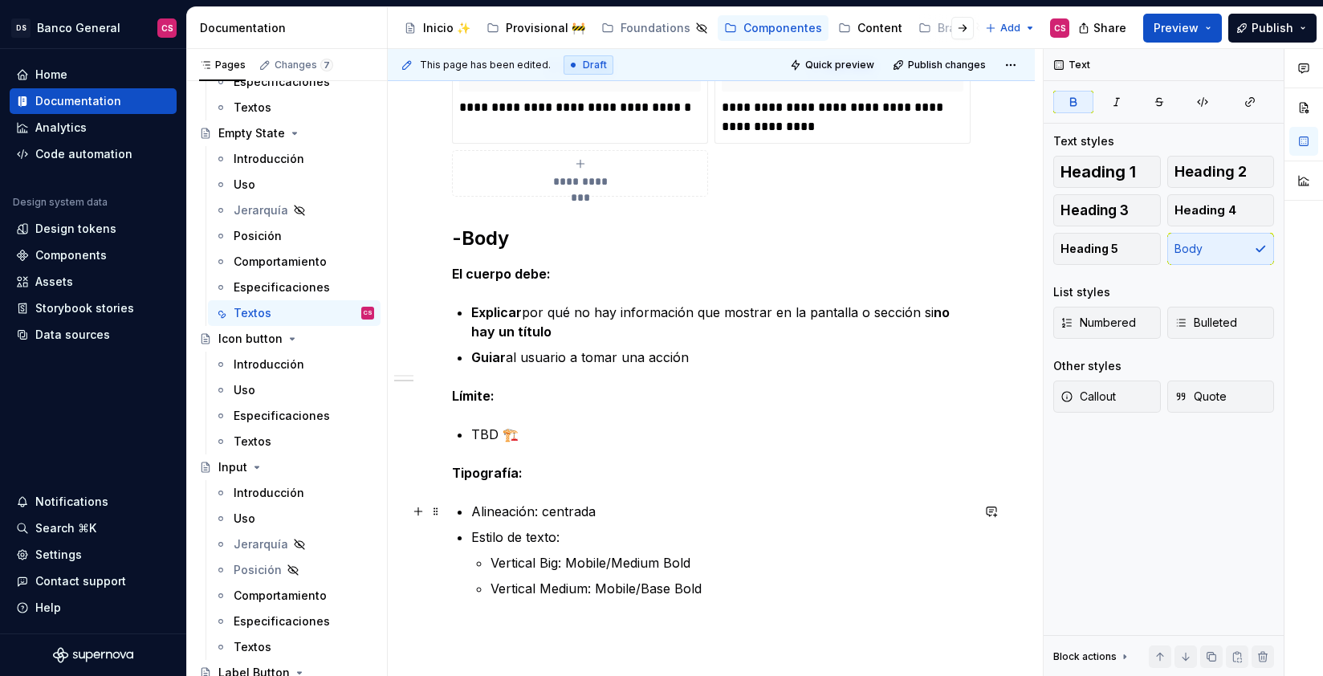
click at [544, 511] on p "Alineación: centrada" at bounding box center [720, 511] width 499 height 19
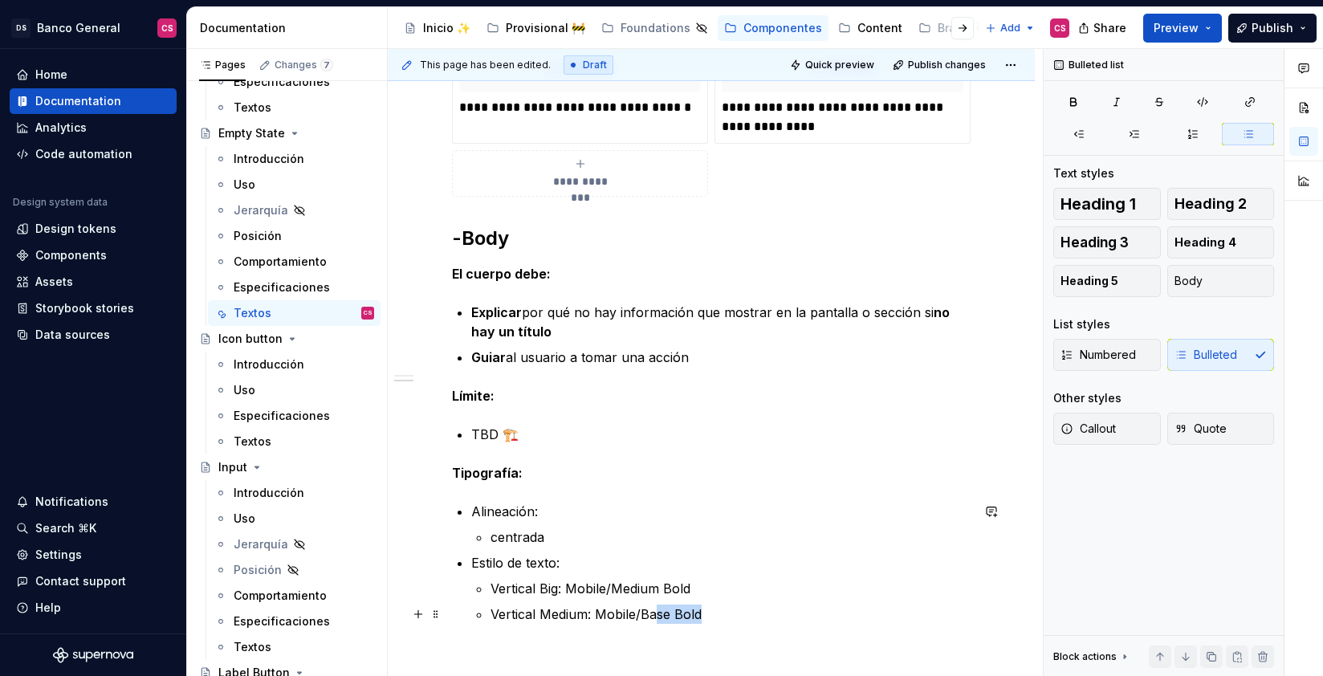
scroll to position [1109, 0]
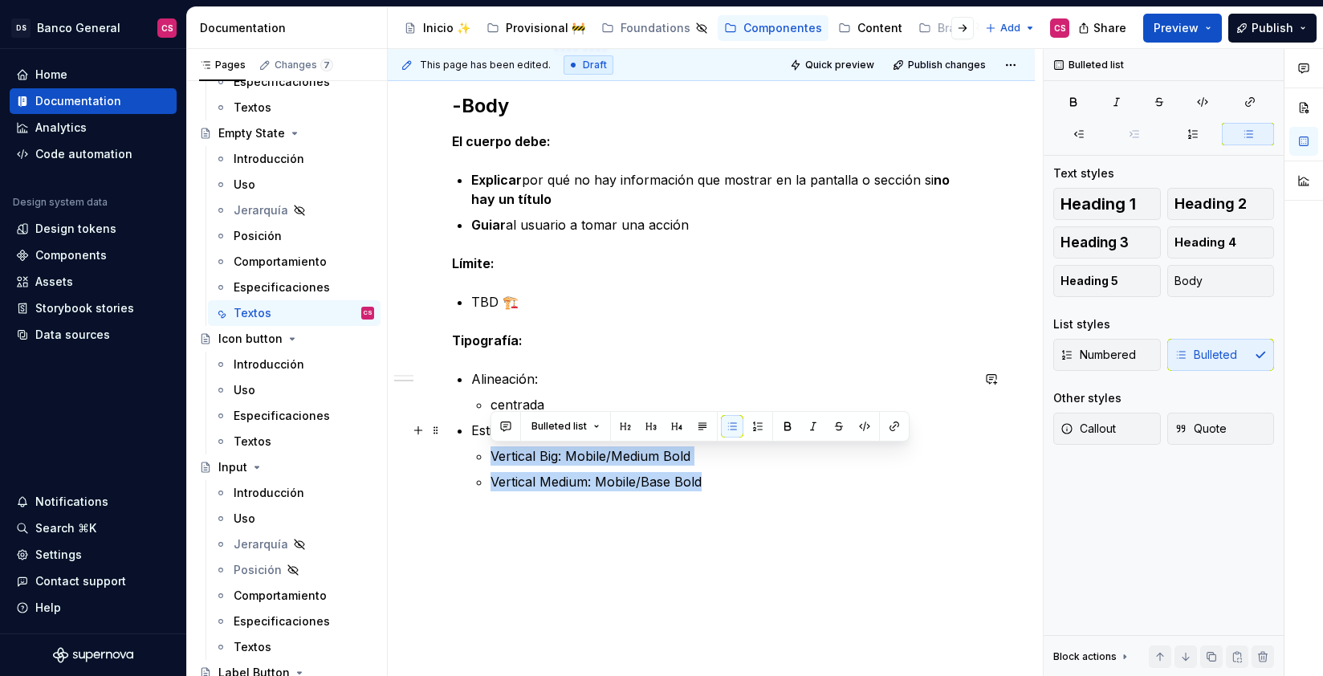
drag, startPoint x: 731, startPoint y: 618, endPoint x: 484, endPoint y: 443, distance: 302.3
click at [484, 443] on li "Estilo de texto: Vertical Big: Mobile/Medium Bold Vertical Medium: Mobile/Base …" at bounding box center [720, 456] width 499 height 71
copy ul "Vertical Big: Mobile/Medium Bold Vertical Medium: Mobile/Base Bold"
click at [506, 401] on p "centrada" at bounding box center [731, 404] width 480 height 19
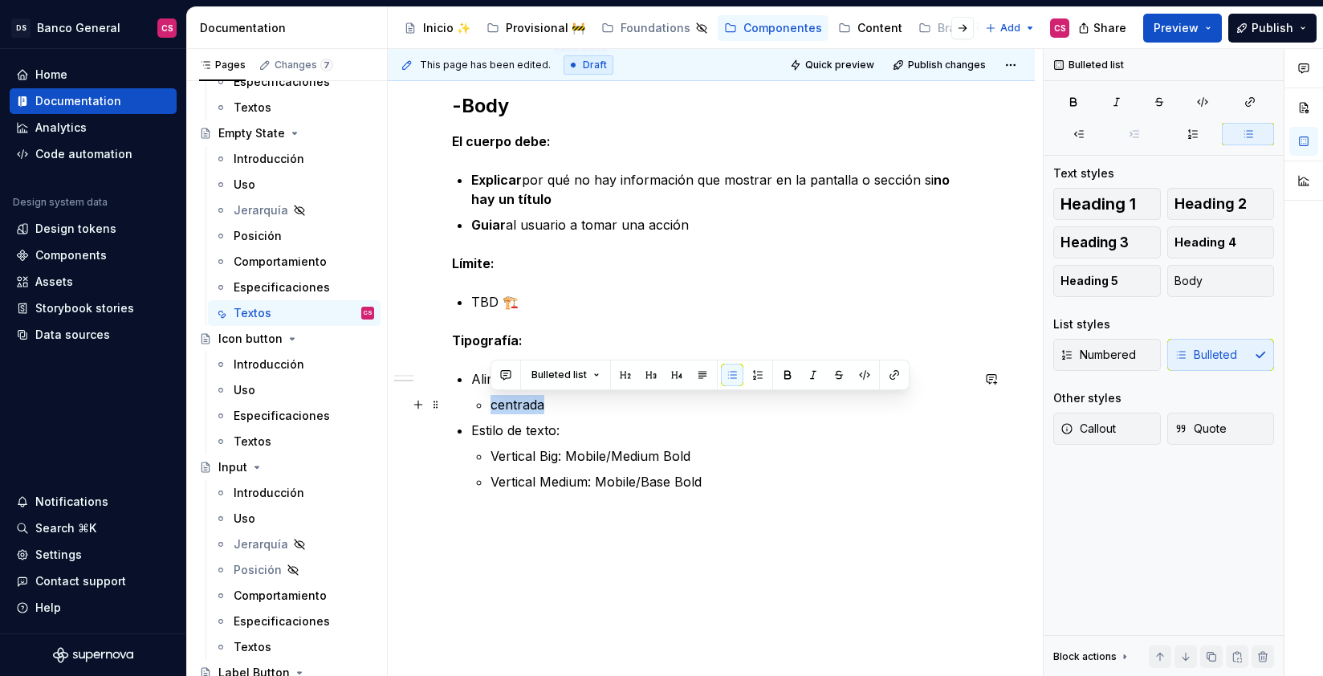
click at [506, 401] on p "centrada" at bounding box center [731, 404] width 480 height 19
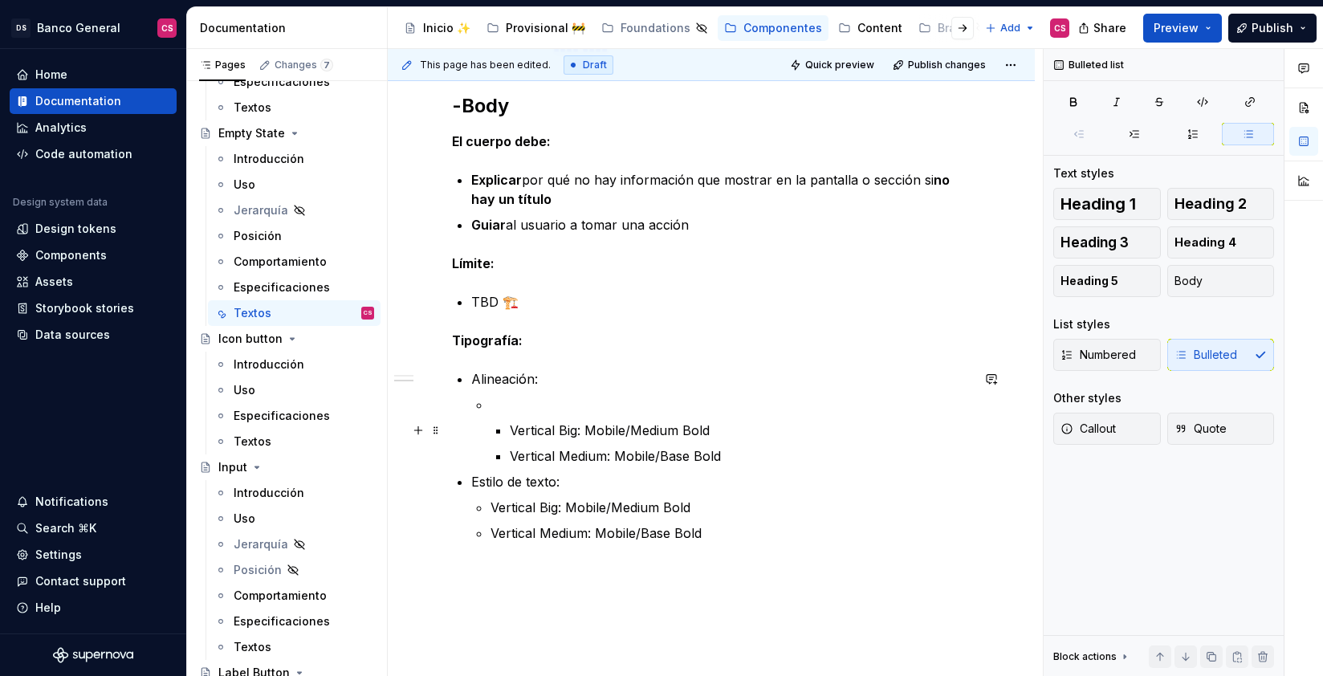
click at [507, 423] on li "Vertical Big: Mobile/Medium Bold Vertical Medium: Mobile/Base Bold" at bounding box center [731, 430] width 480 height 71
click at [510, 425] on p "Vertical Big: Mobile/Medium Bold" at bounding box center [740, 430] width 461 height 19
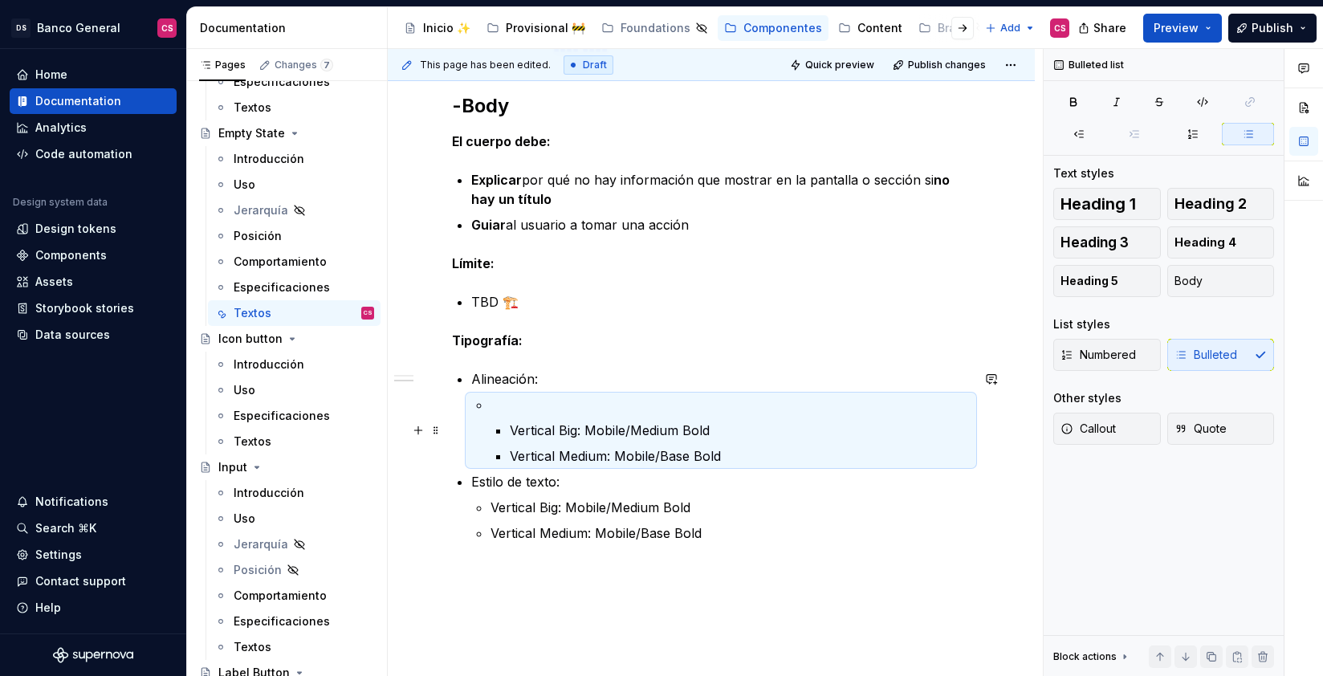
drag, startPoint x: 506, startPoint y: 424, endPoint x: 536, endPoint y: 447, distance: 38.4
click at [506, 424] on li "Vertical Big: Mobile/Medium Bold Vertical Medium: Mobile/Base Bold" at bounding box center [731, 430] width 480 height 71
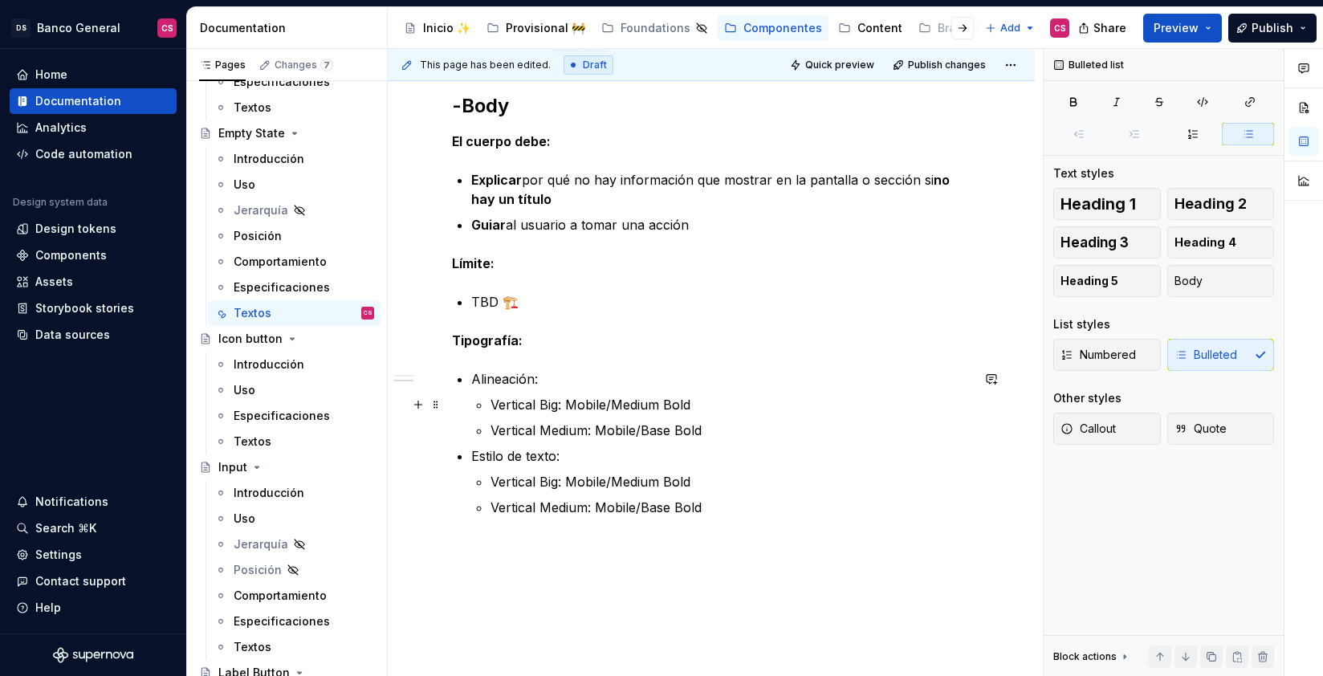
click at [580, 402] on p "Vertical Big: Mobile/Medium Bold" at bounding box center [731, 404] width 480 height 19
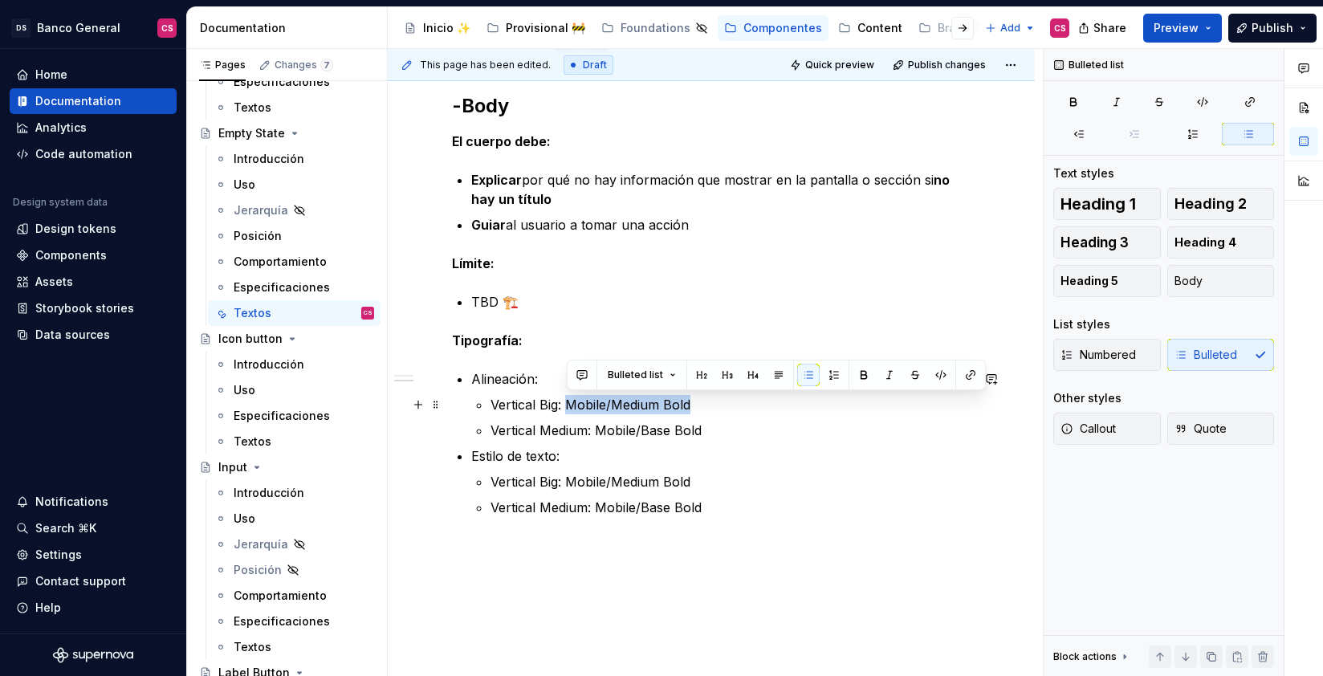
drag, startPoint x: 579, startPoint y: 402, endPoint x: 674, endPoint y: 397, distance: 94.9
click at [674, 397] on p "Vertical Big: Mobile/Medium Bold" at bounding box center [731, 404] width 480 height 19
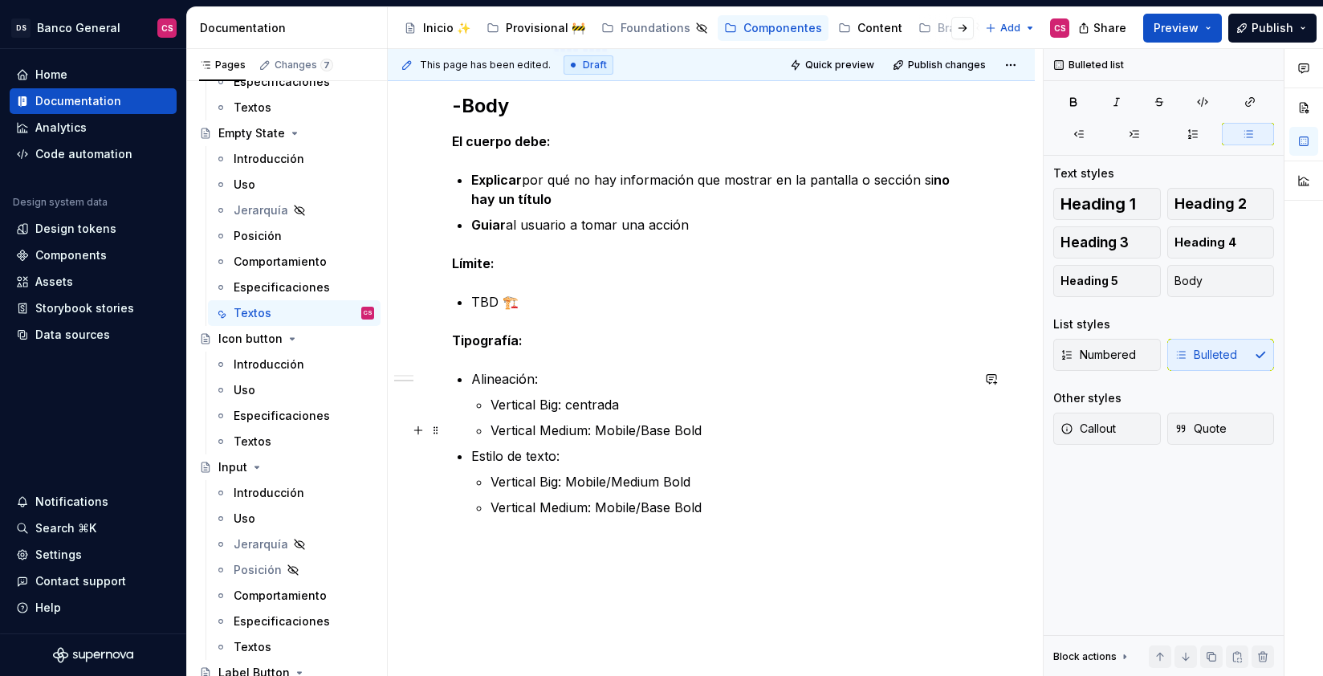
click at [598, 421] on p "Vertical Medium: Mobile/Base Bold" at bounding box center [731, 430] width 480 height 19
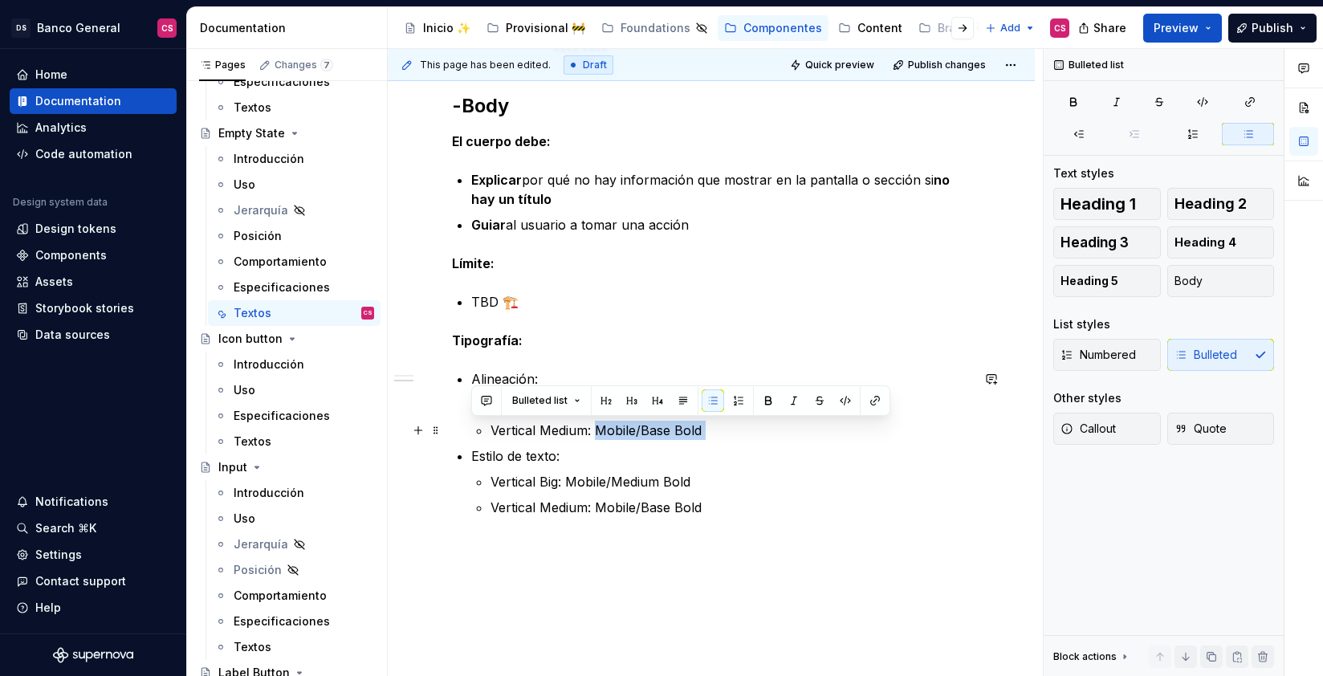
drag, startPoint x: 598, startPoint y: 421, endPoint x: 698, endPoint y: 430, distance: 100.7
click at [698, 430] on p "Vertical Medium: Mobile/Base Bold" at bounding box center [731, 430] width 480 height 19
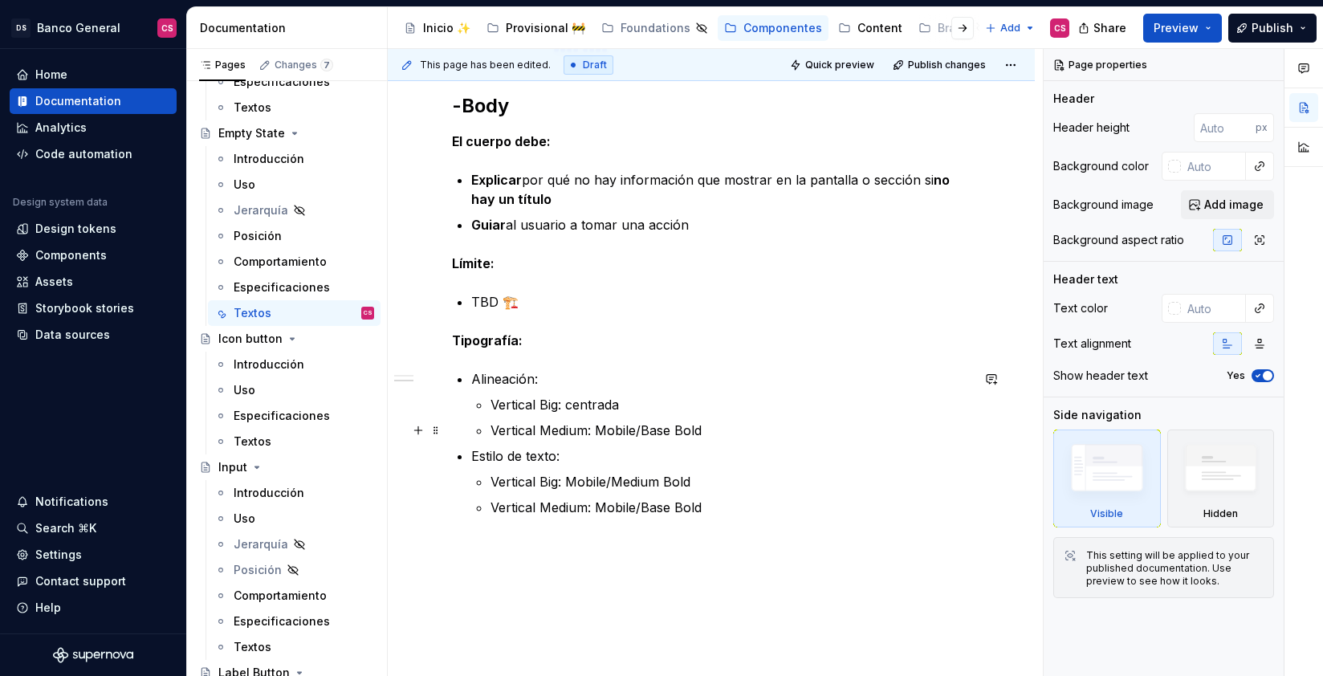
click at [712, 426] on p "Vertical Medium: Mobile/Base Bold" at bounding box center [731, 430] width 480 height 19
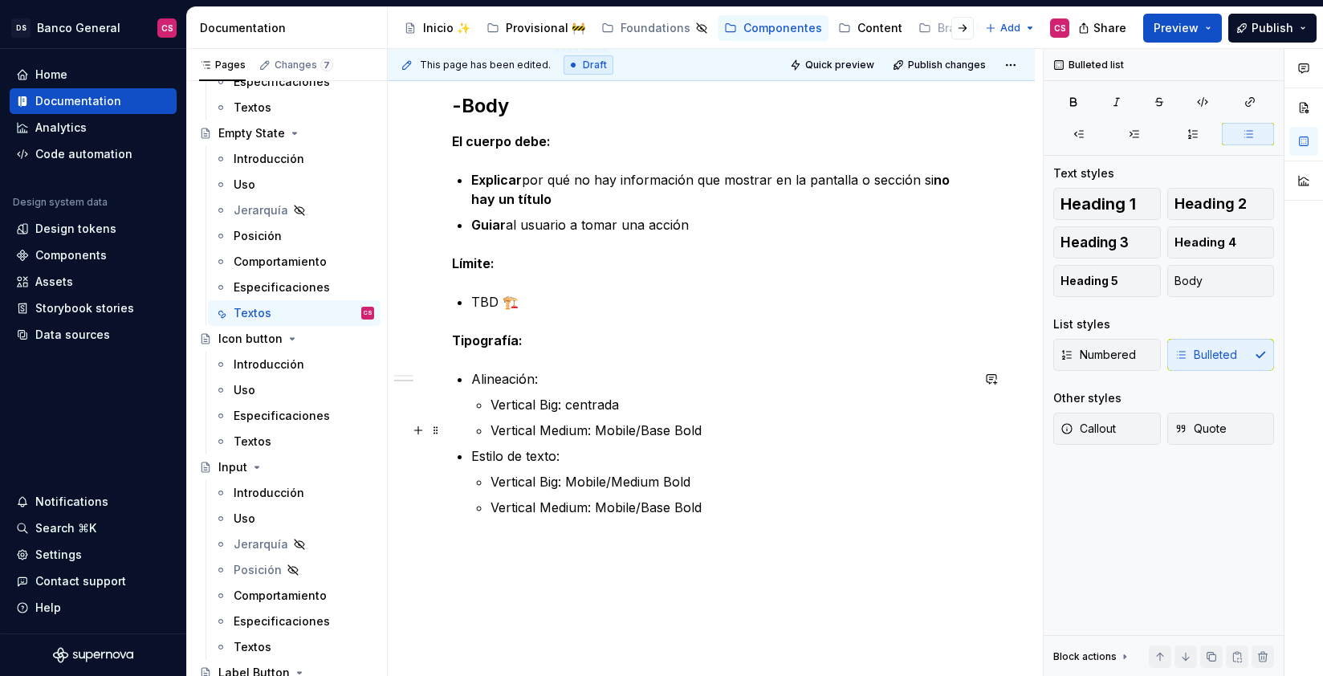
click at [703, 418] on ul "Vertical Big: centrada Vertical Medium: Mobile/Base Bold" at bounding box center [731, 417] width 480 height 45
click at [693, 429] on p "Vertical Medium: Mobile/Base Bold" at bounding box center [731, 430] width 480 height 19
click at [719, 428] on p "Vertical Medium: Mobile/Base Bold" at bounding box center [731, 430] width 480 height 19
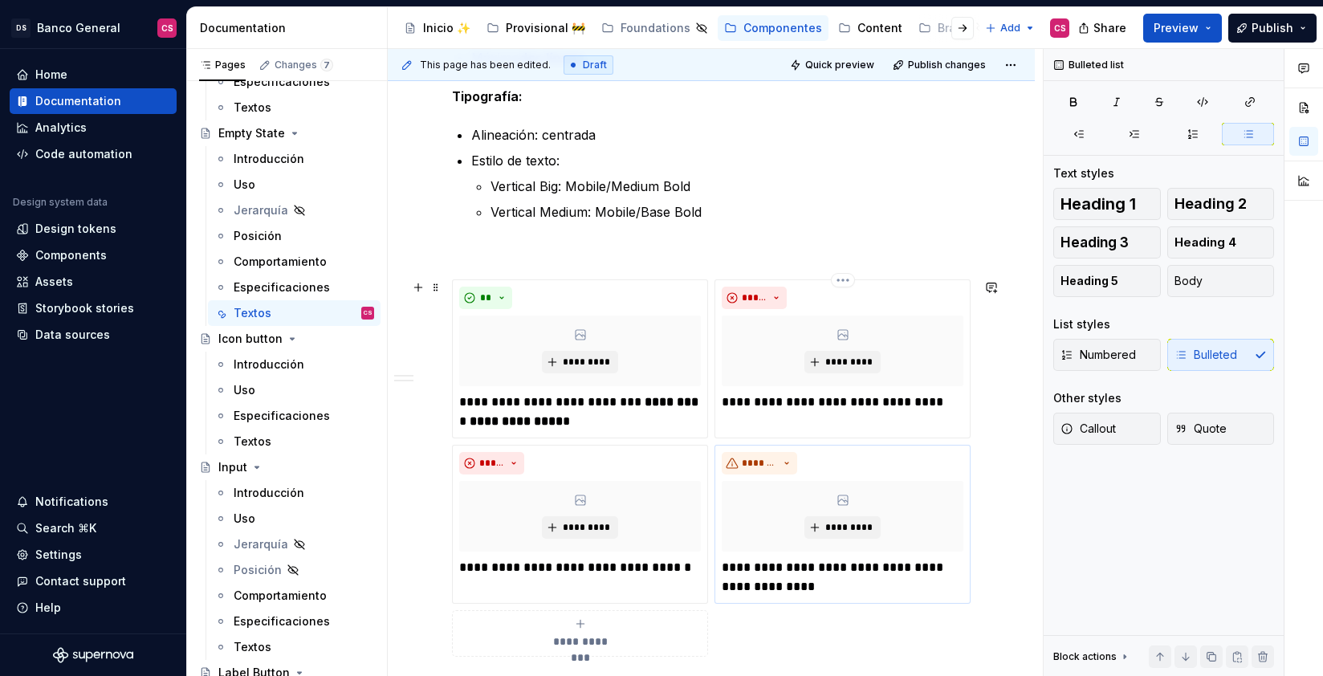
scroll to position [646, 0]
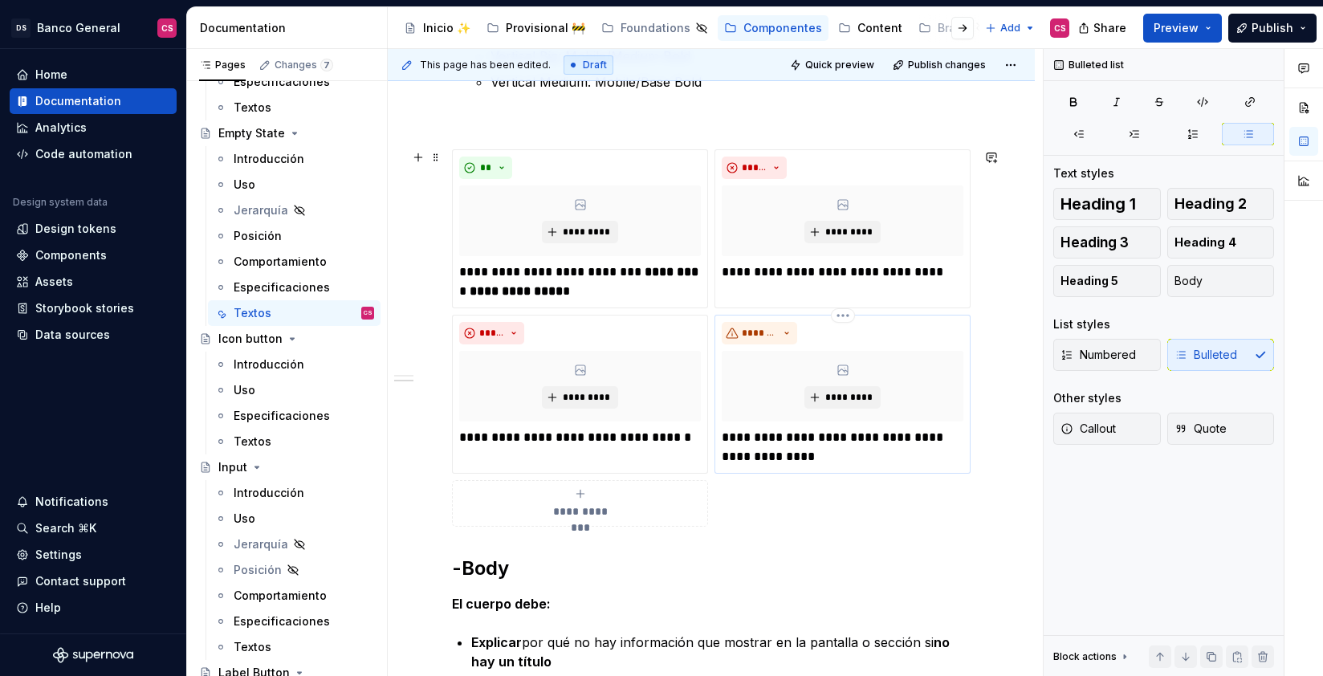
click at [914, 442] on p "**********" at bounding box center [843, 447] width 242 height 39
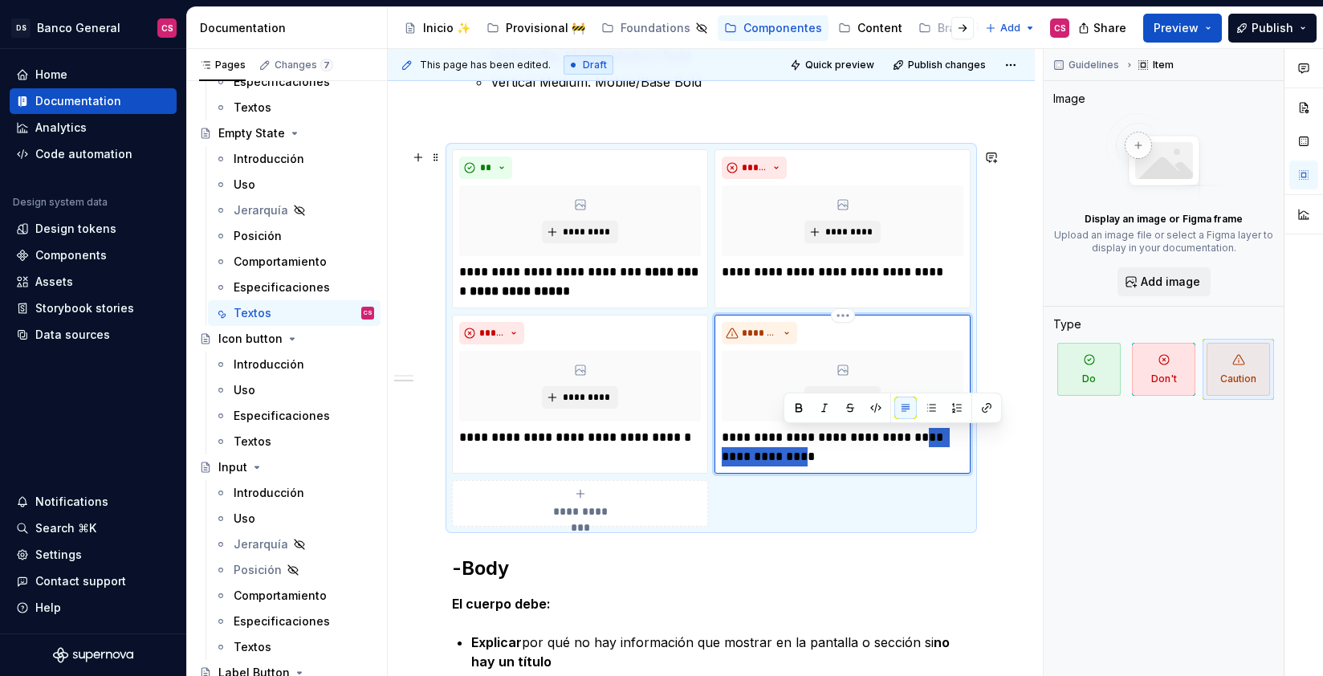
drag, startPoint x: 914, startPoint y: 442, endPoint x: 767, endPoint y: 451, distance: 147.2
click at [767, 451] on p "**********" at bounding box center [843, 447] width 242 height 39
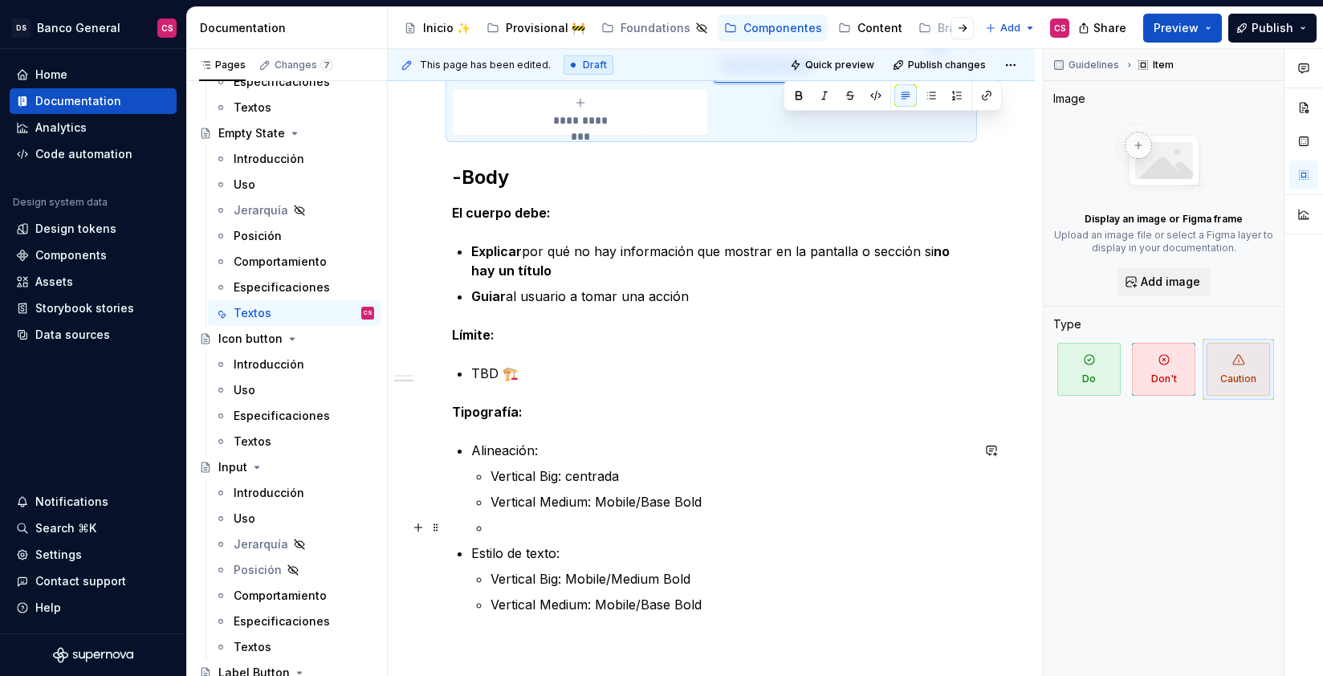
scroll to position [1098, 0]
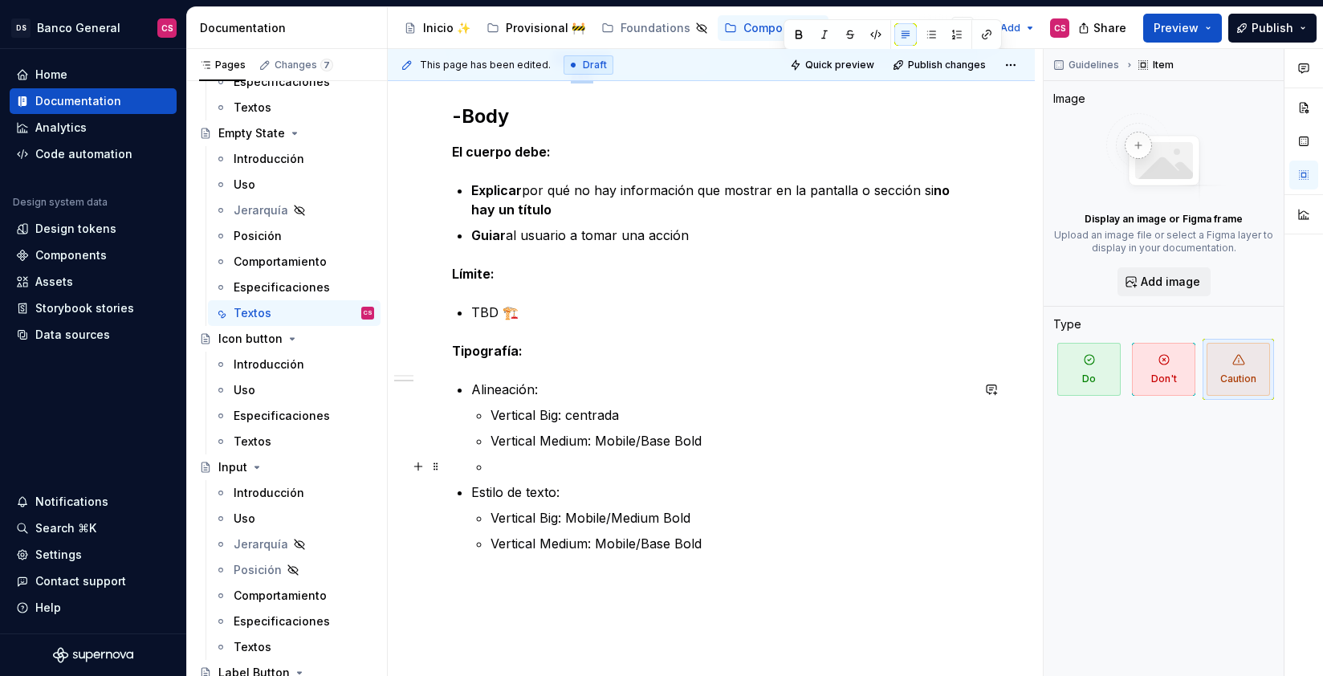
click at [516, 459] on p at bounding box center [731, 466] width 480 height 19
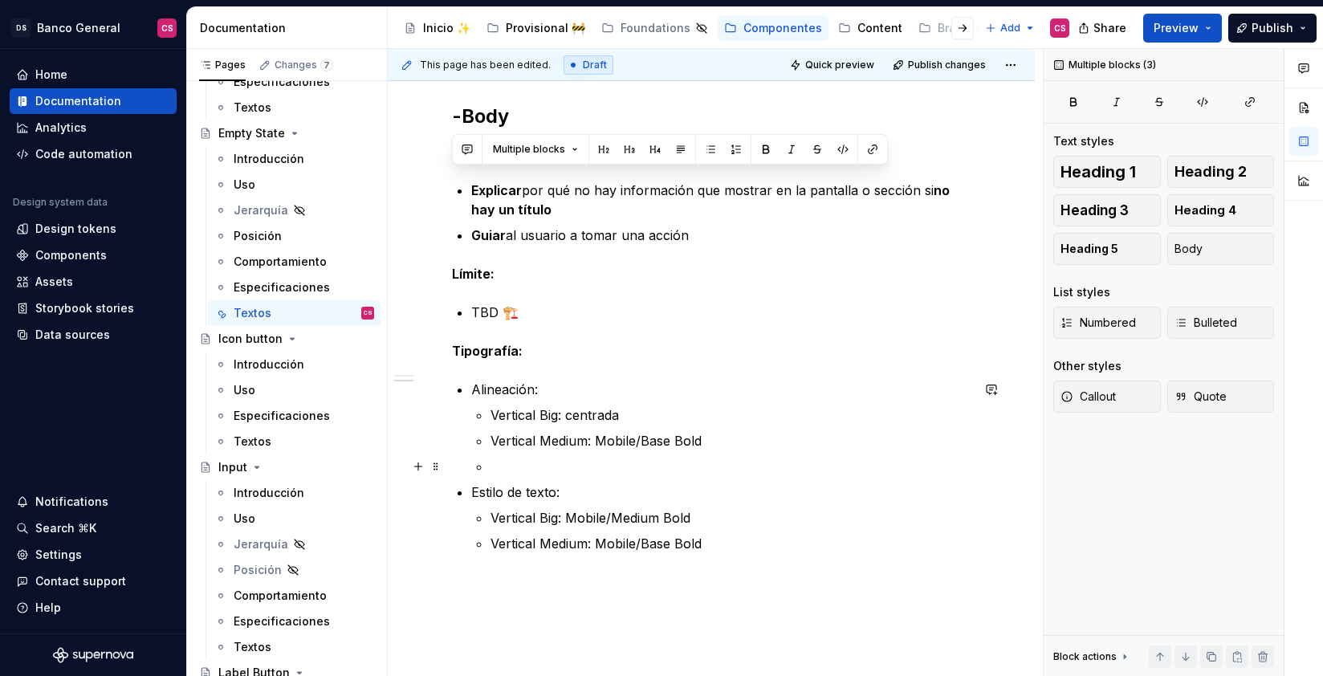
click at [509, 462] on p at bounding box center [731, 466] width 480 height 19
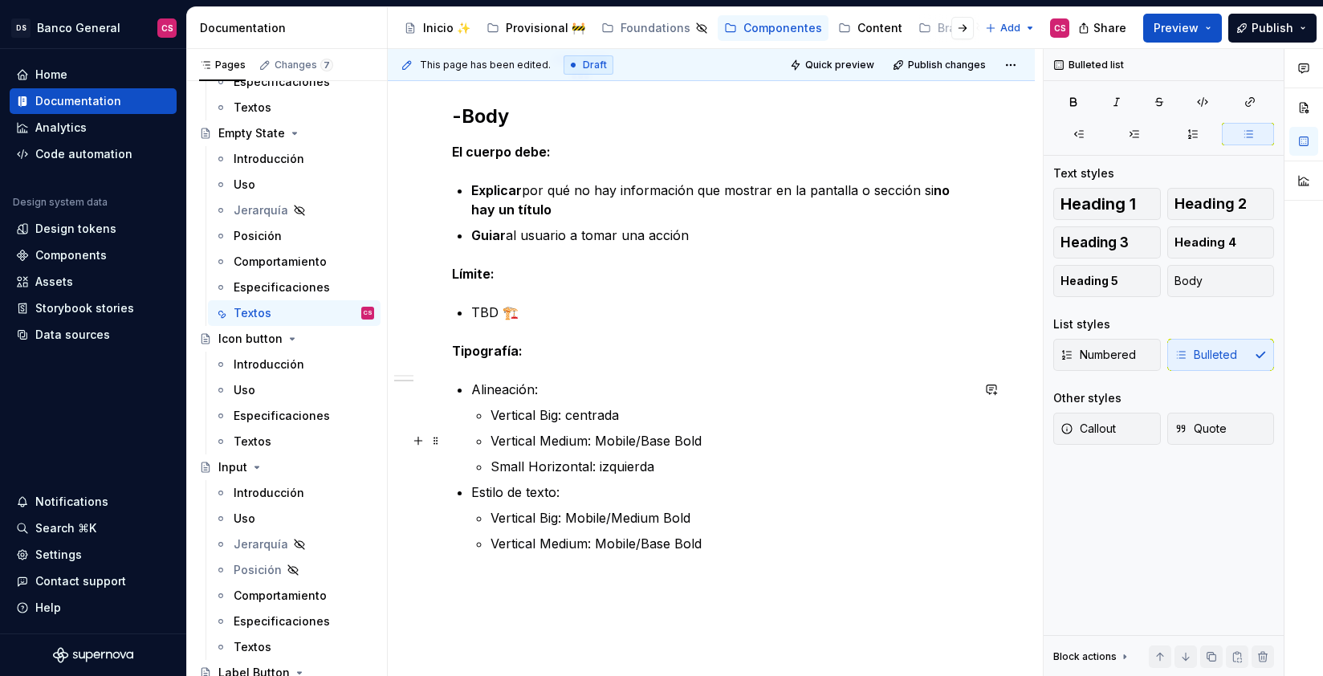
click at [599, 443] on p "Vertical Medium: Mobile/Base Bold" at bounding box center [731, 440] width 480 height 19
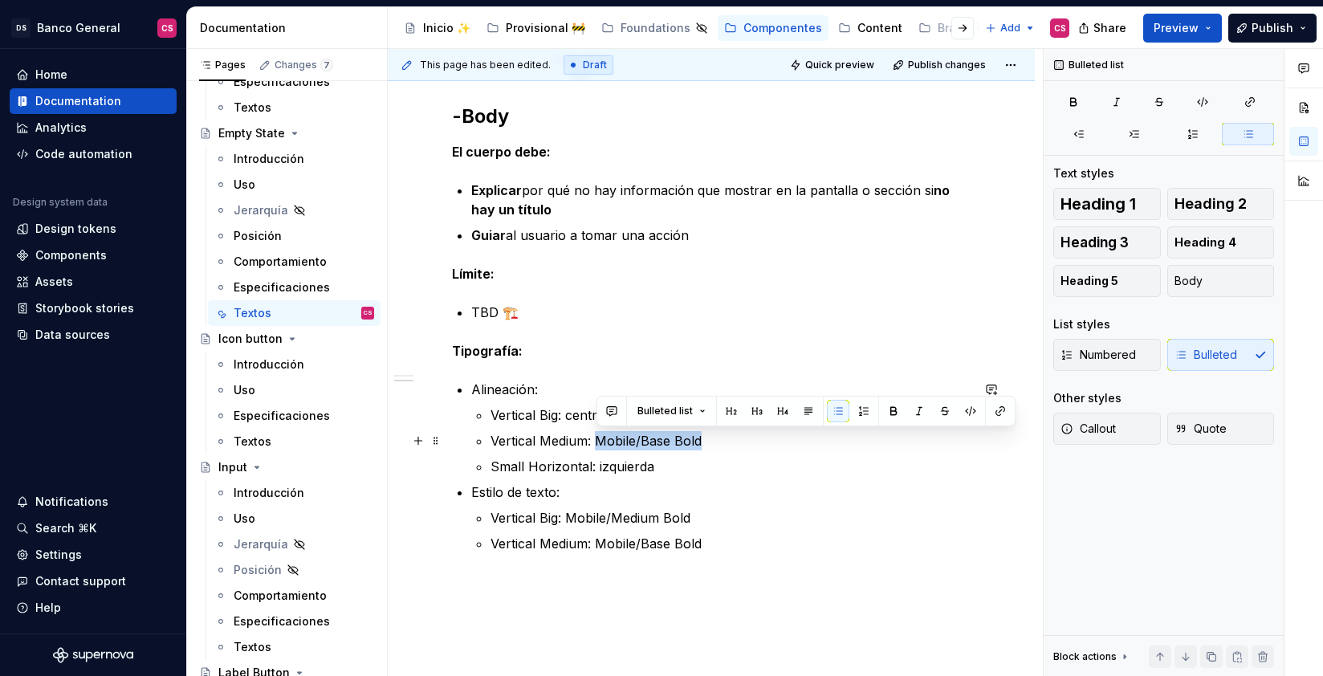
drag, startPoint x: 599, startPoint y: 442, endPoint x: 681, endPoint y: 441, distance: 81.9
click at [681, 441] on p "Vertical Medium: Mobile/Base Bold" at bounding box center [731, 440] width 480 height 19
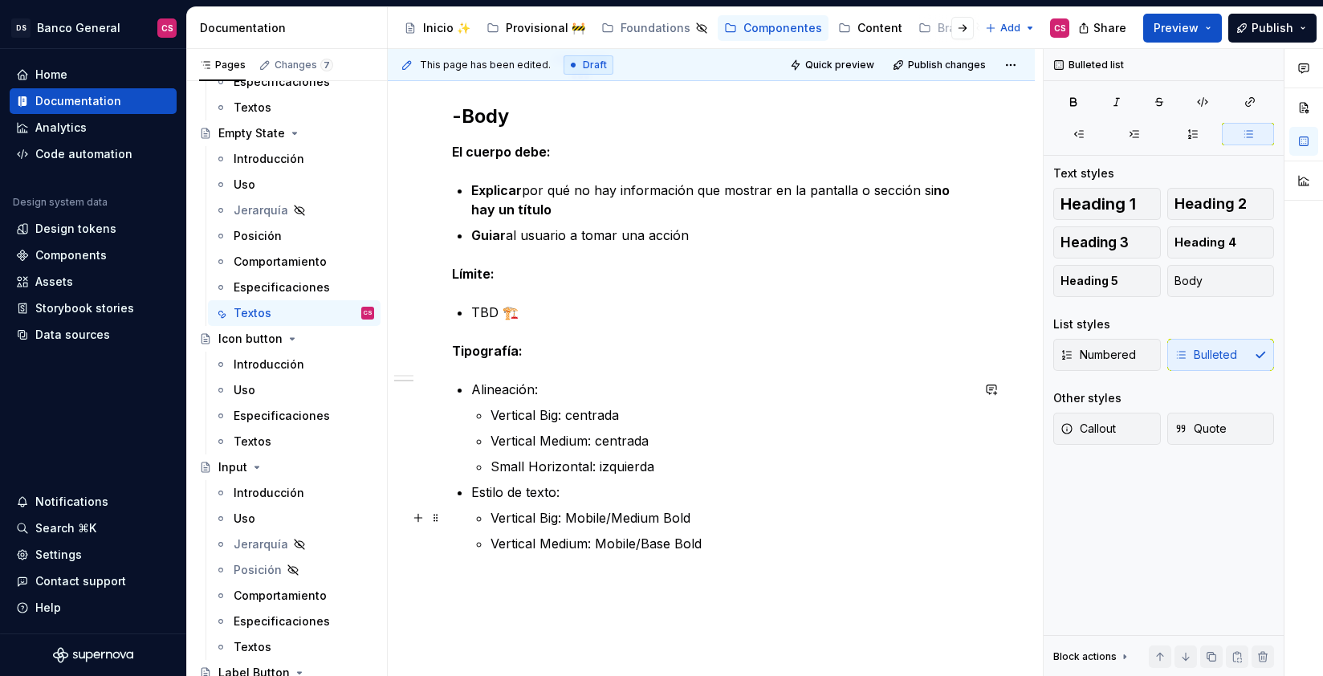
click at [635, 514] on p "Vertical Big: Mobile/Medium Bold" at bounding box center [731, 517] width 480 height 19
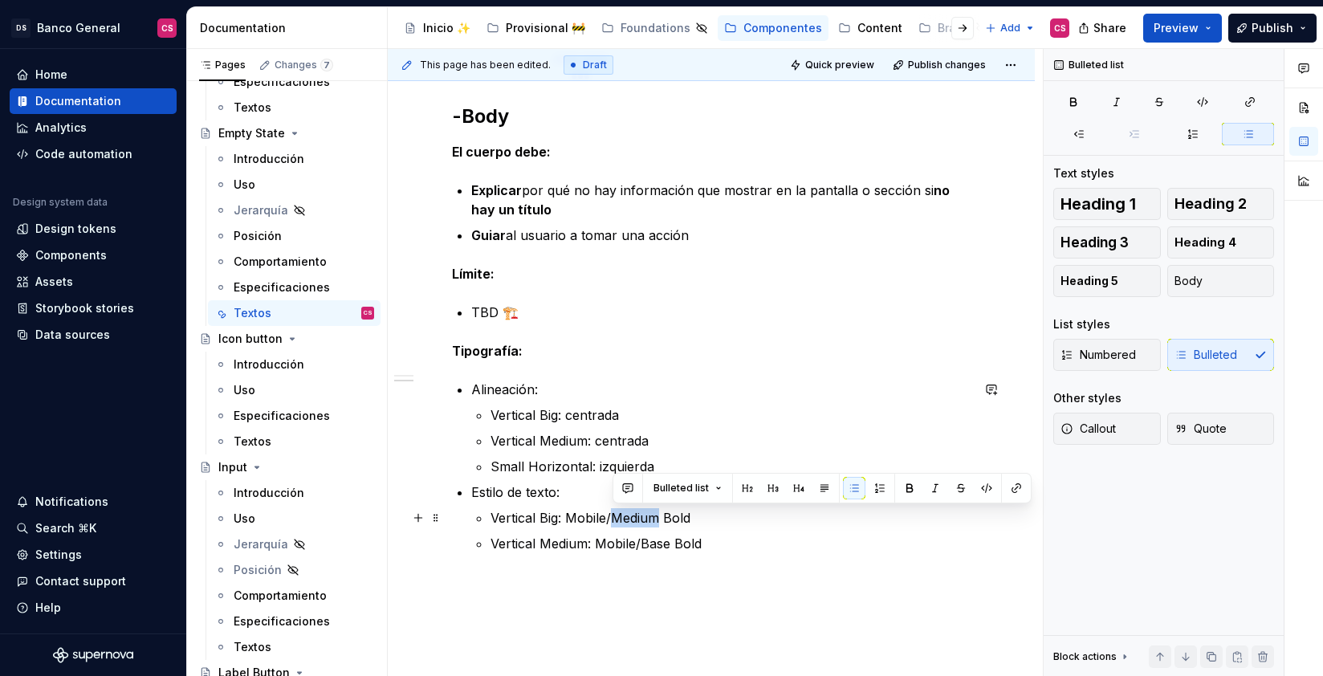
click at [635, 514] on p "Vertical Big: Mobile/Medium Bold" at bounding box center [731, 517] width 480 height 19
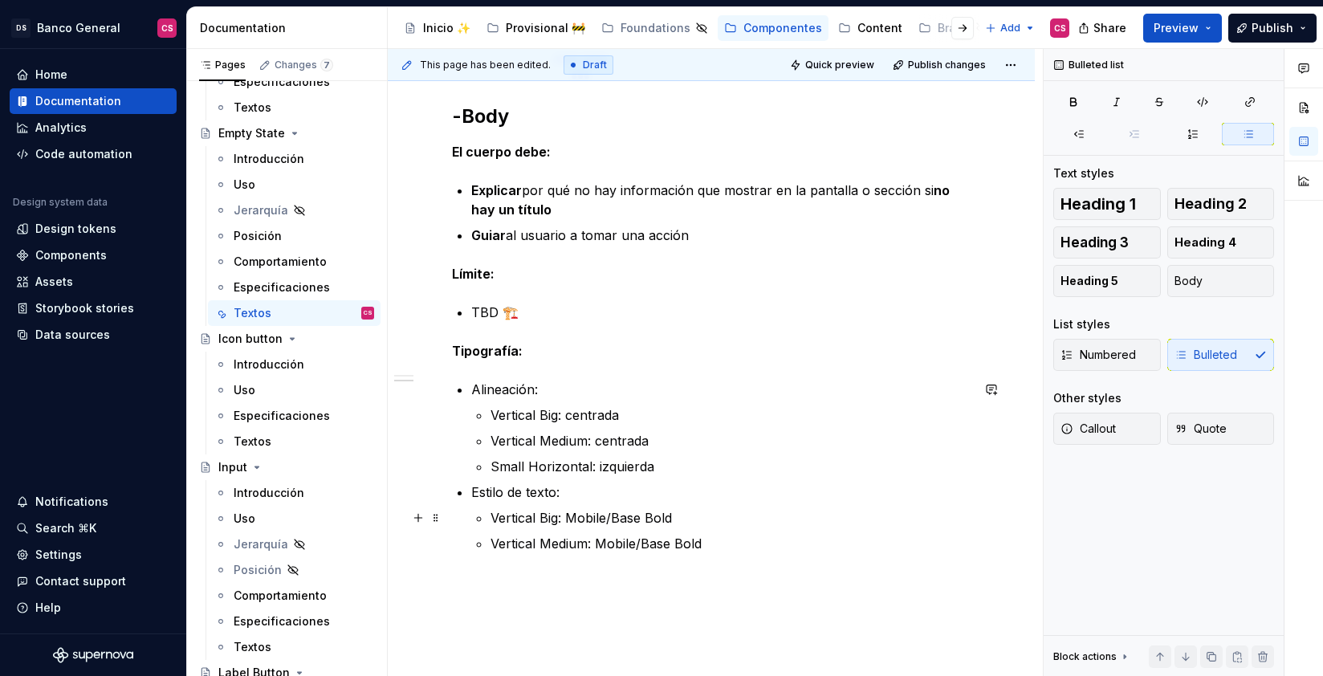
click at [658, 521] on p "Vertical Big: Mobile/Base Bold" at bounding box center [731, 517] width 480 height 19
click at [658, 522] on p "Vertical Big: Mobile/Base Bold" at bounding box center [731, 517] width 480 height 19
click at [657, 544] on p "Vertical Medium: Mobile/Base Bold" at bounding box center [731, 543] width 480 height 19
click at [698, 546] on p "Vertical Medium: Mobile/Small Bold" at bounding box center [731, 543] width 480 height 19
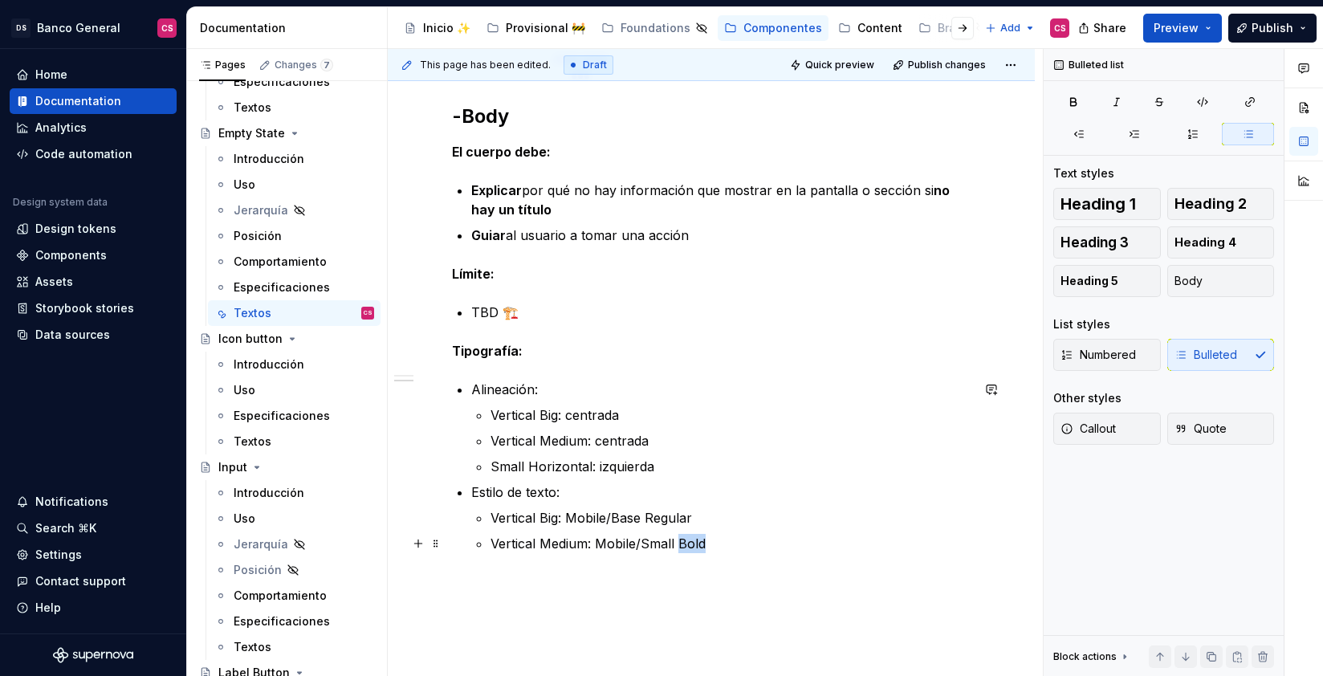
click at [697, 547] on p "Vertical Medium: Mobile/Small Bold" at bounding box center [731, 543] width 480 height 19
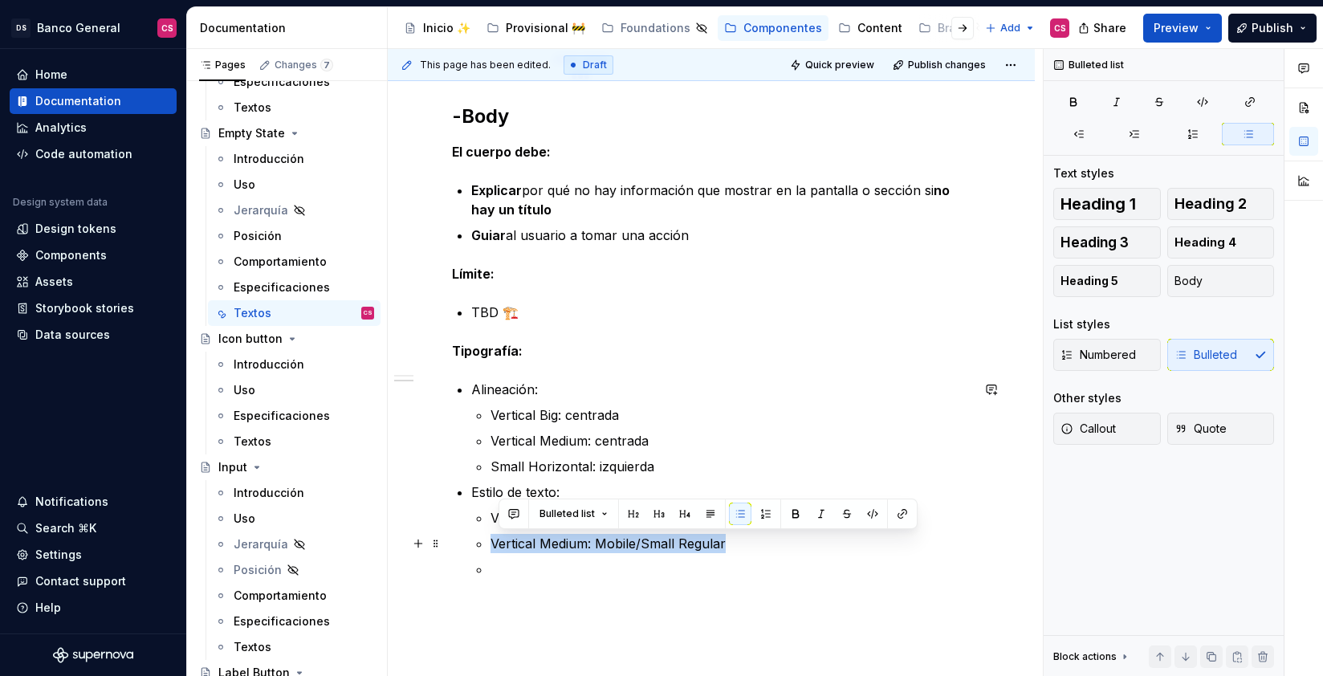
drag, startPoint x: 739, startPoint y: 546, endPoint x: 491, endPoint y: 540, distance: 248.1
click at [491, 540] on p "Vertical Medium: Mobile/Small Regular" at bounding box center [731, 543] width 480 height 19
copy p "Vertical Medium: Mobile/Small Regular"
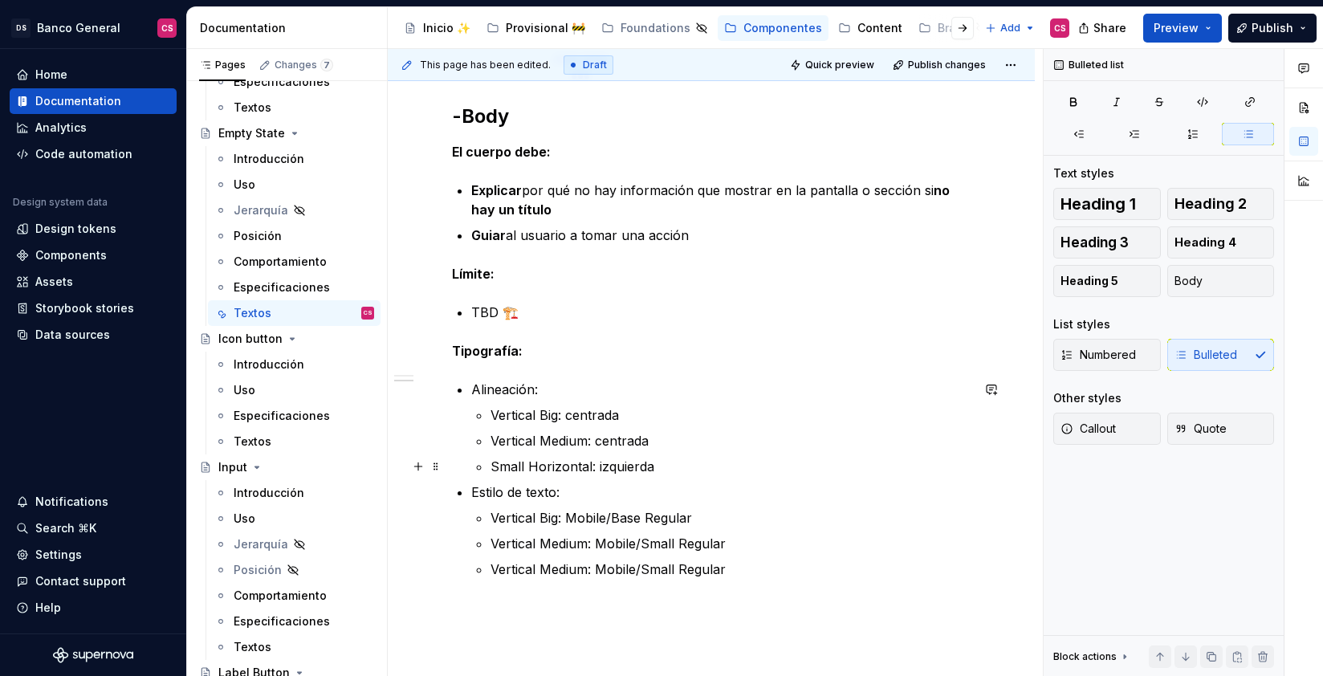
click at [560, 463] on p "Small Horizontal: izquierda" at bounding box center [731, 466] width 480 height 19
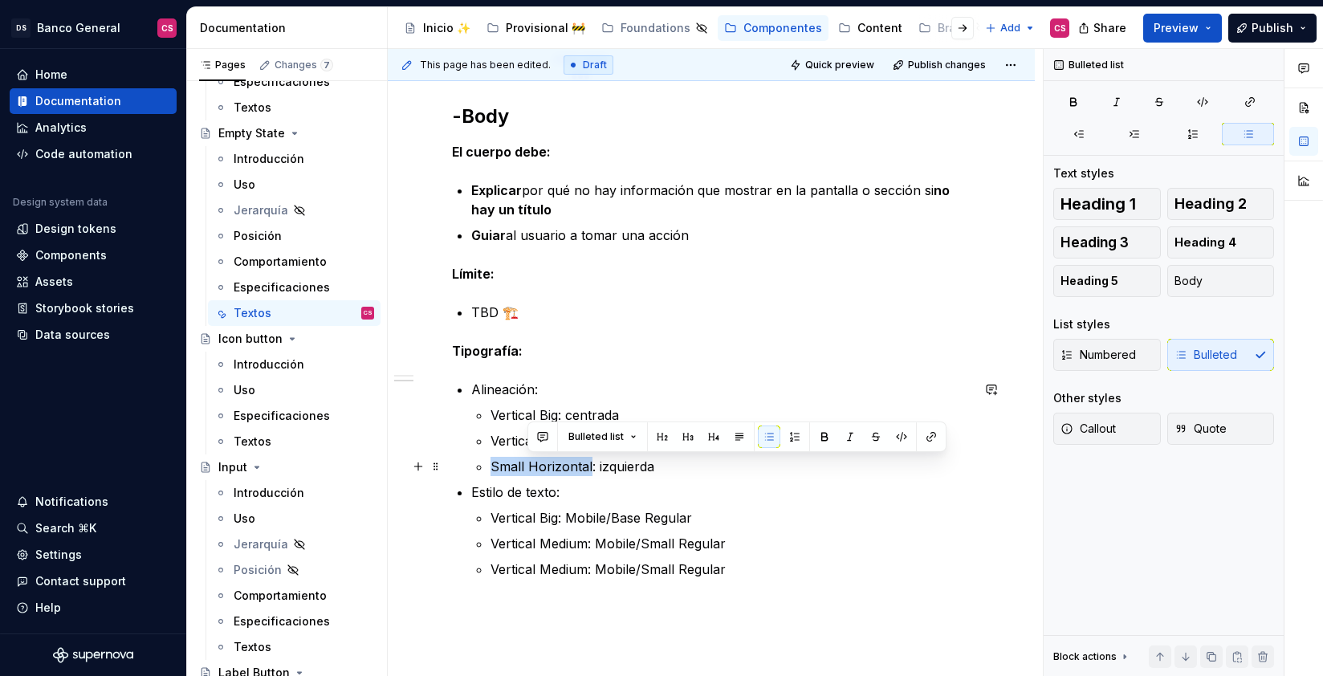
drag, startPoint x: 560, startPoint y: 463, endPoint x: 497, endPoint y: 466, distance: 63.5
click at [497, 466] on p "Small Horizontal: izquierda" at bounding box center [731, 466] width 480 height 19
copy p "Small Horizontal"
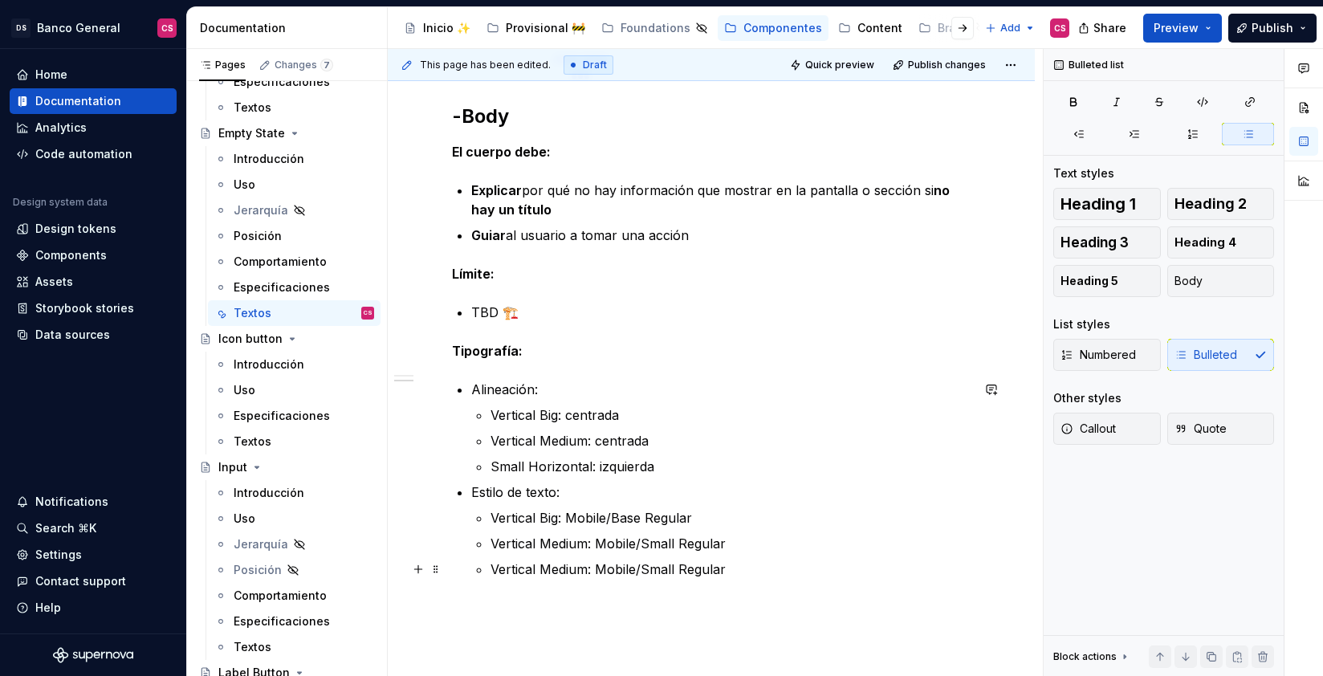
click at [563, 574] on p "Vertical Medium: Mobile/Small Regular" at bounding box center [731, 569] width 480 height 19
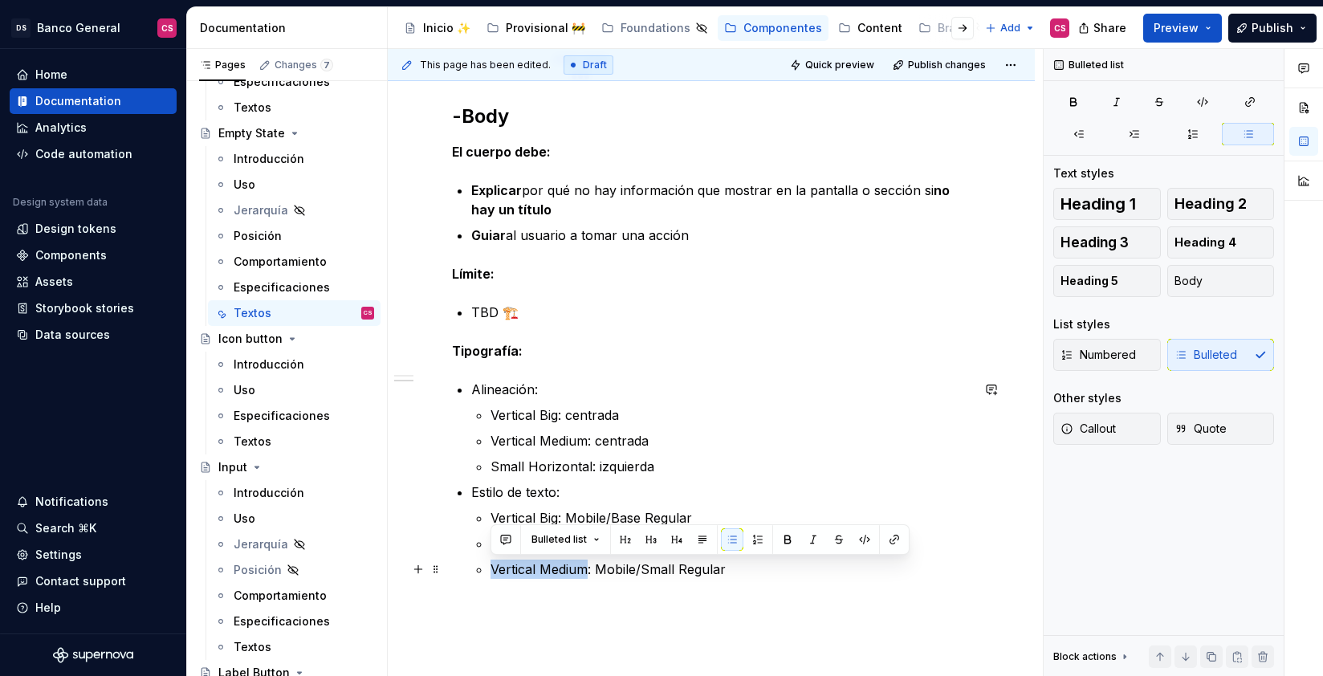
drag, startPoint x: 563, startPoint y: 574, endPoint x: 513, endPoint y: 573, distance: 49.8
click at [513, 573] on p "Vertical Medium: Mobile/Small Regular" at bounding box center [731, 569] width 480 height 19
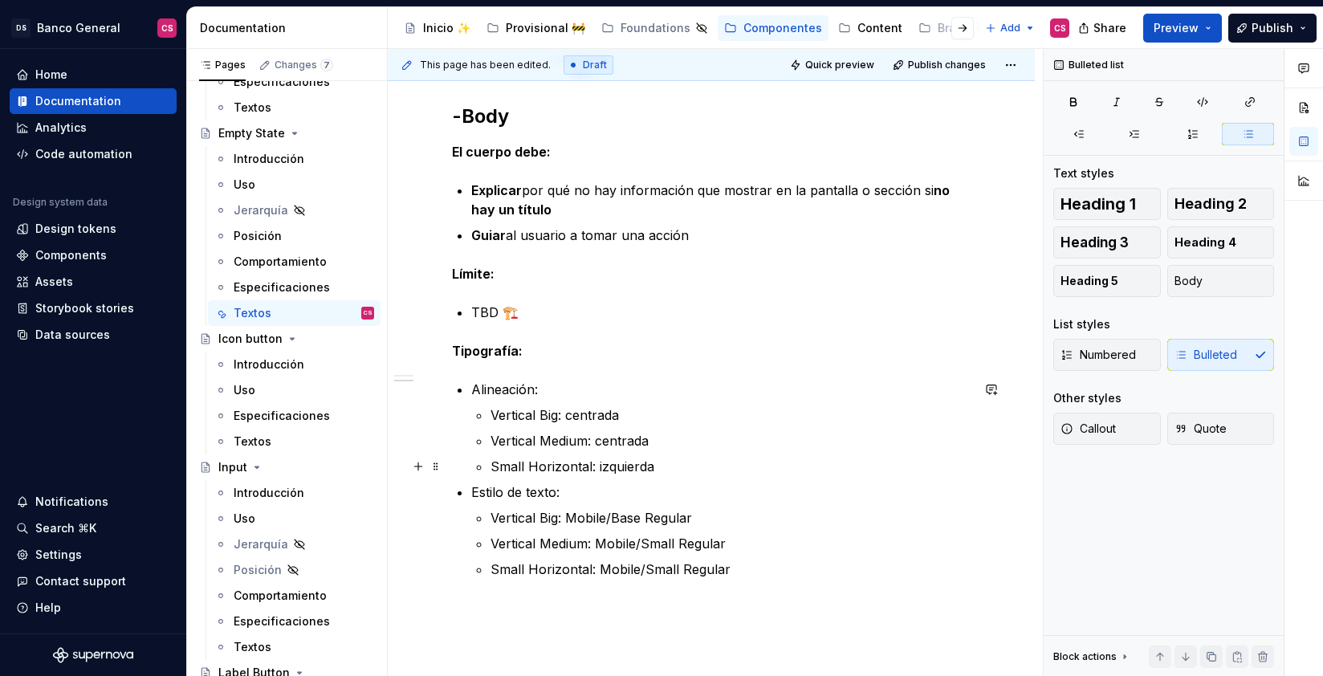
click at [505, 459] on p "Small Horizontal: izquierda" at bounding box center [731, 466] width 480 height 19
click at [504, 459] on p "Small Horizontal: izquierda" at bounding box center [731, 466] width 480 height 19
click at [550, 466] on p "Horizontal: izquierda" at bounding box center [731, 466] width 480 height 19
drag, startPoint x: 525, startPoint y: 568, endPoint x: 500, endPoint y: 569, distance: 24.9
click at [500, 569] on p "Small Horizontal: Mobile/Small Regular" at bounding box center [731, 569] width 480 height 19
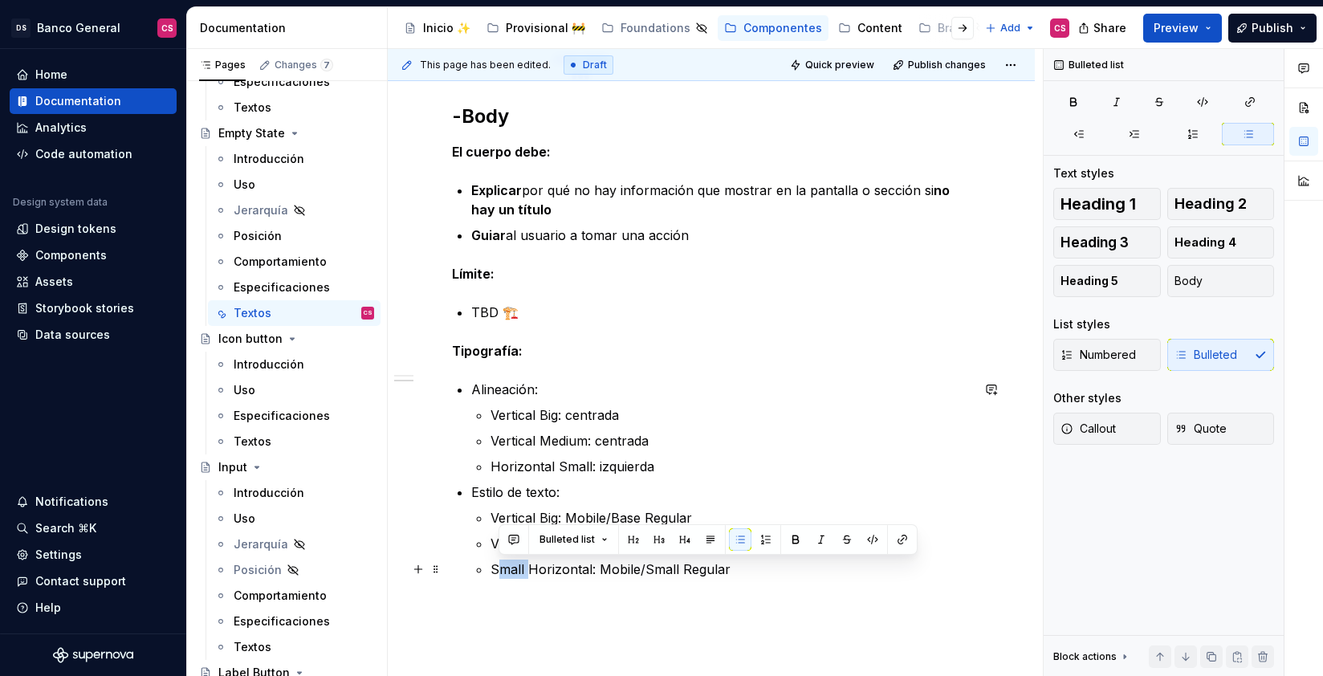
drag, startPoint x: 531, startPoint y: 565, endPoint x: 495, endPoint y: 569, distance: 36.3
click at [495, 569] on p "Small Horizontal: Mobile/Small Regular" at bounding box center [731, 569] width 480 height 19
click at [550, 569] on p "Horizontal: Mobile/Small Regular" at bounding box center [731, 569] width 480 height 19
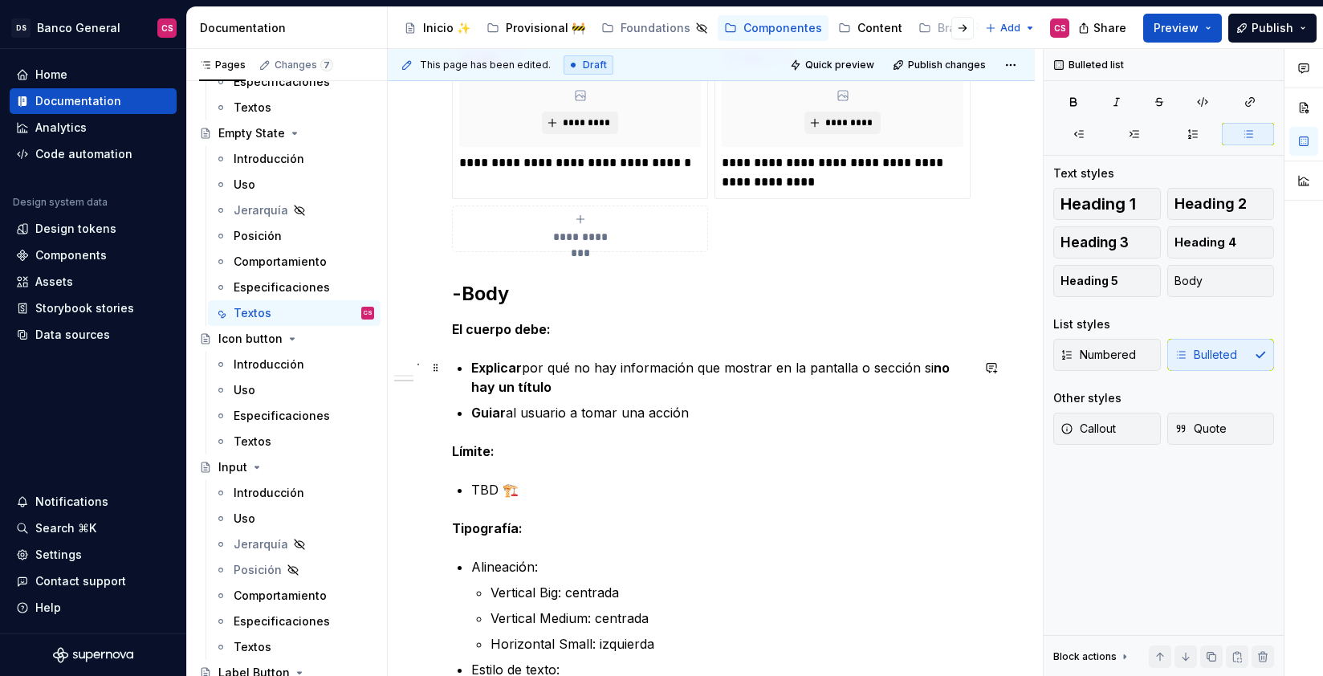
scroll to position [1055, 0]
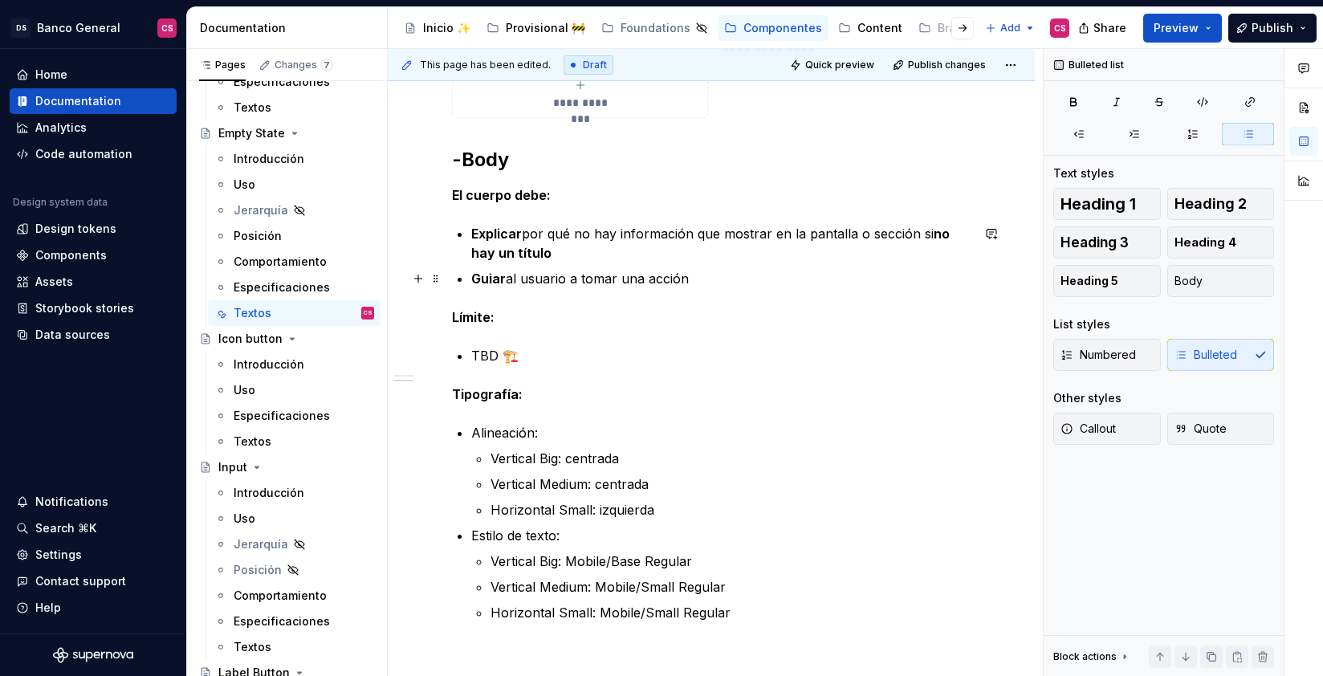
click at [550, 275] on p "Guiar al usuario a tomar una acción" at bounding box center [720, 278] width 499 height 19
click at [569, 347] on p "TBD 🏗️" at bounding box center [720, 355] width 499 height 19
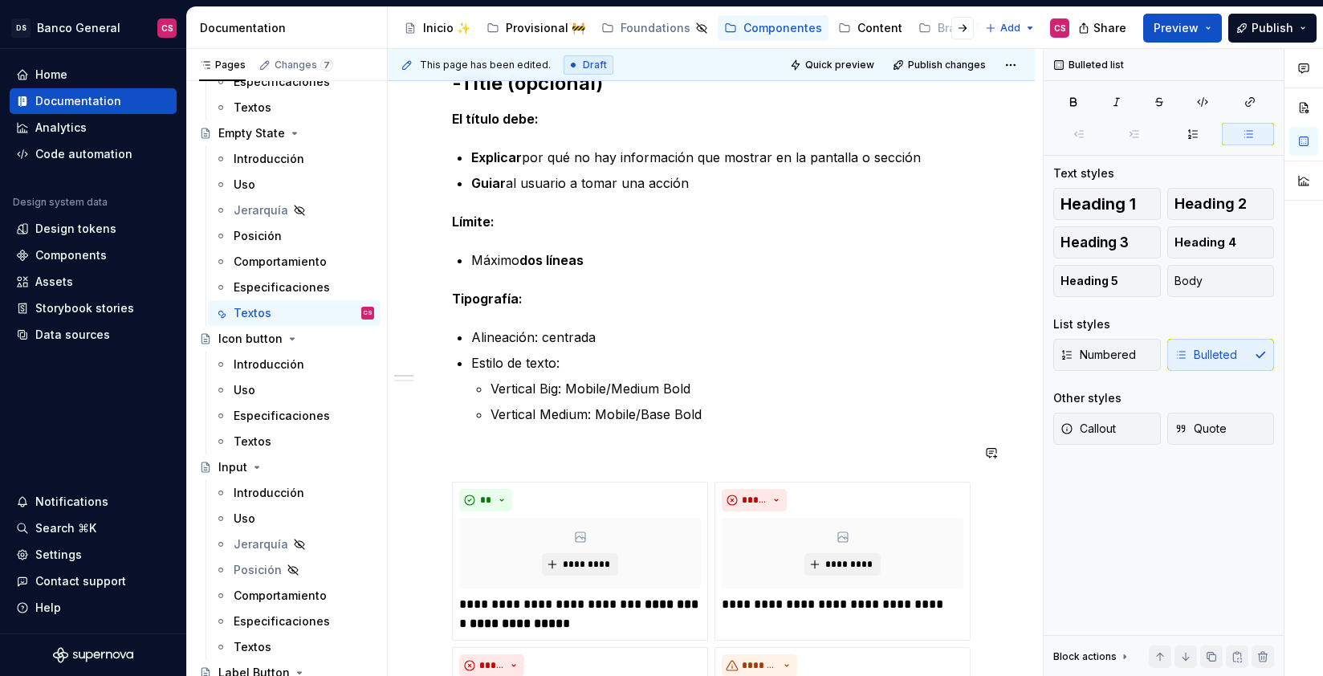
scroll to position [291, 0]
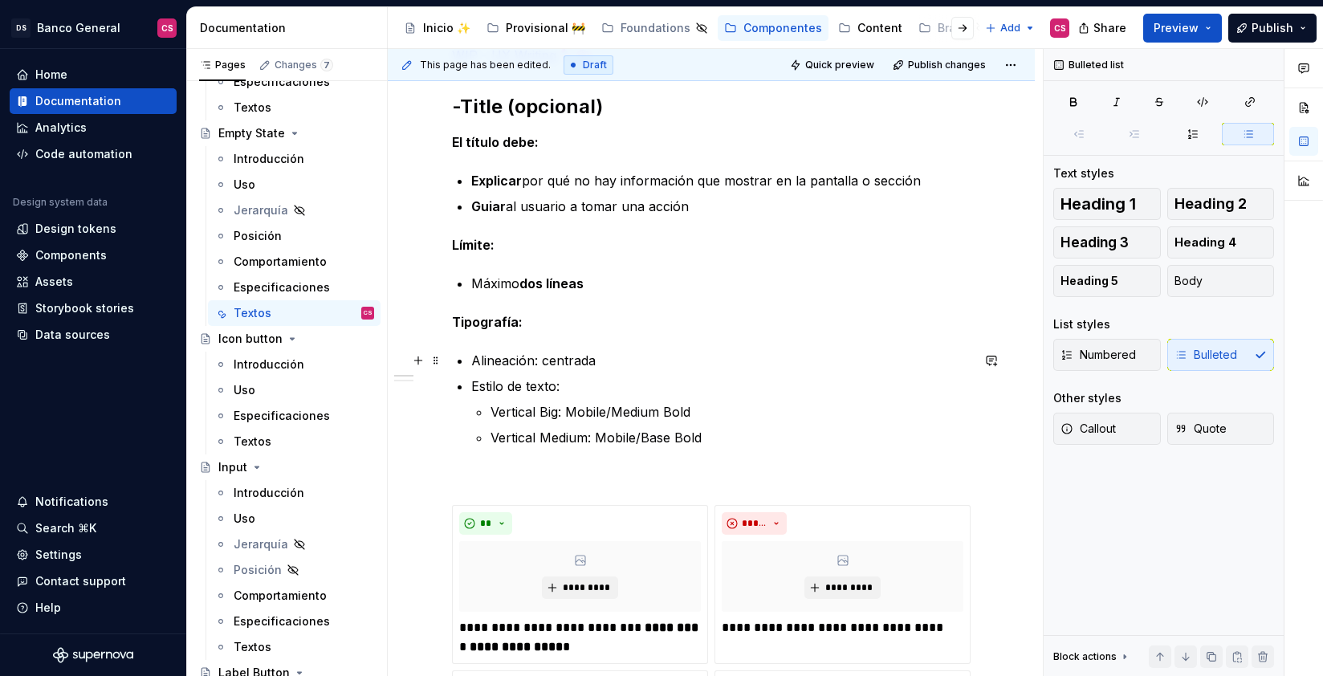
click at [539, 360] on p "Alineación: centrada" at bounding box center [720, 360] width 499 height 19
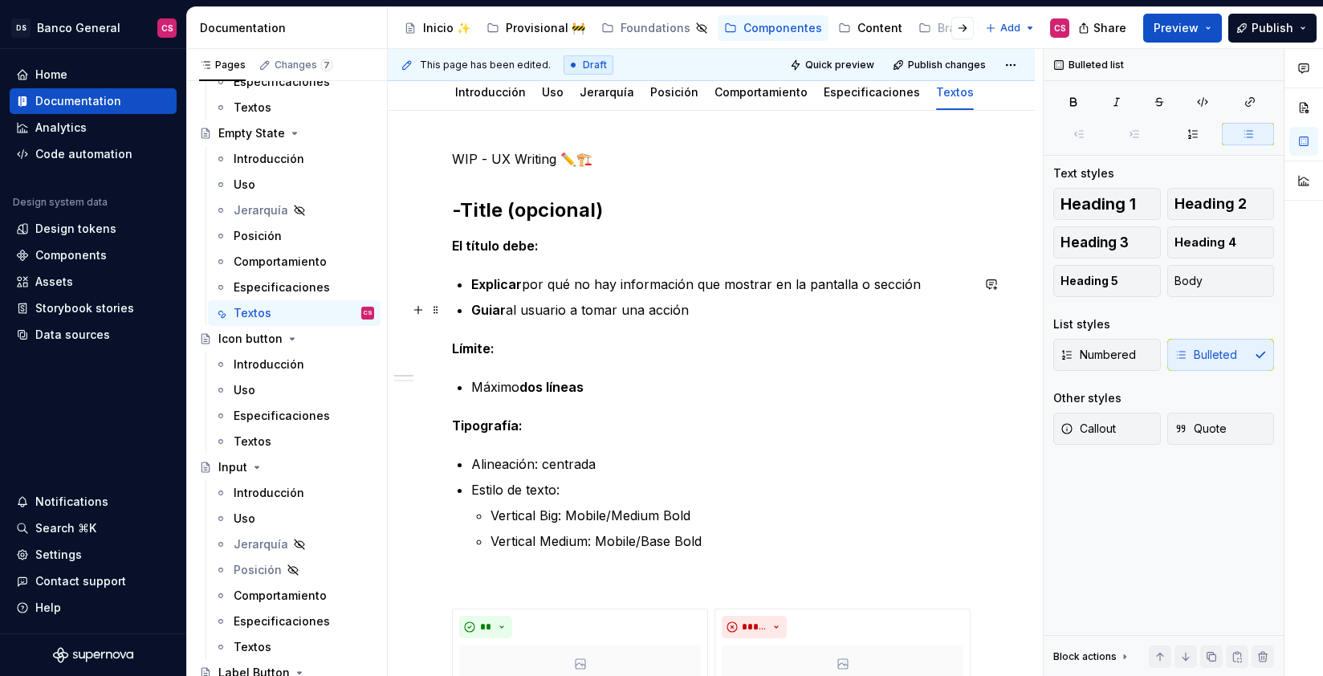
scroll to position [180, 0]
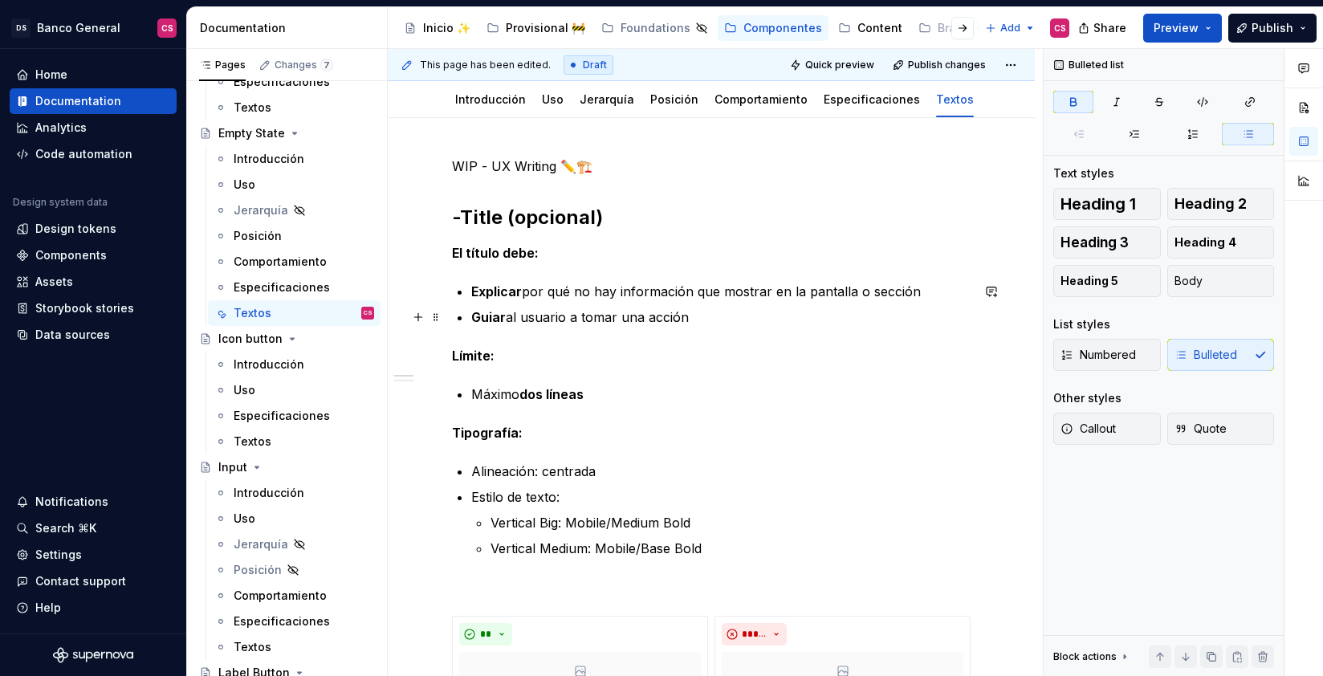
click at [513, 302] on ul "Explicar por qué no hay información que mostrar en la pantalla o sección Guiar …" at bounding box center [720, 304] width 499 height 45
click at [618, 289] on p "Explicar por qué no hay información que mostrar en la pantalla o sección" at bounding box center [720, 291] width 499 height 19
click at [537, 307] on ul "Explicar por qué no hay información que mostrar en la pantalla o sección Guiar …" at bounding box center [720, 304] width 499 height 45
click at [683, 314] on p "Guiar al usuario a tomar una acción" at bounding box center [720, 316] width 499 height 19
click at [687, 315] on p "Guiar al usuario a tomar una acción" at bounding box center [720, 316] width 499 height 19
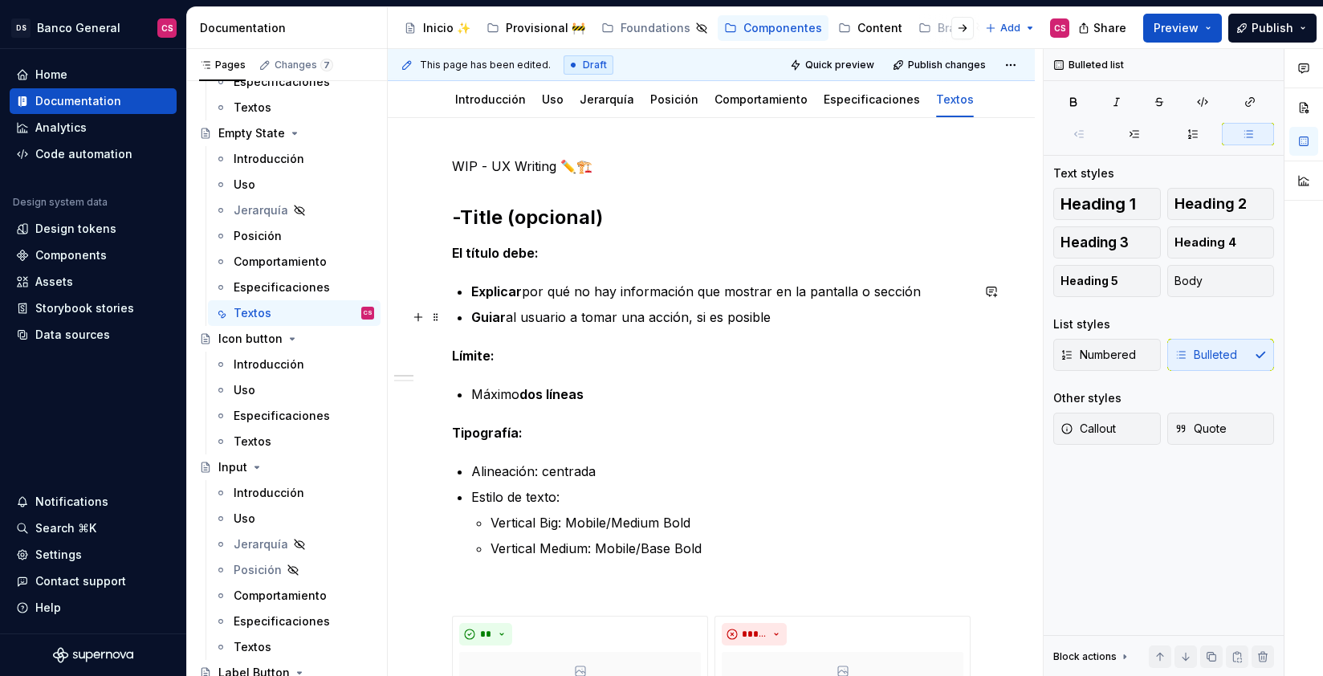
click at [692, 318] on p "Guiar al usuario a tomar una acción, si es posible" at bounding box center [720, 316] width 499 height 19
click at [808, 326] on p "Guiar al usuario a tomar una acción, si es posible" at bounding box center [720, 316] width 499 height 19
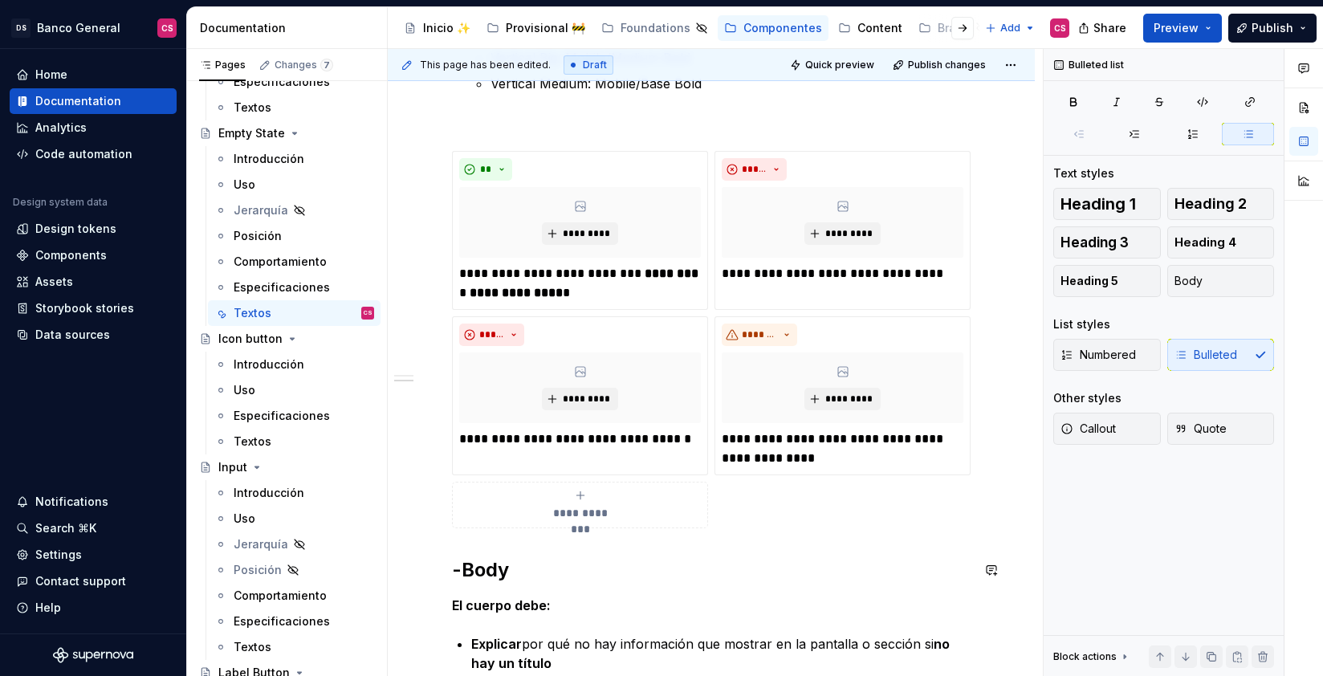
scroll to position [651, 0]
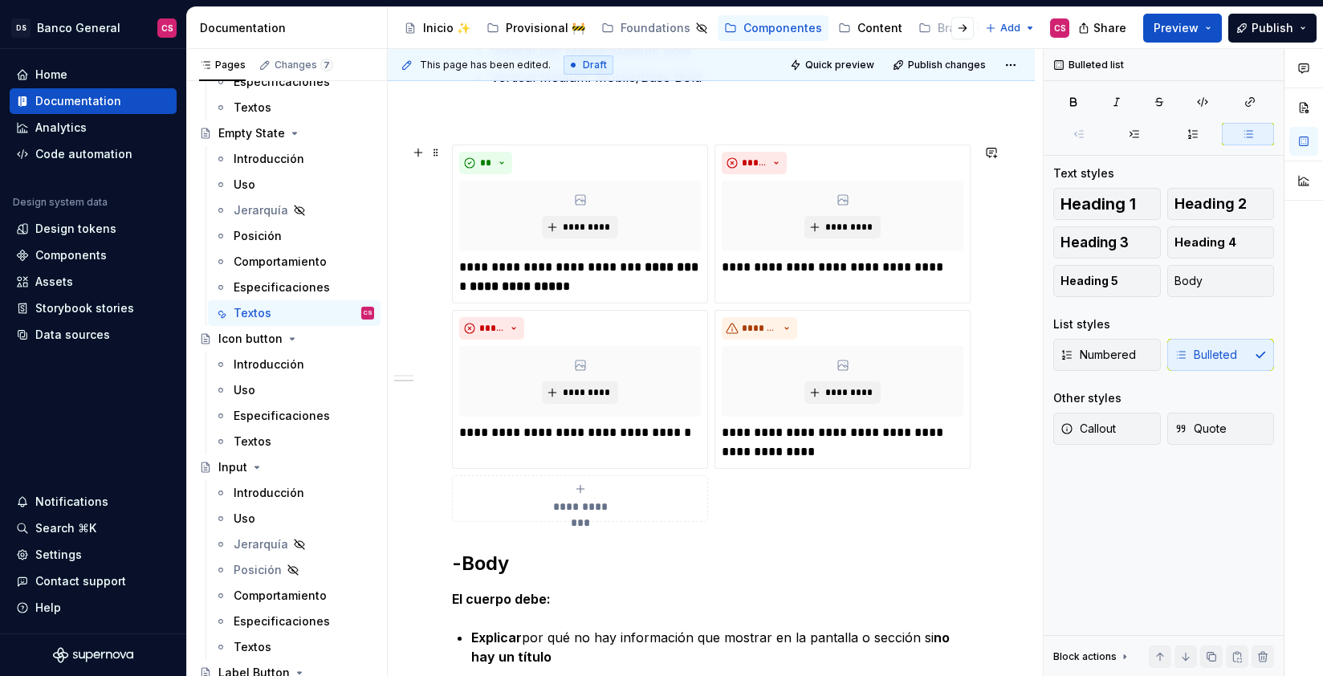
click at [576, 499] on span "**********" at bounding box center [580, 507] width 74 height 16
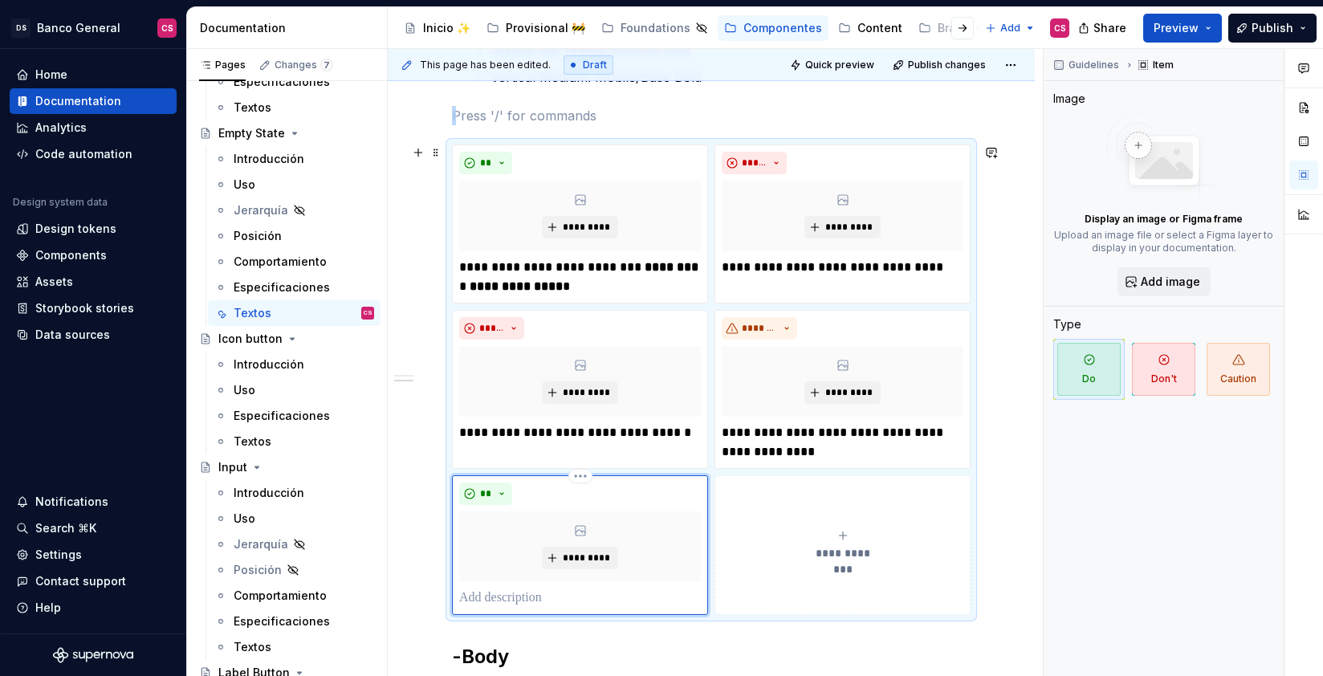
click at [504, 587] on div "** *********" at bounding box center [580, 544] width 242 height 125
type textarea "*"
click at [508, 597] on p at bounding box center [580, 597] width 242 height 19
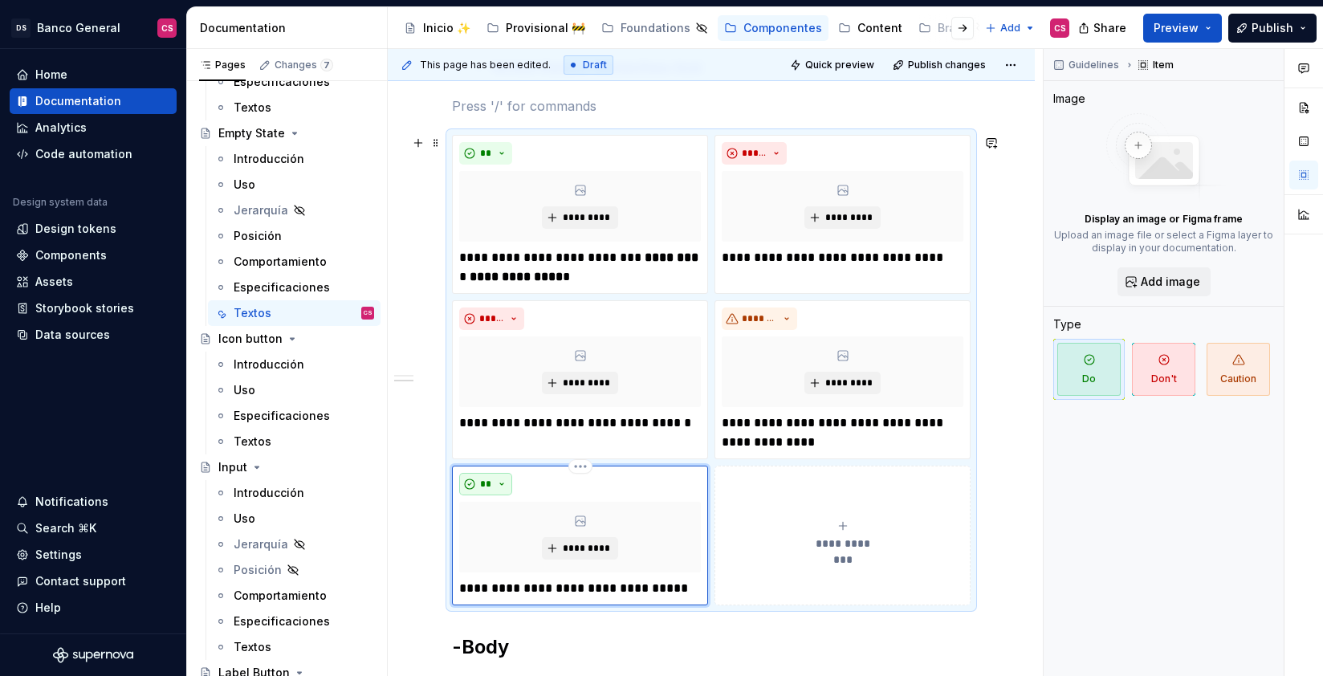
click at [501, 481] on button "**" at bounding box center [485, 484] width 53 height 22
click at [515, 543] on div "Don't" at bounding box center [523, 541] width 30 height 16
click at [779, 314] on button "*******" at bounding box center [759, 318] width 75 height 22
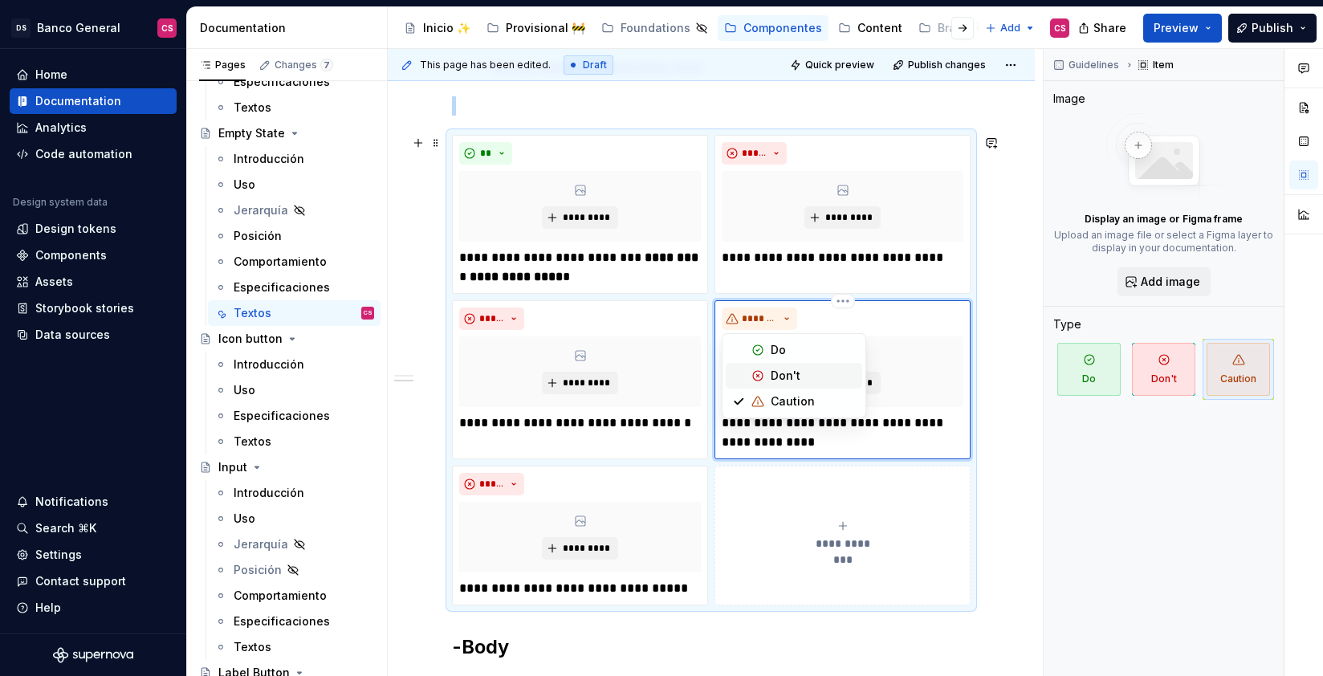
click at [772, 365] on span "Don't" at bounding box center [794, 376] width 136 height 26
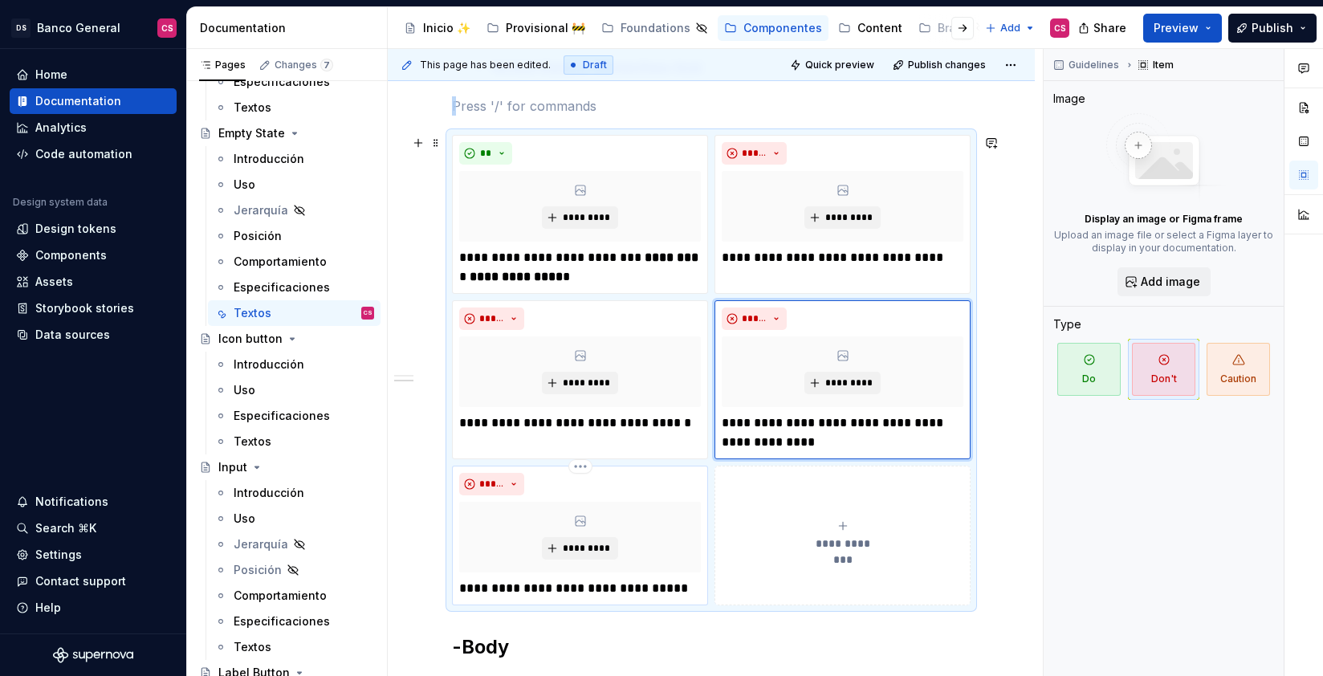
click at [537, 594] on p "**********" at bounding box center [580, 588] width 242 height 19
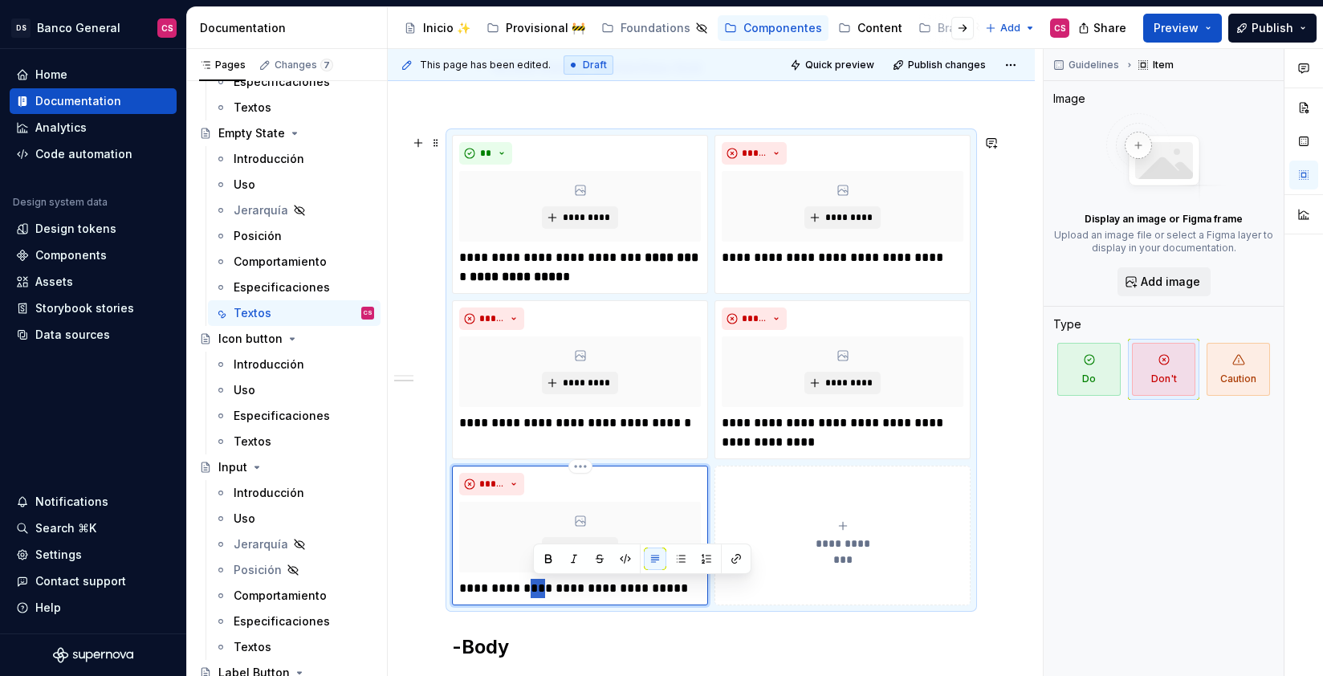
click at [537, 594] on p "**********" at bounding box center [580, 588] width 242 height 19
click at [539, 592] on p "**********" at bounding box center [580, 588] width 242 height 19
click at [758, 434] on p "**********" at bounding box center [843, 432] width 242 height 39
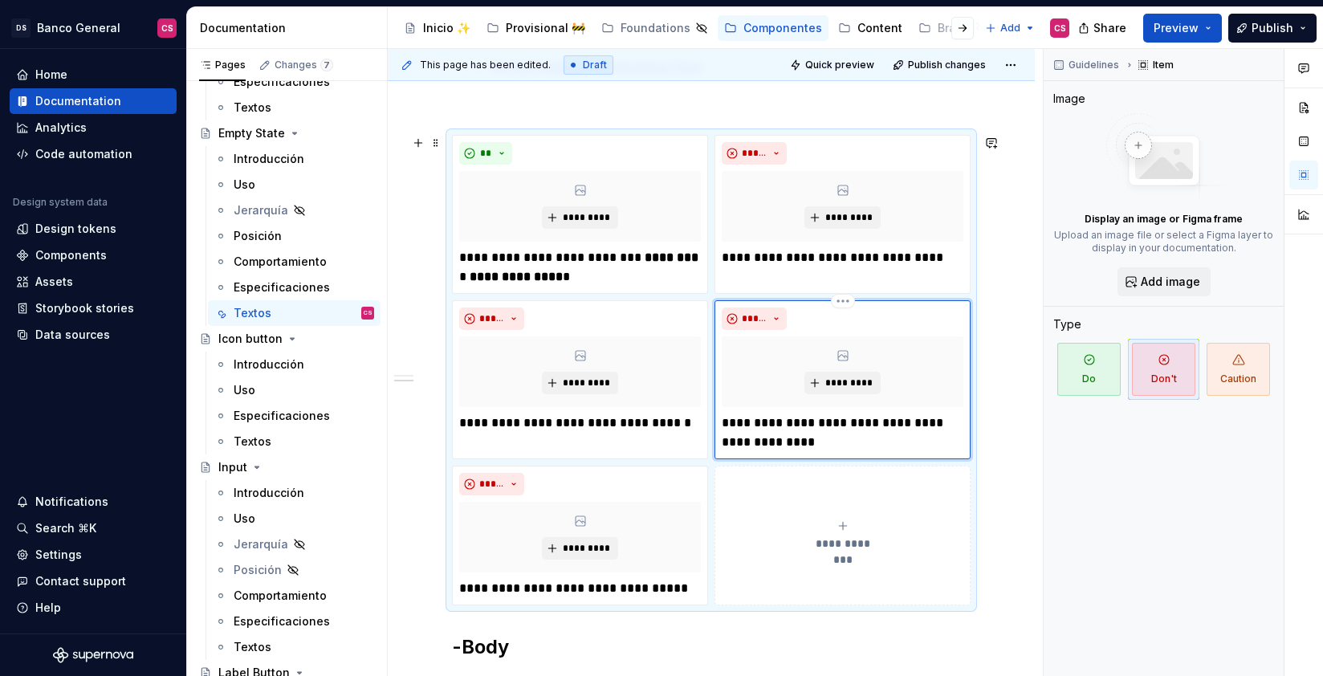
click at [758, 434] on p "**********" at bounding box center [843, 432] width 242 height 39
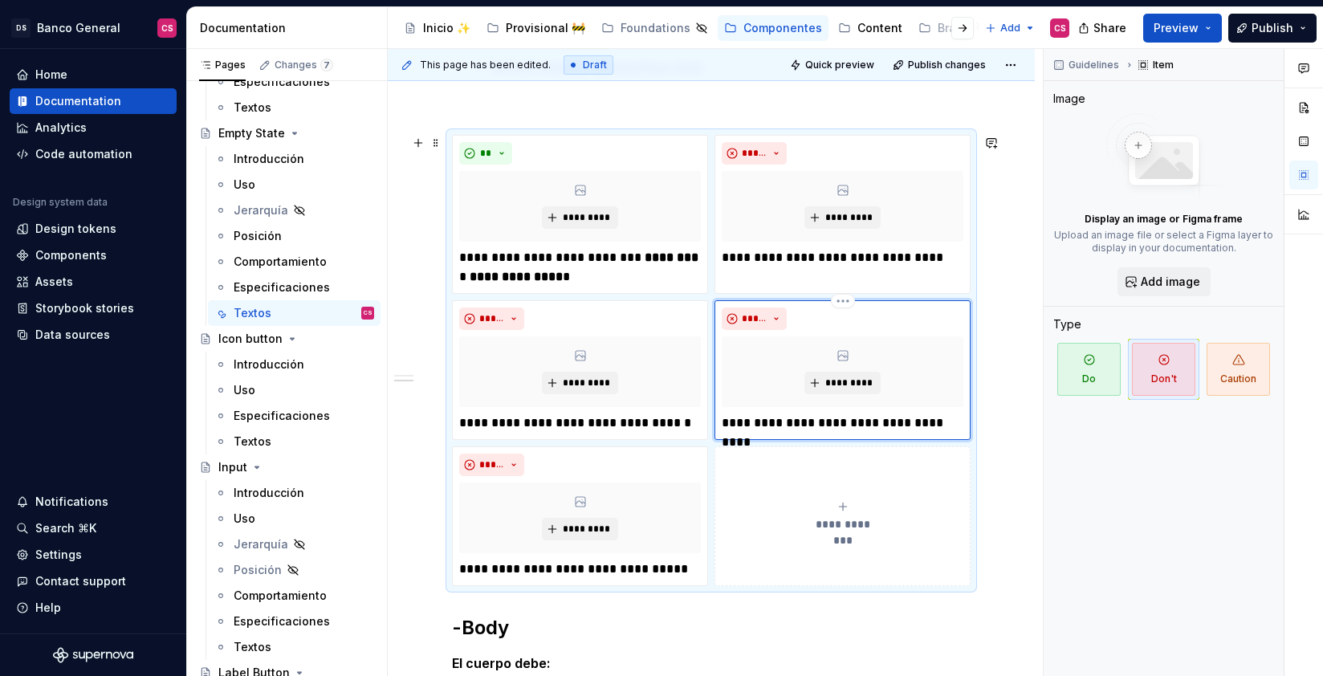
click at [906, 418] on p "**********" at bounding box center [843, 422] width 242 height 19
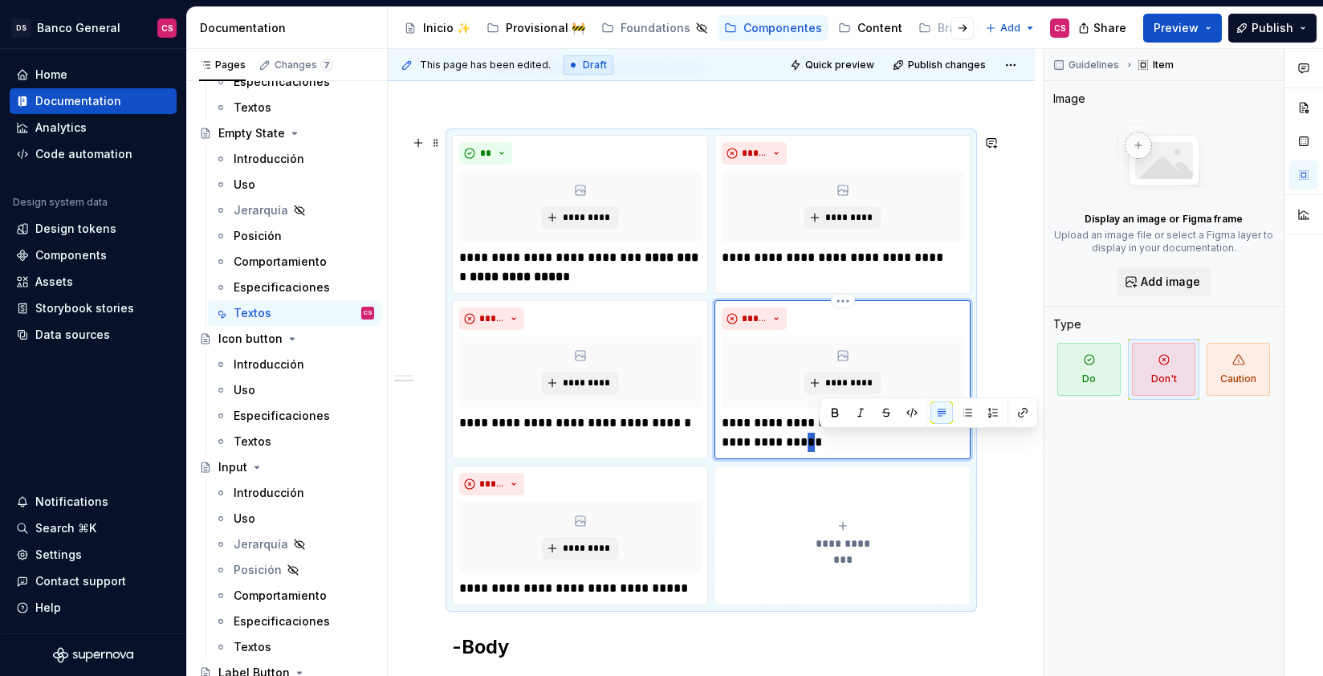
click at [821, 438] on p "**********" at bounding box center [843, 432] width 242 height 39
click at [520, 585] on p "**********" at bounding box center [580, 588] width 242 height 19
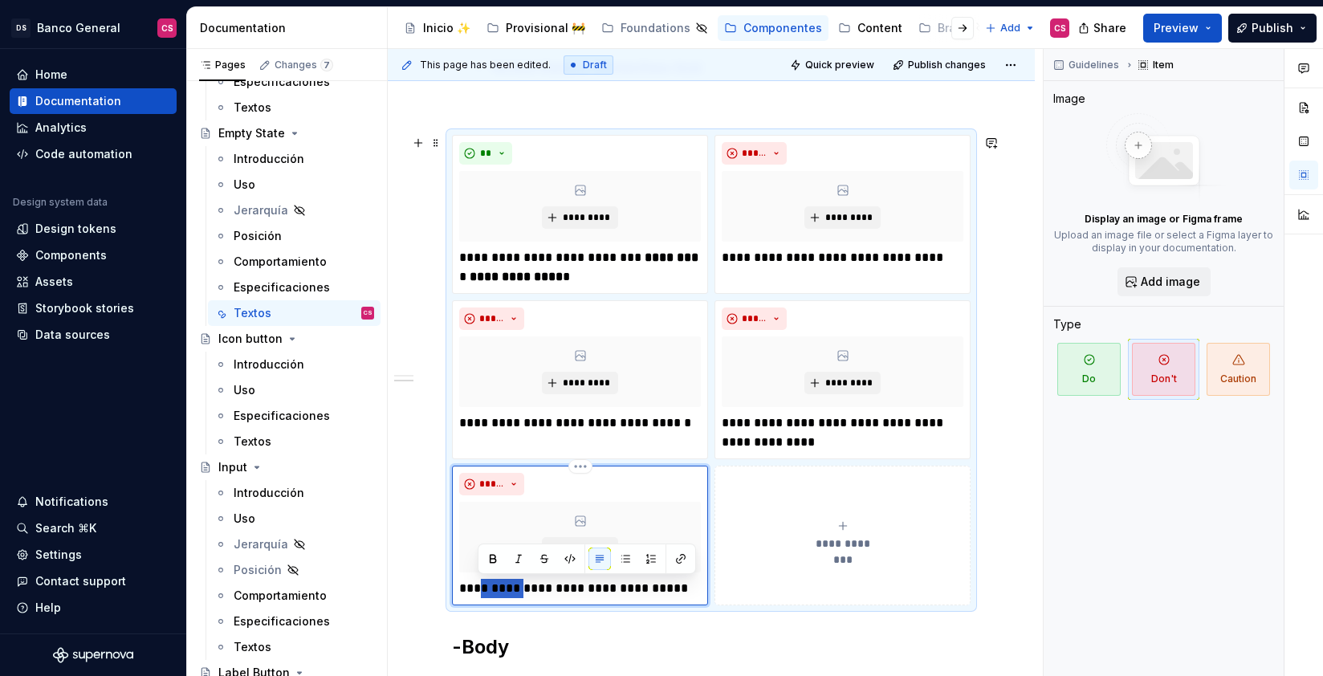
click at [520, 585] on p "**********" at bounding box center [580, 588] width 242 height 19
click at [510, 589] on p "**********" at bounding box center [580, 588] width 242 height 19
click at [609, 584] on p "**********" at bounding box center [580, 588] width 242 height 19
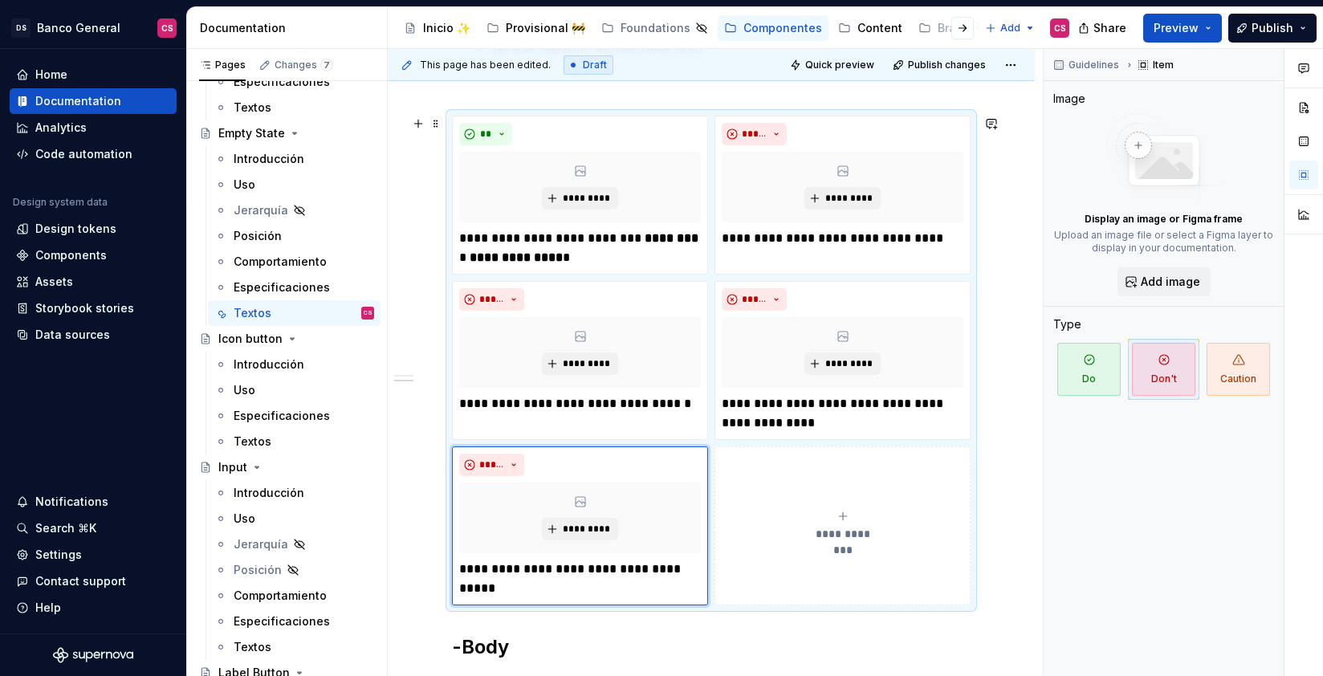
click at [834, 499] on button "**********" at bounding box center [843, 525] width 256 height 159
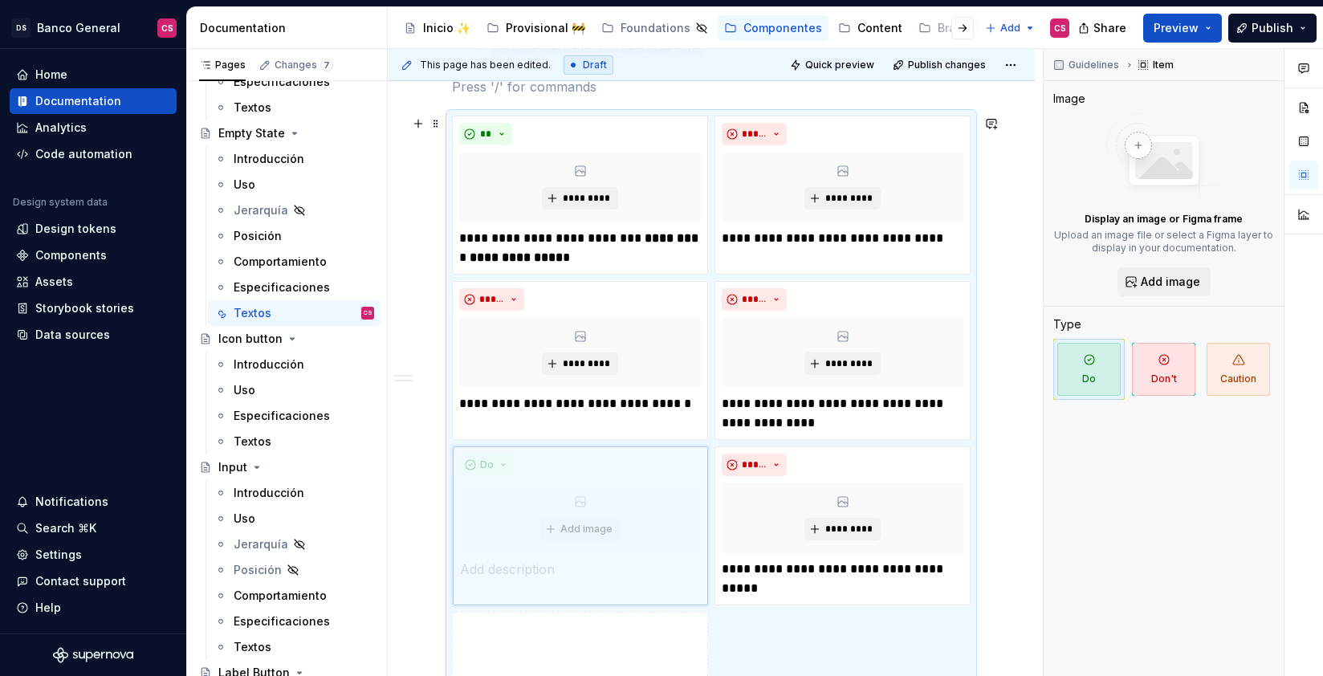
drag, startPoint x: 796, startPoint y: 457, endPoint x: 539, endPoint y: 455, distance: 257.7
click at [534, 454] on body "DS Banco General CS Home Documentation Analytics Code automation Design system …" at bounding box center [661, 338] width 1323 height 676
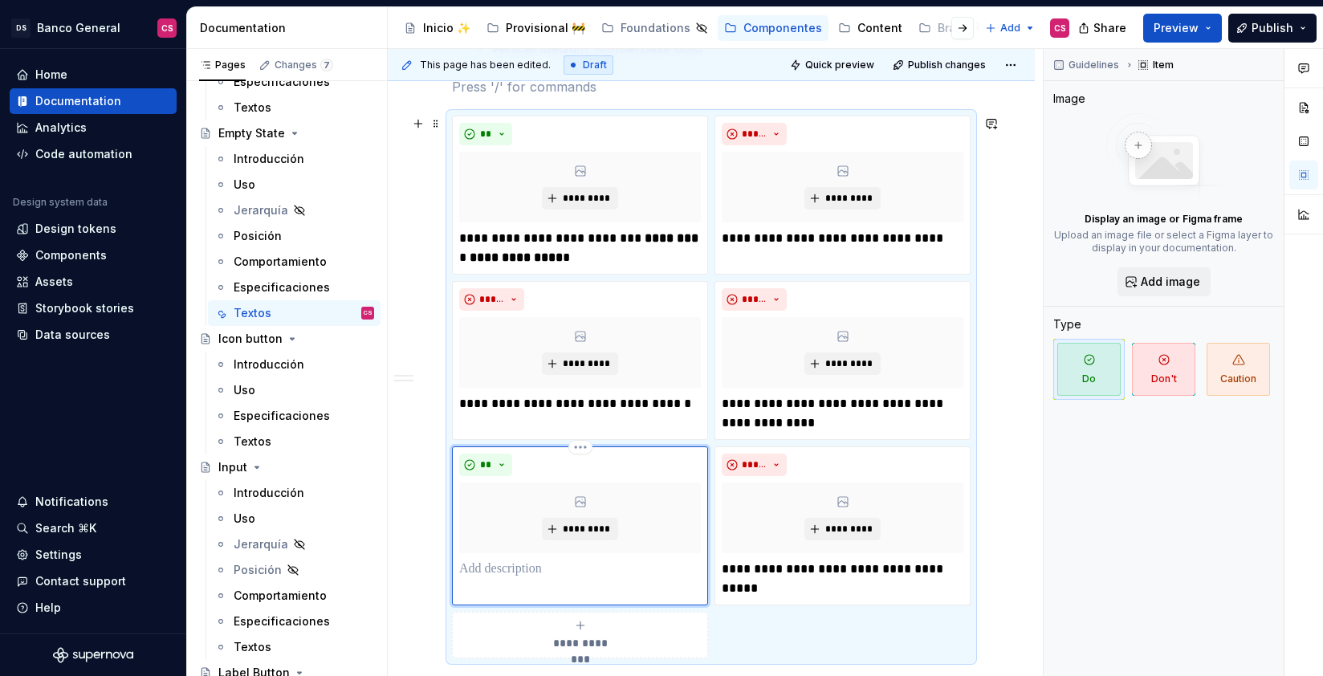
click at [538, 569] on p at bounding box center [580, 569] width 242 height 19
type textarea "*"
click at [592, 568] on p "**********" at bounding box center [580, 569] width 242 height 19
click at [479, 568] on p "**********" at bounding box center [580, 569] width 242 height 19
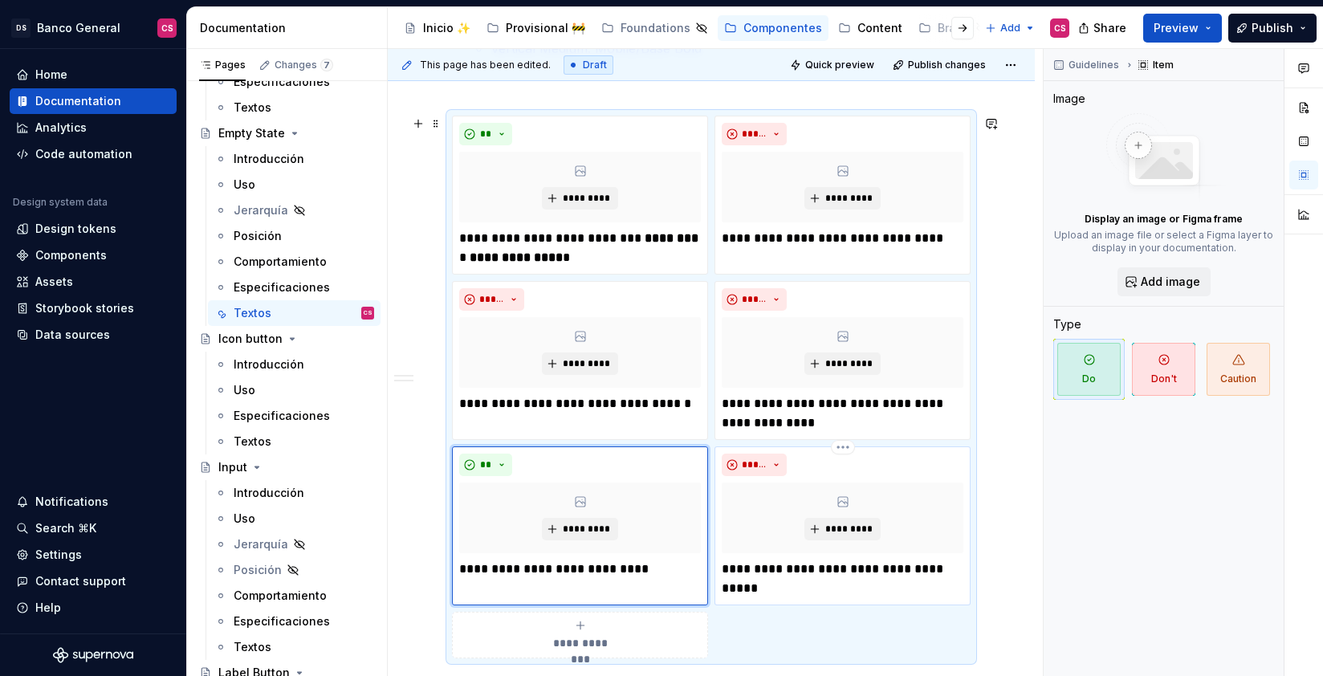
click at [890, 564] on p "**********" at bounding box center [843, 579] width 242 height 39
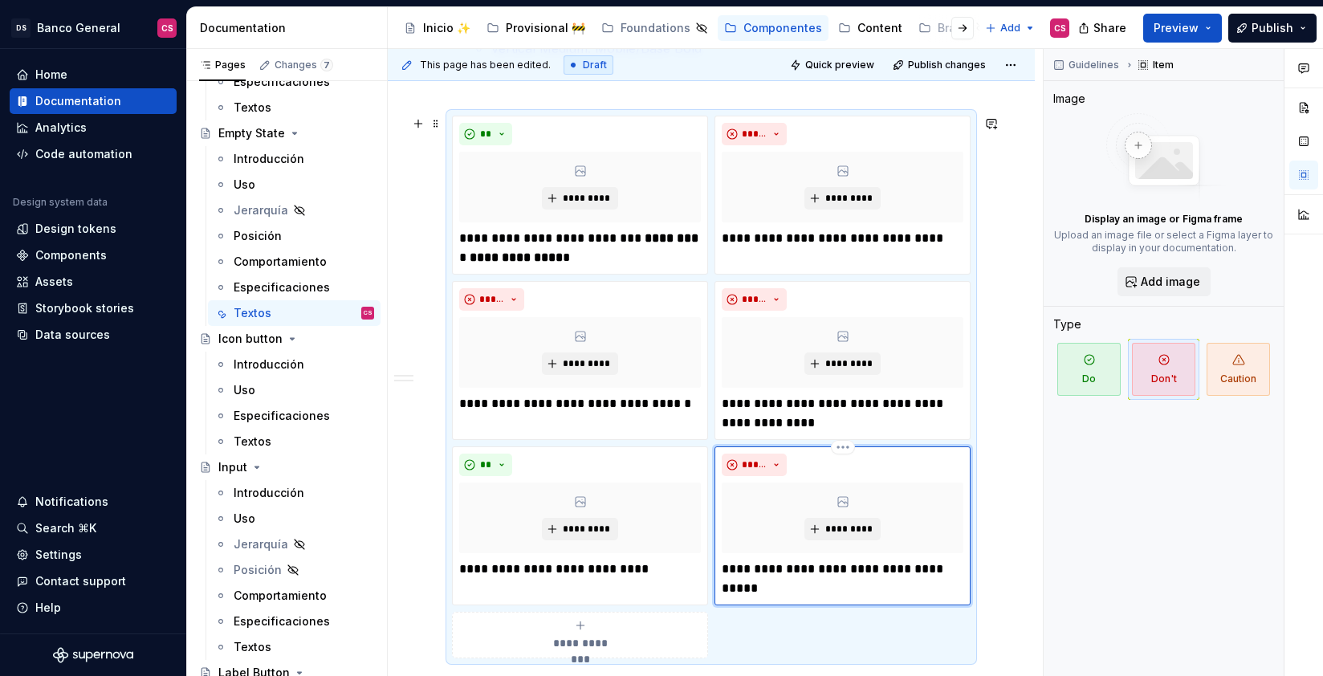
click at [744, 568] on p "**********" at bounding box center [843, 579] width 242 height 39
drag, startPoint x: 744, startPoint y: 568, endPoint x: 854, endPoint y: 589, distance: 112.0
click at [854, 589] on p "**********" at bounding box center [843, 579] width 242 height 39
click at [630, 573] on p "**********" at bounding box center [580, 569] width 242 height 19
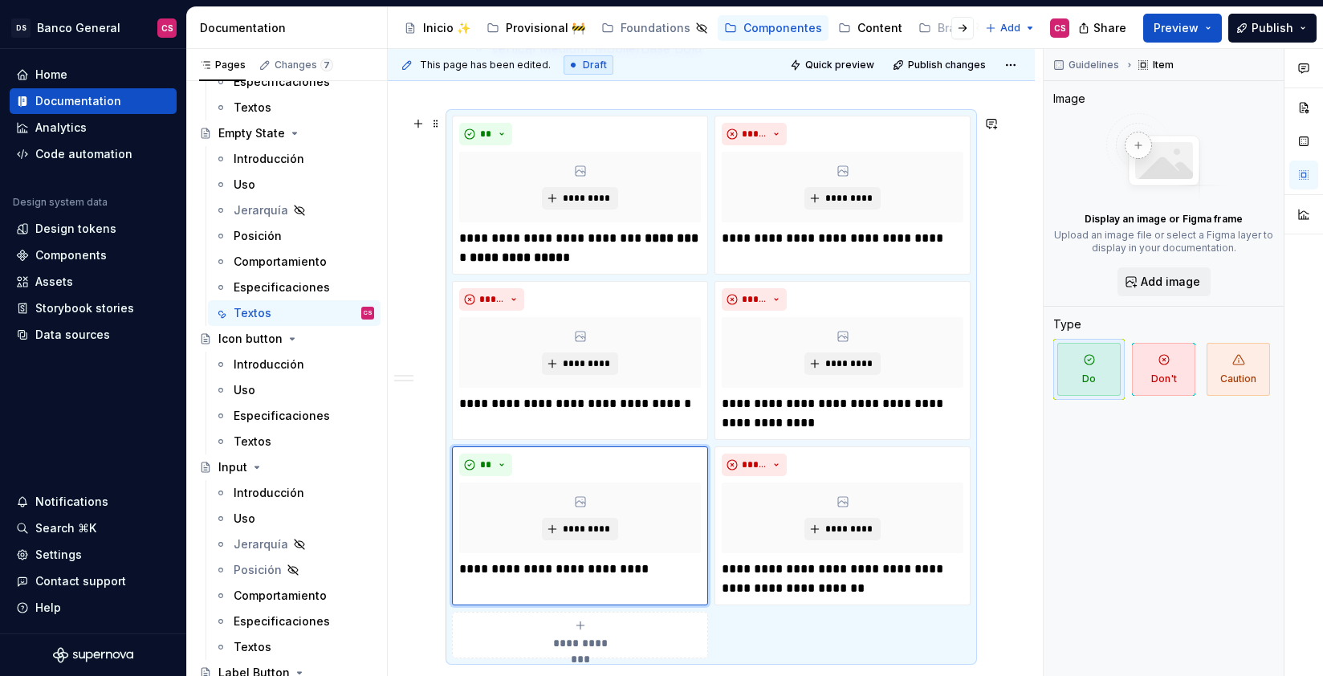
click at [1006, 547] on div "**********" at bounding box center [711, 501] width 647 height 1767
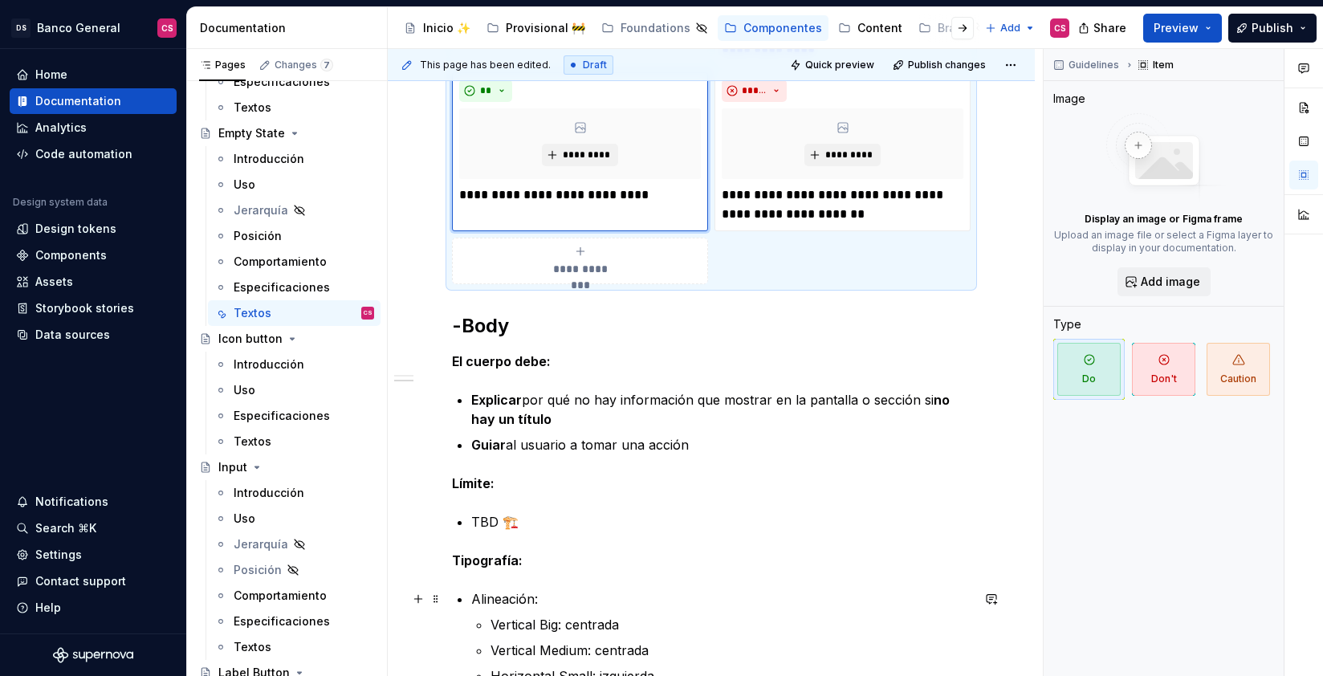
scroll to position [1388, 0]
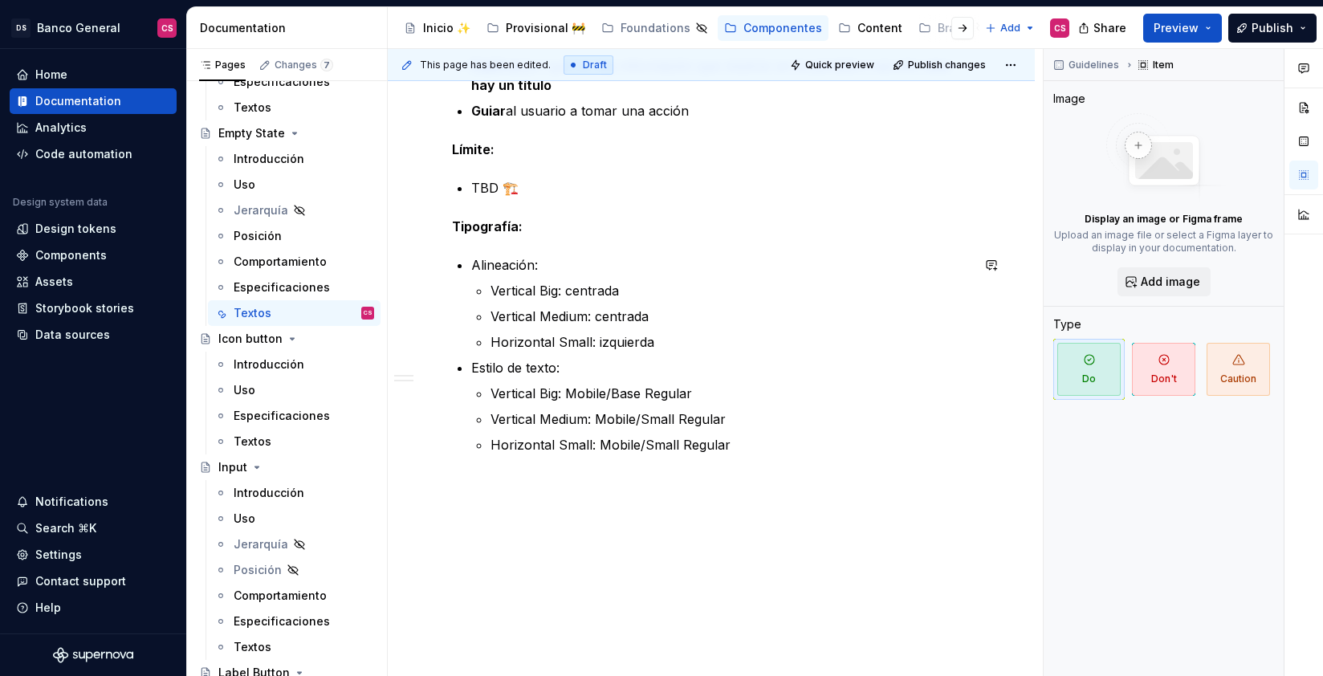
click at [749, 440] on p "Horizontal Small: Mobile/Small Regular" at bounding box center [731, 444] width 480 height 19
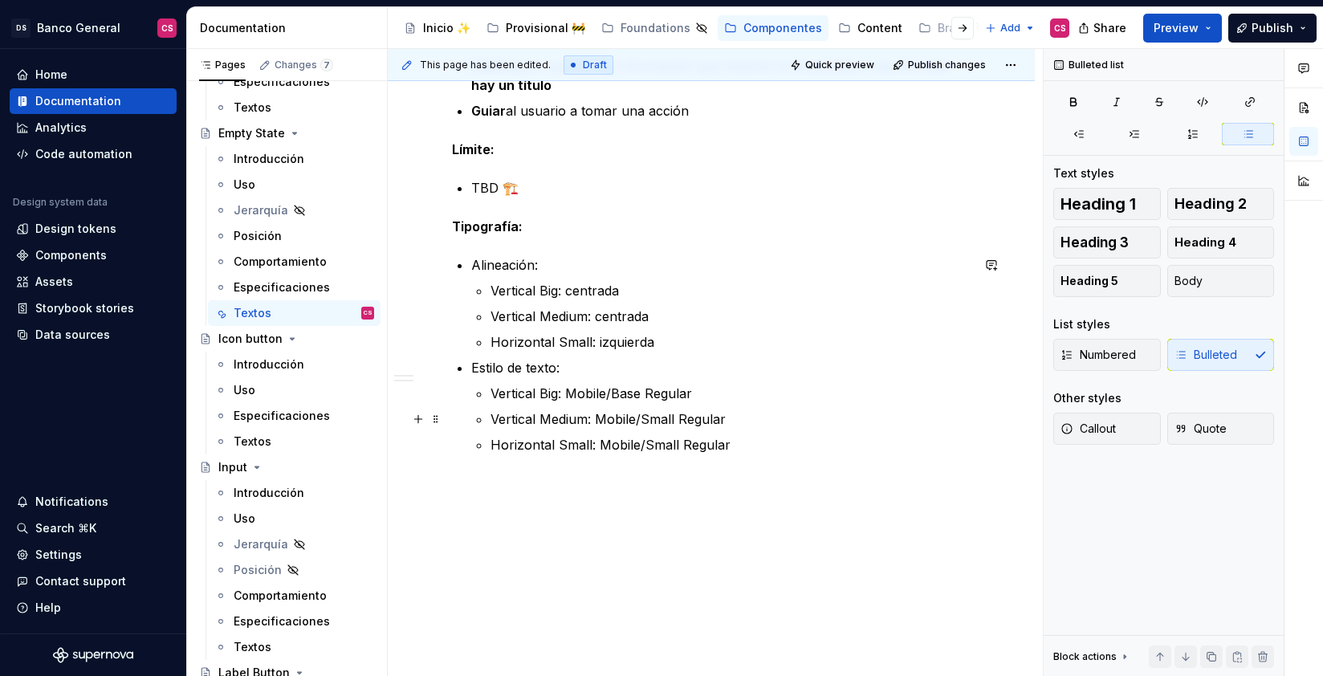
click at [729, 428] on p "Vertical Medium: Mobile/Small Regular" at bounding box center [731, 418] width 480 height 19
click at [751, 452] on p "Horizontal Small: Mobile/Small Regular" at bounding box center [731, 444] width 480 height 19
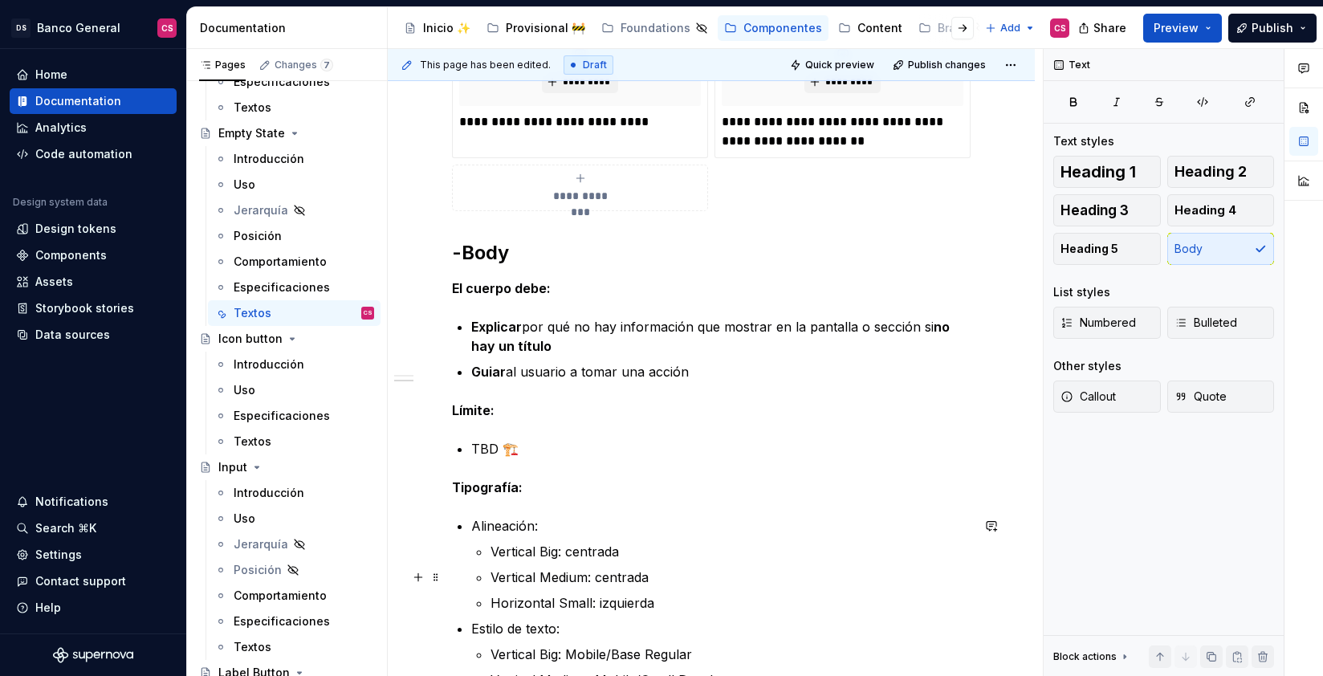
scroll to position [1079, 0]
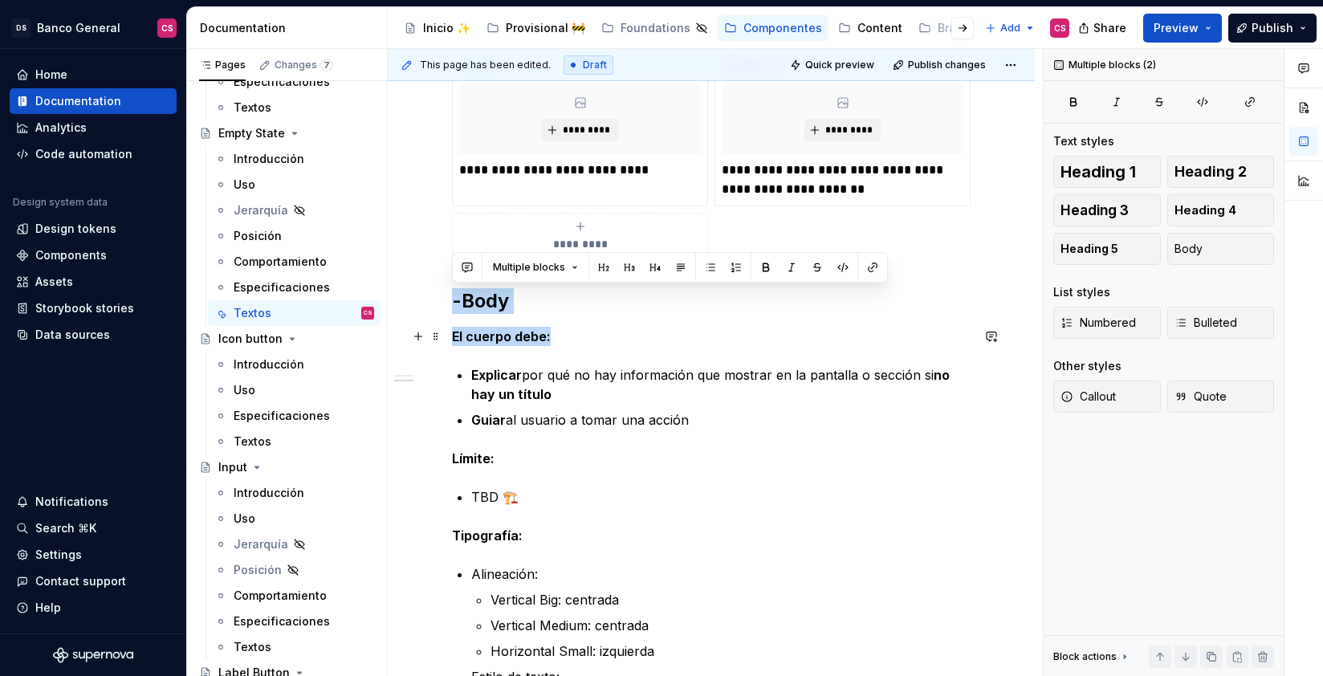
drag, startPoint x: 453, startPoint y: 295, endPoint x: 572, endPoint y: 344, distance: 128.5
click at [572, 344] on div "**********" at bounding box center [711, 29] width 519 height 1545
copy div "-Body El cuerpo debe:"
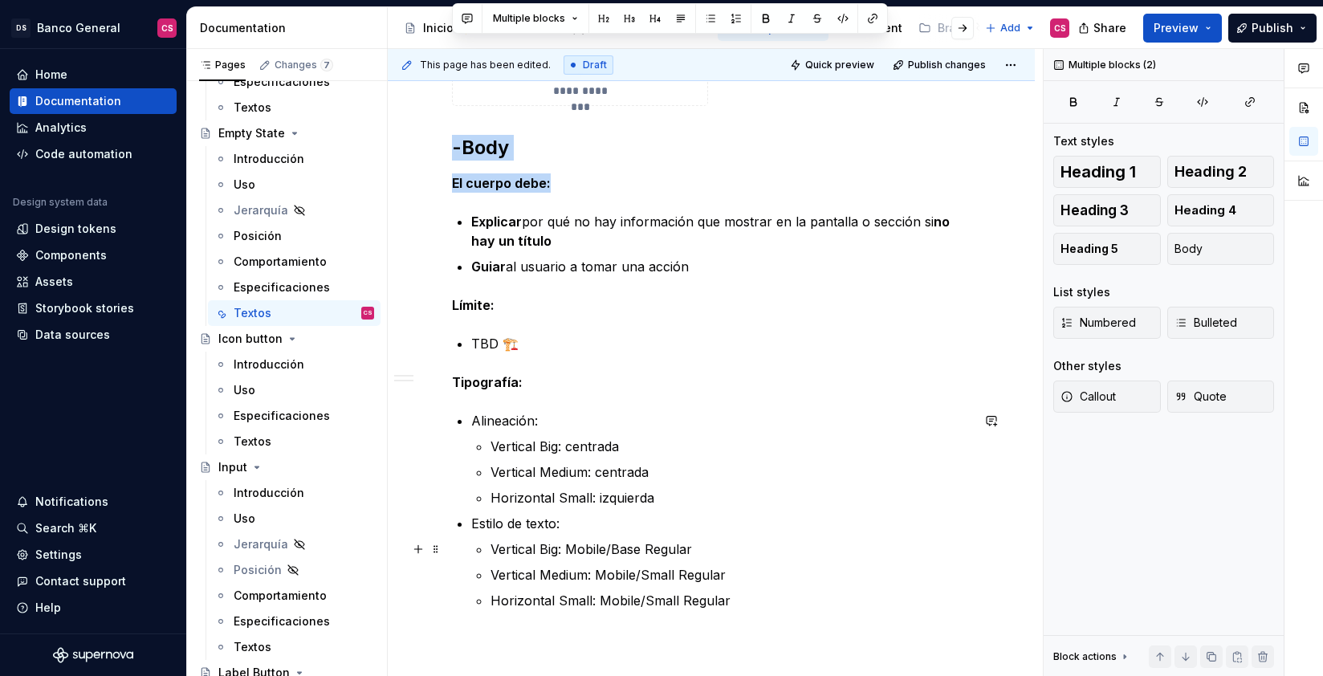
scroll to position [1427, 0]
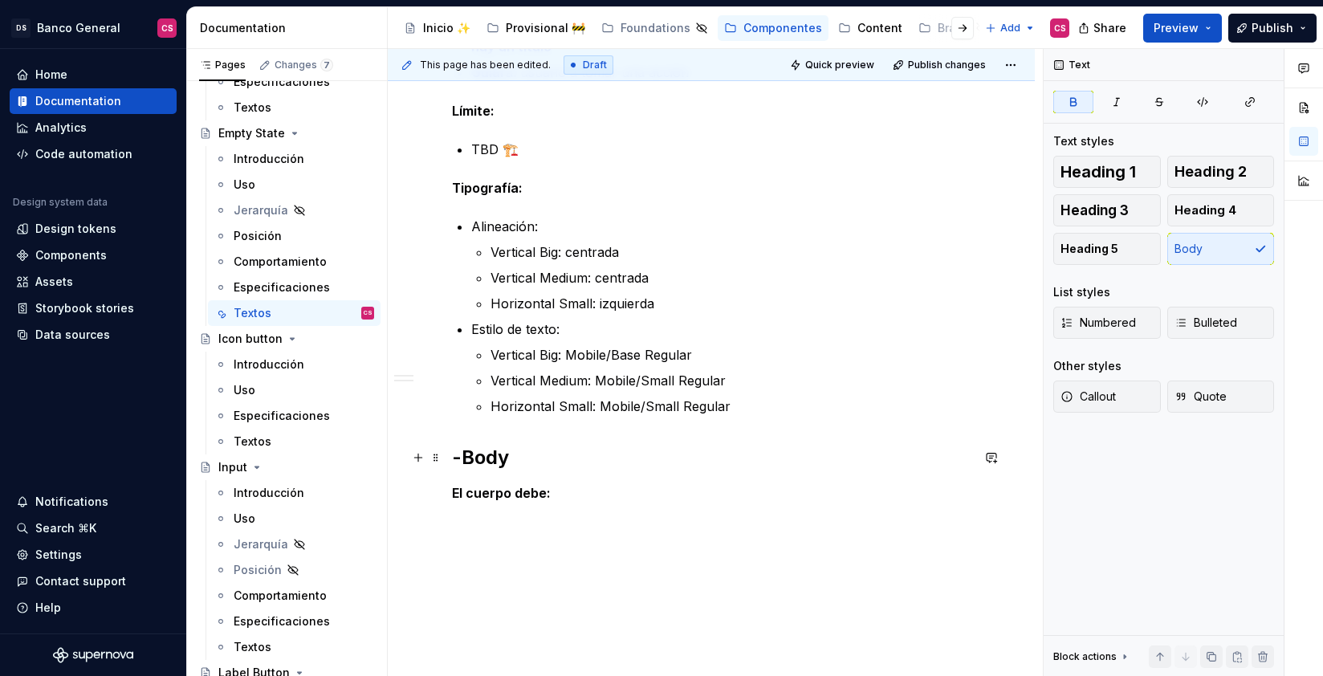
click at [480, 463] on h2 "-Body" at bounding box center [711, 458] width 519 height 26
click at [484, 491] on strong "El cuerpo debe:" at bounding box center [501, 493] width 99 height 16
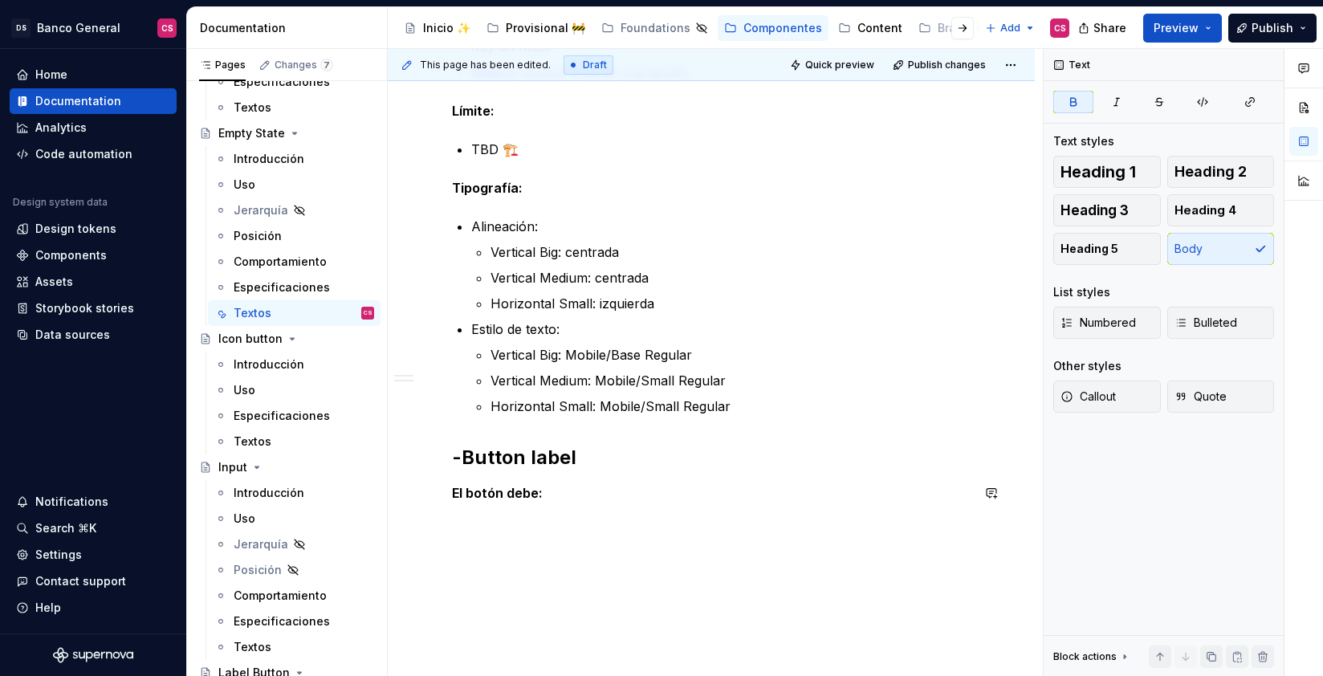
scroll to position [1430, 0]
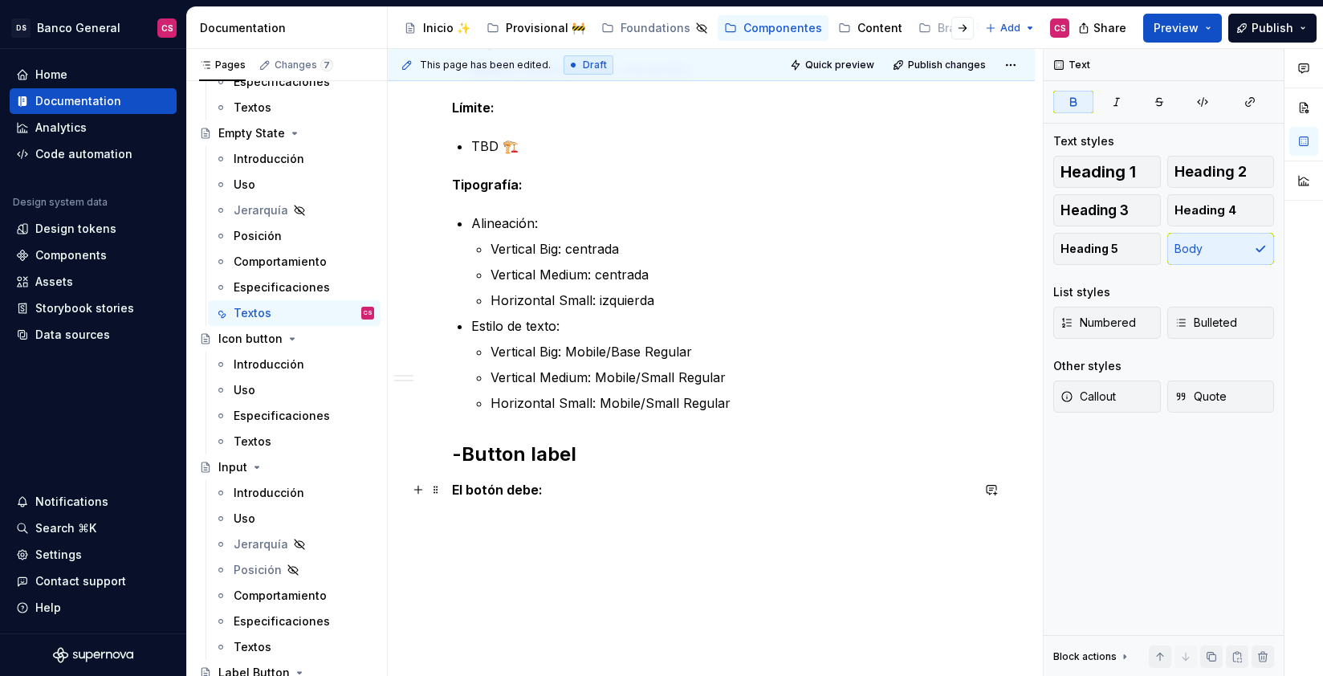
click at [581, 489] on p "El botón debe:" at bounding box center [711, 489] width 519 height 19
click at [503, 531] on p "Comunicar la acción que tiene que tomar el usuario" at bounding box center [720, 528] width 499 height 19
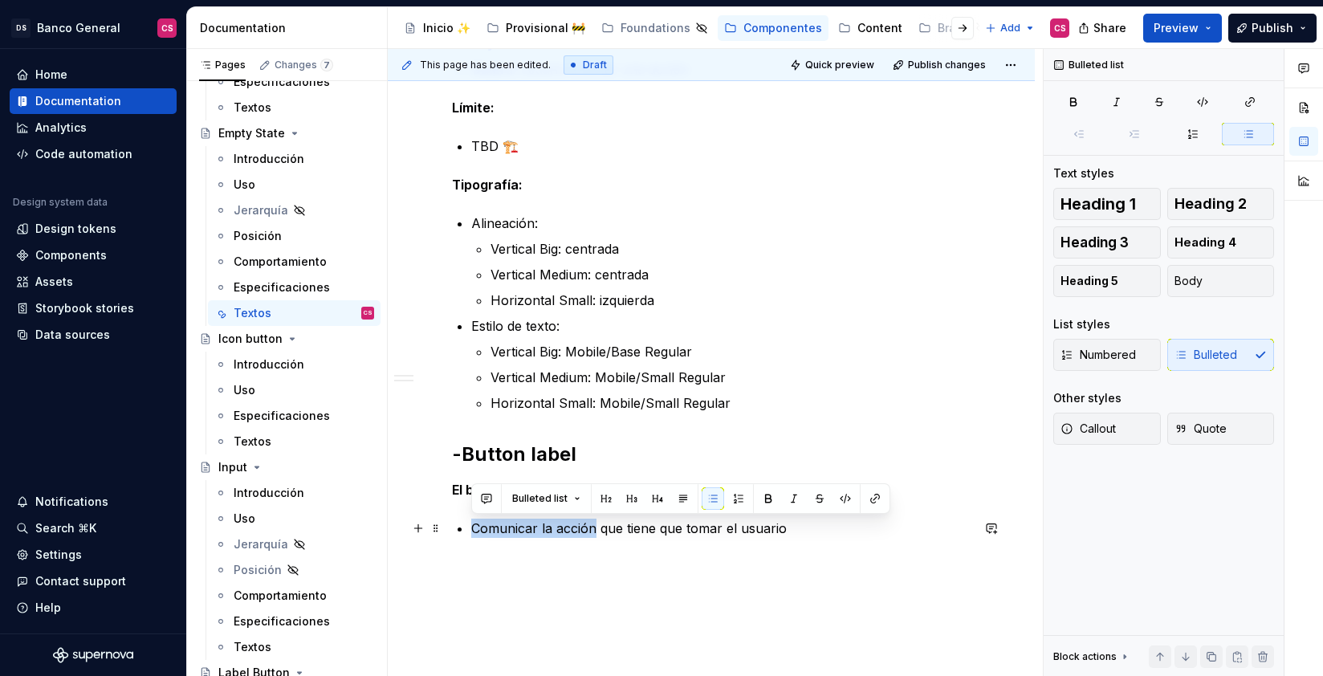
drag, startPoint x: 503, startPoint y: 531, endPoint x: 559, endPoint y: 529, distance: 55.4
click at [559, 529] on p "Comunicar la acción que tiene que tomar el usuario" at bounding box center [720, 528] width 499 height 19
click at [538, 532] on p "Comunicar la acción que tiene que tomar el usuario" at bounding box center [720, 528] width 499 height 19
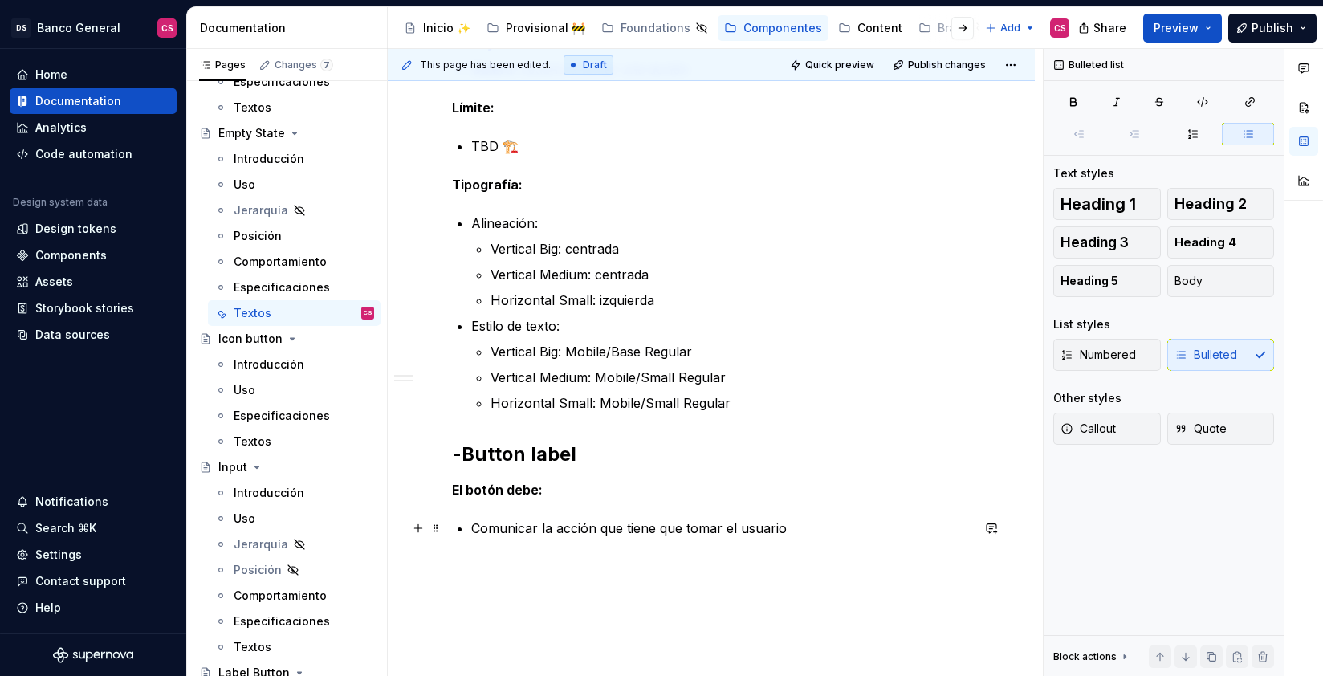
click at [544, 528] on p "Comunicar la acción que tiene que tomar el usuario" at bounding box center [720, 528] width 499 height 19
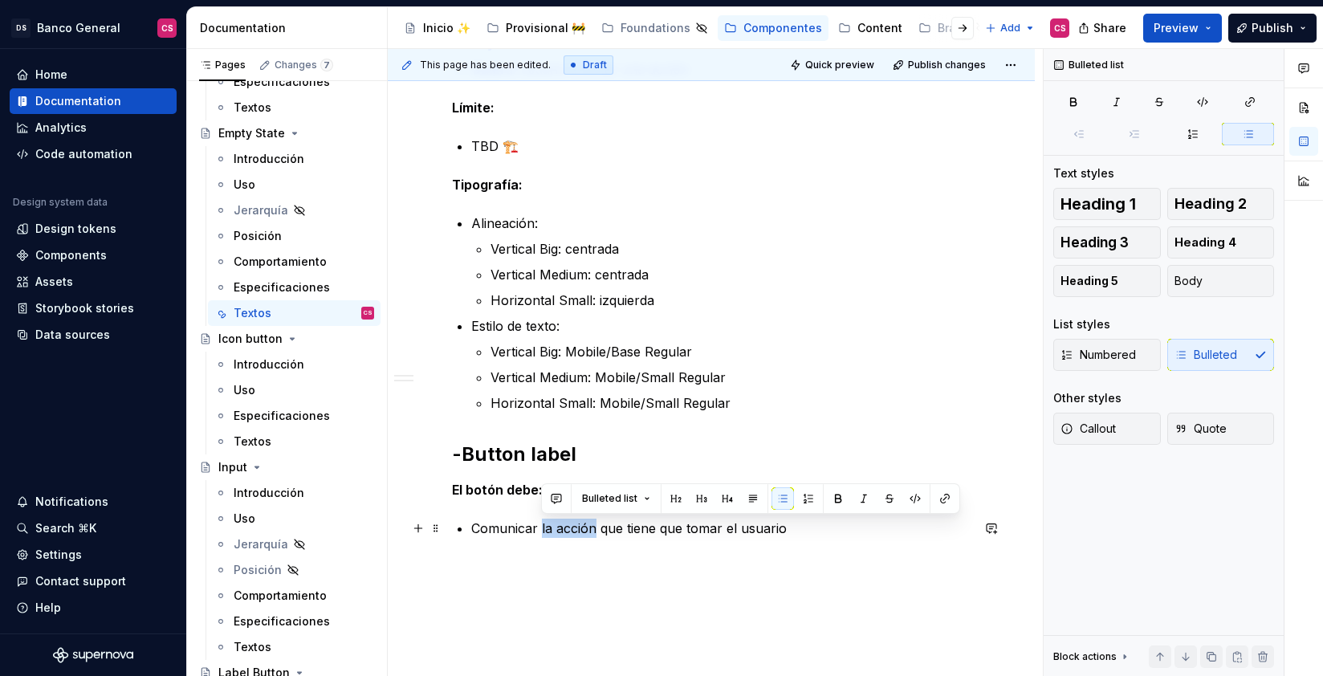
drag, startPoint x: 544, startPoint y: 528, endPoint x: 567, endPoint y: 530, distance: 23.3
click at [567, 530] on p "Comunicar la acción que tiene que tomar el usuario" at bounding box center [720, 528] width 499 height 19
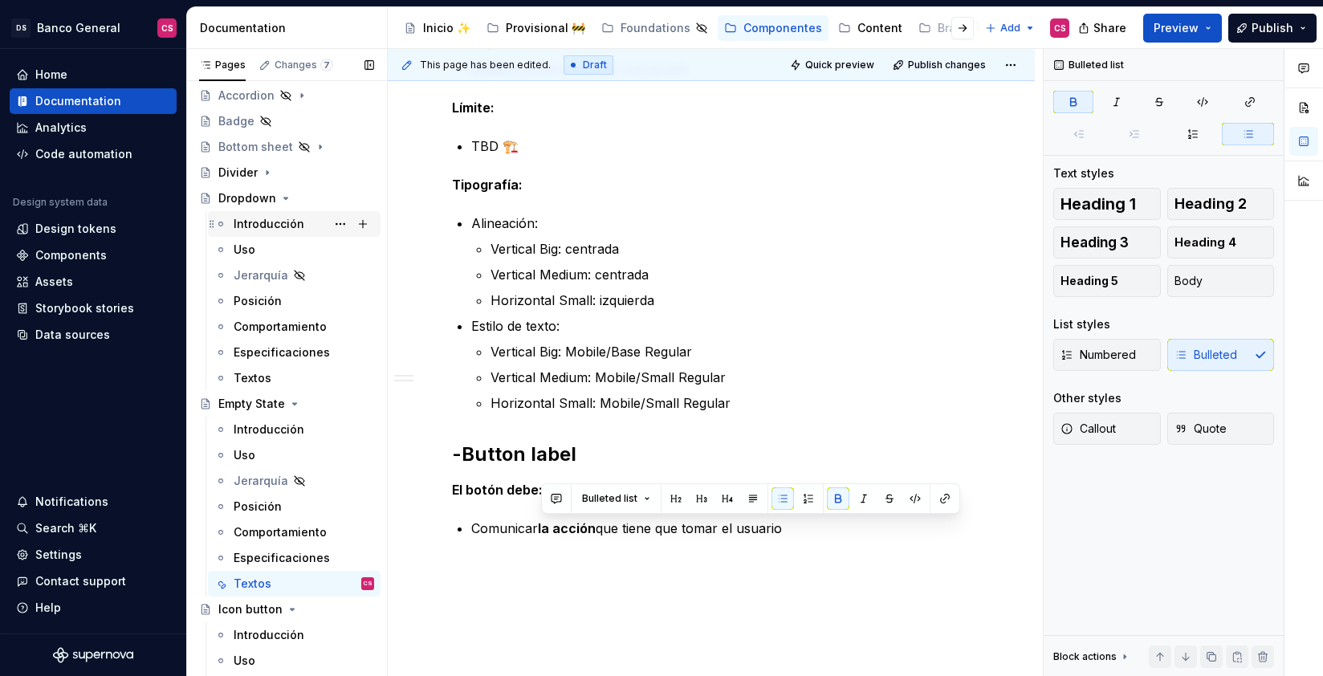
scroll to position [311, 0]
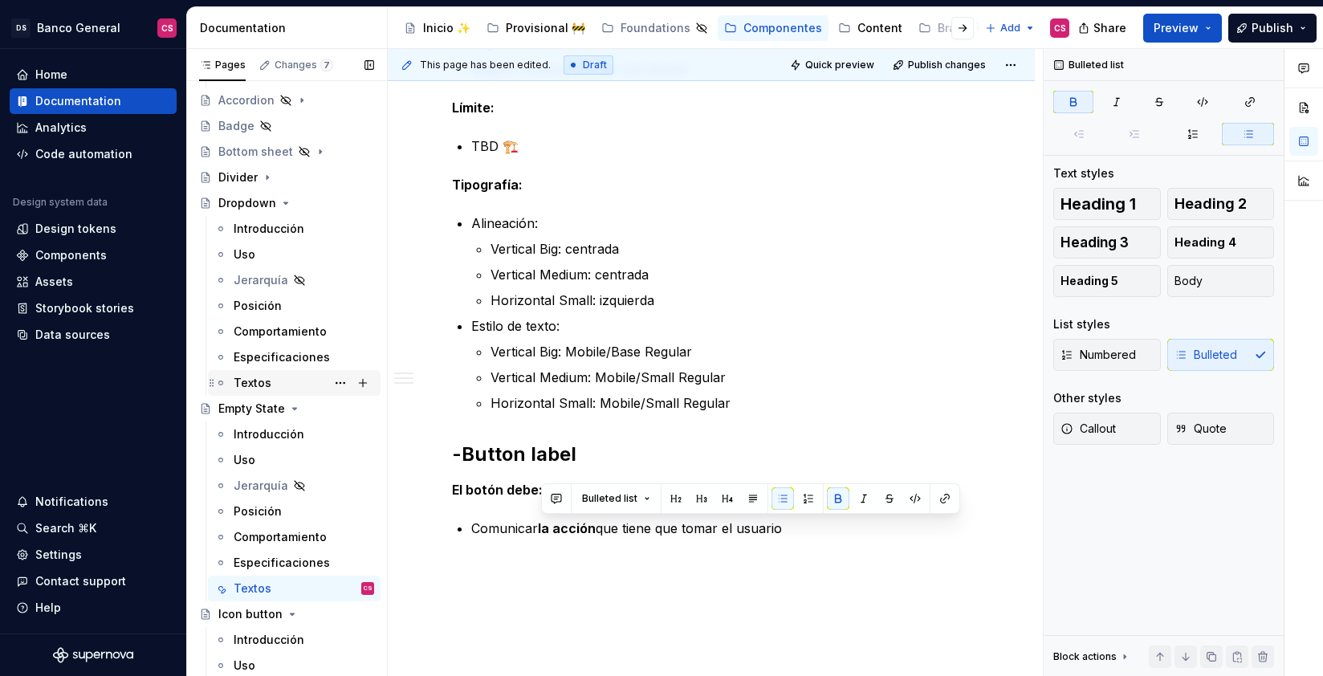
click at [254, 377] on div "Textos" at bounding box center [253, 383] width 38 height 16
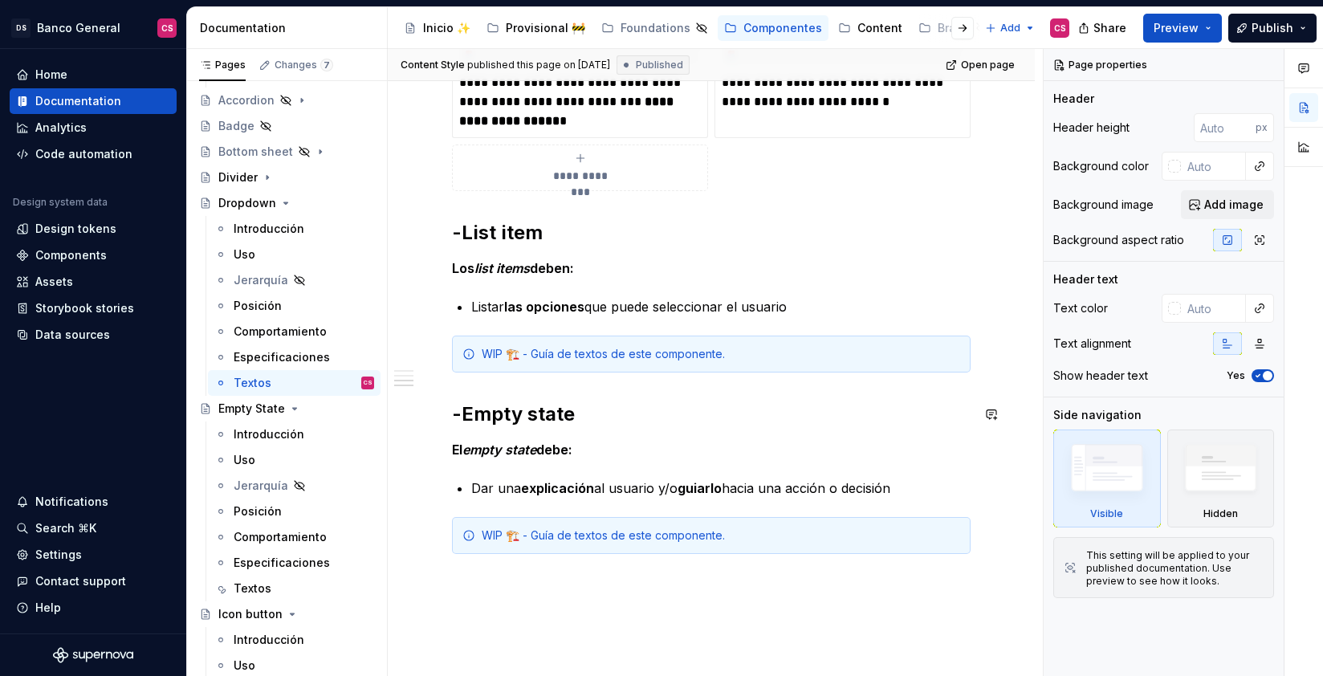
scroll to position [1367, 0]
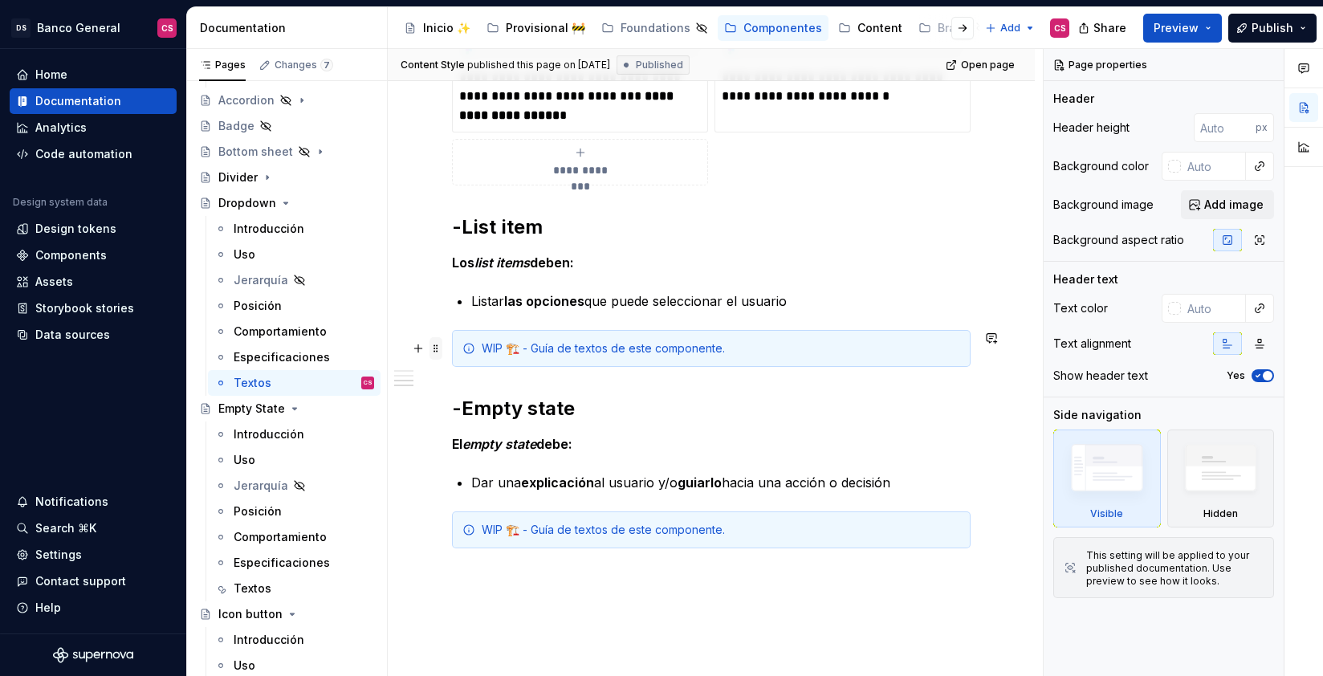
click at [430, 347] on span at bounding box center [436, 348] width 13 height 22
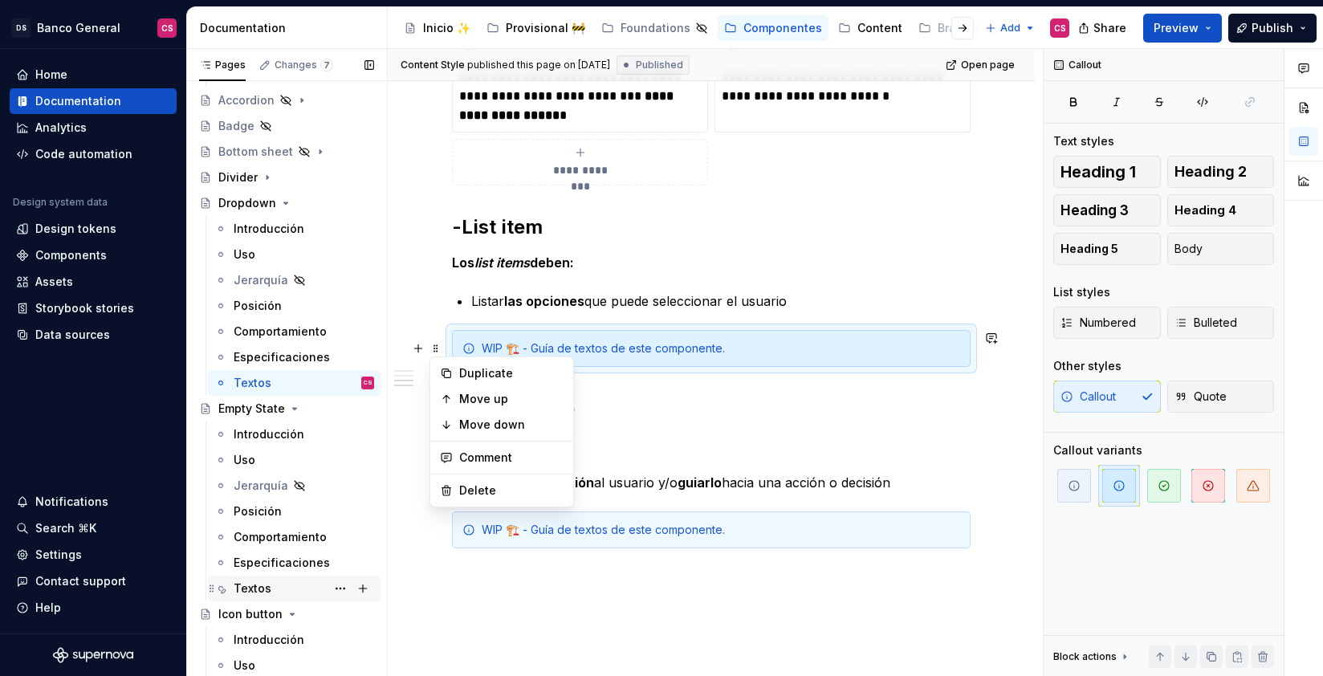
click at [301, 585] on div "Textos" at bounding box center [304, 588] width 140 height 22
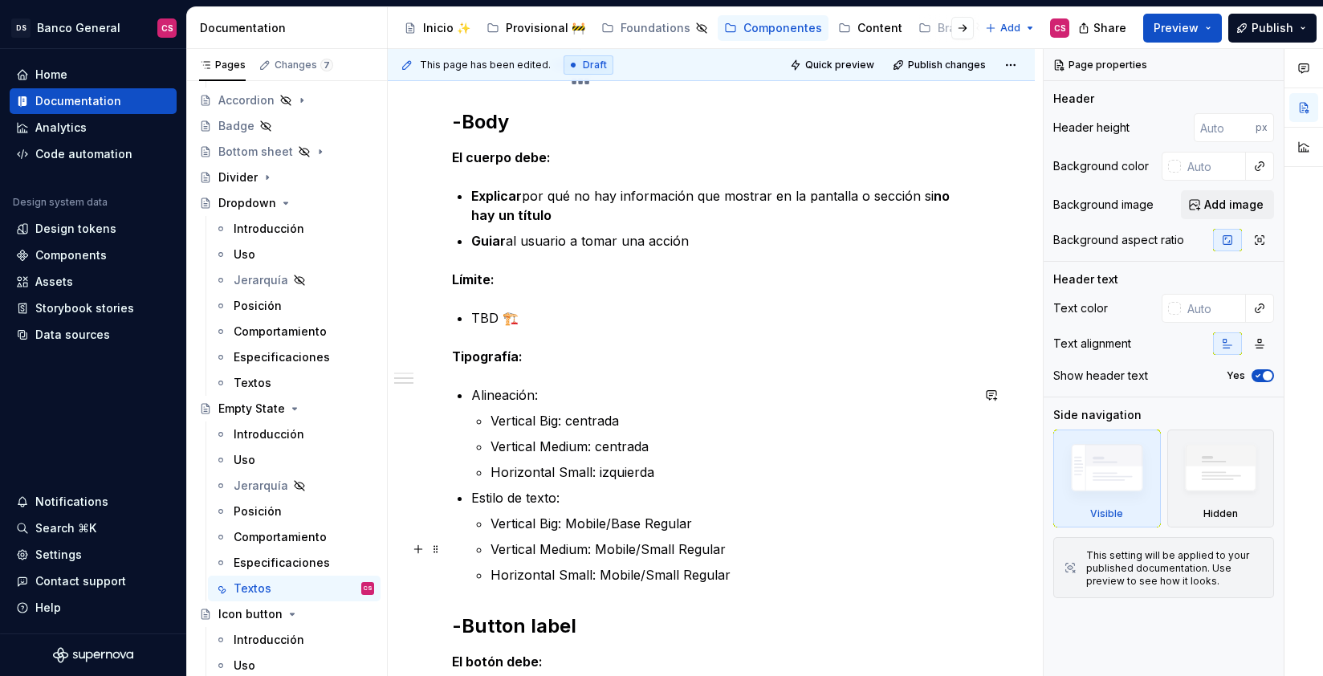
scroll to position [1552, 0]
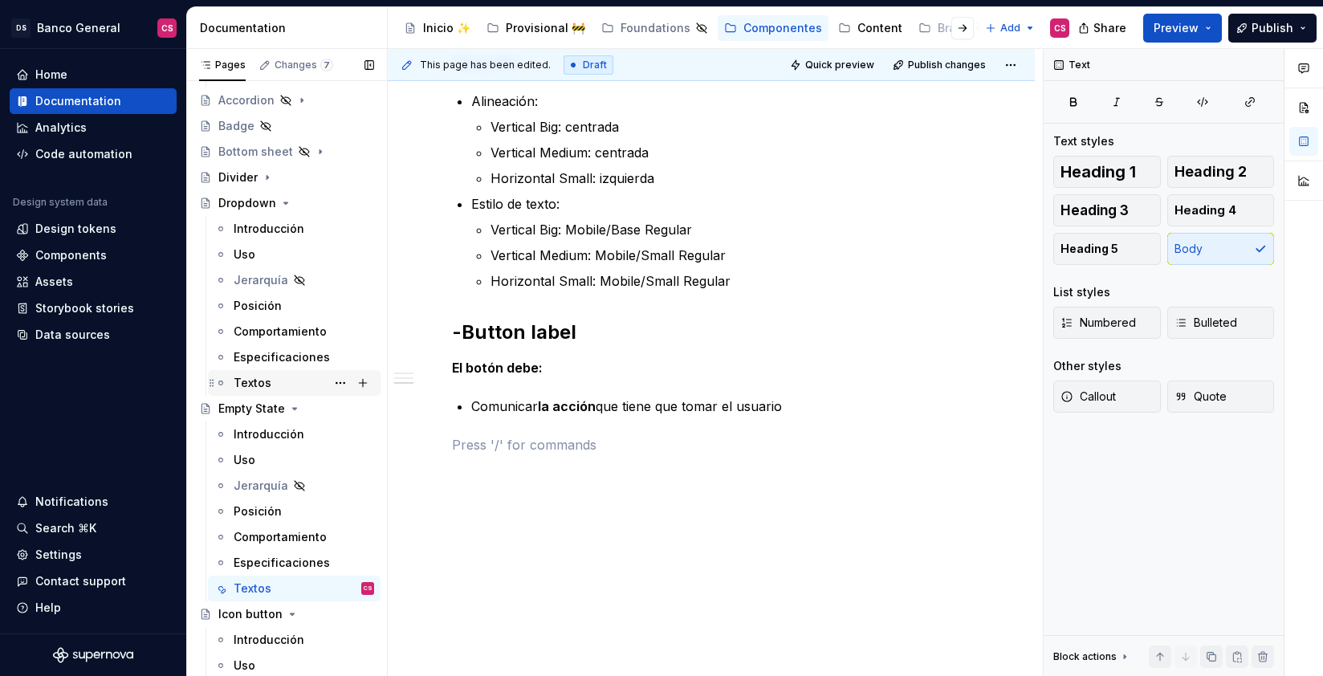
click at [286, 377] on div "Textos" at bounding box center [304, 383] width 140 height 22
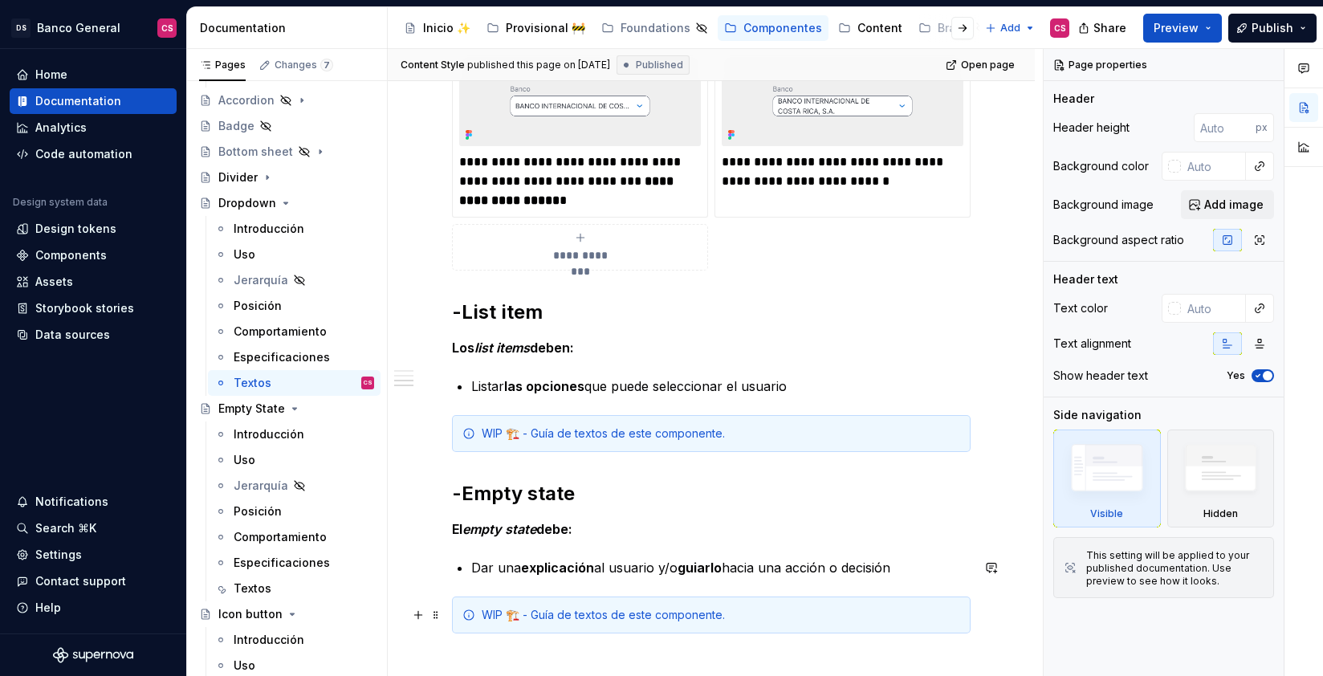
scroll to position [1499, 0]
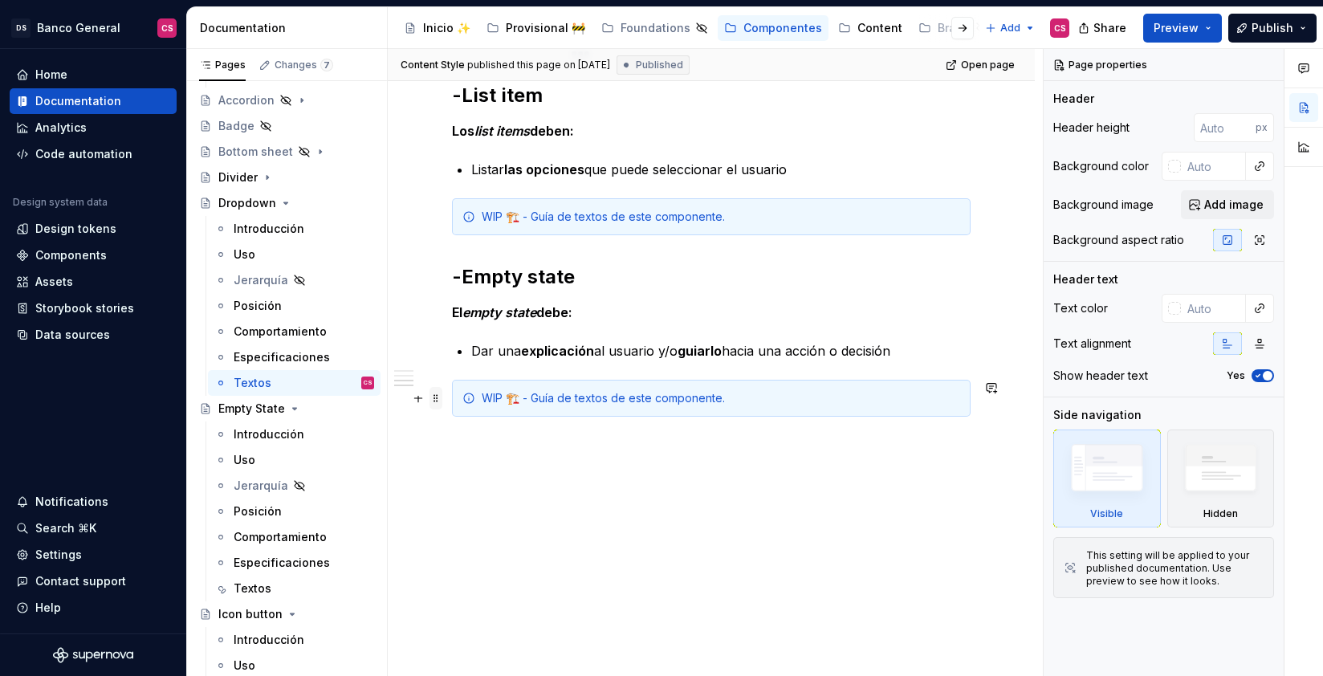
click at [436, 395] on span at bounding box center [436, 398] width 13 height 22
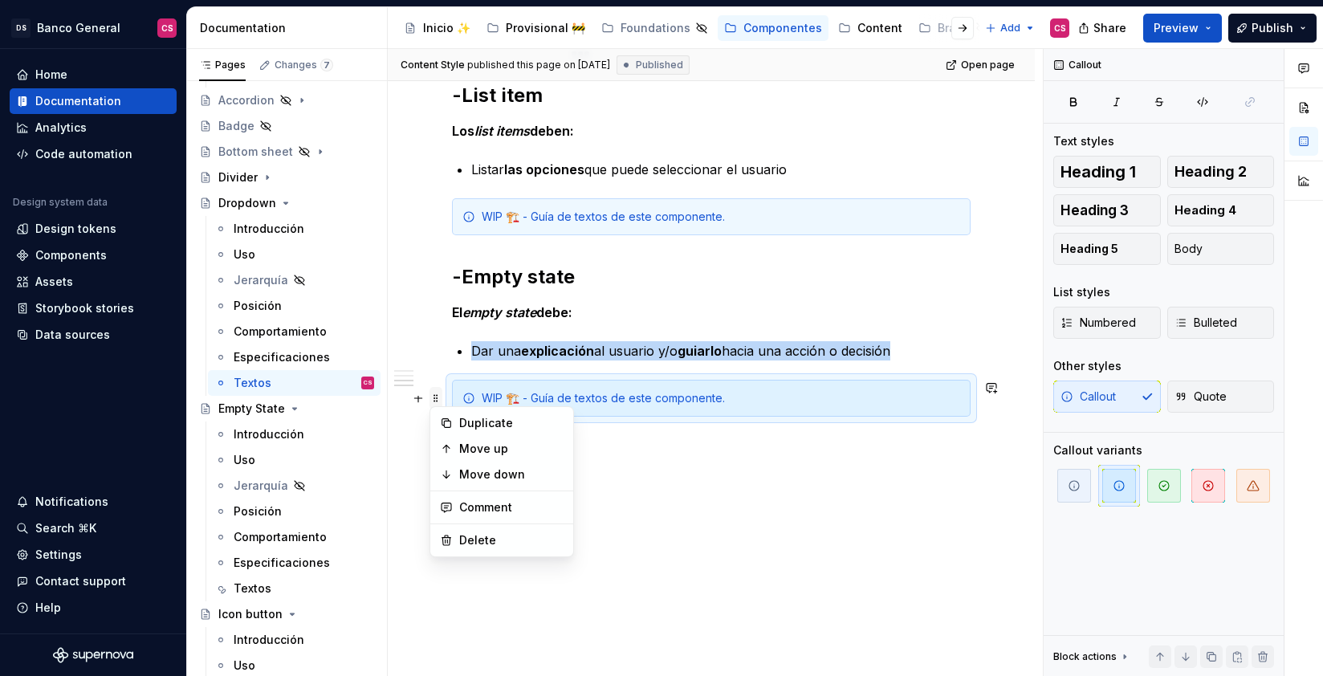
click at [437, 395] on span at bounding box center [436, 398] width 13 height 22
click at [525, 393] on div "WIP 🏗️ - Guía de textos de este componente." at bounding box center [721, 398] width 478 height 16
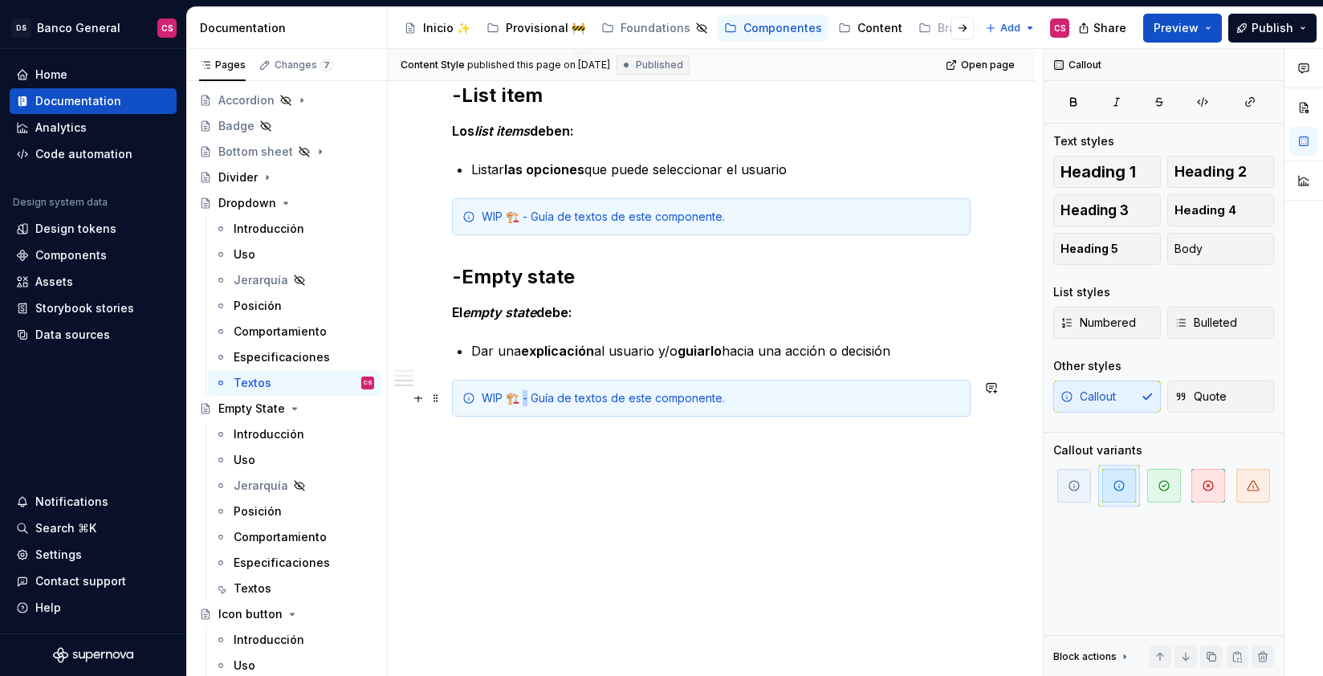
click at [525, 393] on div "WIP 🏗️ - Guía de textos de este componente." at bounding box center [721, 398] width 478 height 16
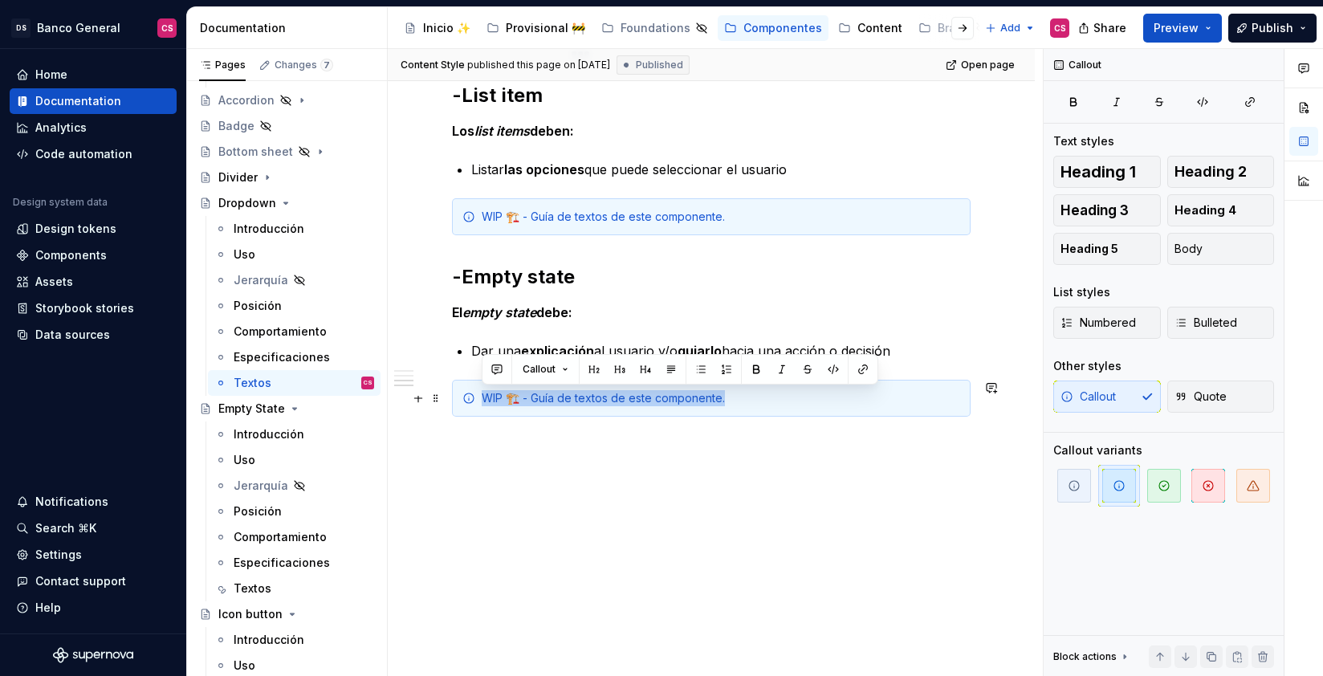
click at [525, 393] on div "WIP 🏗️ - Guía de textos de este componente." at bounding box center [721, 398] width 478 height 16
copy div "WIP 🏗️ - Guía de textos de este componente."
click at [259, 594] on div "Textos" at bounding box center [253, 588] width 38 height 16
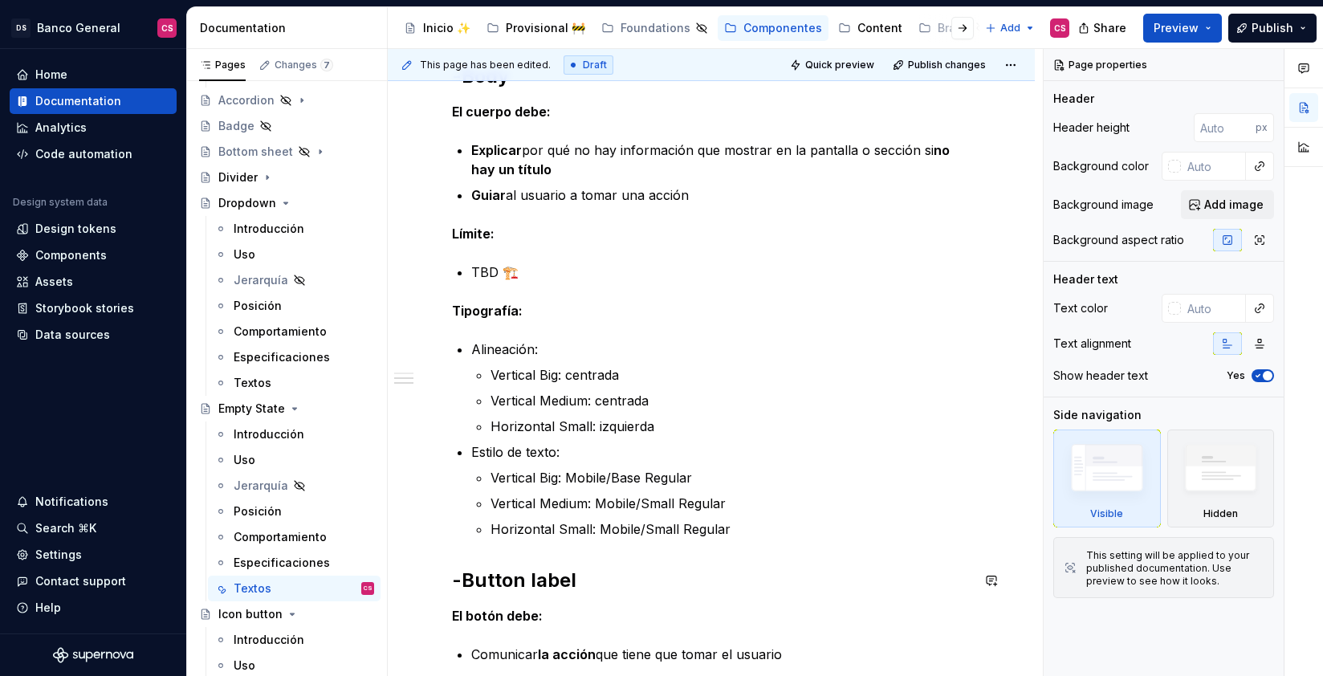
scroll to position [1552, 0]
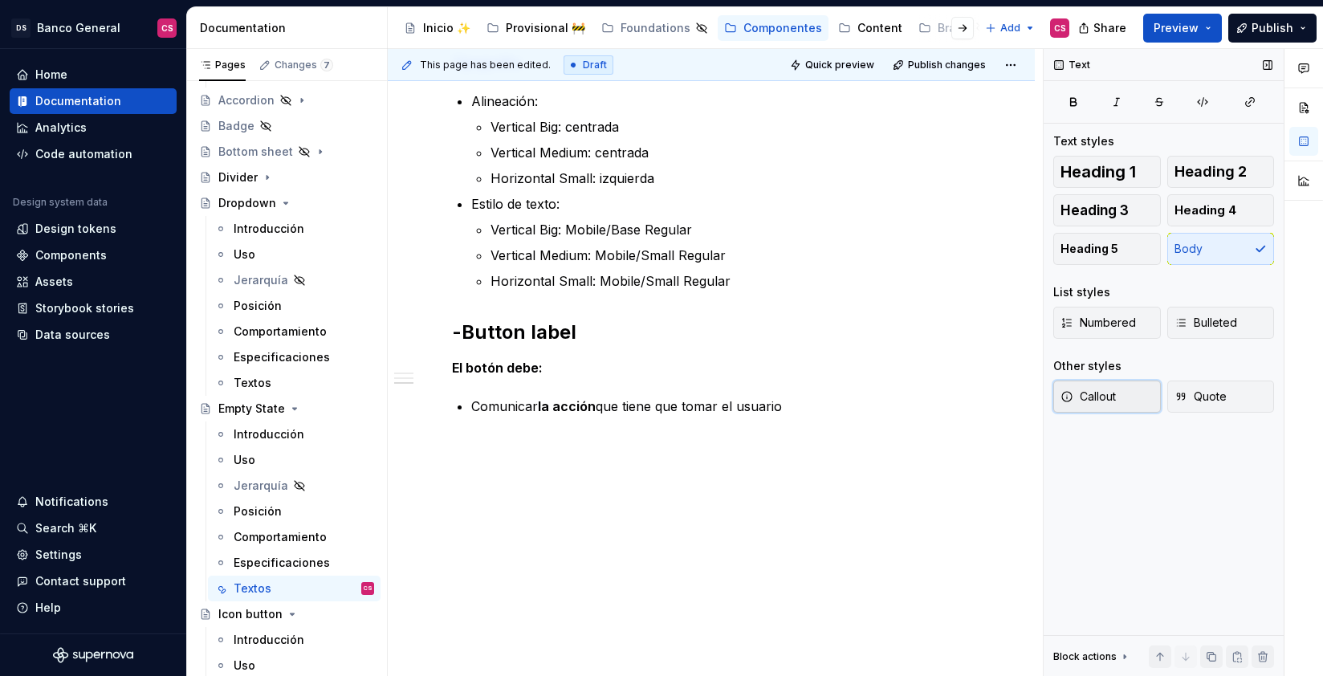
click at [1110, 395] on span "Callout" at bounding box center [1088, 397] width 55 height 16
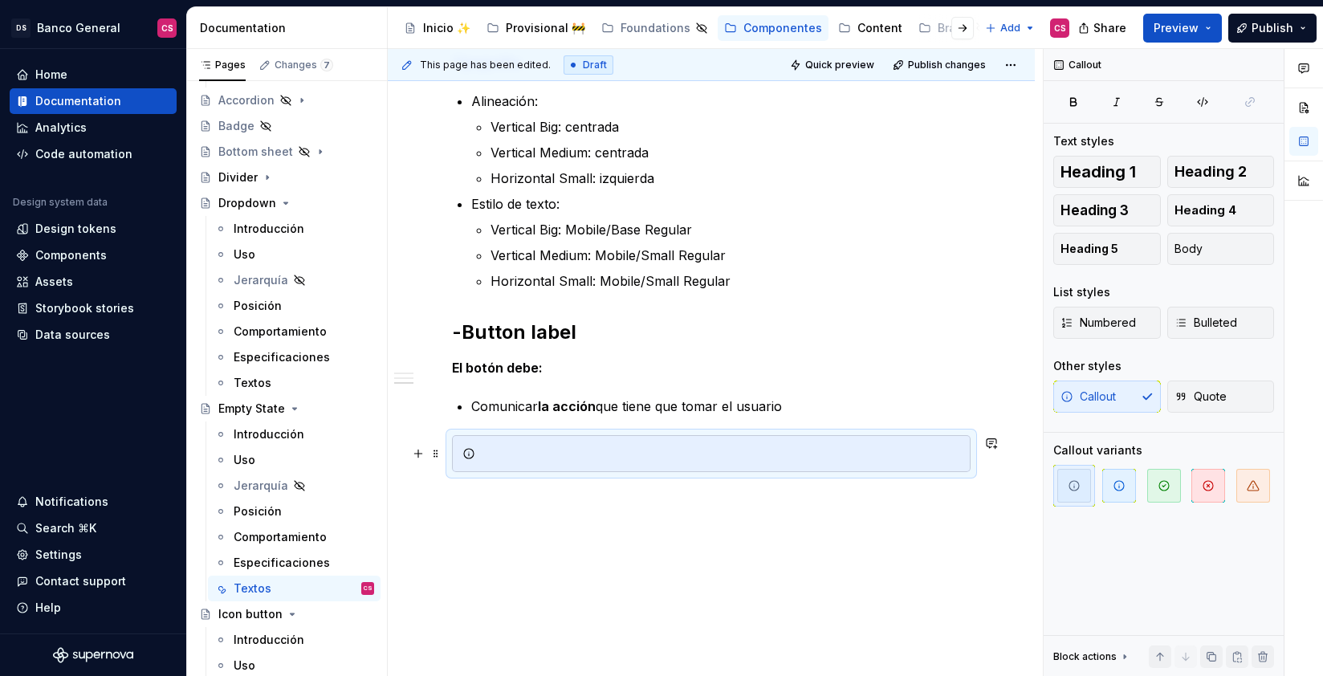
click at [572, 461] on div at bounding box center [721, 454] width 478 height 16
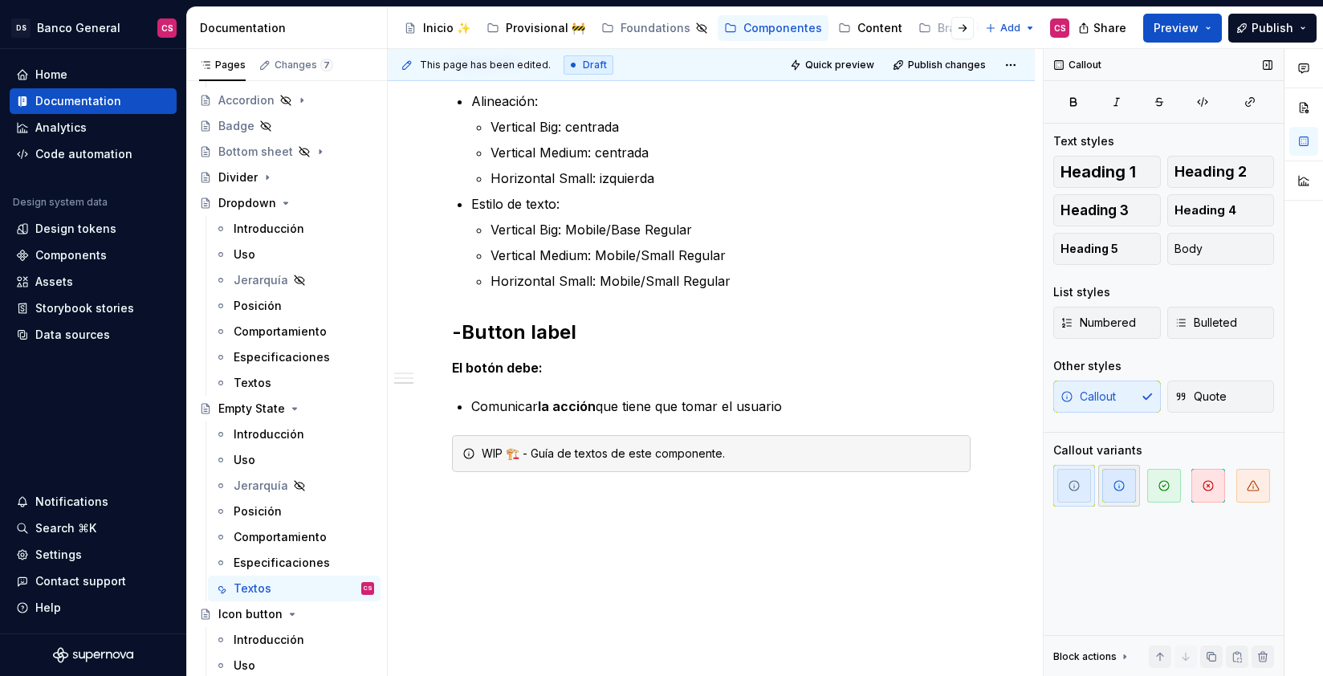
click at [1118, 489] on icon "button" at bounding box center [1119, 485] width 13 height 13
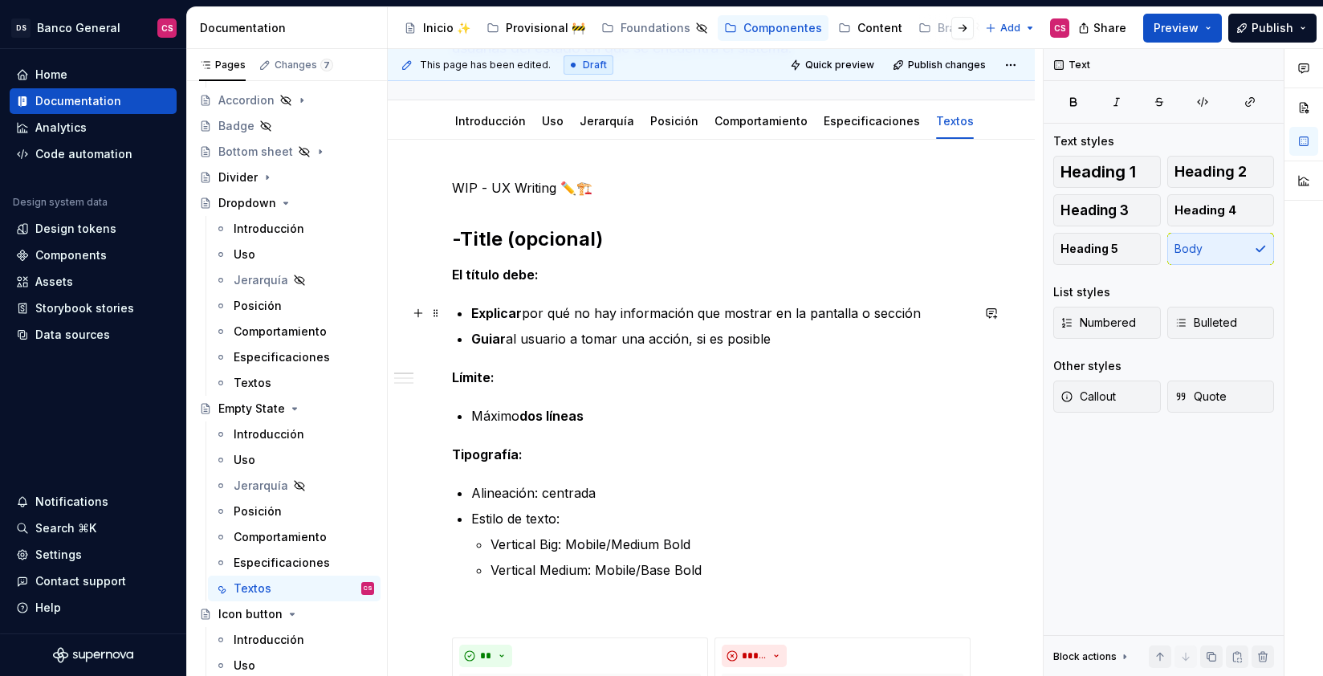
scroll to position [121, 0]
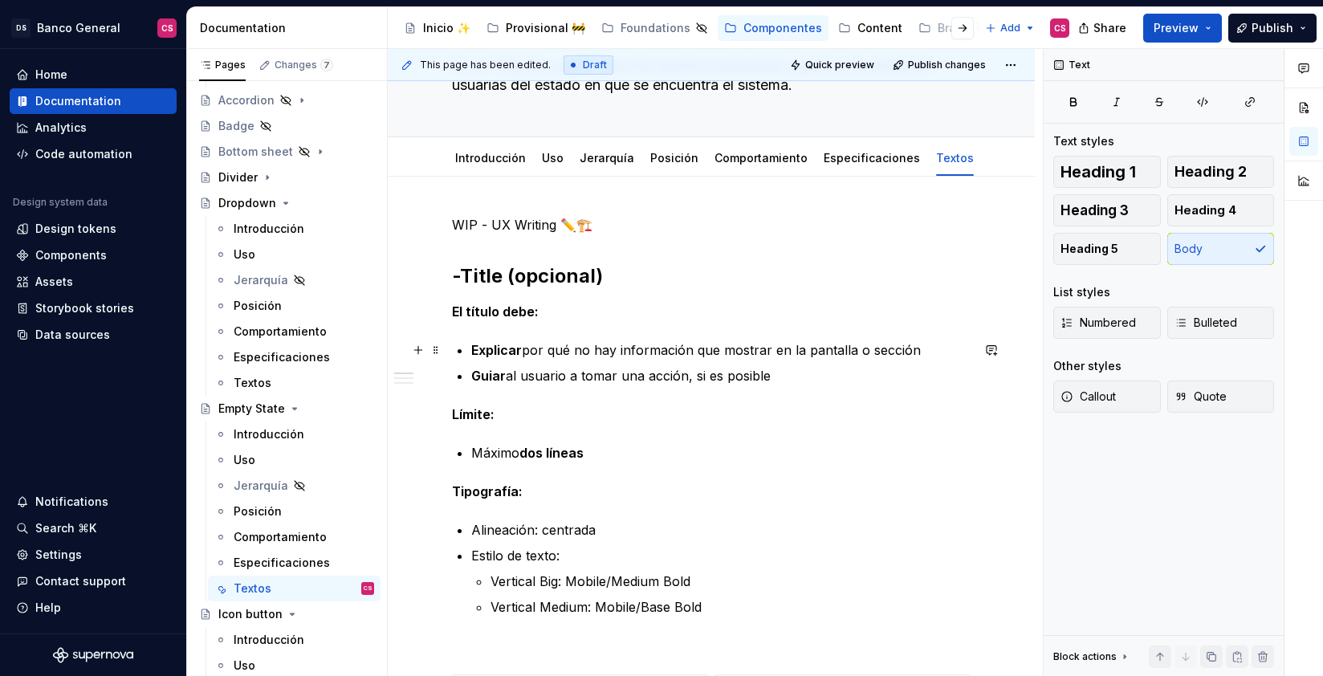
click at [500, 352] on strong "Explicar" at bounding box center [496, 350] width 51 height 16
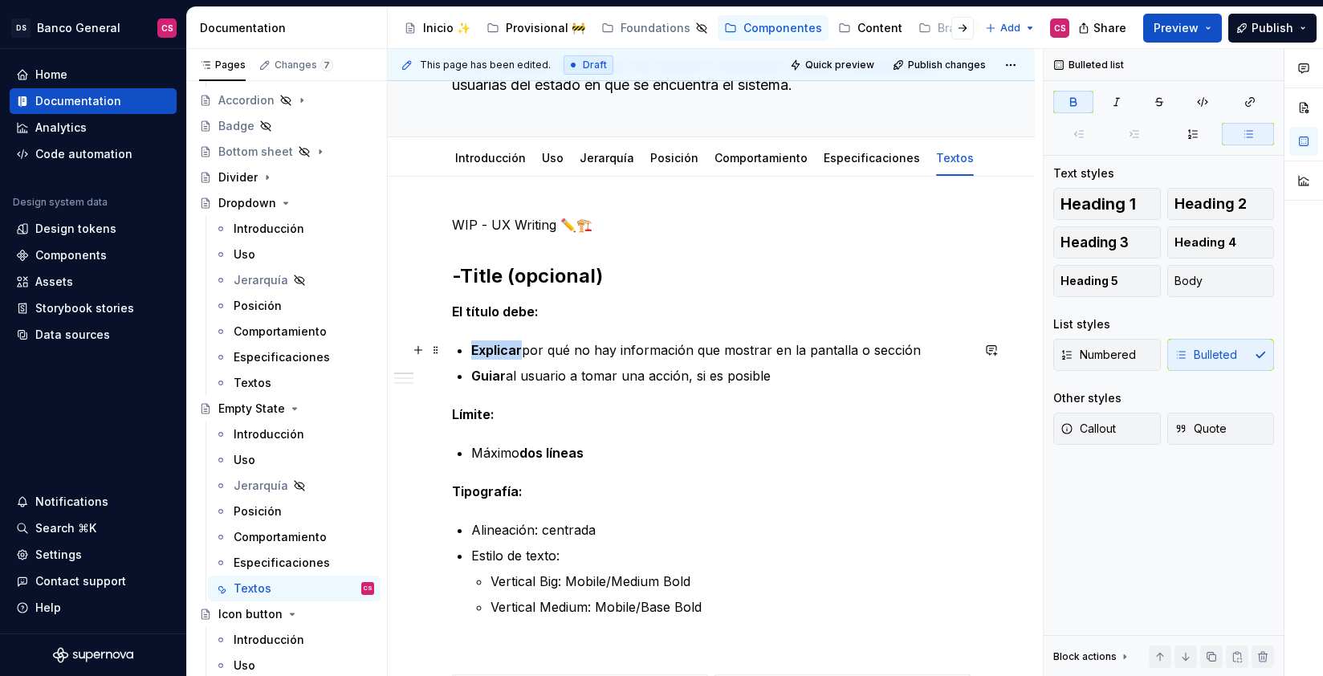
click at [500, 352] on strong "Explicar" at bounding box center [496, 350] width 51 height 16
click at [534, 349] on p "Explicar por qué no hay información que mostrar en la pantalla o sección" at bounding box center [720, 349] width 499 height 19
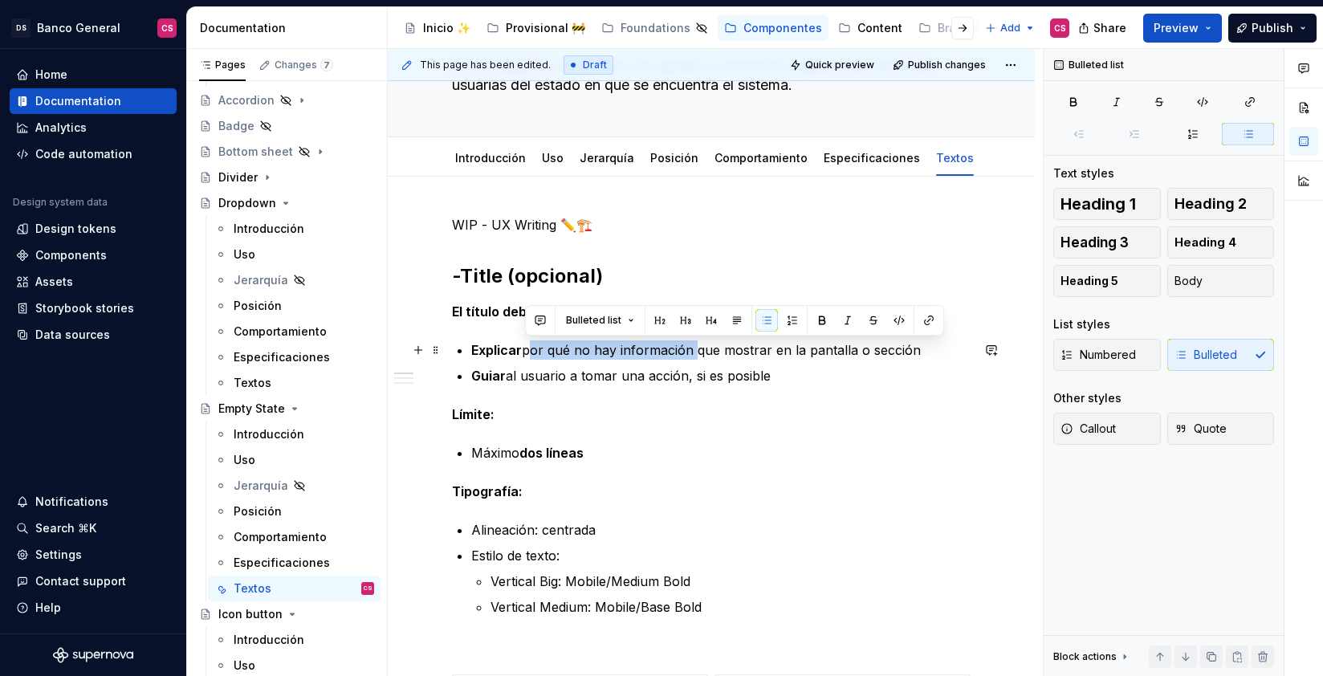
drag, startPoint x: 534, startPoint y: 349, endPoint x: 656, endPoint y: 356, distance: 122.2
click at [656, 356] on p "Explicar por qué no hay información que mostrar en la pantalla o sección" at bounding box center [720, 349] width 499 height 19
click at [650, 409] on p "Límite:" at bounding box center [711, 414] width 519 height 19
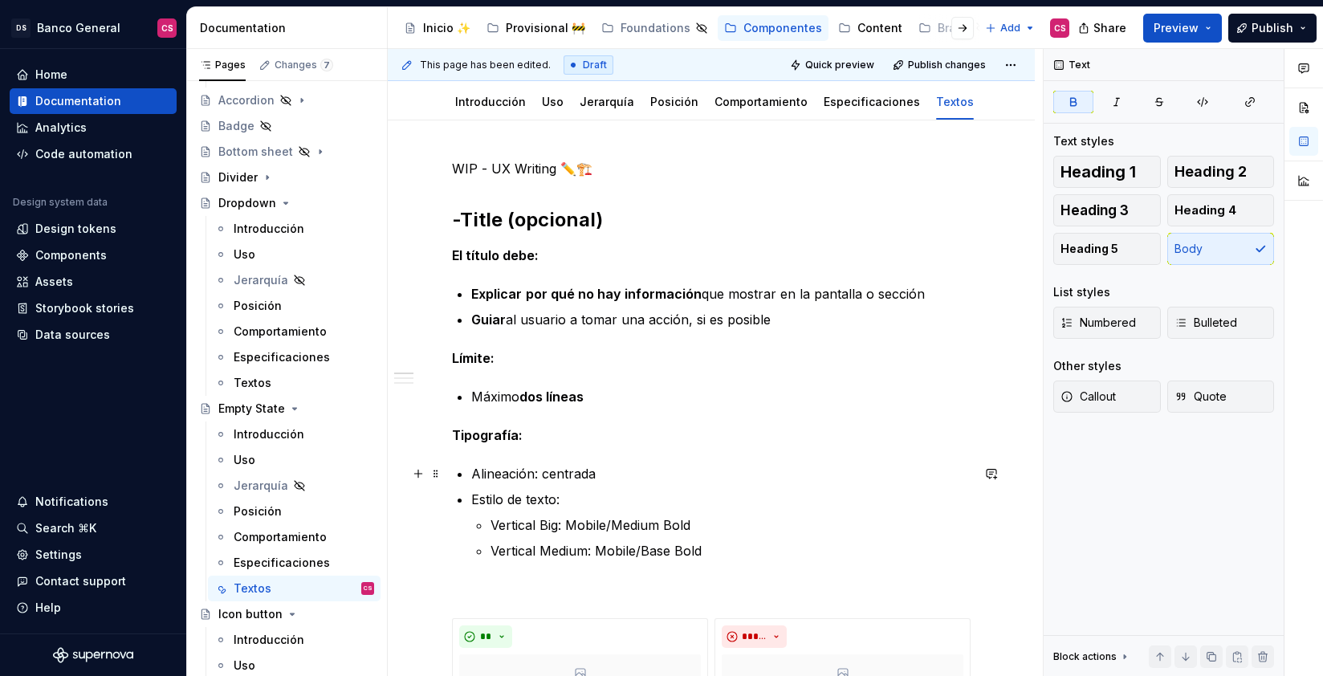
scroll to position [181, 0]
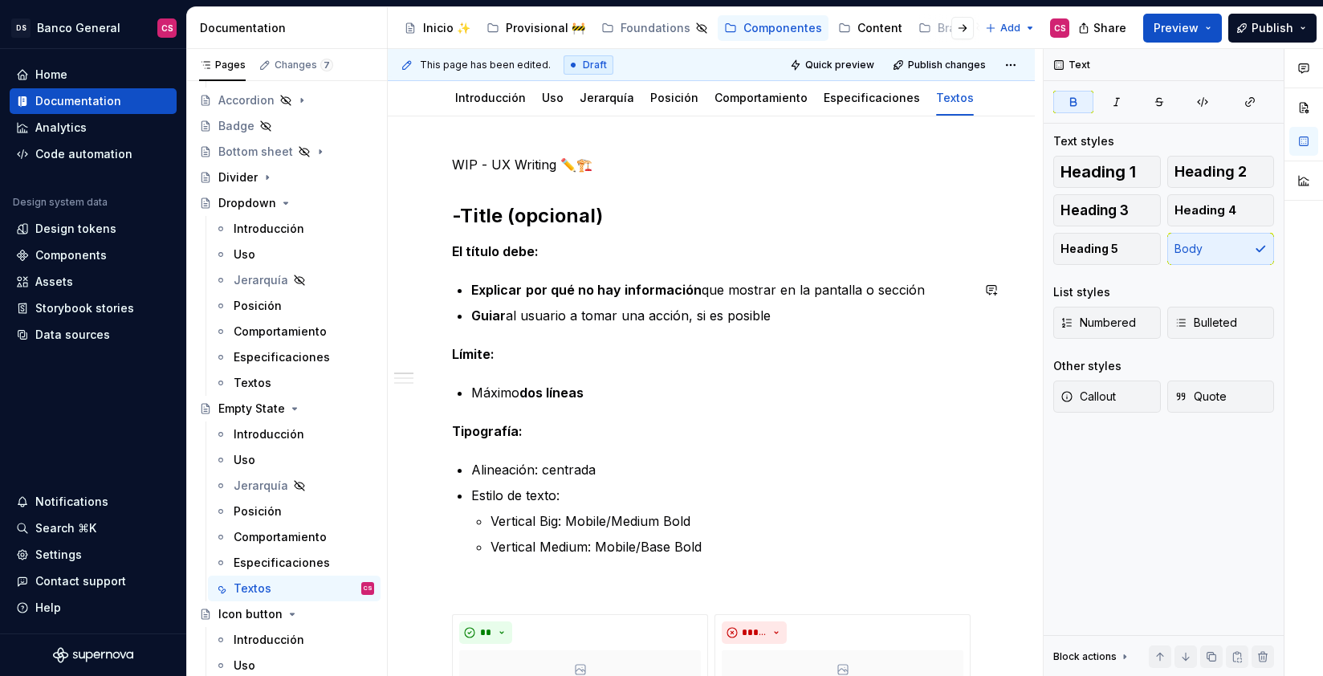
click at [526, 309] on p "Guiar al usuario a tomar una acción, si es posible" at bounding box center [720, 315] width 499 height 19
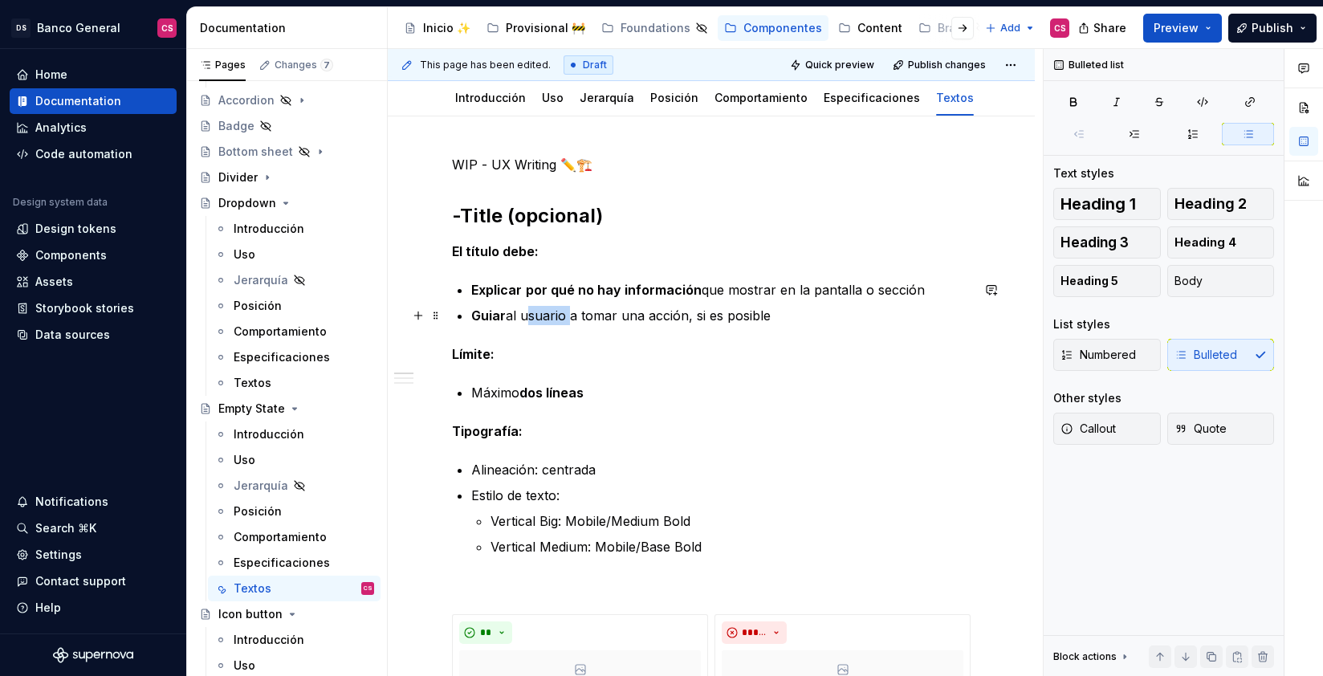
click at [526, 309] on p "Guiar al usuario a tomar una acción, si es posible" at bounding box center [720, 315] width 499 height 19
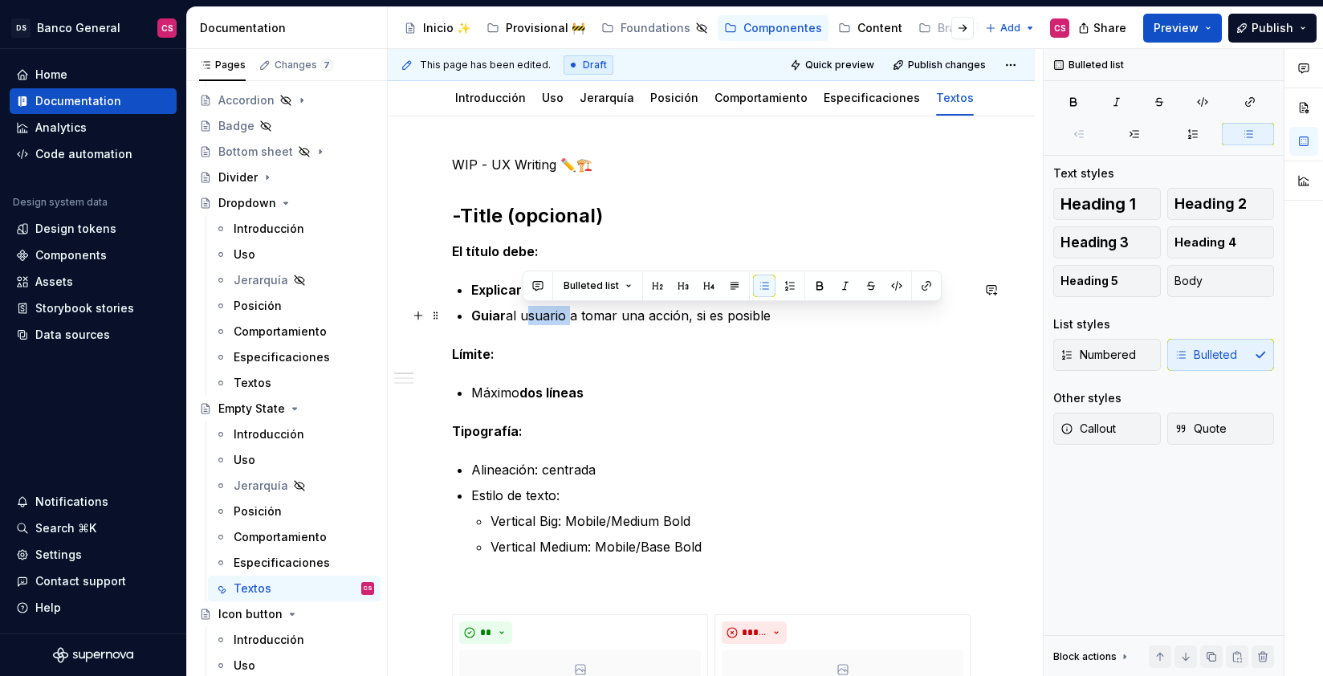
click at [526, 309] on p "Guiar al usuario a tomar una acción, si es posible" at bounding box center [720, 315] width 499 height 19
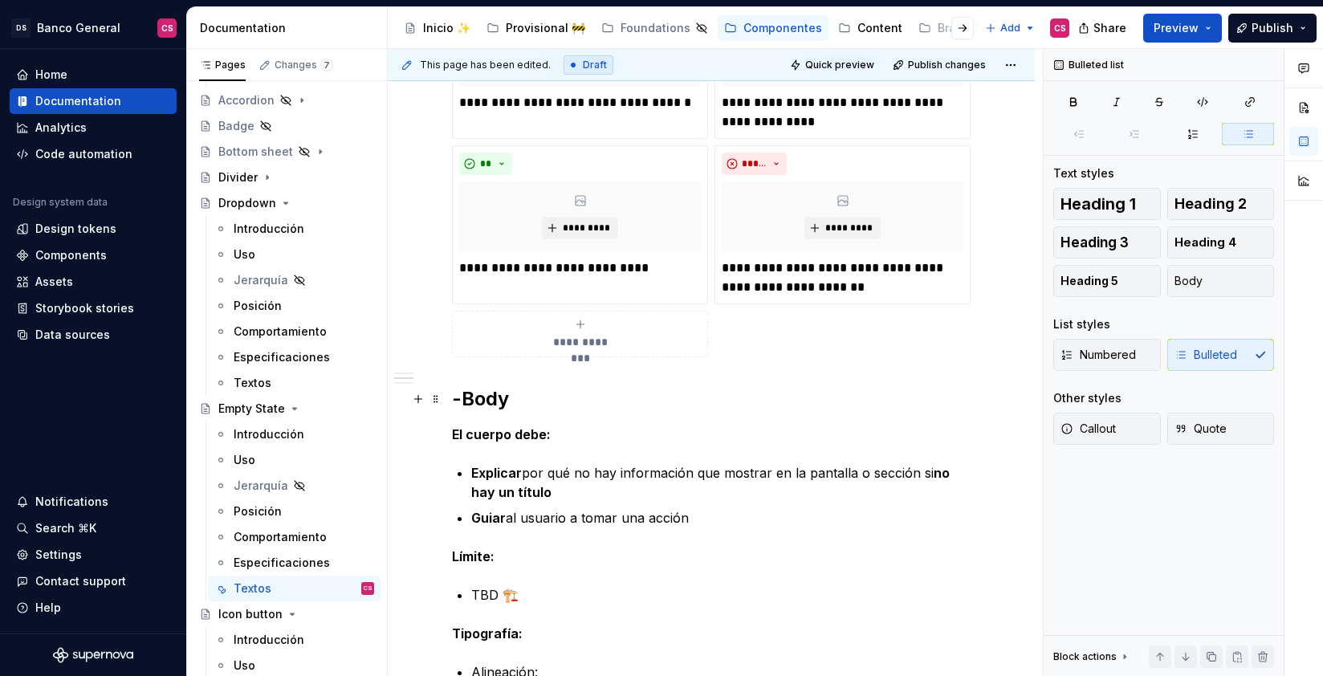
scroll to position [986, 0]
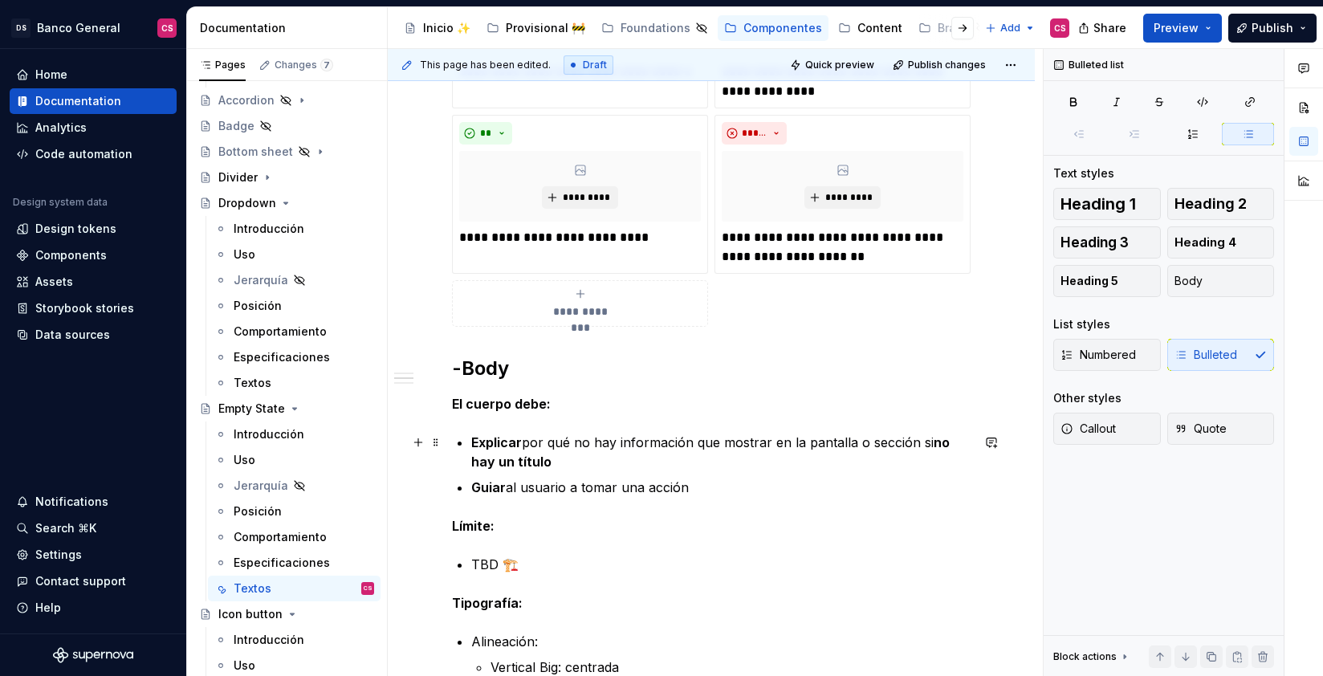
click at [485, 437] on strong "Explicar" at bounding box center [496, 442] width 51 height 16
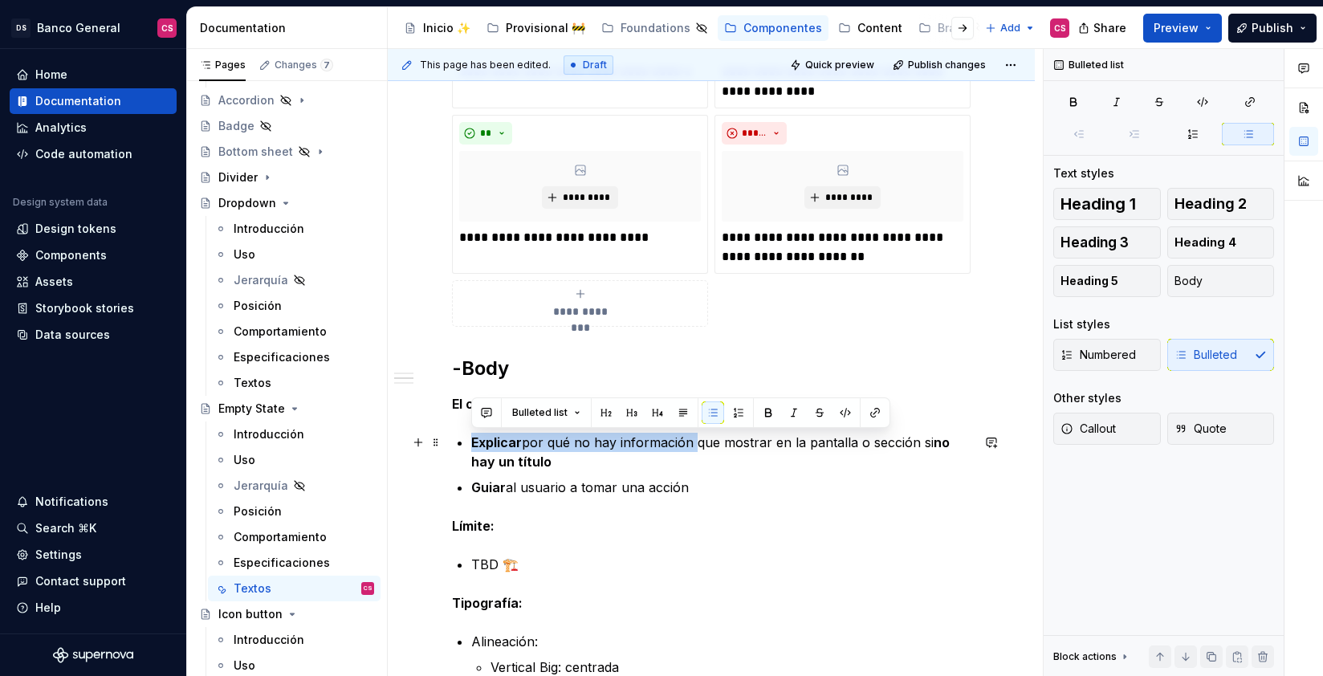
drag, startPoint x: 485, startPoint y: 437, endPoint x: 621, endPoint y: 445, distance: 135.9
click at [621, 445] on p "Explicar por qué no hay información que mostrar en la pantalla o sección si no …" at bounding box center [720, 452] width 499 height 39
click at [926, 440] on p "Explicar por qué no hay información que mostrar en la pantalla o sección si no …" at bounding box center [720, 452] width 499 height 39
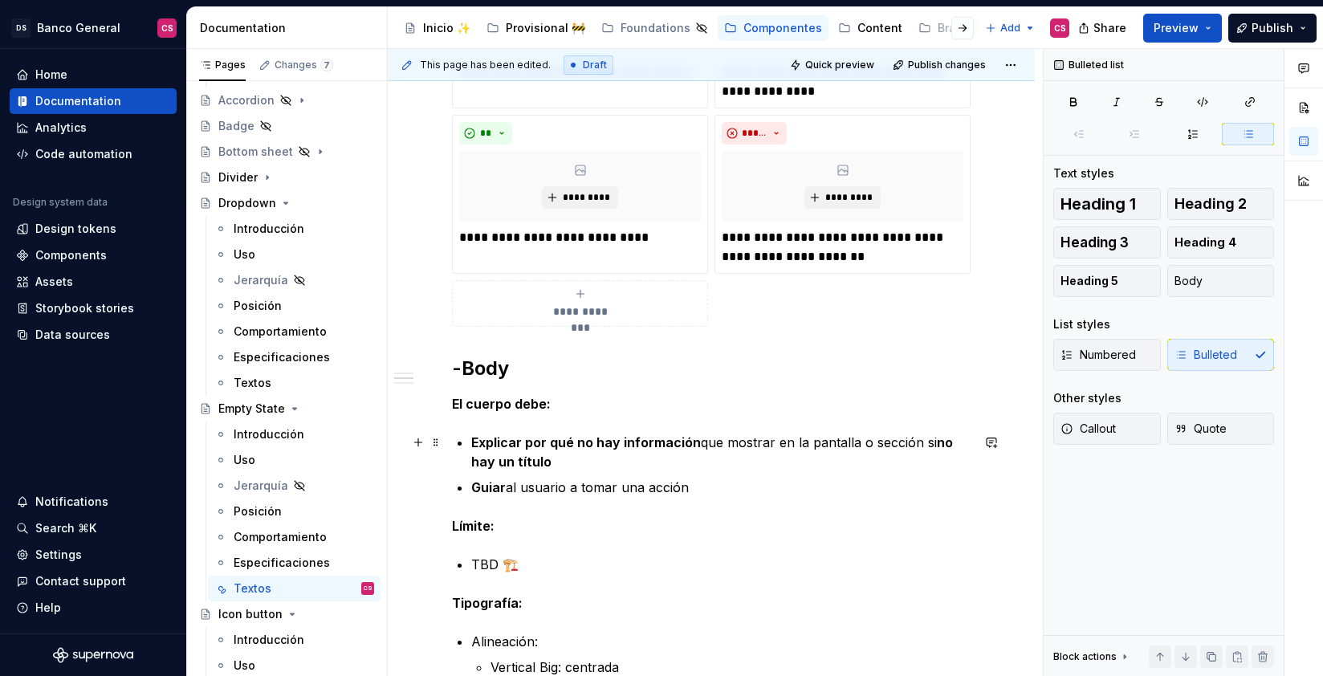
click at [926, 440] on p "Explicar por qué no hay información que mostrar en la pantalla o sección si no …" at bounding box center [720, 452] width 499 height 39
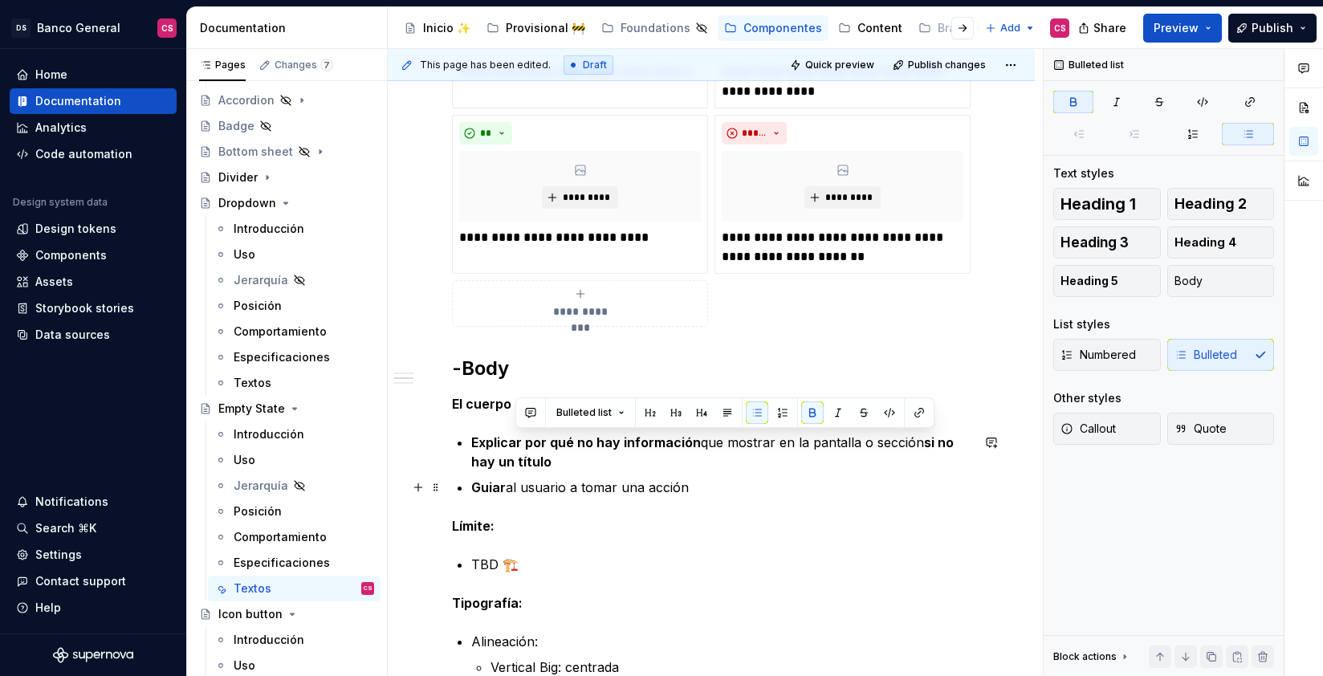
click at [695, 467] on p "Explicar por qué no hay información que mostrar en la pantalla o sección si no …" at bounding box center [720, 452] width 499 height 39
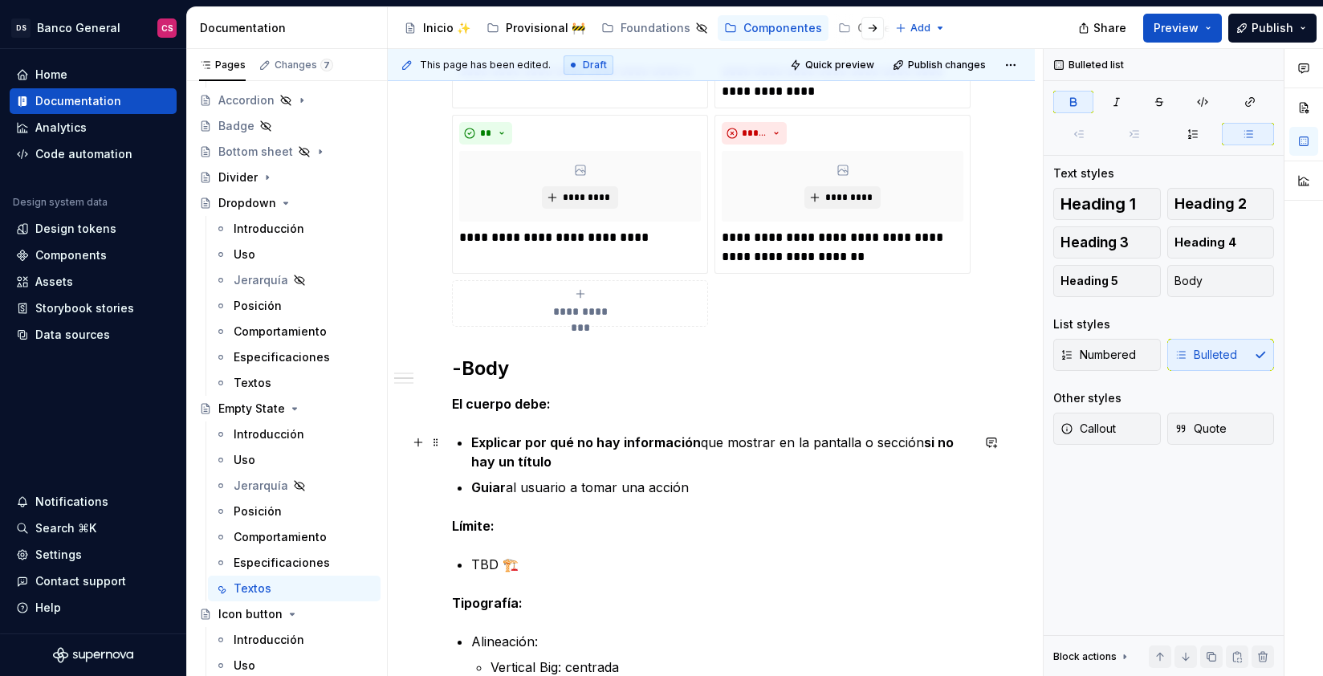
type textarea "*"
